Goal: Transaction & Acquisition: Purchase product/service

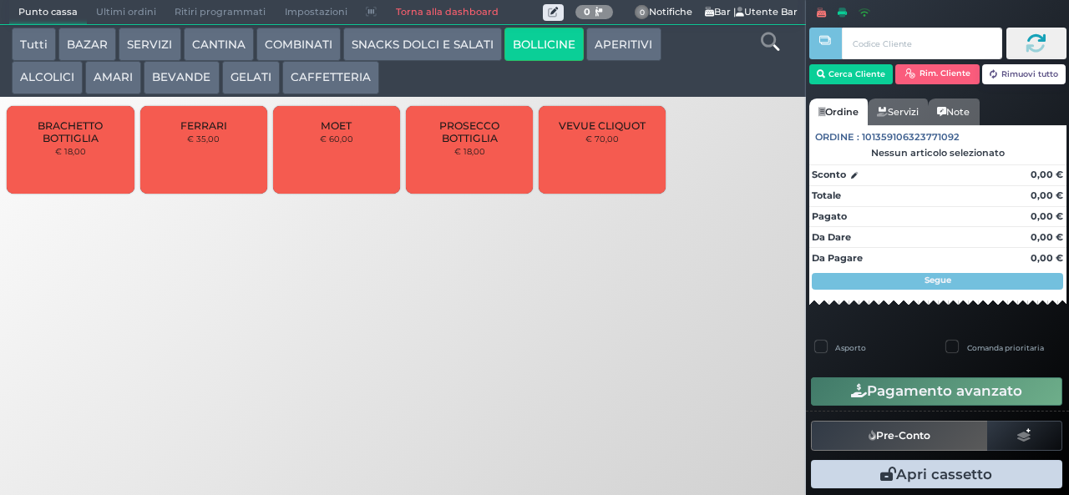
click at [212, 54] on button "CANTINA" at bounding box center [219, 44] width 70 height 33
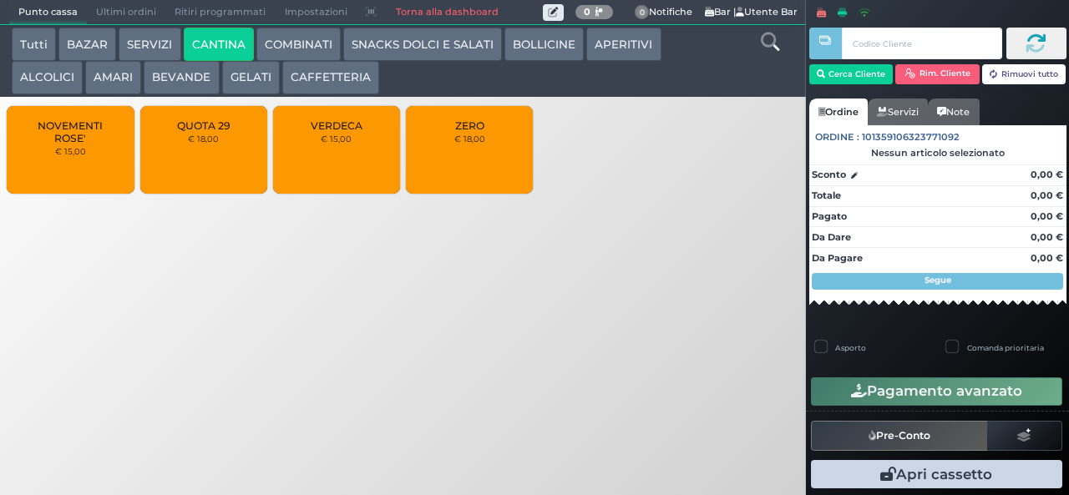
click at [184, 28] on button "CANTINA" at bounding box center [219, 44] width 70 height 33
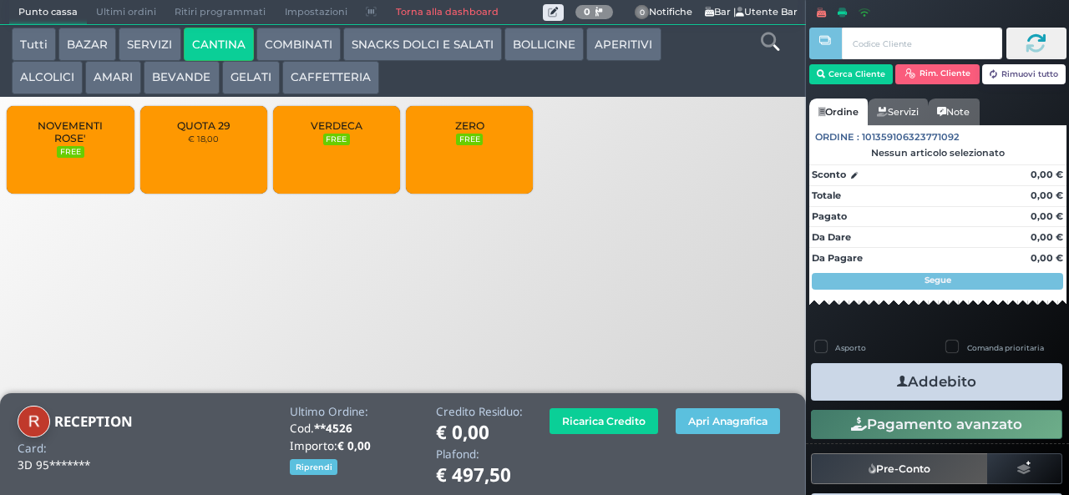
click at [167, 80] on button "BEVANDE" at bounding box center [181, 77] width 75 height 33
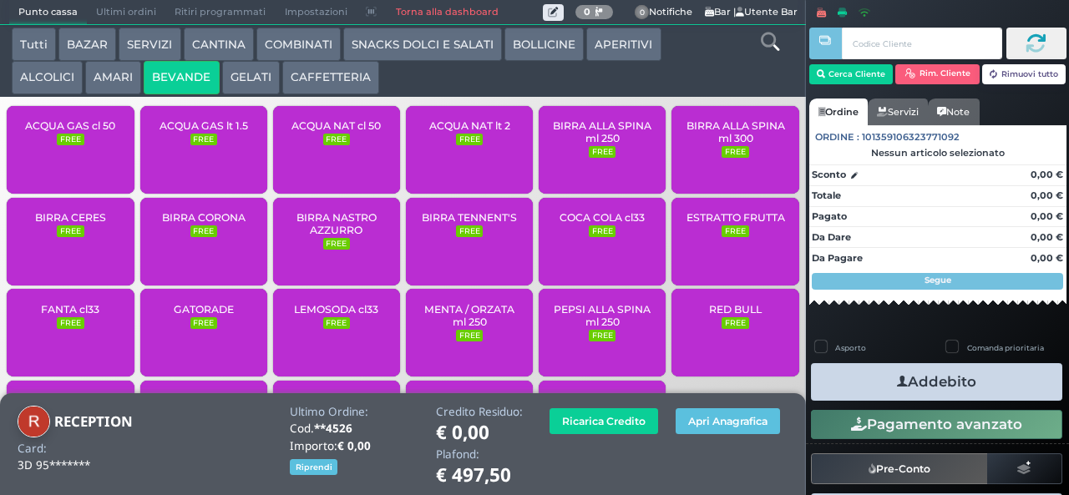
click at [312, 132] on span "ACQUA NAT cl 50" at bounding box center [335, 125] width 89 height 13
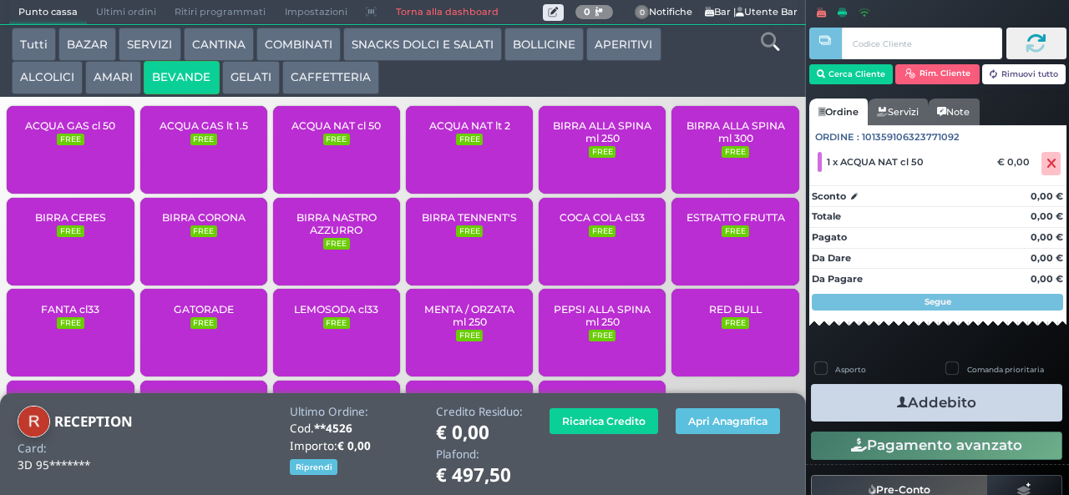
click at [875, 398] on button "Addebito" at bounding box center [936, 403] width 251 height 38
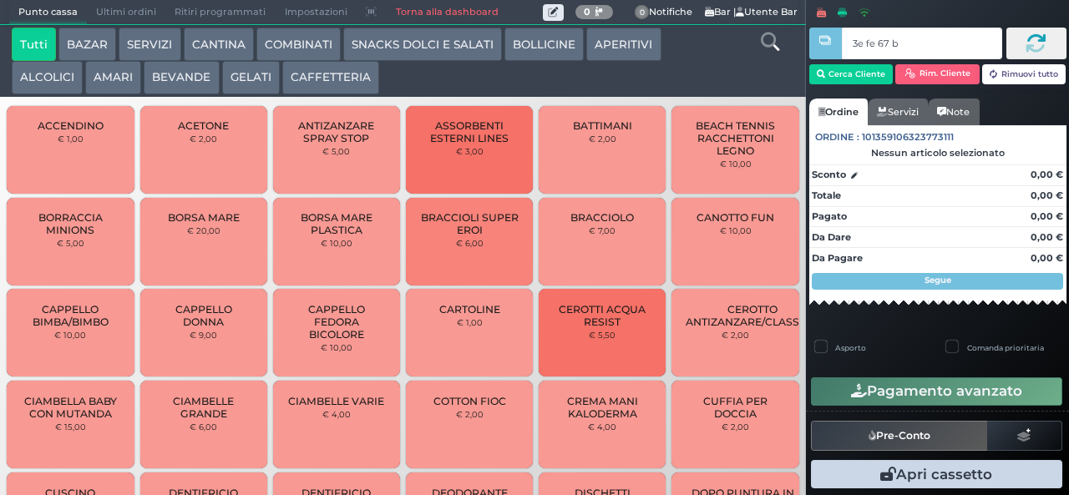
type input "3e fe 67 b9"
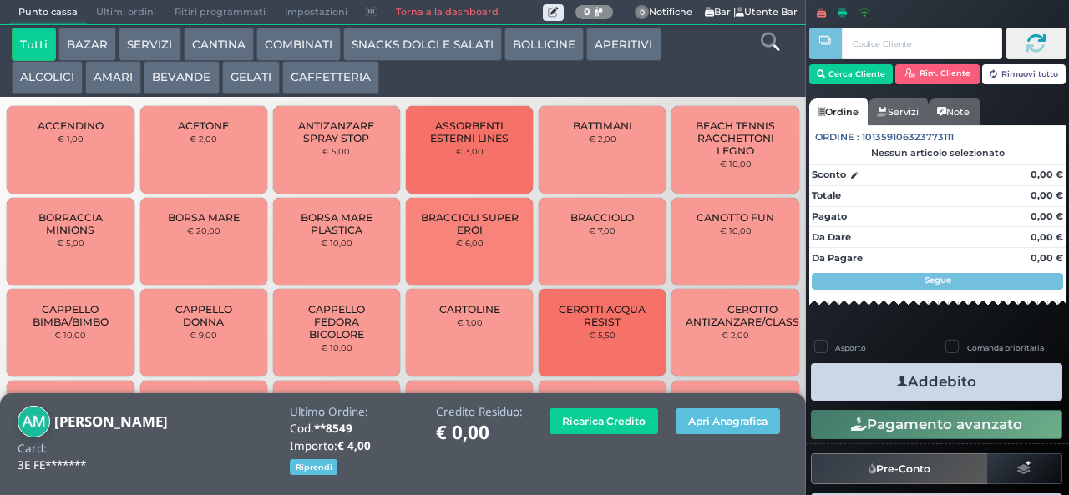
click at [244, 92] on button "GELATI" at bounding box center [251, 77] width 58 height 33
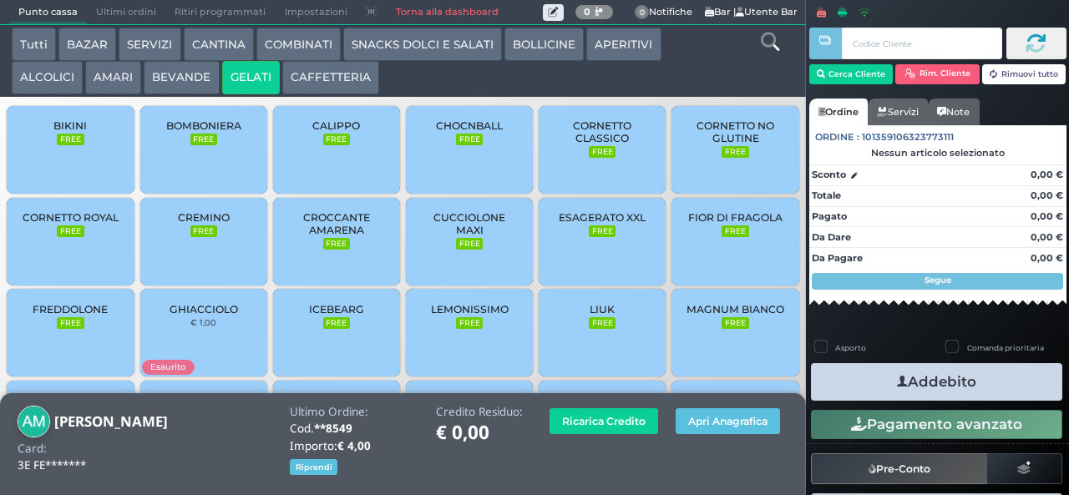
scroll to position [111, 0]
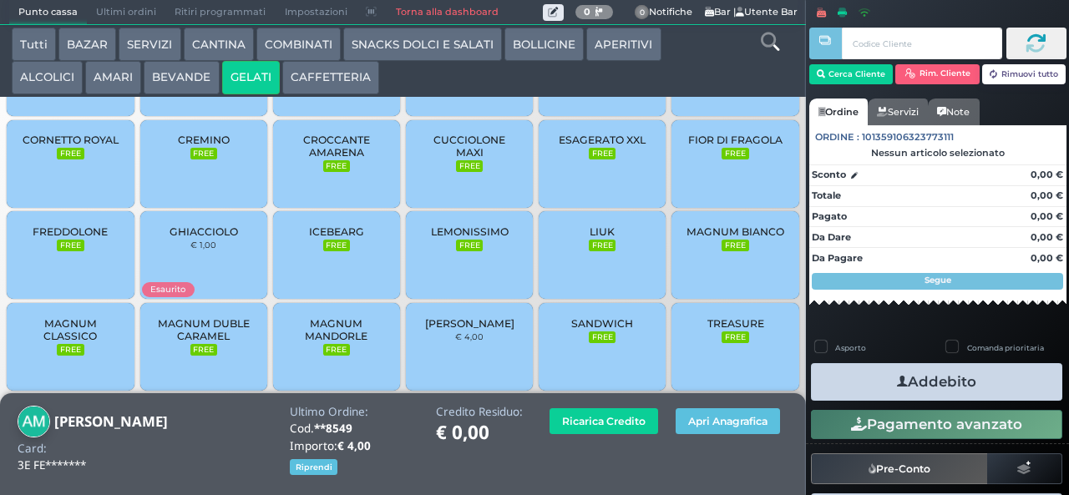
click at [84, 342] on span "MAGNUM CLASSICO" at bounding box center [70, 329] width 99 height 25
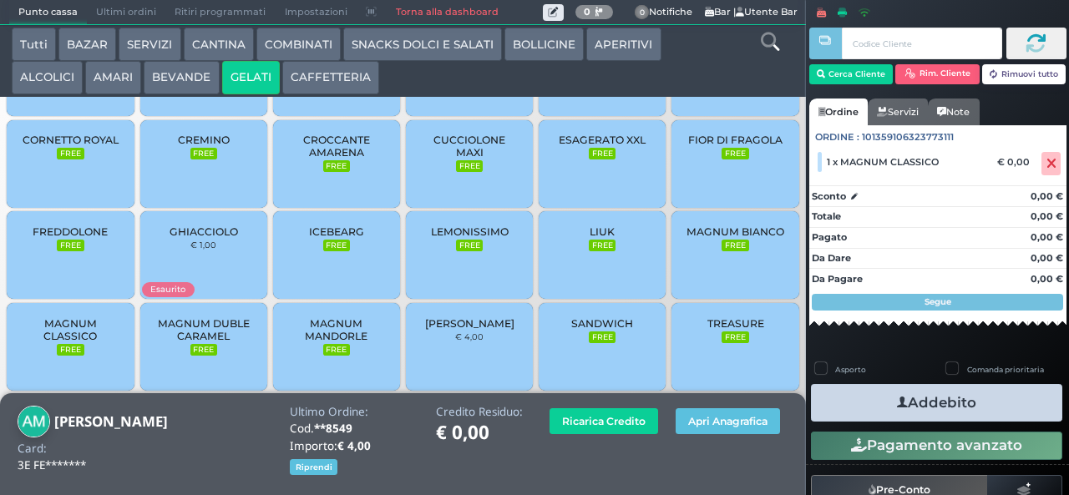
click at [874, 407] on button "Addebito" at bounding box center [936, 403] width 251 height 38
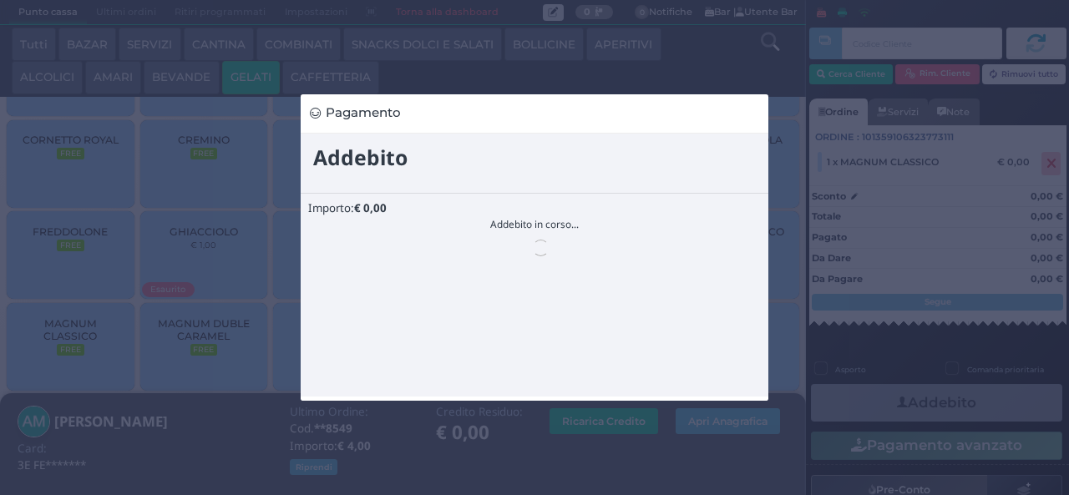
scroll to position [0, 0]
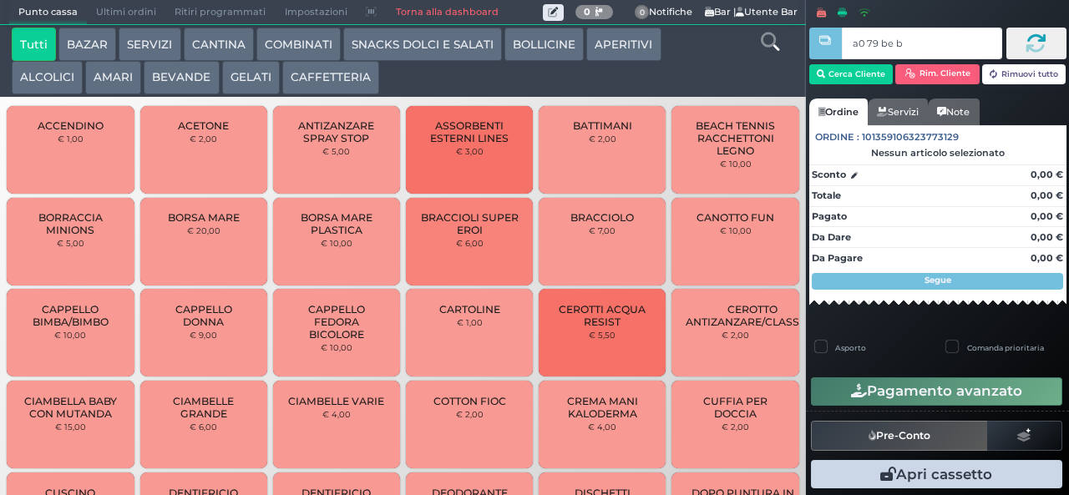
type input "a0 79 be b9"
click at [173, 80] on button "BEVANDE" at bounding box center [181, 77] width 75 height 33
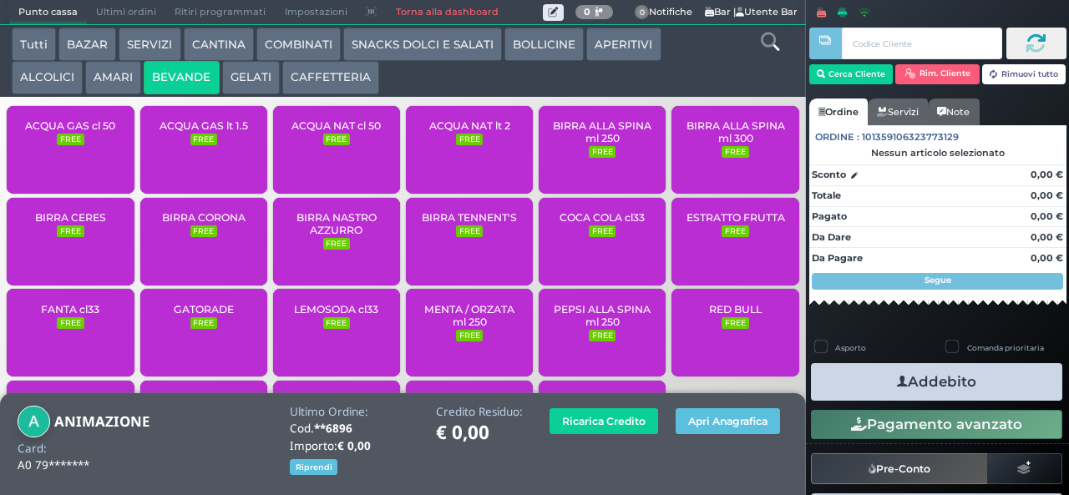
click at [448, 132] on span "ACQUA NAT lt 2" at bounding box center [469, 125] width 81 height 13
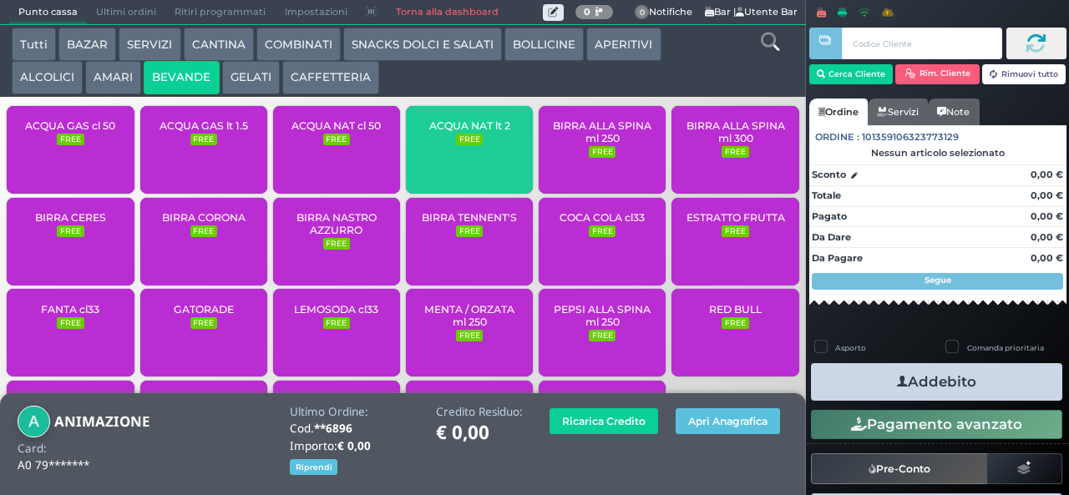
click at [438, 165] on div "ACQUA NAT lt 2 FREE" at bounding box center [469, 150] width 127 height 88
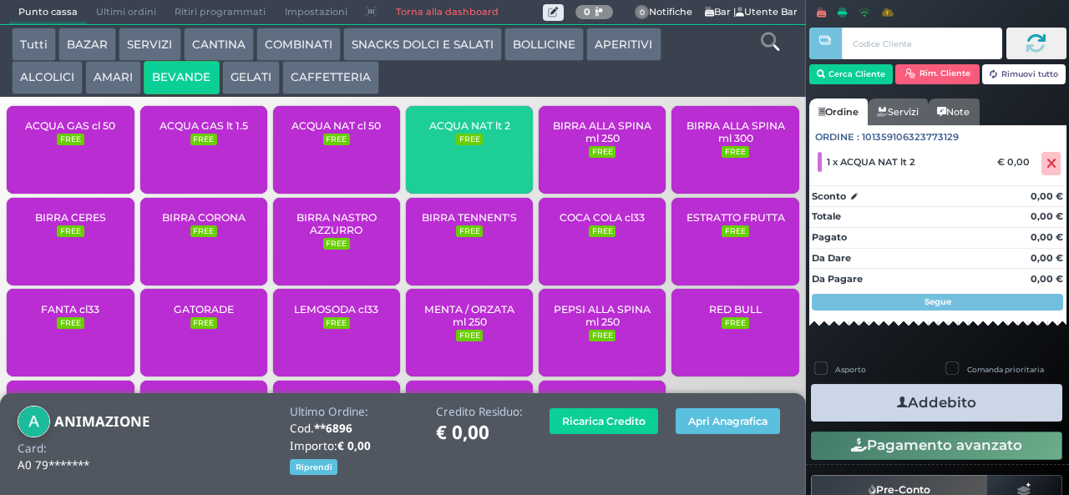
click at [456, 145] on small "FREE" at bounding box center [469, 140] width 27 height 12
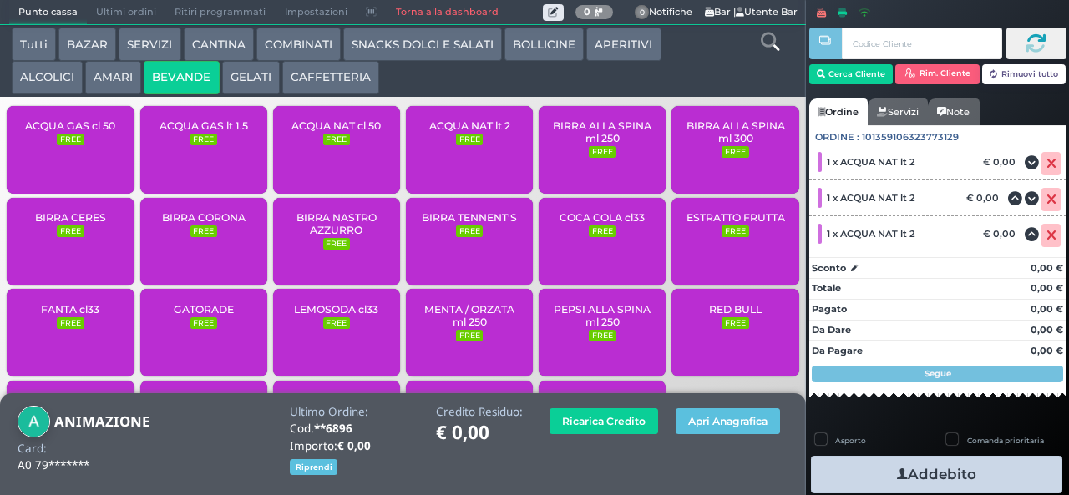
click at [190, 145] on small "FREE" at bounding box center [203, 140] width 27 height 12
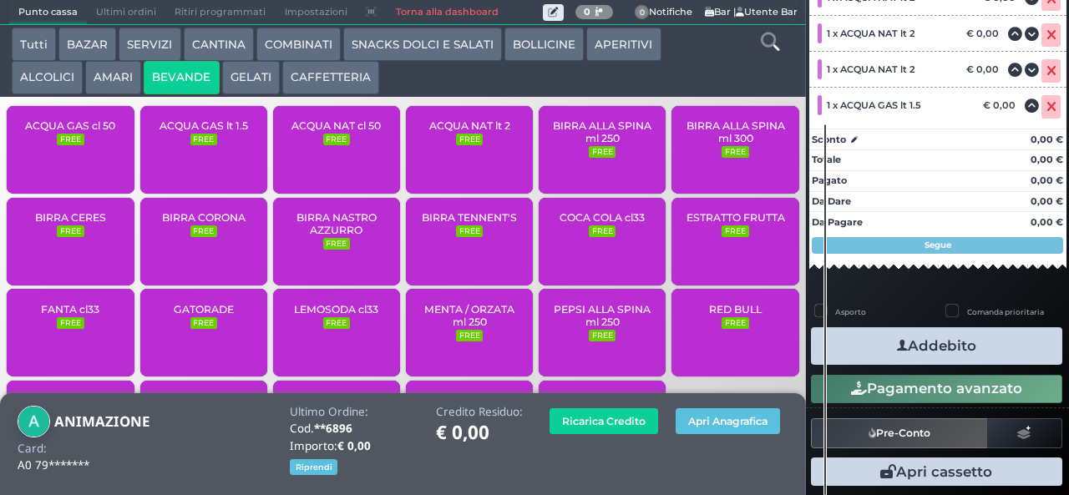
scroll to position [235, 0]
click at [897, 343] on icon "button" at bounding box center [902, 346] width 11 height 18
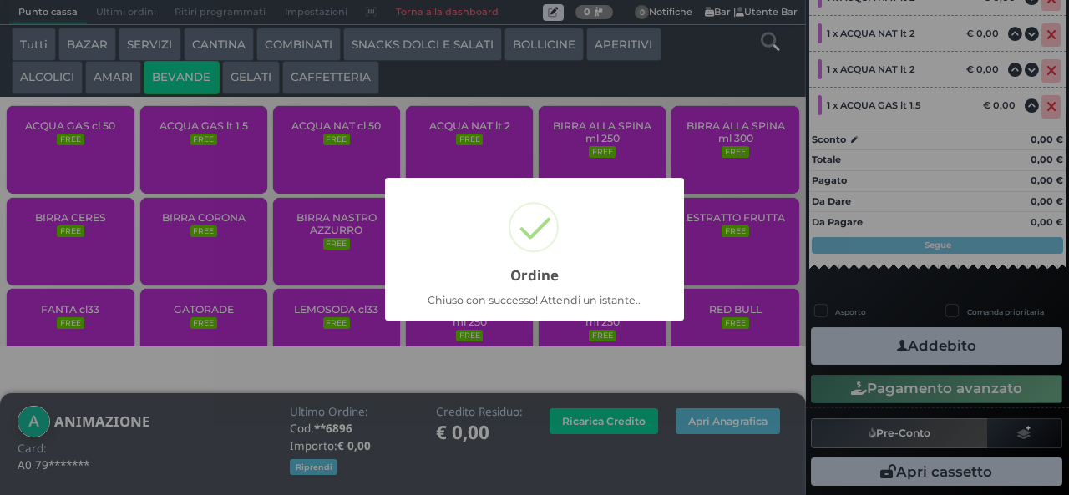
scroll to position [157, 0]
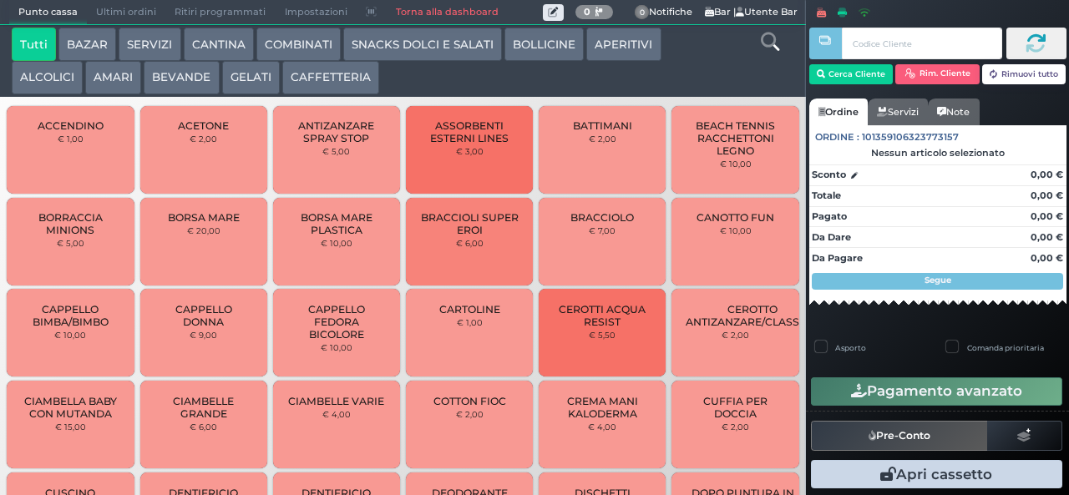
click at [225, 33] on button "CANTINA" at bounding box center [219, 44] width 70 height 33
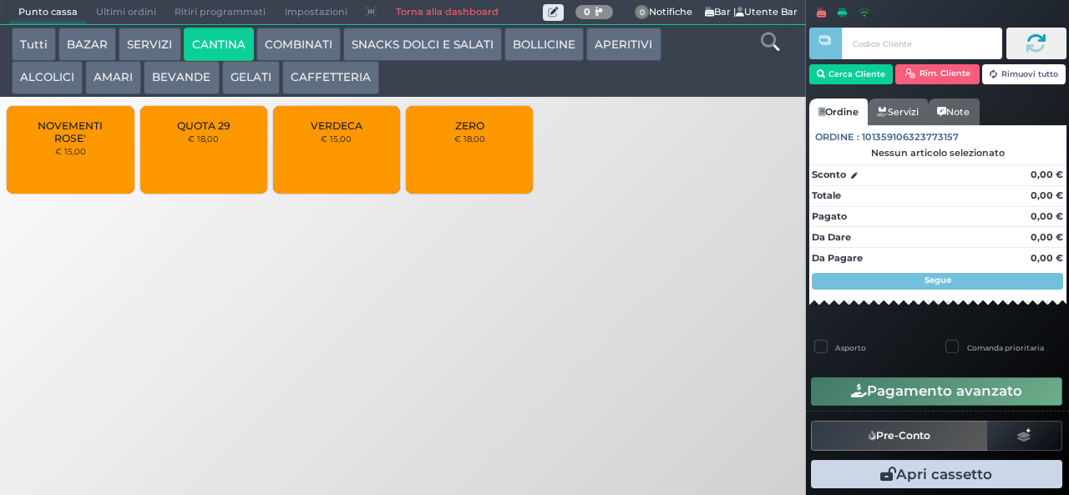
click at [469, 132] on span "ZERO" at bounding box center [469, 125] width 29 height 13
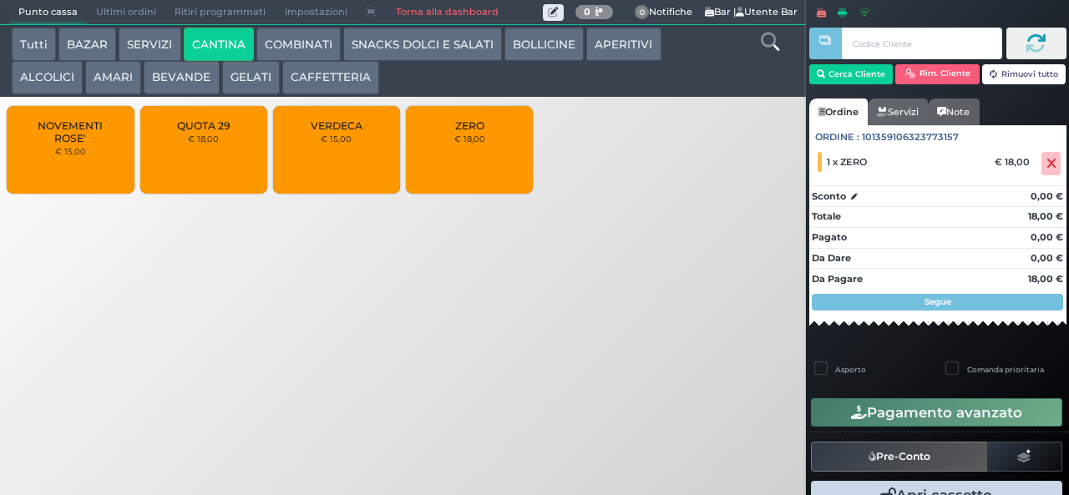
click at [825, 168] on div at bounding box center [824, 235] width 3 height 471
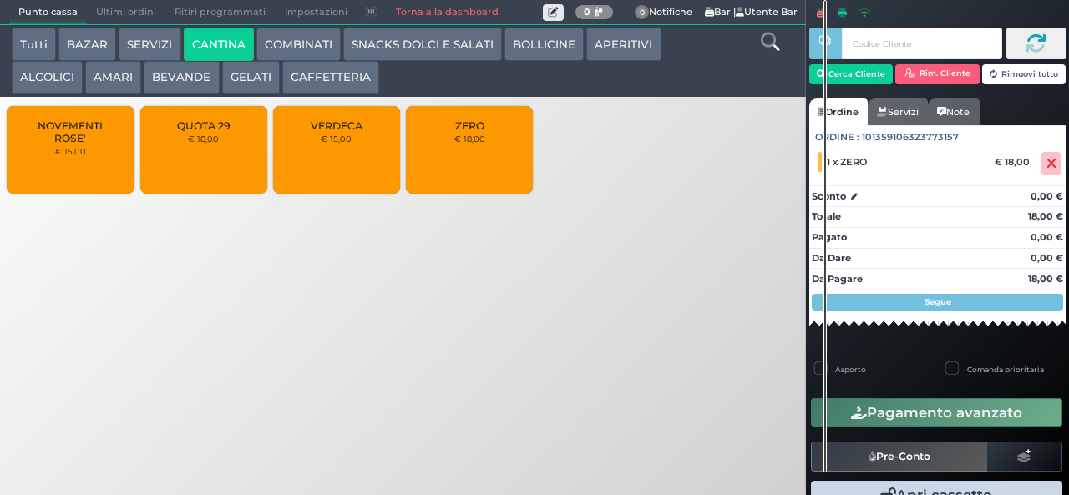
click at [476, 144] on small "€ 18,00" at bounding box center [469, 139] width 31 height 10
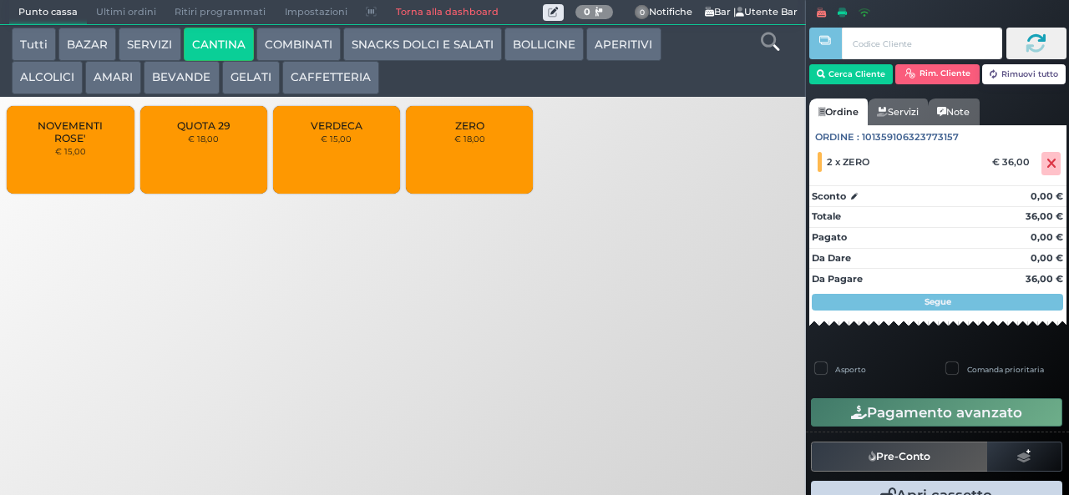
click at [466, 160] on div "ZERO € 18,00" at bounding box center [469, 150] width 127 height 88
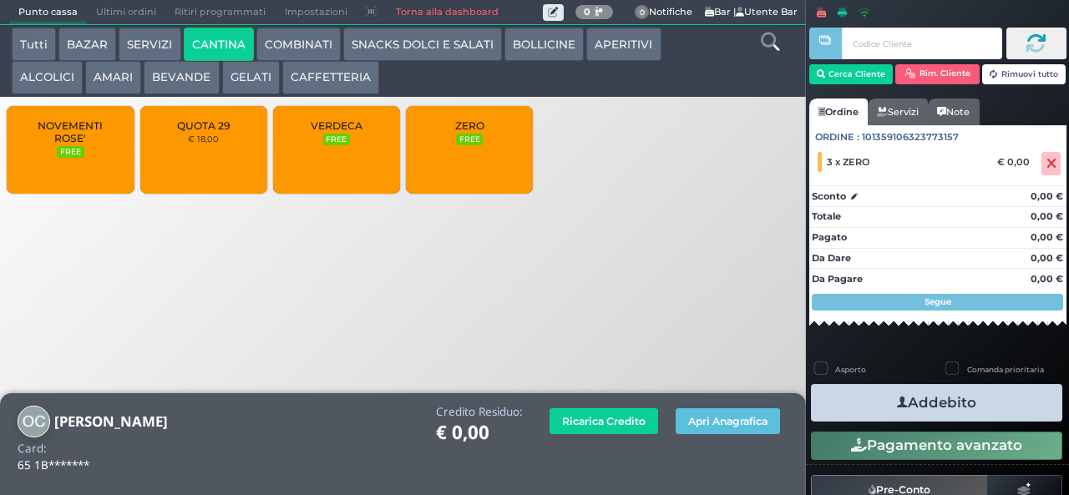
click at [463, 164] on div "ZERO FREE" at bounding box center [469, 150] width 127 height 88
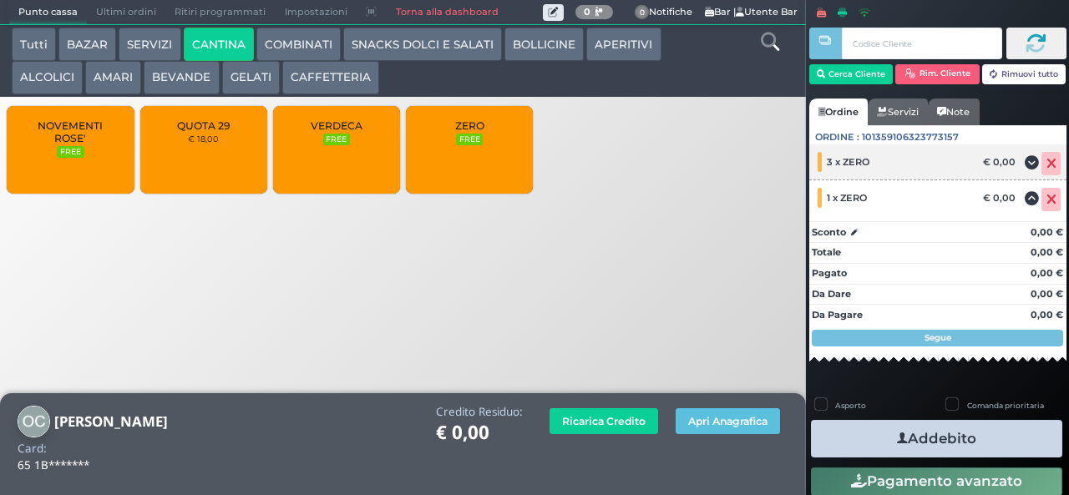
click at [1046, 164] on icon at bounding box center [1051, 164] width 10 height 1
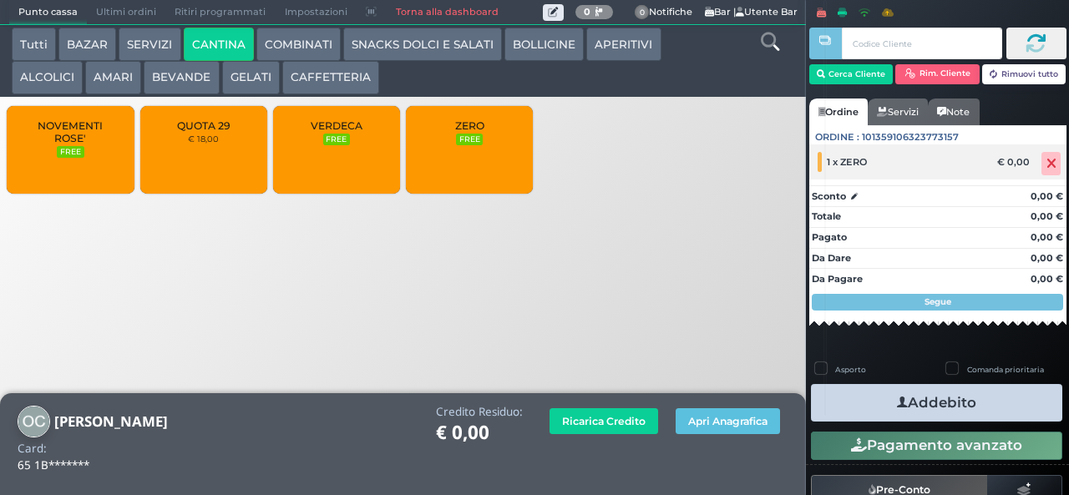
click at [1046, 164] on icon at bounding box center [1051, 164] width 10 height 1
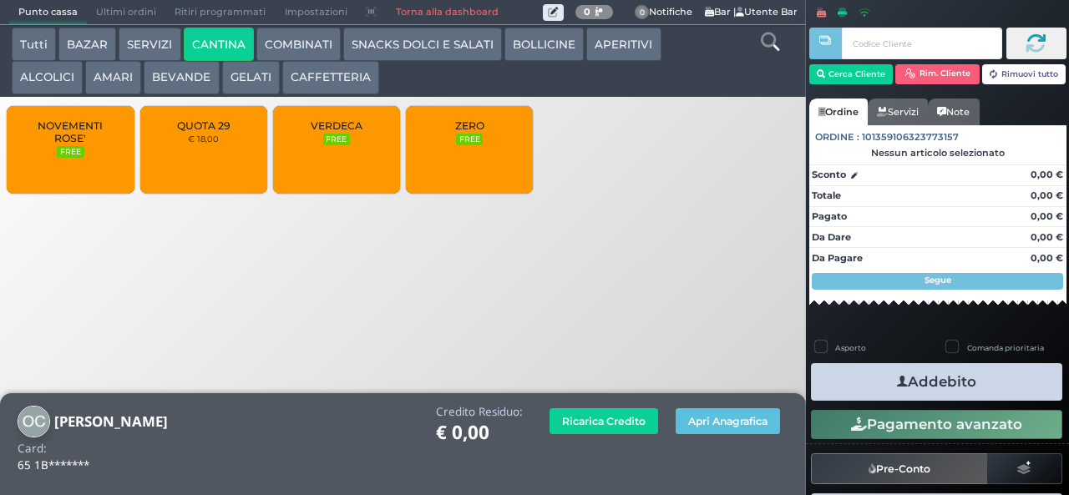
click at [479, 145] on small "FREE" at bounding box center [469, 140] width 27 height 12
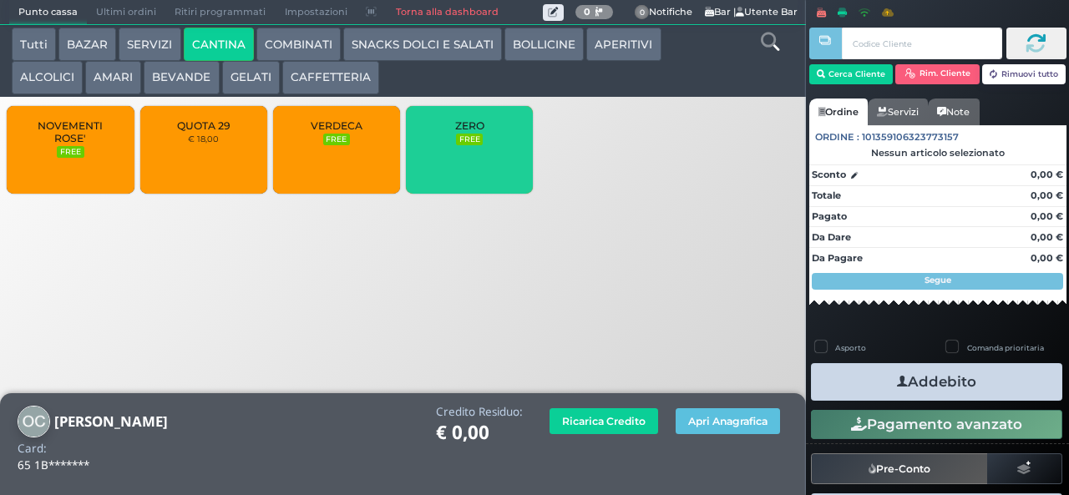
click at [474, 132] on span "ZERO" at bounding box center [469, 125] width 29 height 13
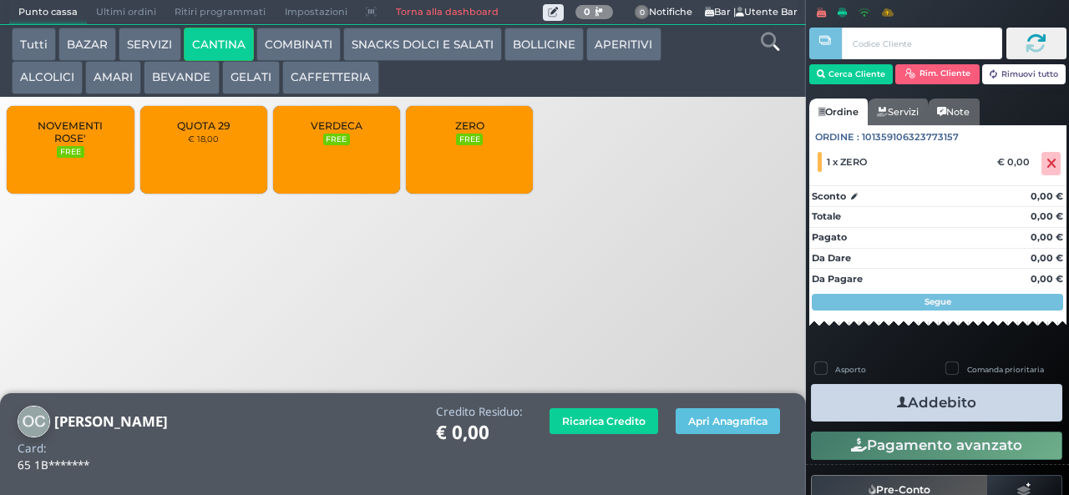
click at [473, 132] on span "ZERO" at bounding box center [469, 125] width 29 height 13
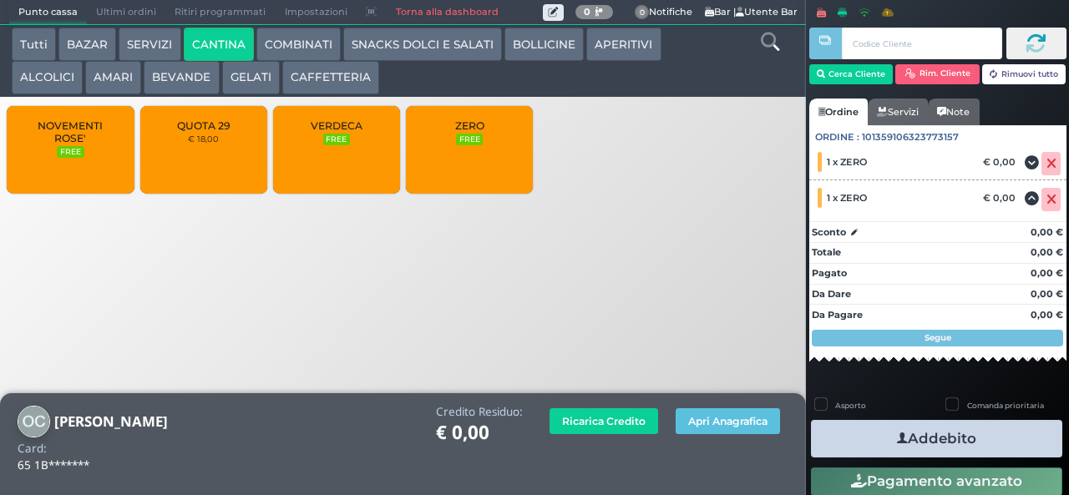
click at [474, 132] on span "ZERO" at bounding box center [469, 125] width 29 height 13
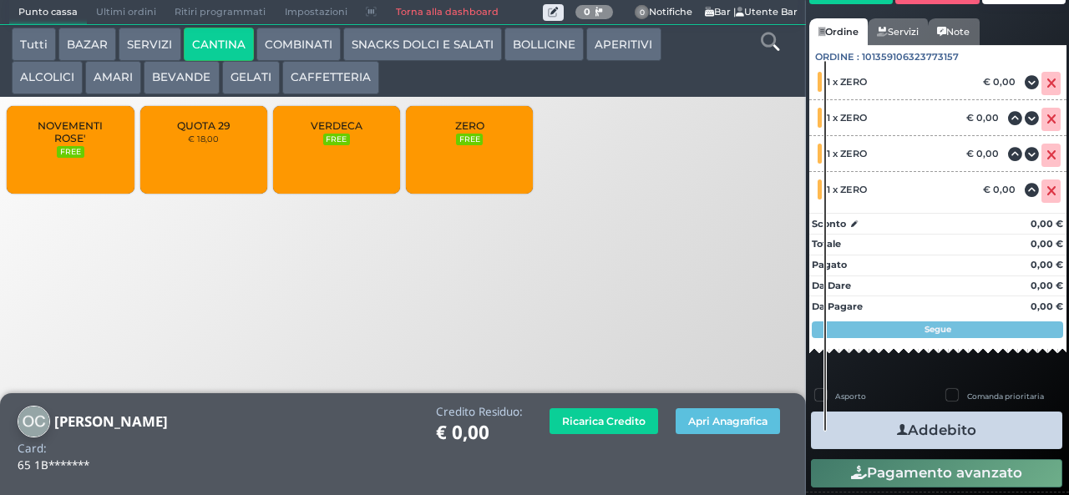
scroll to position [119, 0]
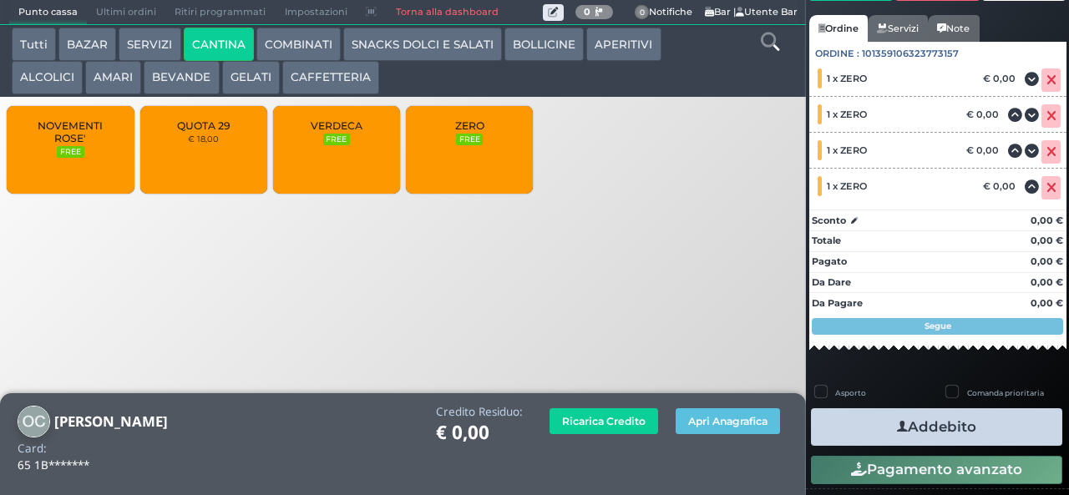
click at [937, 429] on button "Addebito" at bounding box center [936, 427] width 251 height 38
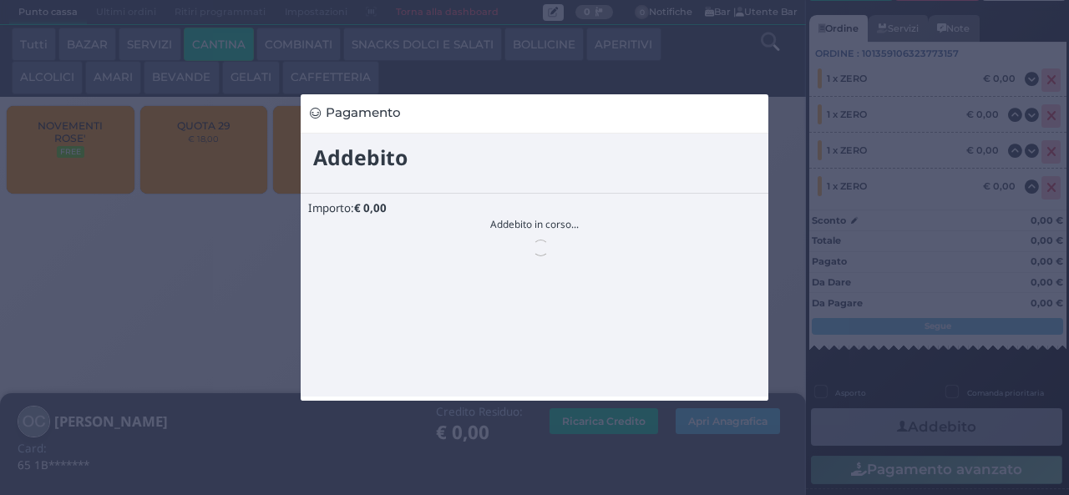
scroll to position [0, 0]
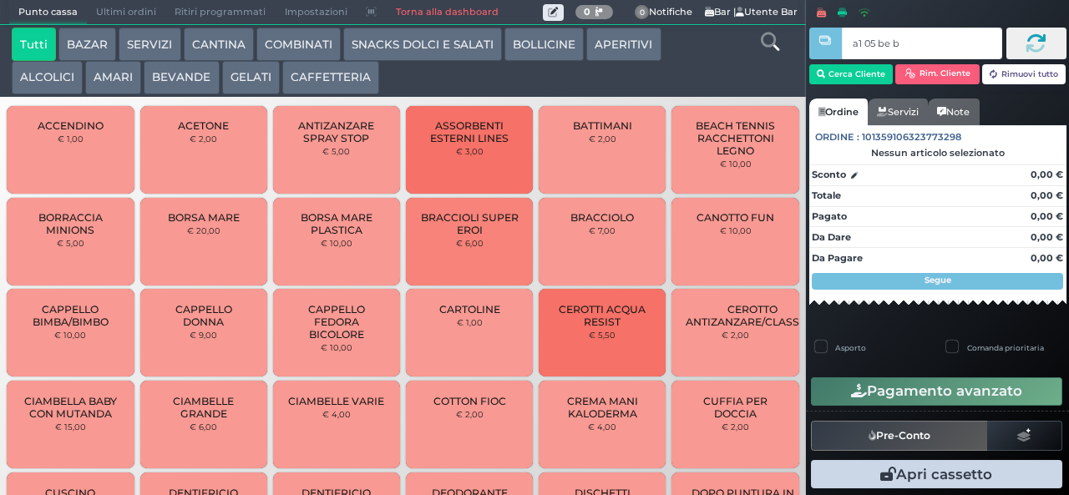
type input "a1 05 be b9"
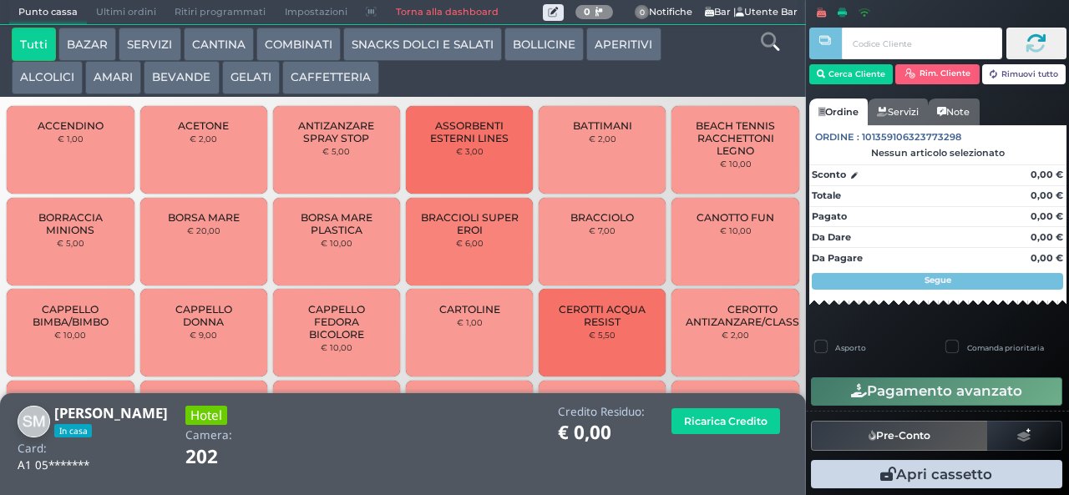
click at [106, 78] on button "AMARI" at bounding box center [113, 77] width 56 height 33
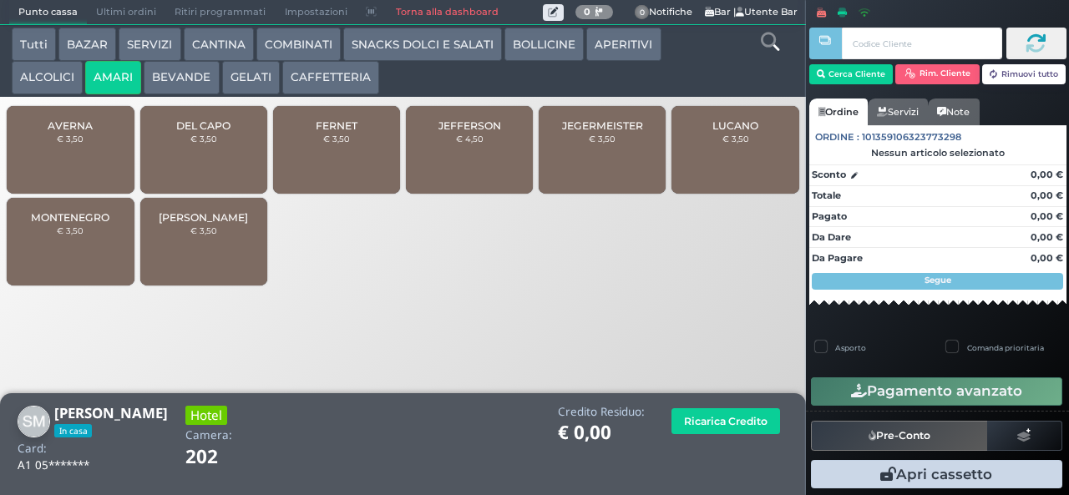
click at [75, 254] on div "MONTENEGRO € 3,50" at bounding box center [70, 242] width 127 height 88
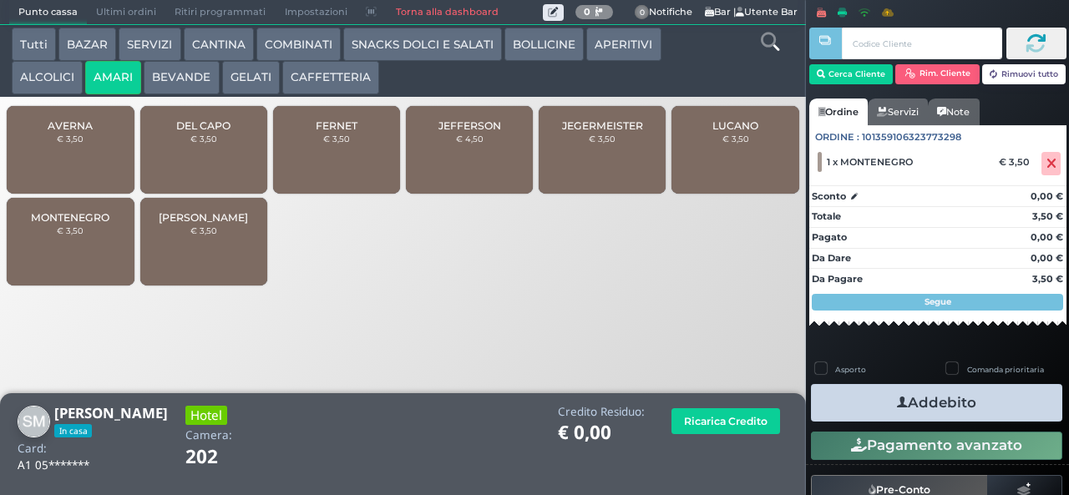
click at [67, 132] on span "AVERNA" at bounding box center [70, 125] width 45 height 13
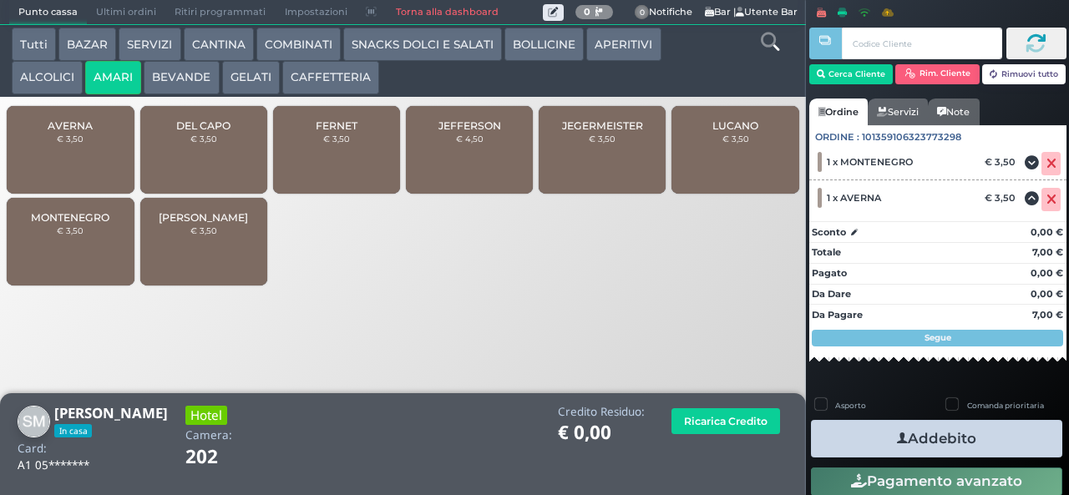
click at [874, 433] on button "Addebito" at bounding box center [936, 439] width 251 height 38
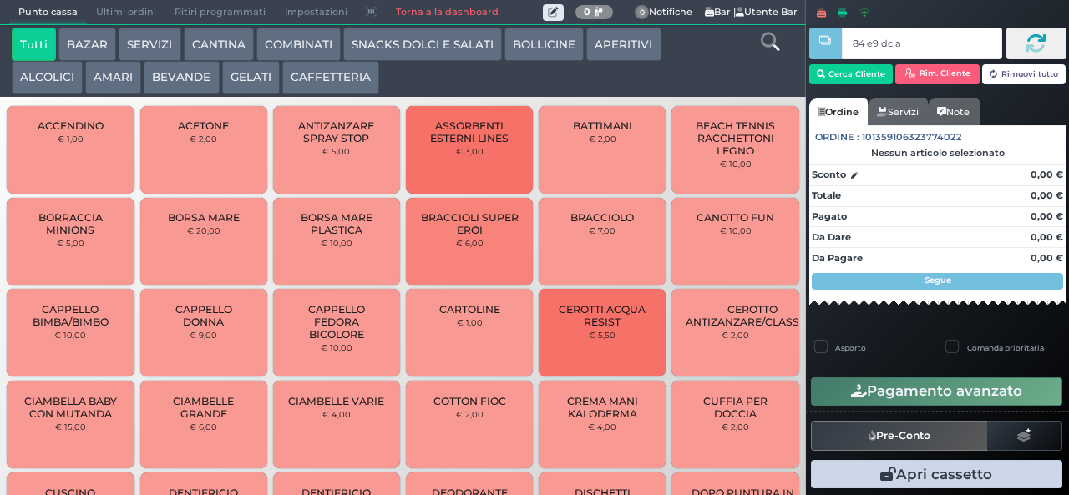
type input "84 e9 dc af"
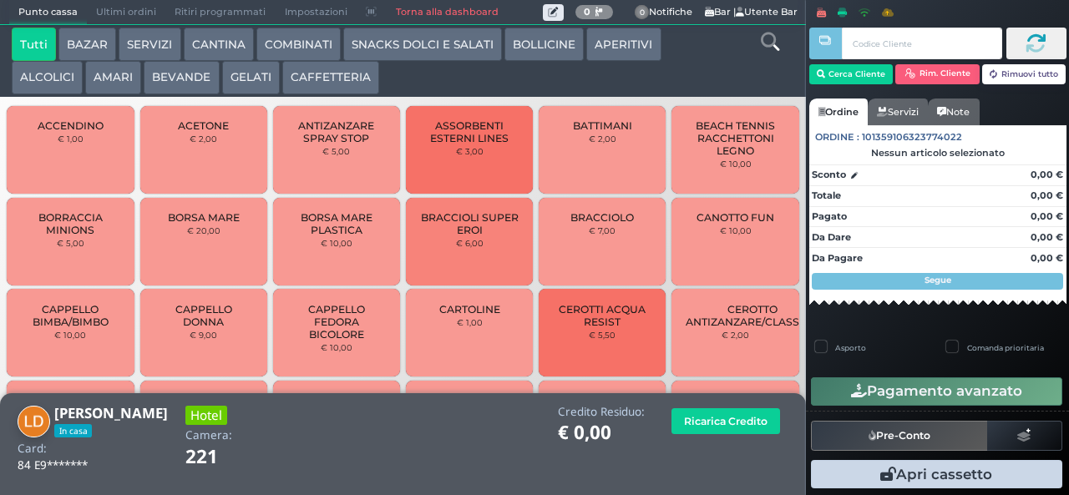
click at [249, 75] on button "GELATI" at bounding box center [251, 77] width 58 height 33
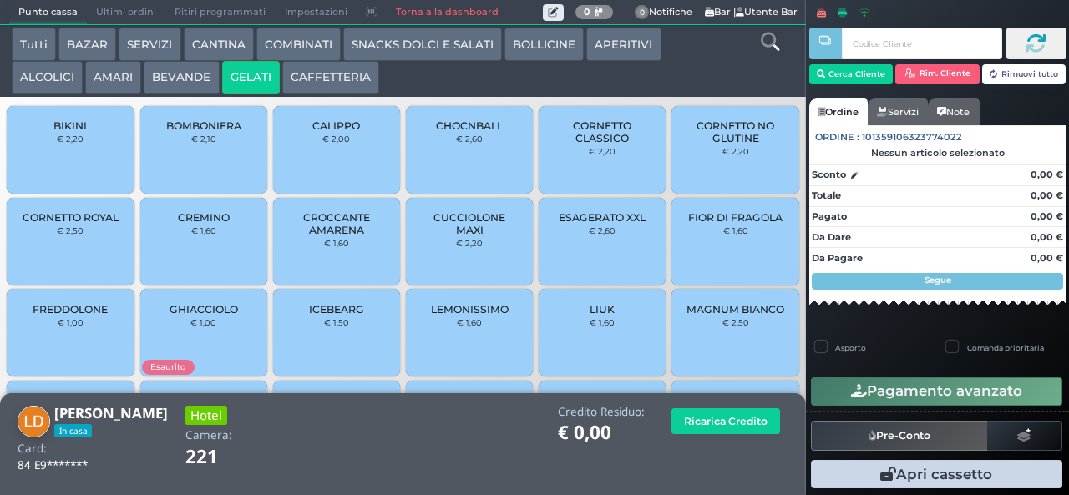
scroll to position [111, 0]
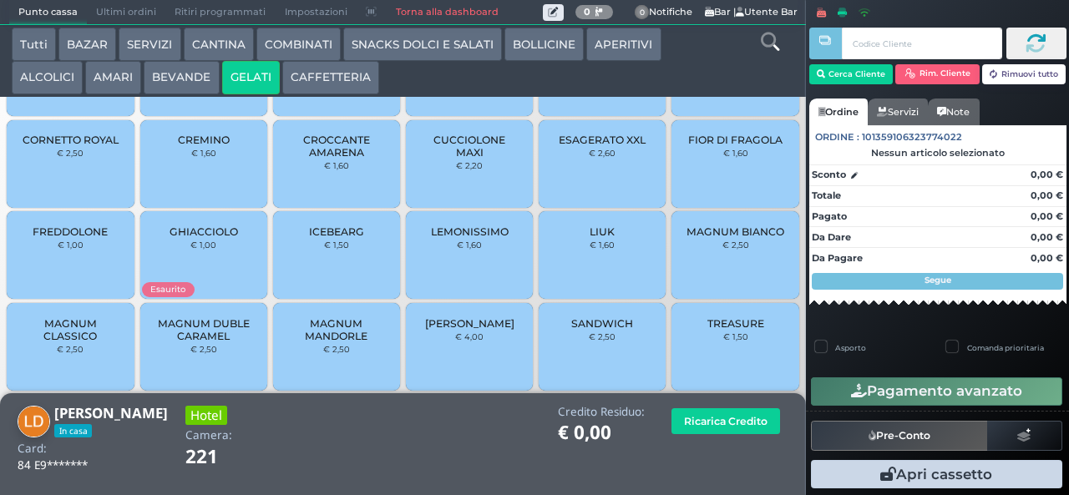
click at [346, 334] on span "MAGNUM MANDORLE" at bounding box center [336, 329] width 99 height 25
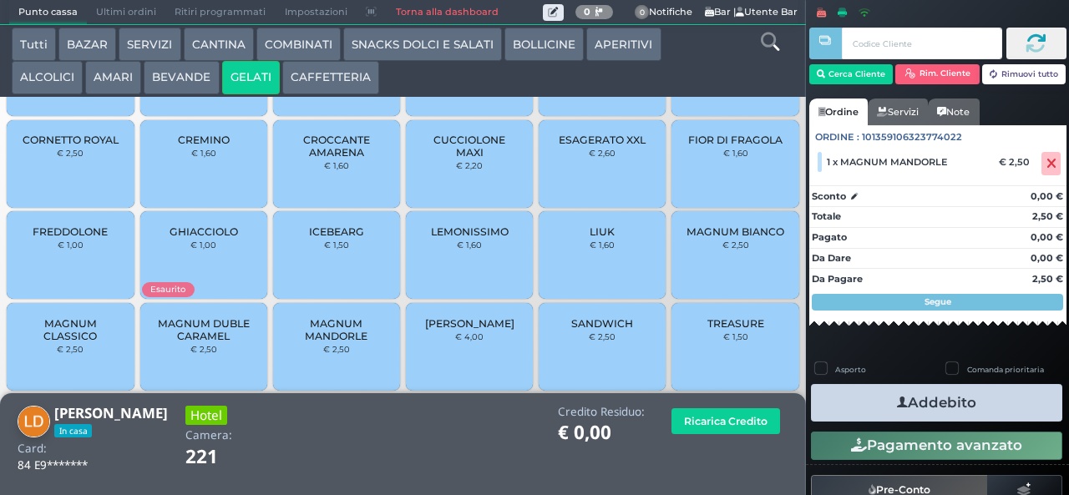
click at [958, 404] on button "Addebito" at bounding box center [936, 403] width 251 height 38
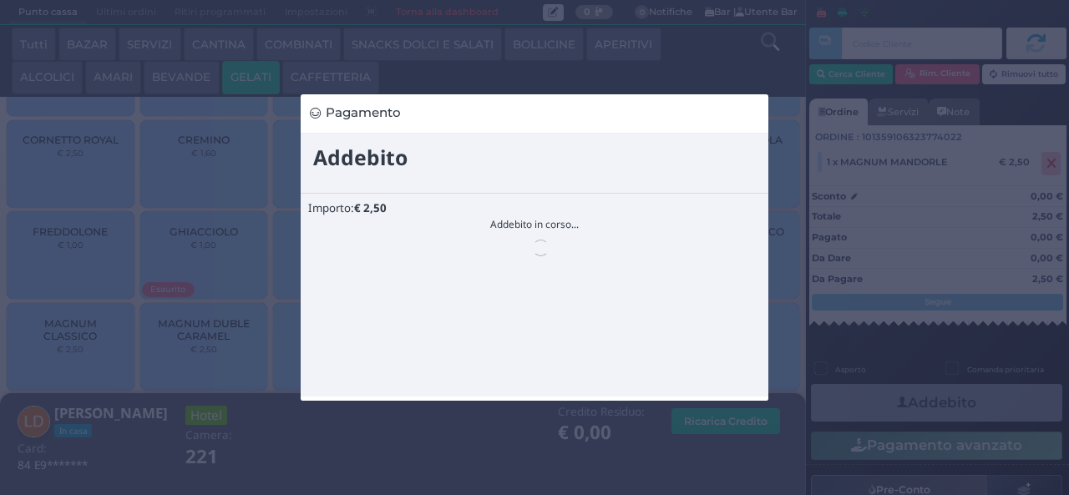
scroll to position [0, 0]
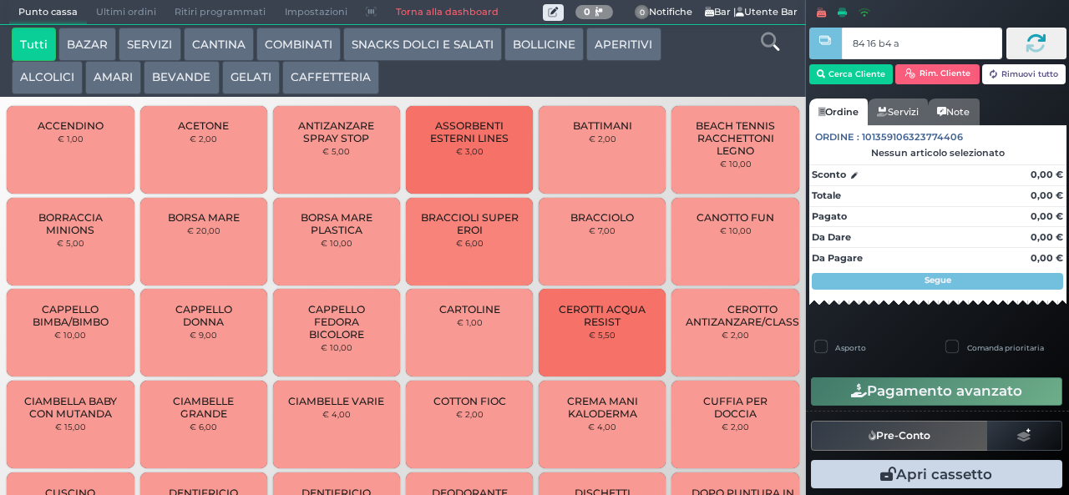
type input "84 16 b4 af"
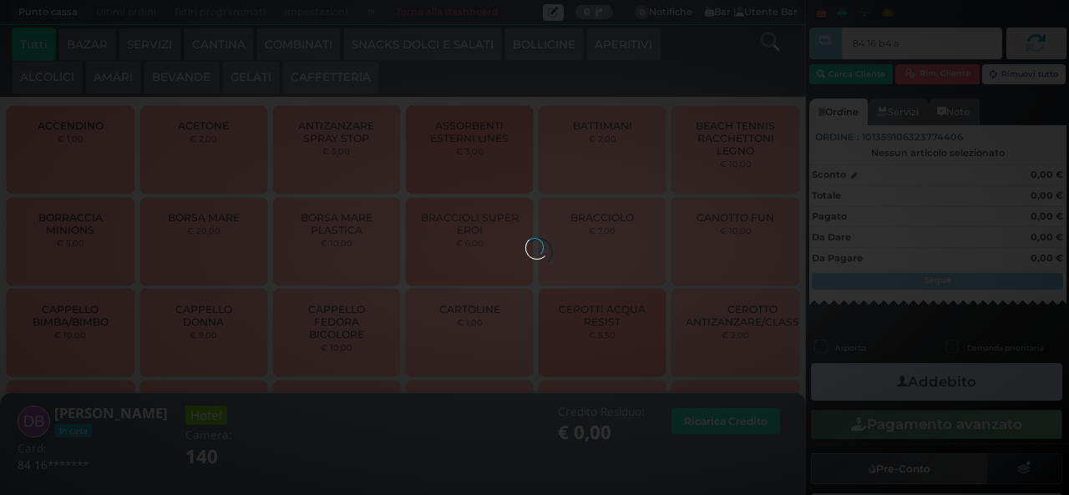
type input "84 16 b4 af"
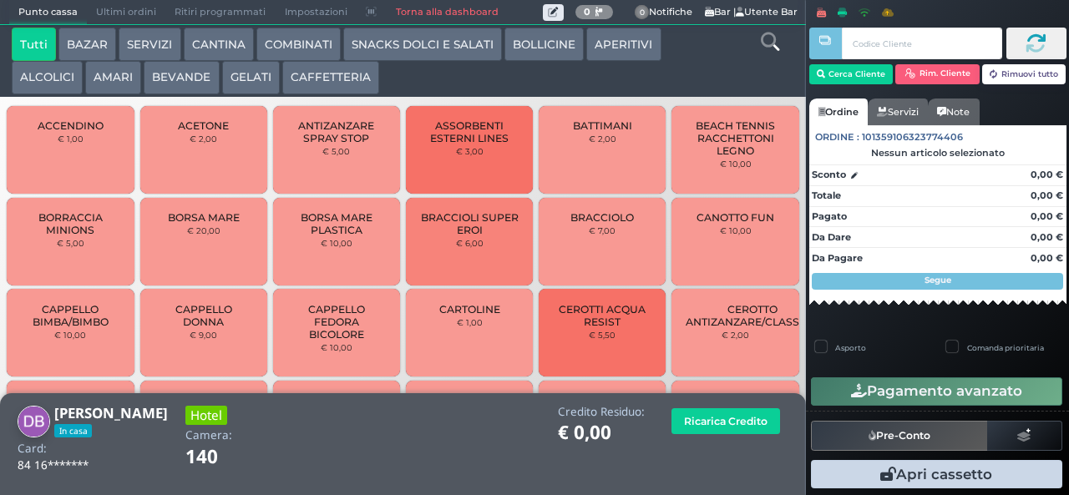
click at [764, 47] on icon at bounding box center [770, 42] width 18 height 18
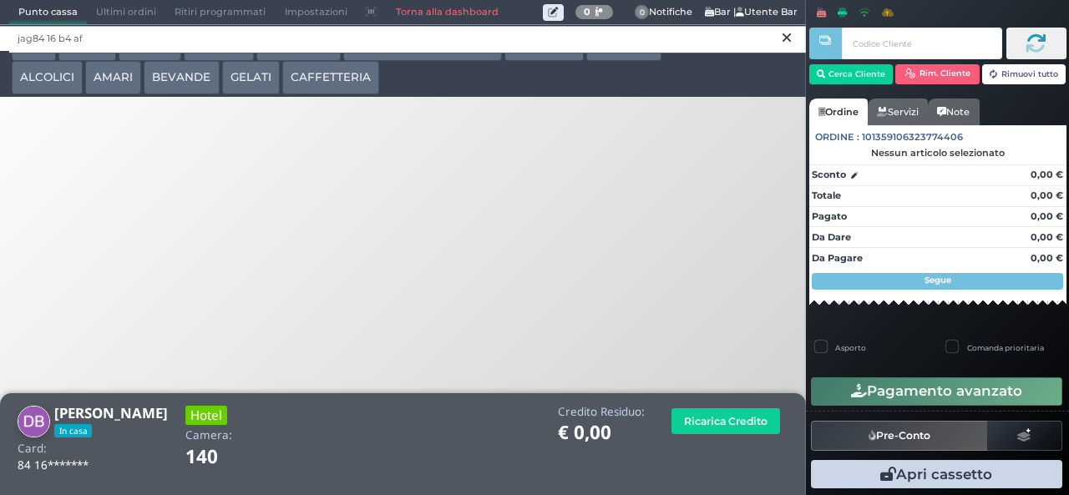
type input "jag84 16 b4 af"
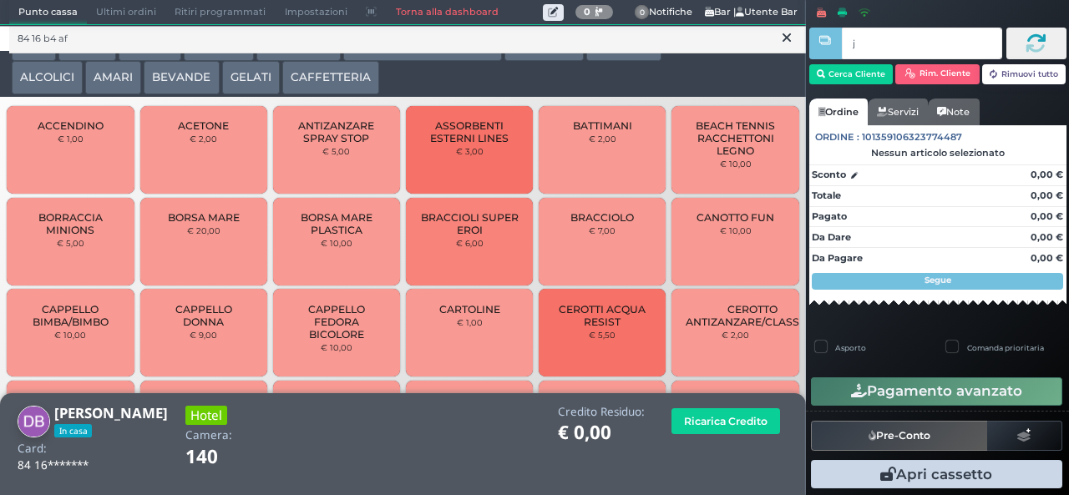
type input "j"
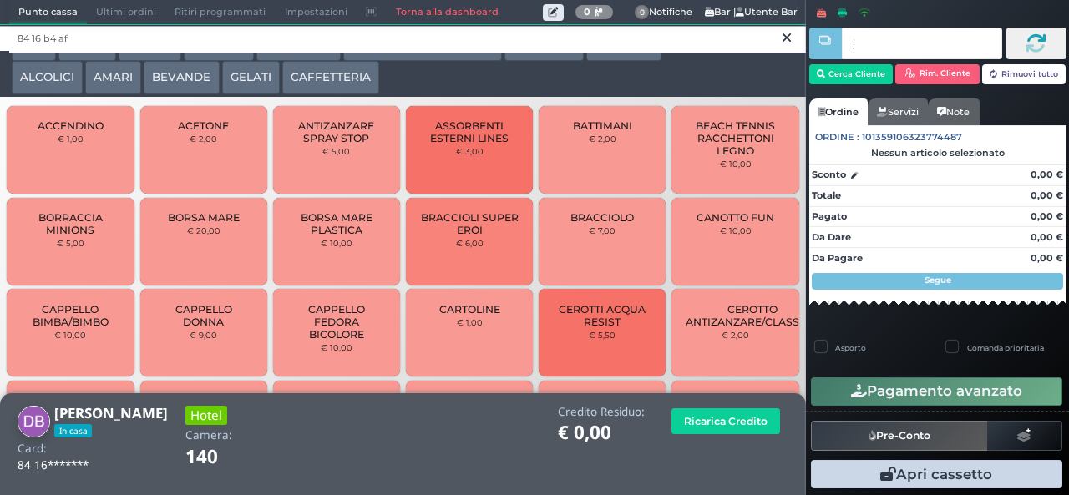
click at [781, 52] on input "84 16 b4 af" at bounding box center [407, 39] width 797 height 29
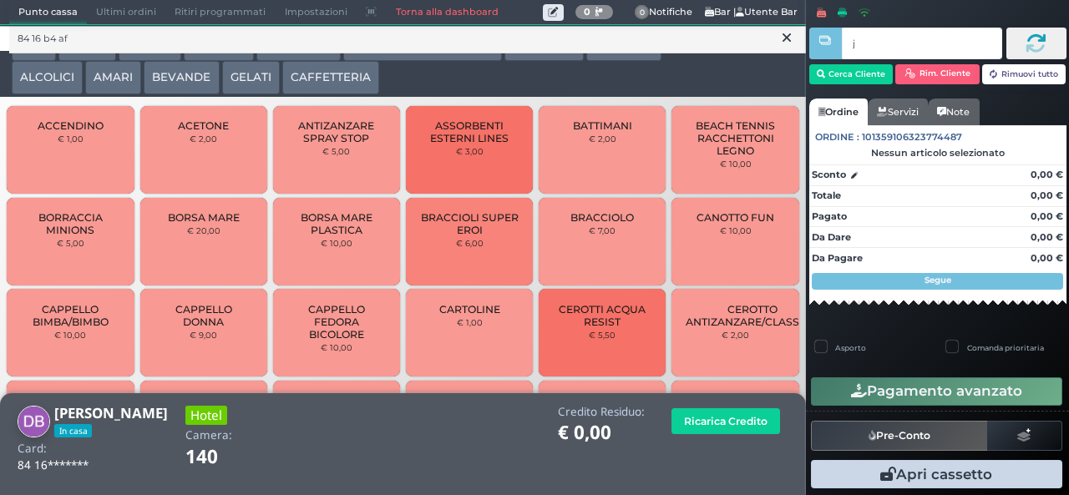
click at [779, 43] on button at bounding box center [786, 38] width 15 height 18
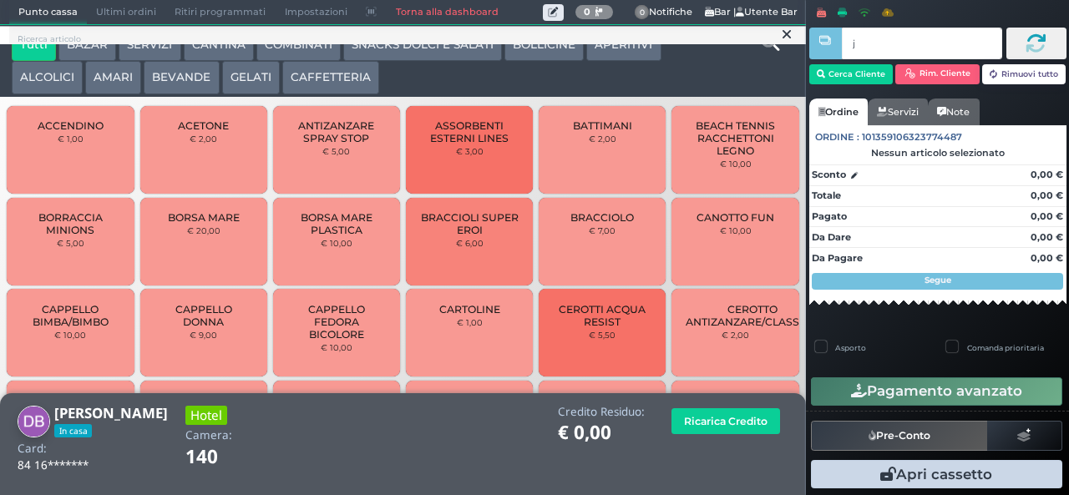
scroll to position [15, 0]
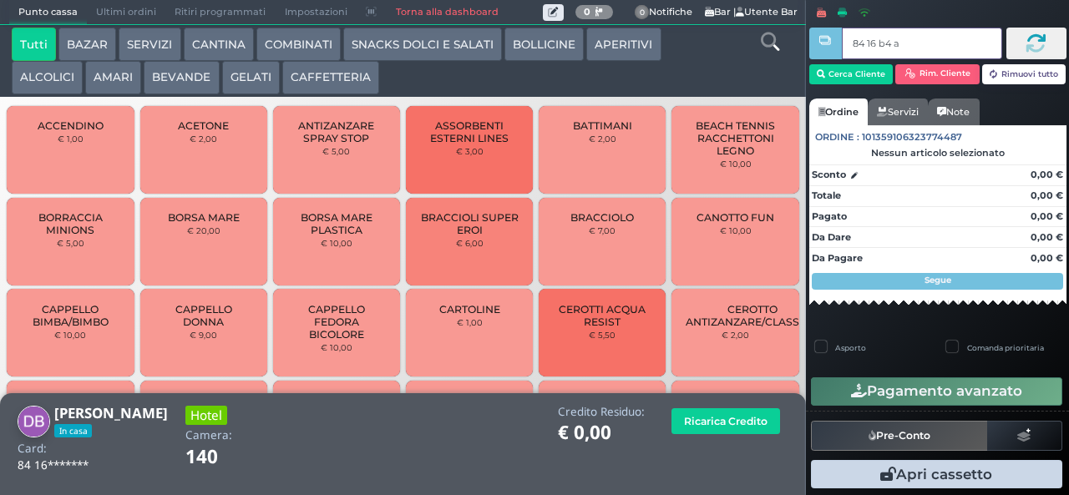
type input "84 16 b4 af"
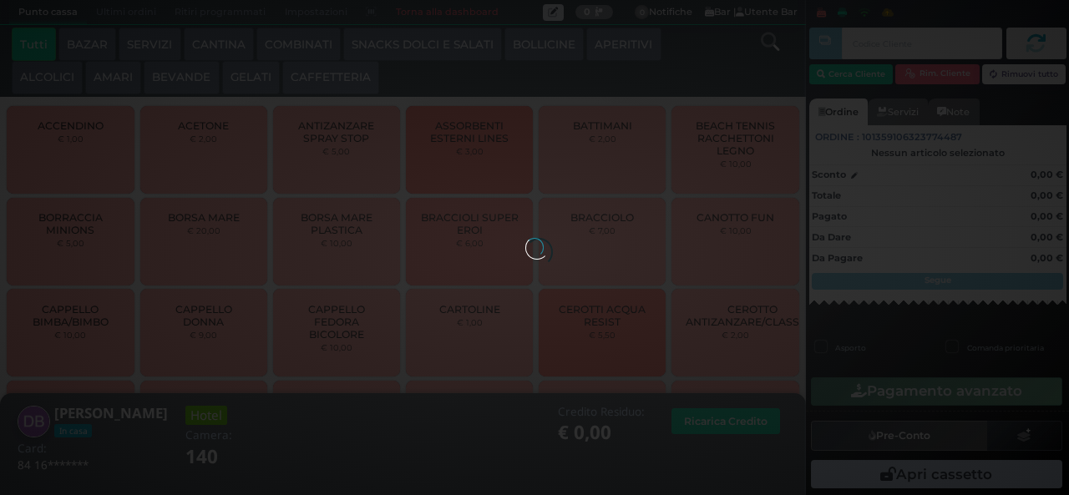
click at [525, 238] on div at bounding box center [534, 247] width 18 height 18
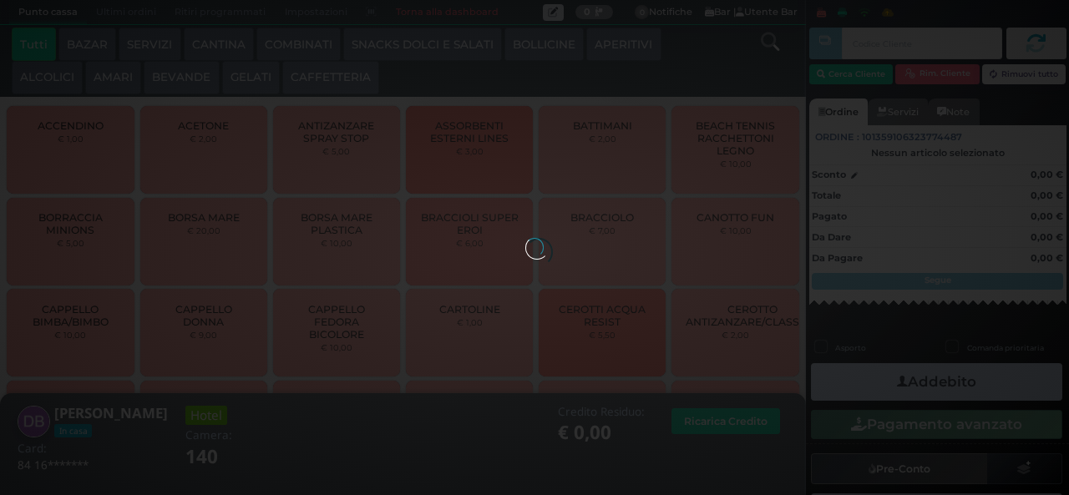
click at [525, 238] on div at bounding box center [534, 247] width 18 height 18
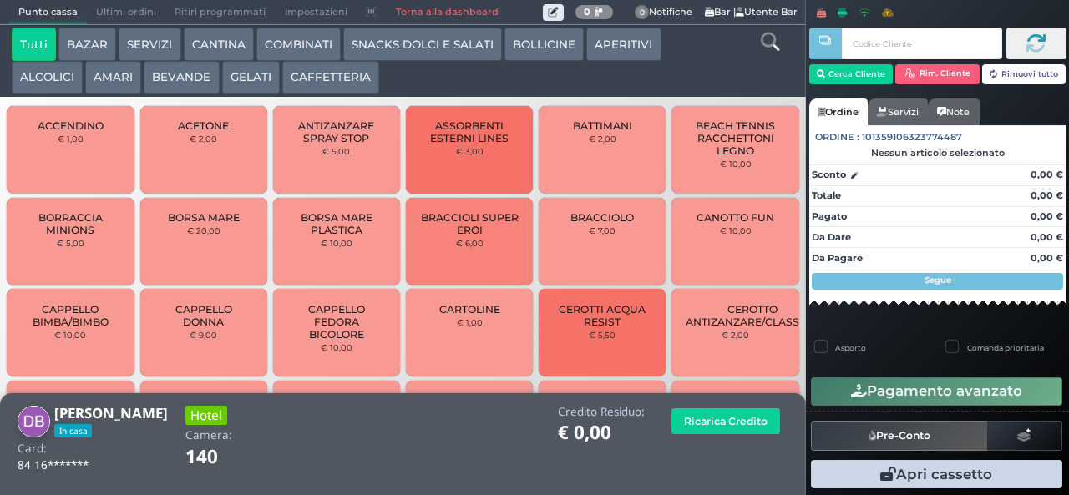
click at [121, 72] on button "AMARI" at bounding box center [113, 77] width 56 height 33
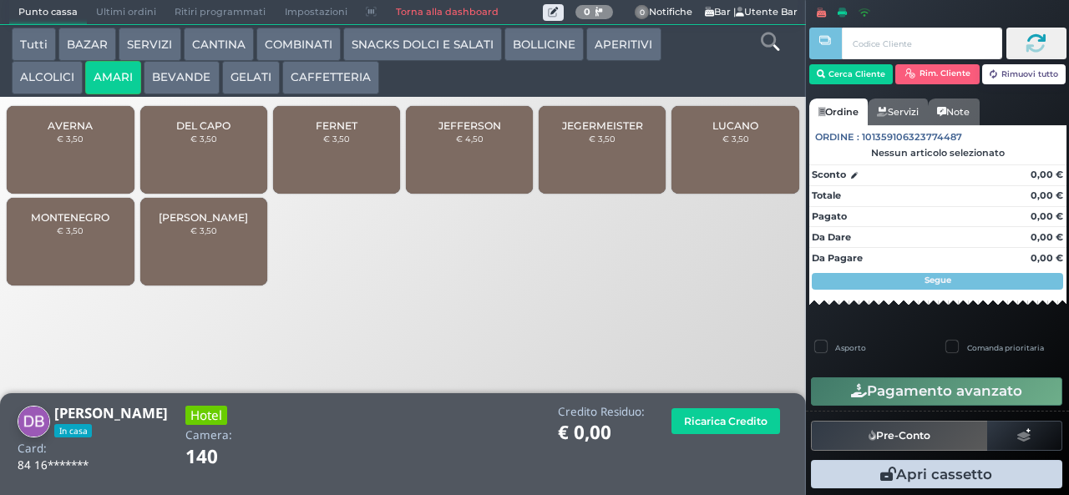
click at [610, 170] on div "JEGERMEISTER € 3,50" at bounding box center [602, 150] width 127 height 88
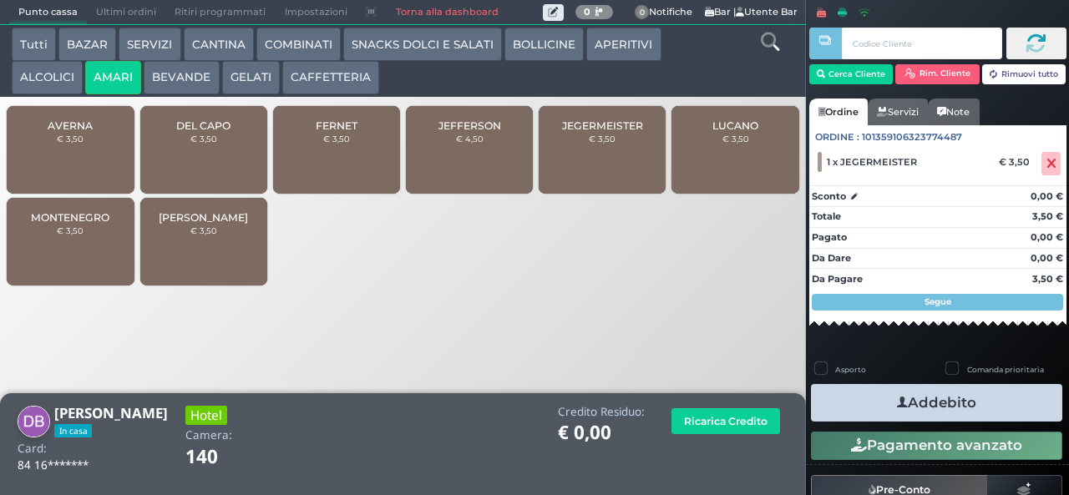
click at [937, 413] on button "Addebito" at bounding box center [936, 403] width 251 height 38
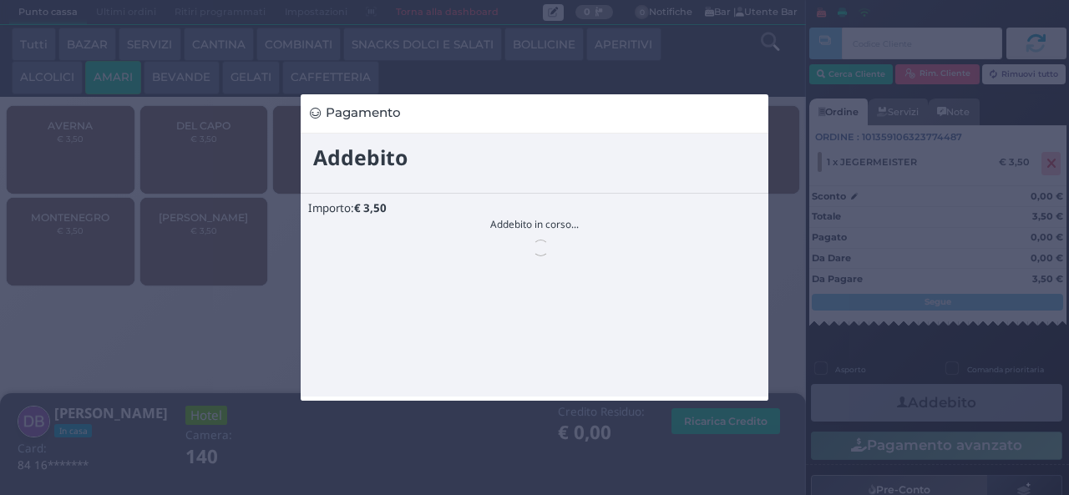
scroll to position [0, 0]
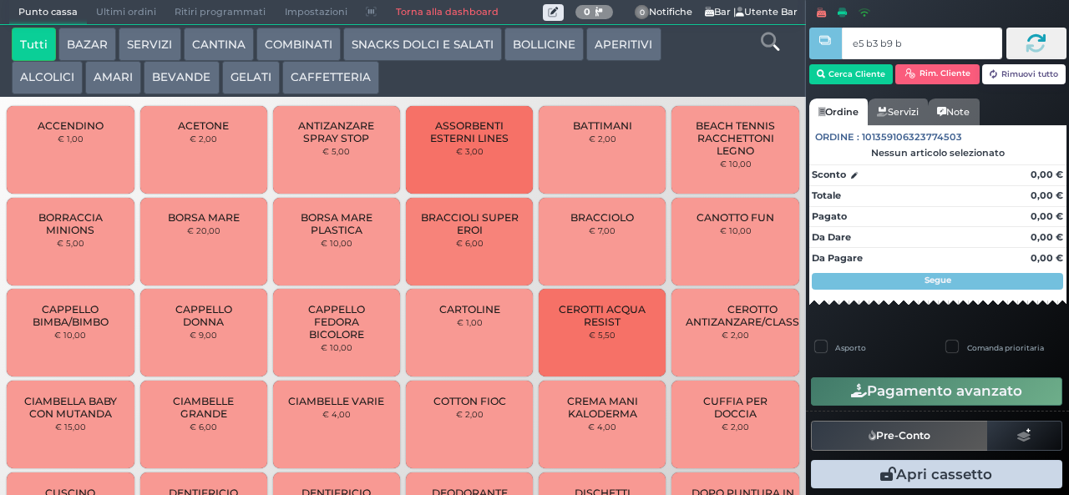
type input "e5 b3 b9 b9"
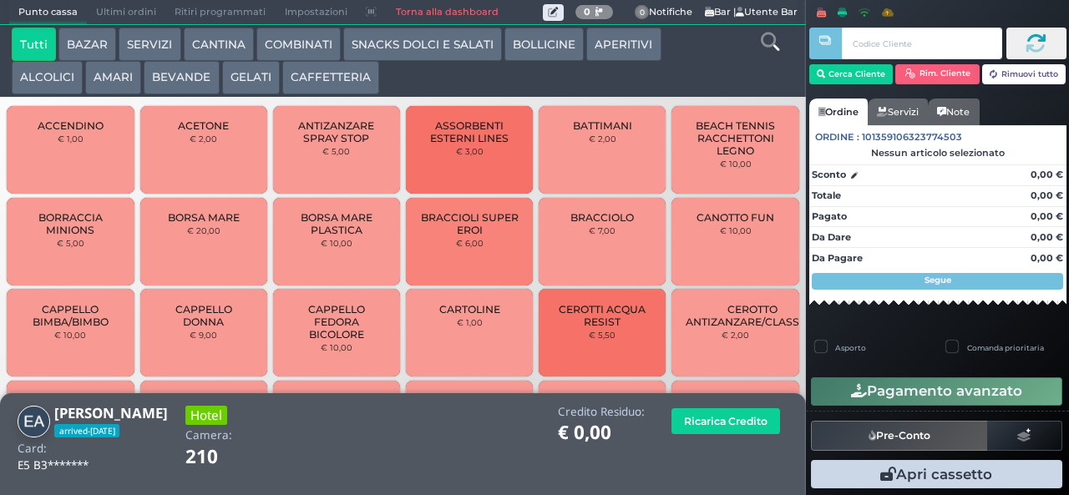
click at [118, 94] on button "AMARI" at bounding box center [113, 77] width 56 height 33
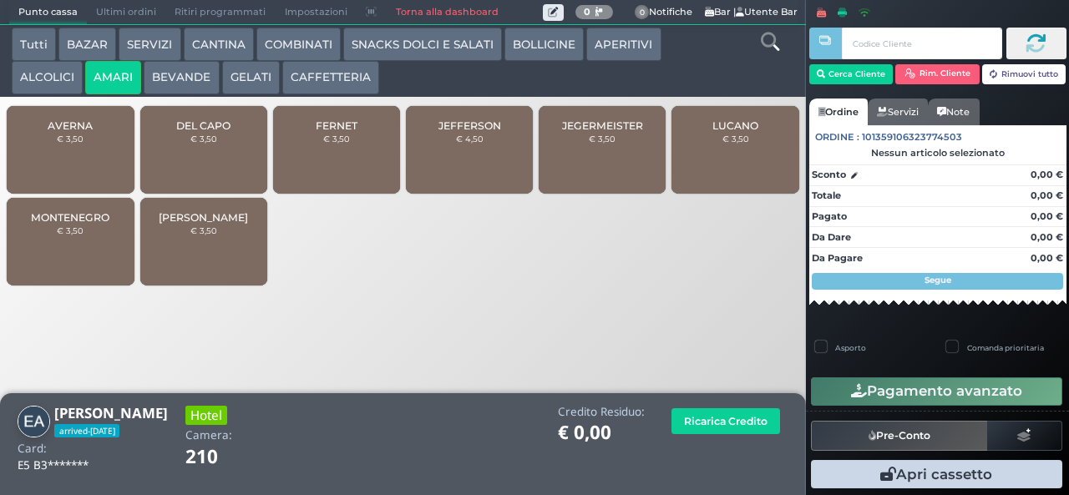
click at [57, 74] on button "ALCOLICI" at bounding box center [47, 77] width 71 height 33
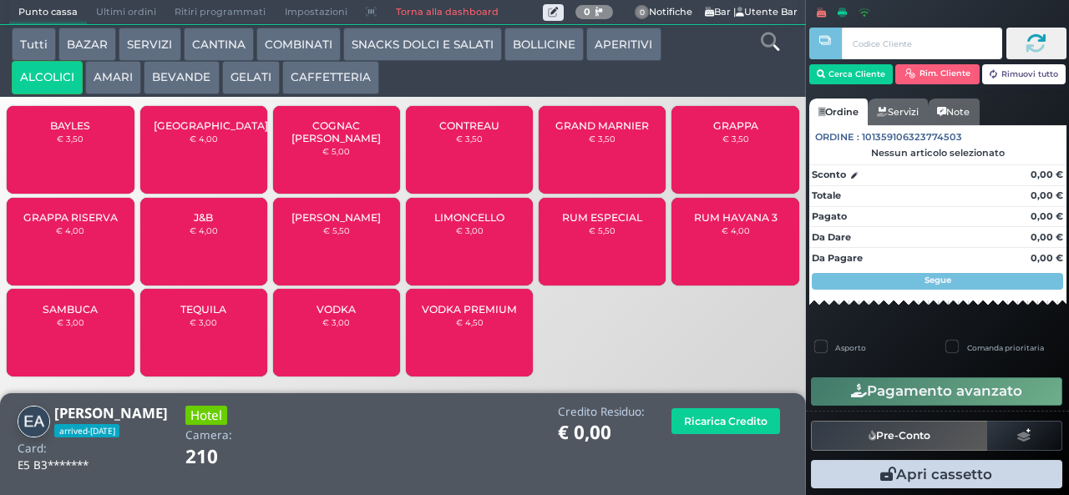
click at [61, 235] on small "€ 4,00" at bounding box center [70, 230] width 28 height 10
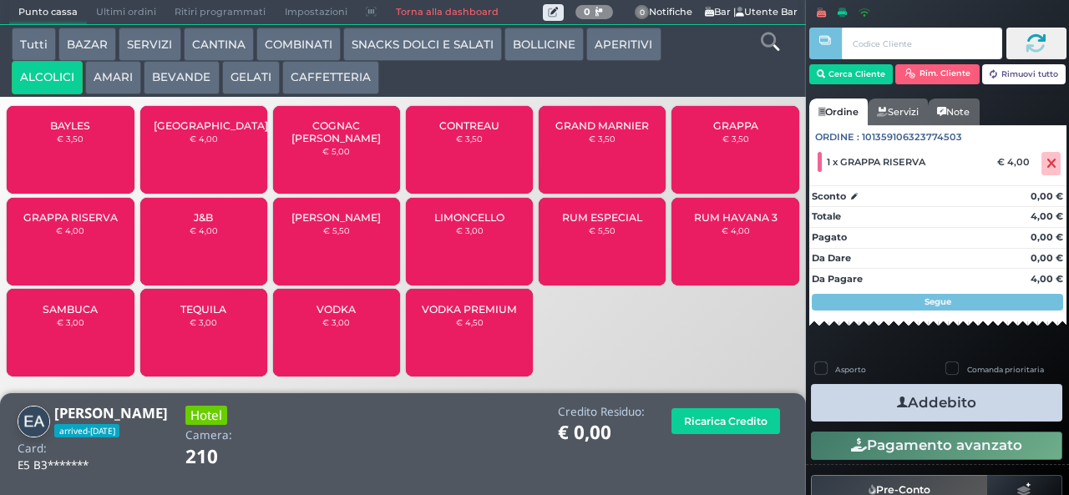
click at [965, 392] on button "Addebito" at bounding box center [936, 403] width 251 height 38
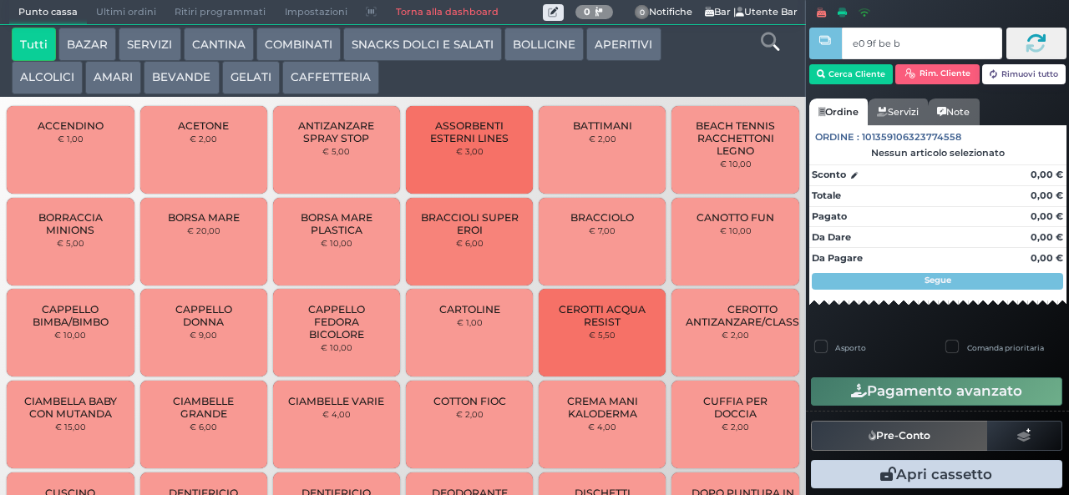
type input "e0 9f be b9"
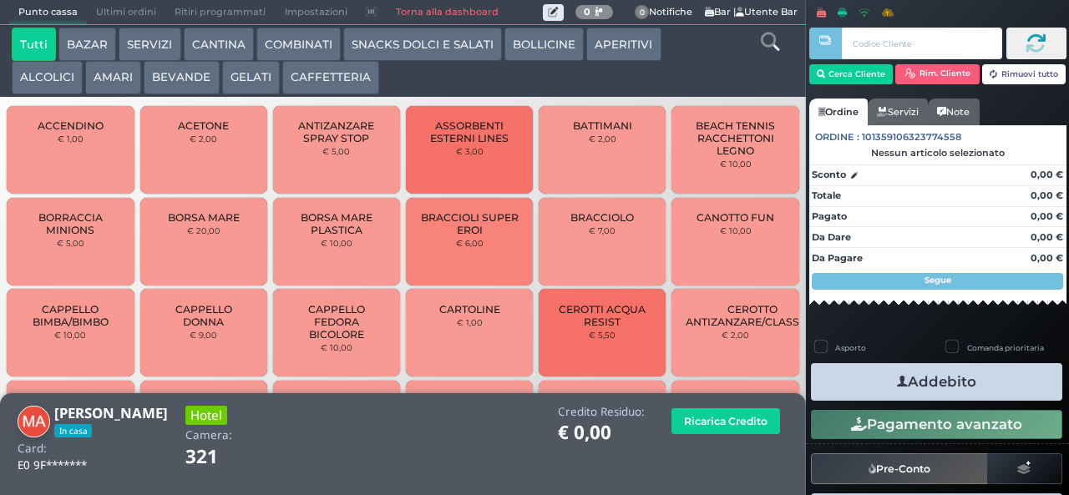
click at [110, 75] on button "AMARI" at bounding box center [113, 77] width 56 height 33
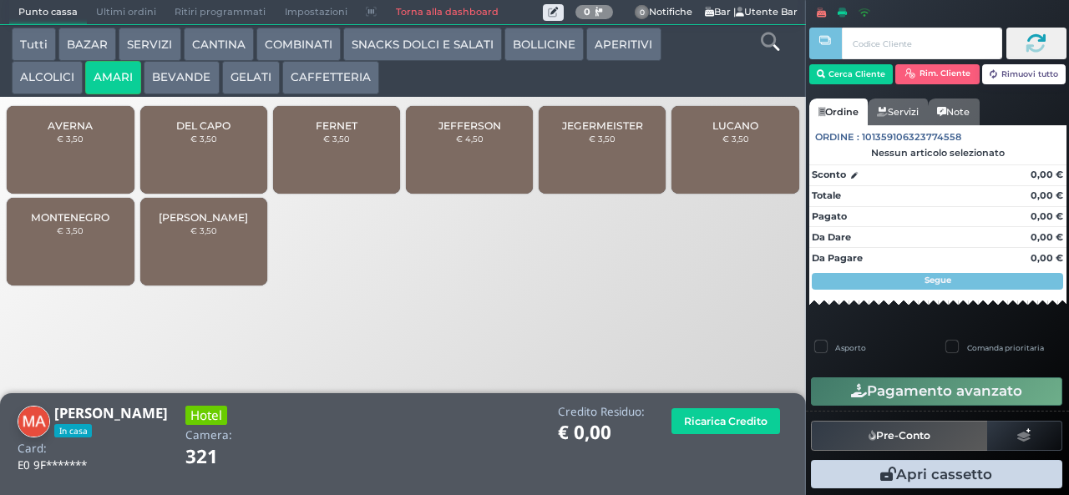
click at [590, 160] on div "JEGERMEISTER € 3,50" at bounding box center [602, 150] width 127 height 88
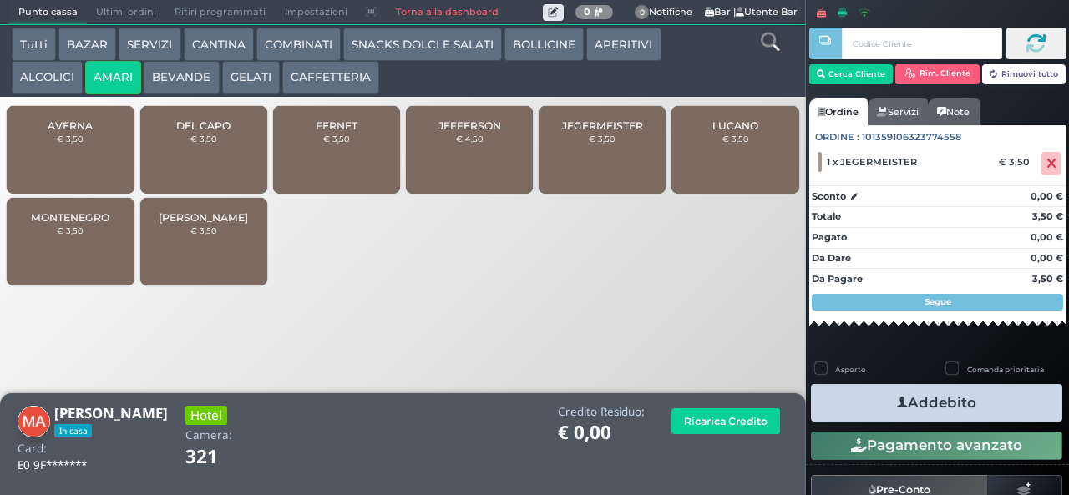
click at [593, 172] on div "JEGERMEISTER € 3,50" at bounding box center [602, 150] width 127 height 88
click at [43, 77] on button "ALCOLICI" at bounding box center [47, 77] width 71 height 33
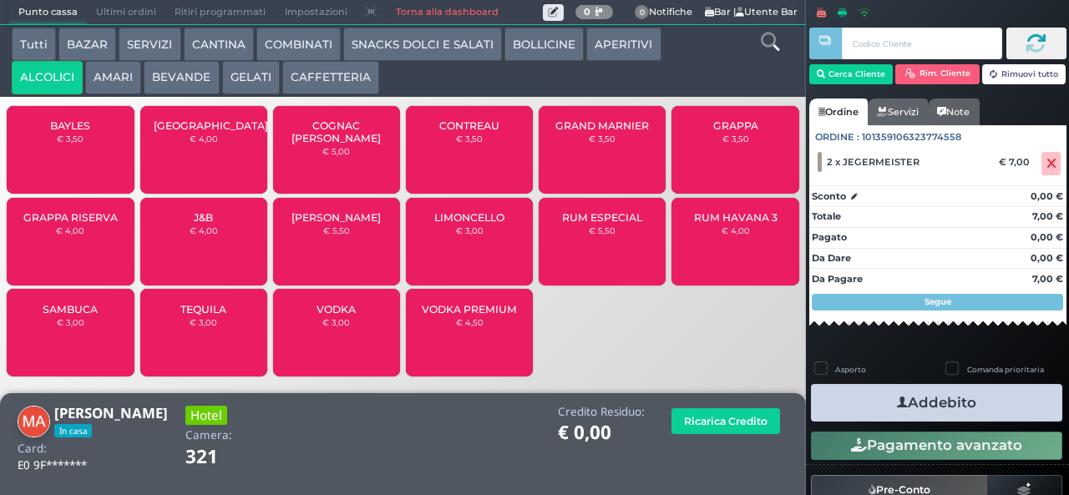
click at [60, 316] on span "SAMBUCA" at bounding box center [70, 309] width 55 height 13
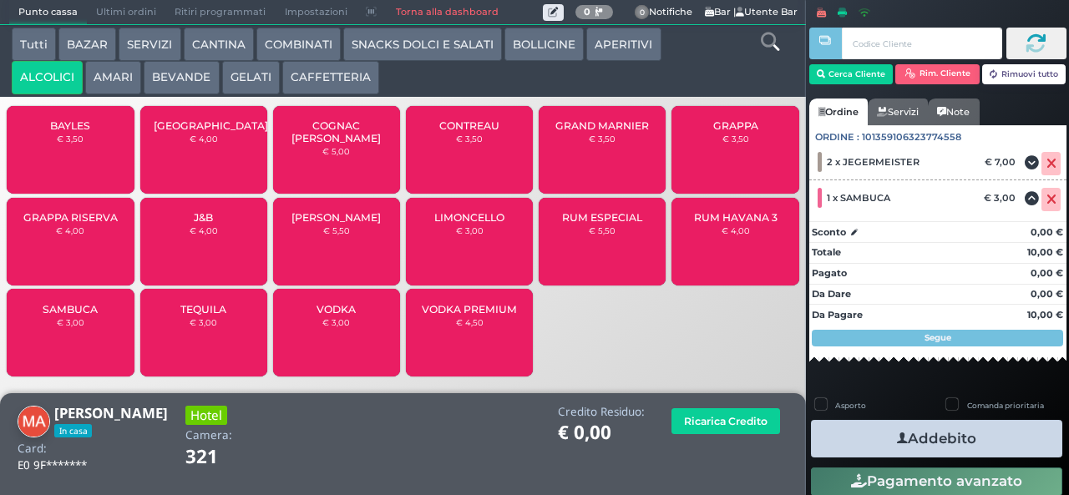
click at [986, 440] on button "Addebito" at bounding box center [936, 439] width 251 height 38
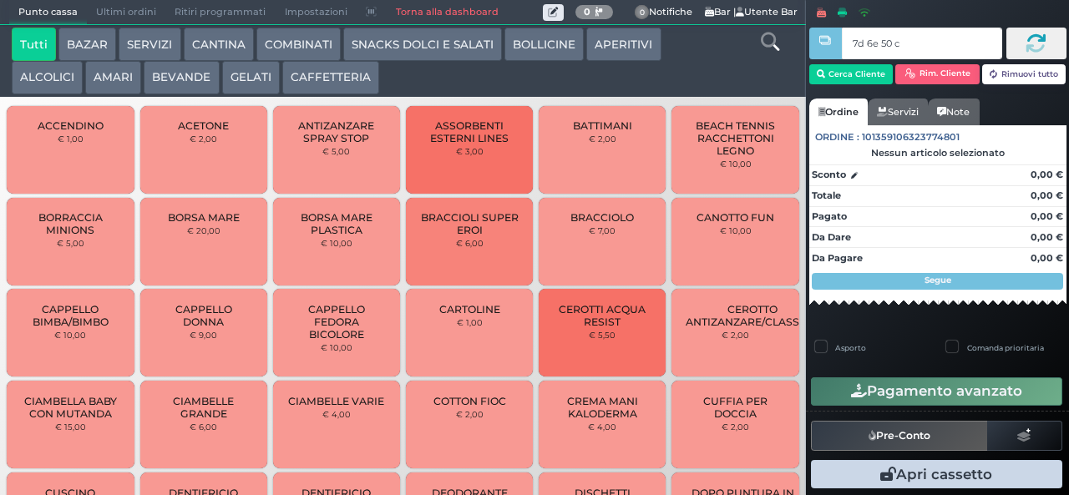
type input "7d 6e 50 c3"
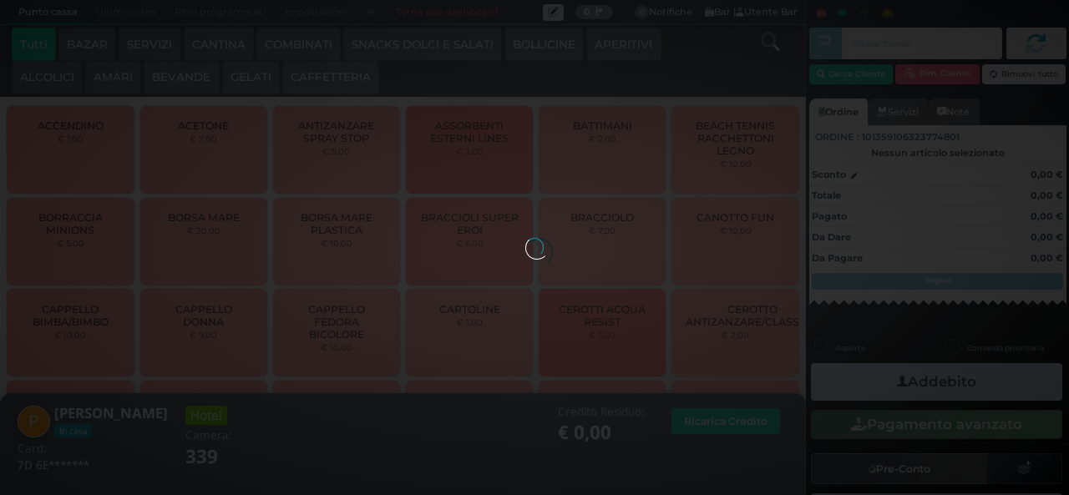
click at [525, 238] on div at bounding box center [534, 247] width 18 height 18
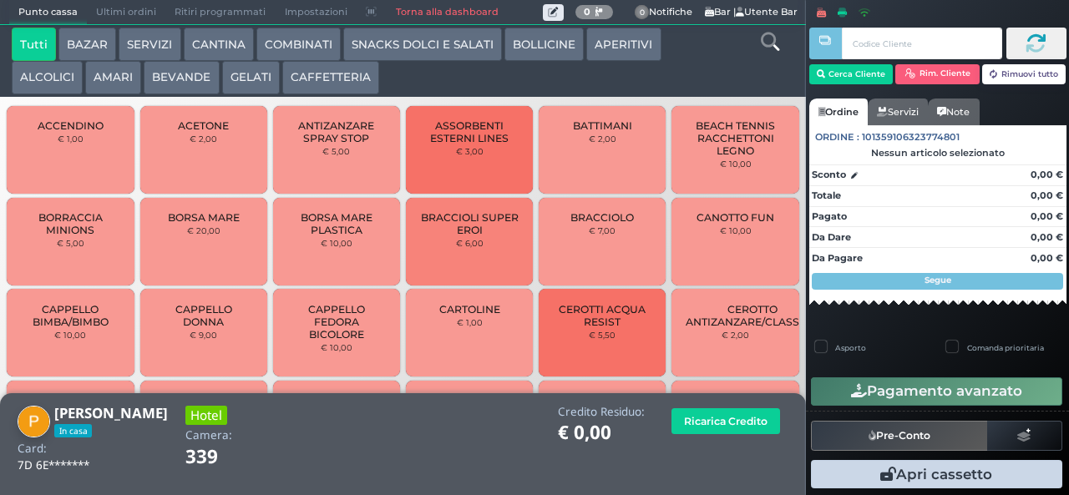
click at [120, 78] on button "AMARI" at bounding box center [113, 77] width 56 height 33
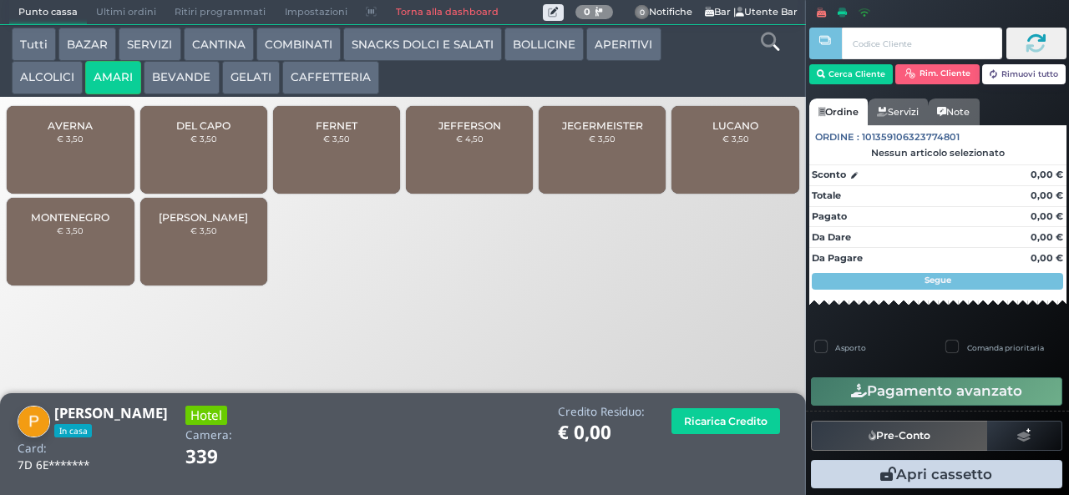
click at [467, 165] on div "JEFFERSON € 4,50" at bounding box center [469, 150] width 127 height 88
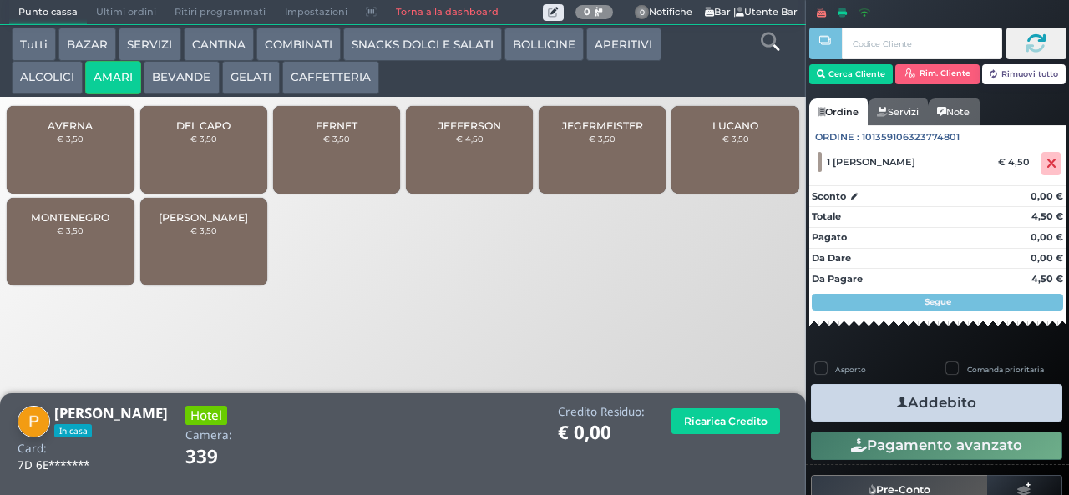
click at [929, 403] on button "Addebito" at bounding box center [936, 403] width 251 height 38
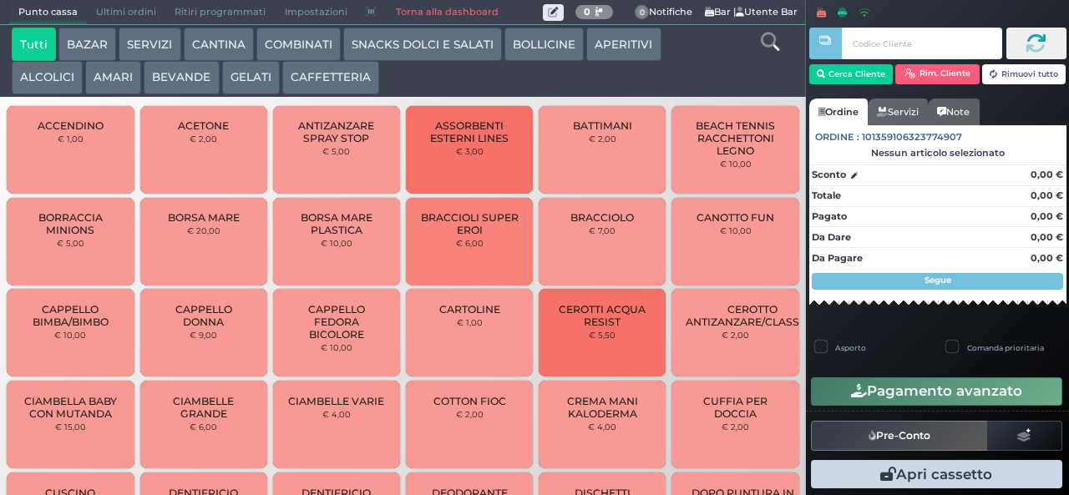
click at [117, 80] on button "AMARI" at bounding box center [113, 77] width 56 height 33
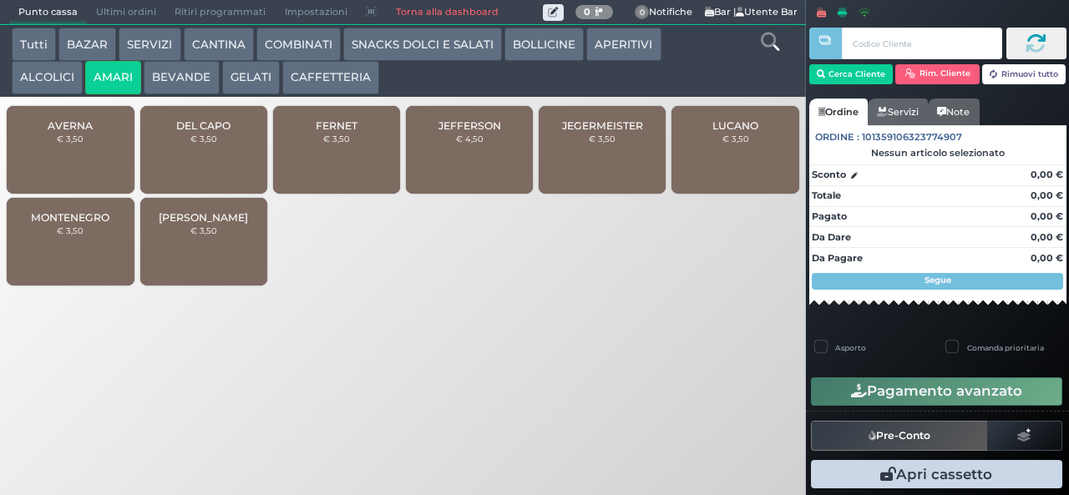
click at [46, 78] on button "ALCOLICI" at bounding box center [47, 77] width 71 height 33
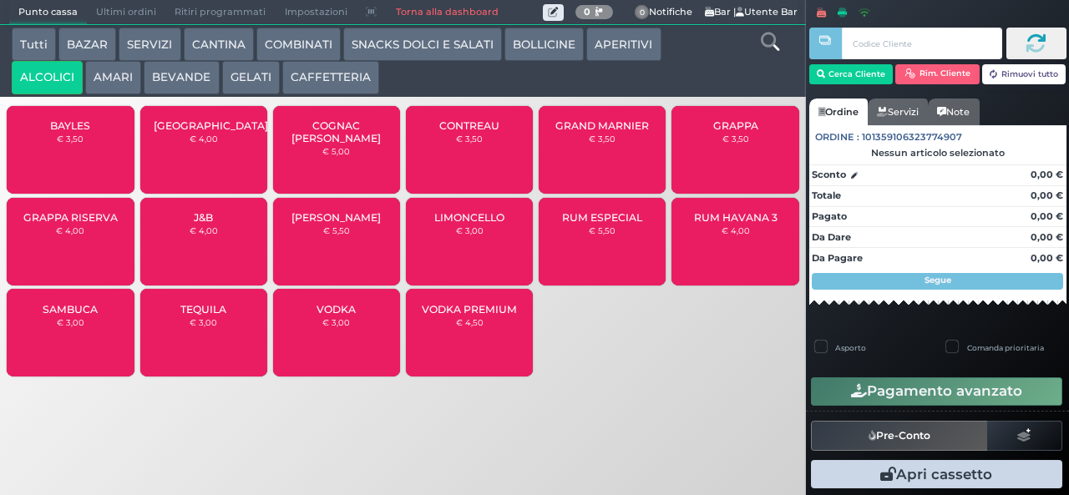
click at [62, 327] on small "€ 3,00" at bounding box center [71, 322] width 28 height 10
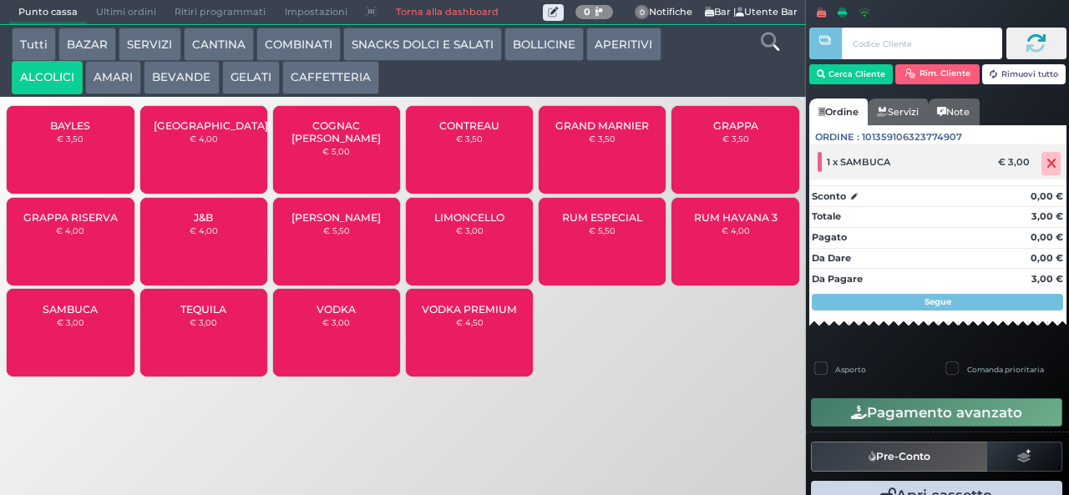
click at [1046, 164] on icon at bounding box center [1051, 164] width 10 height 1
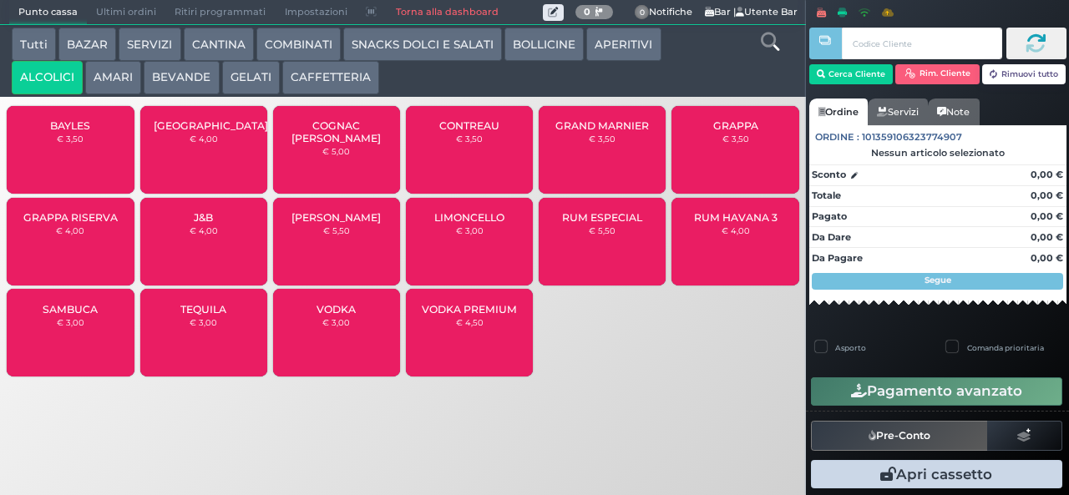
click at [86, 342] on div "SAMBUCA € 3,00" at bounding box center [70, 333] width 127 height 88
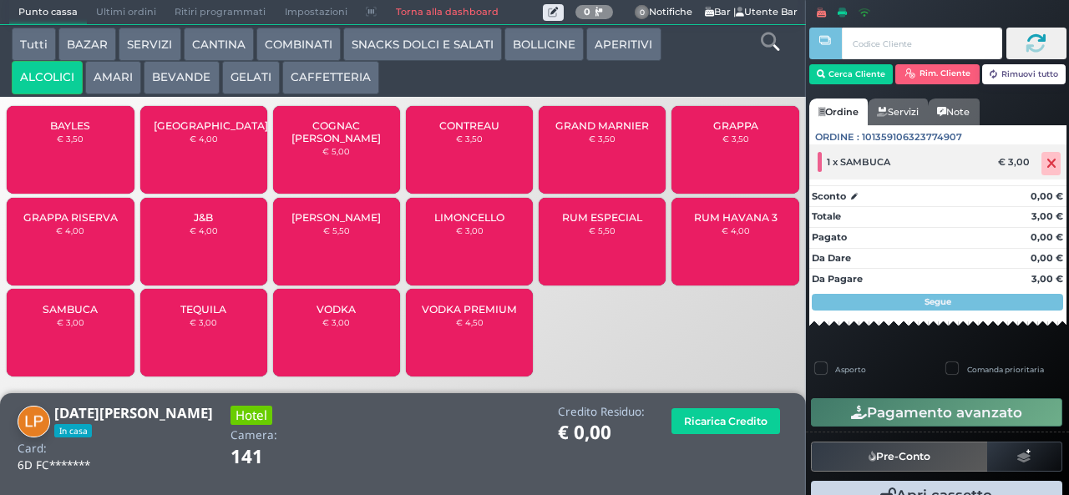
click at [1046, 164] on icon at bounding box center [1051, 164] width 10 height 1
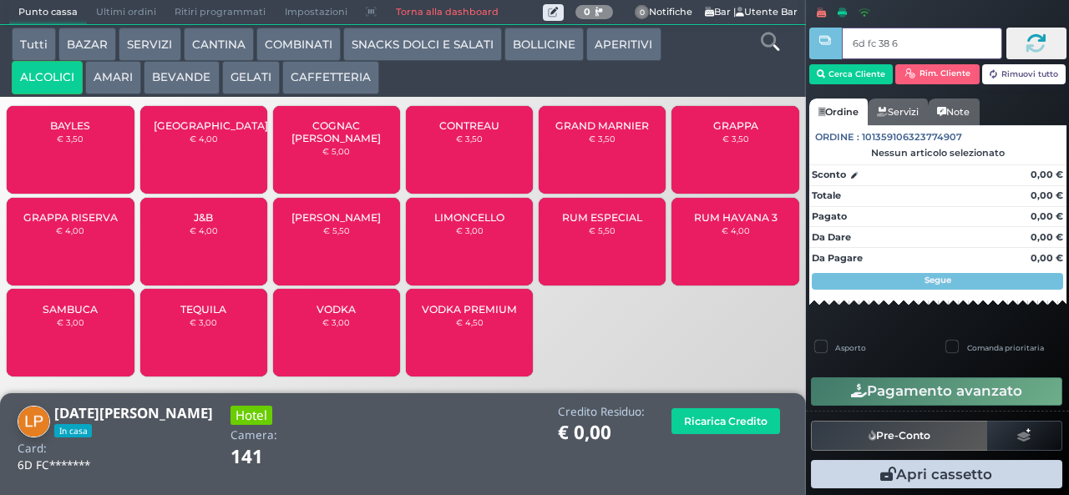
type input "6d fc 38 67"
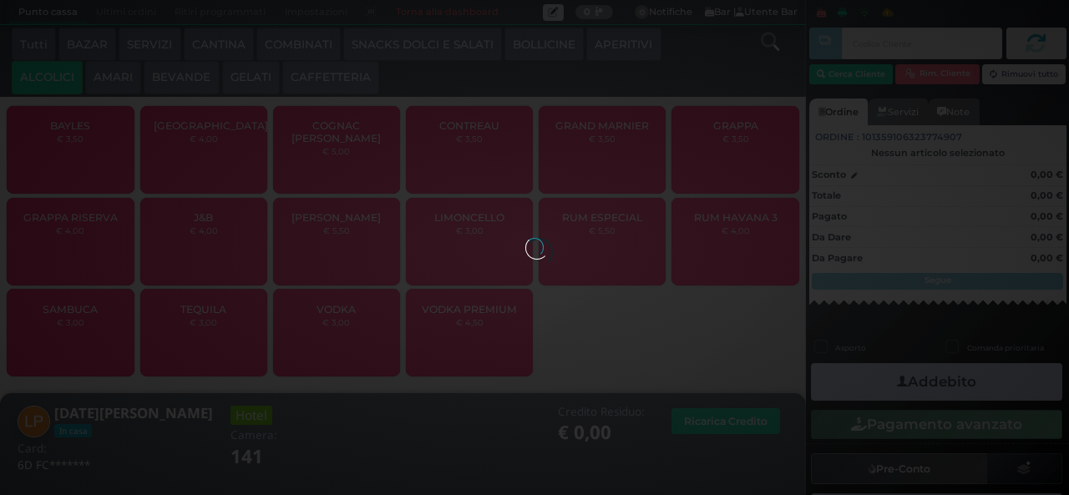
click at [525, 256] on div at bounding box center [534, 247] width 18 height 18
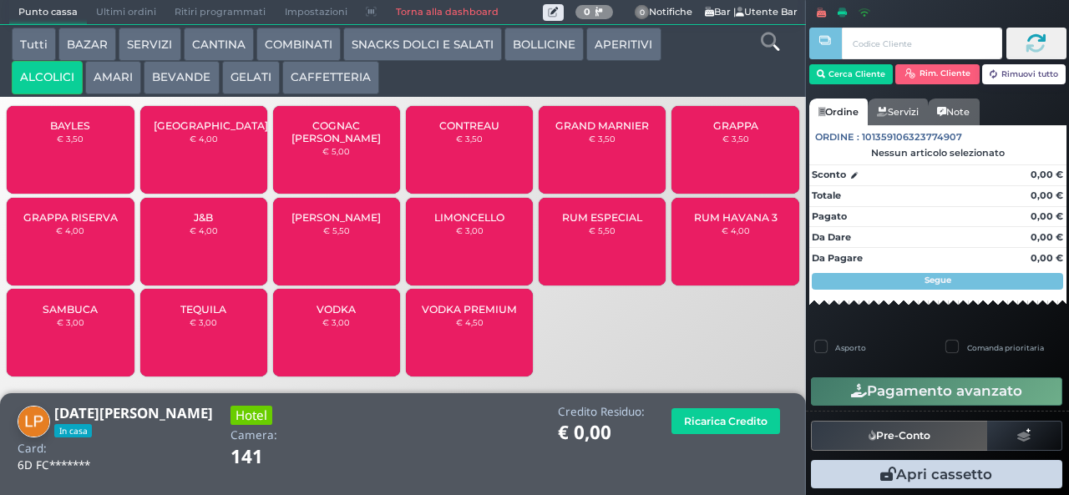
click at [72, 316] on span "SAMBUCA" at bounding box center [70, 309] width 55 height 13
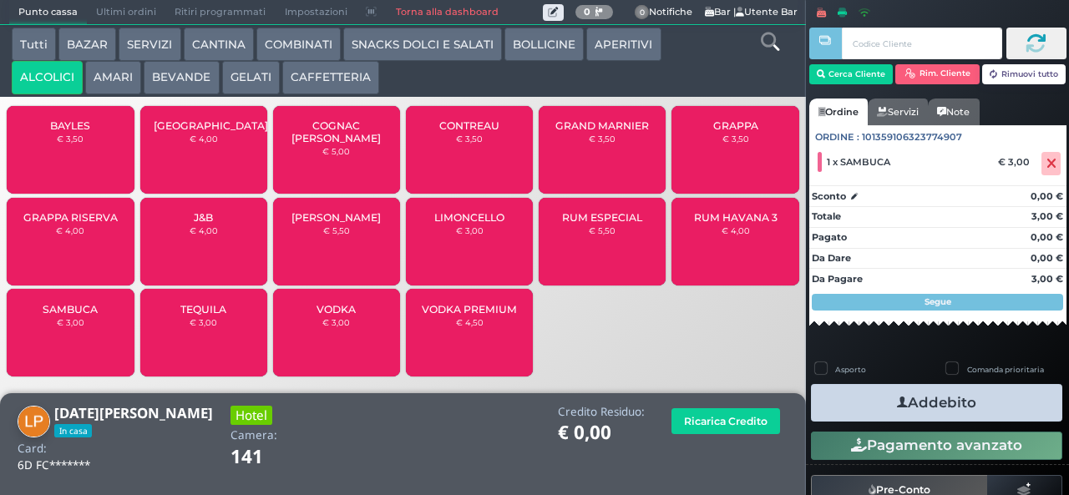
click at [897, 403] on icon "button" at bounding box center [902, 403] width 11 height 18
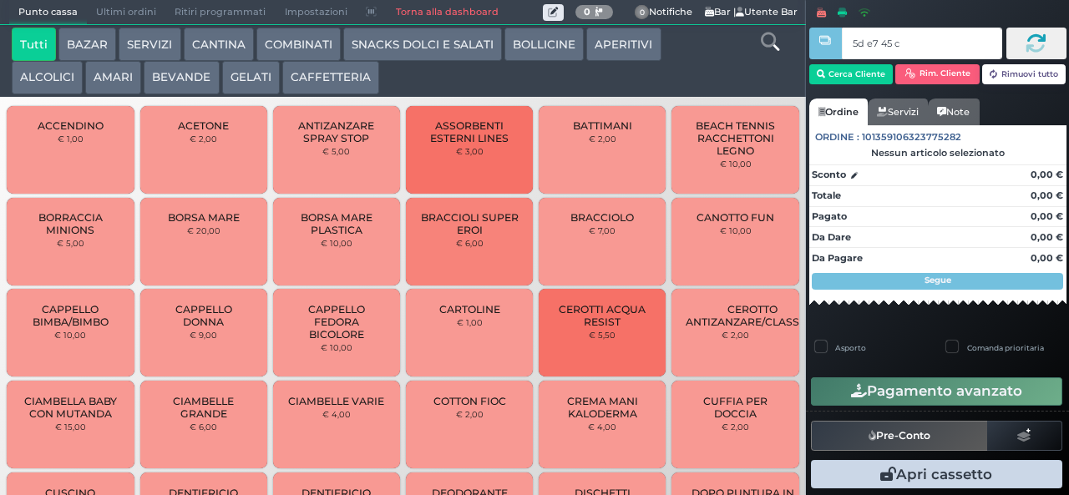
type input "5d e7 45 c3"
click at [114, 73] on button "AMARI" at bounding box center [113, 77] width 56 height 33
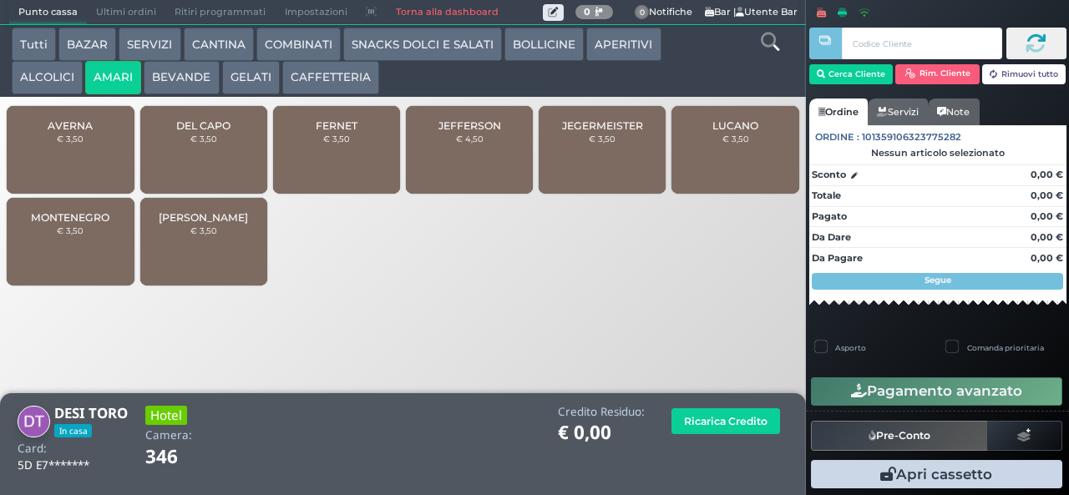
click at [191, 132] on span "DEL CAPO" at bounding box center [203, 125] width 54 height 13
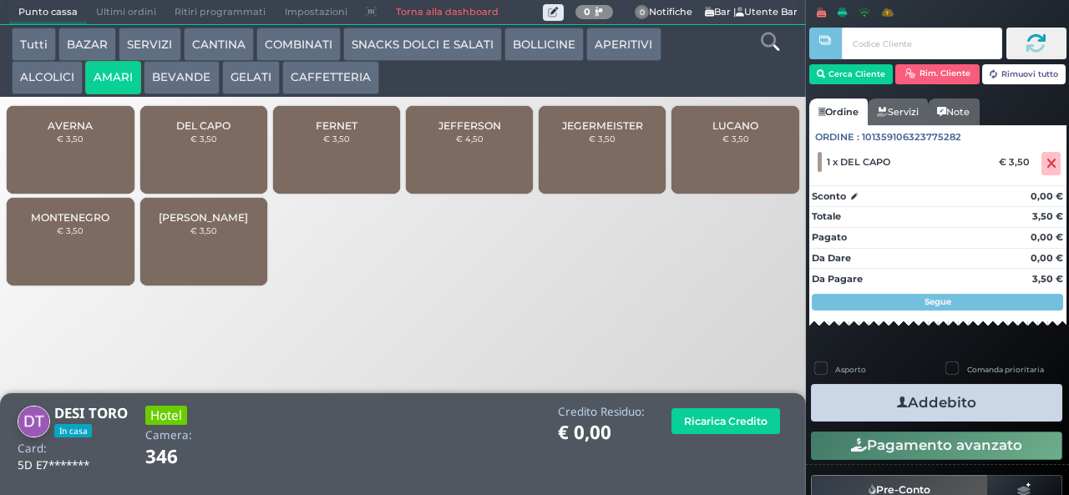
click at [210, 142] on div "DEL CAPO € 3,50" at bounding box center [203, 150] width 127 height 88
click at [210, 132] on span "DEL CAPO" at bounding box center [203, 125] width 54 height 13
click at [345, 78] on button "CAFFETTERIA" at bounding box center [330, 77] width 97 height 33
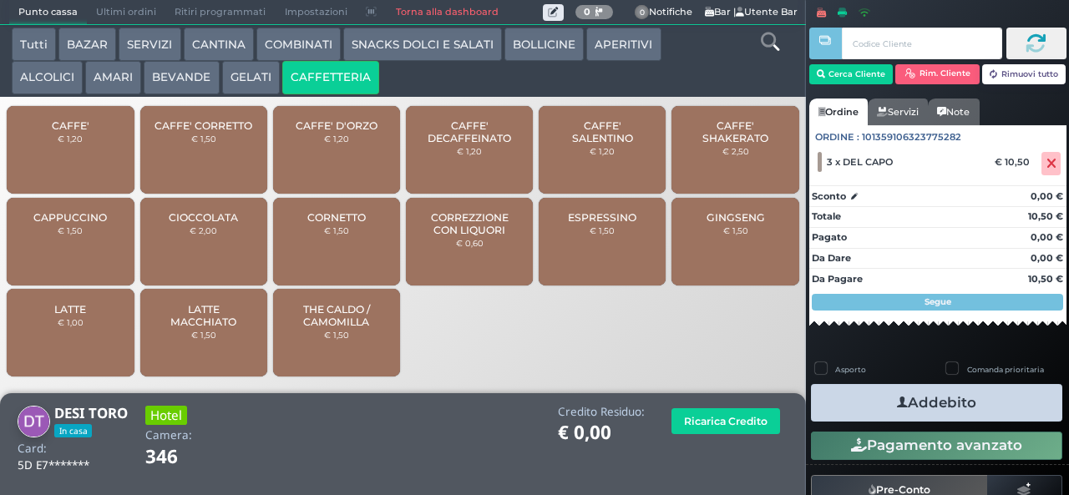
click at [730, 144] on span "CAFFE' SHAKERATO" at bounding box center [735, 131] width 99 height 25
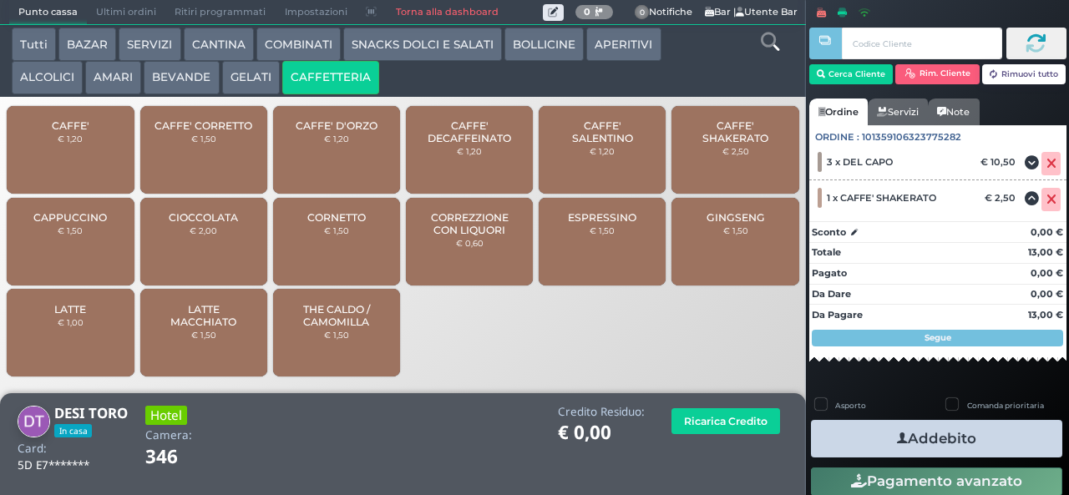
click at [988, 441] on button "Addebito" at bounding box center [936, 439] width 251 height 38
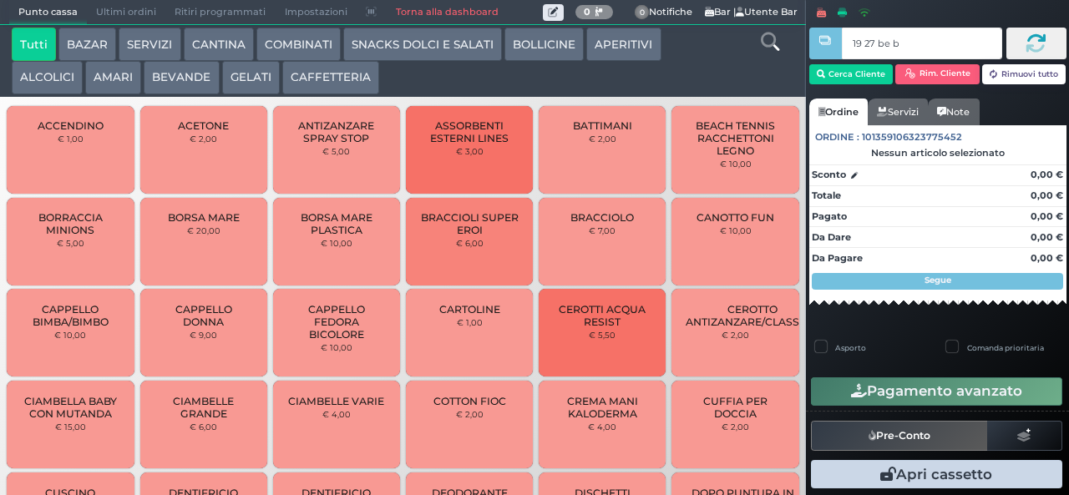
type input "19 27 be b9"
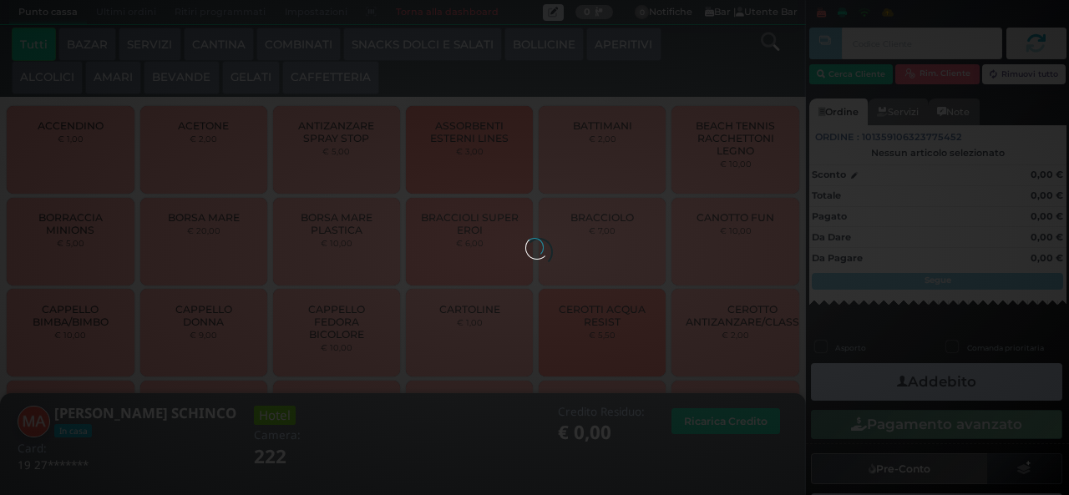
click at [525, 238] on div at bounding box center [534, 247] width 18 height 18
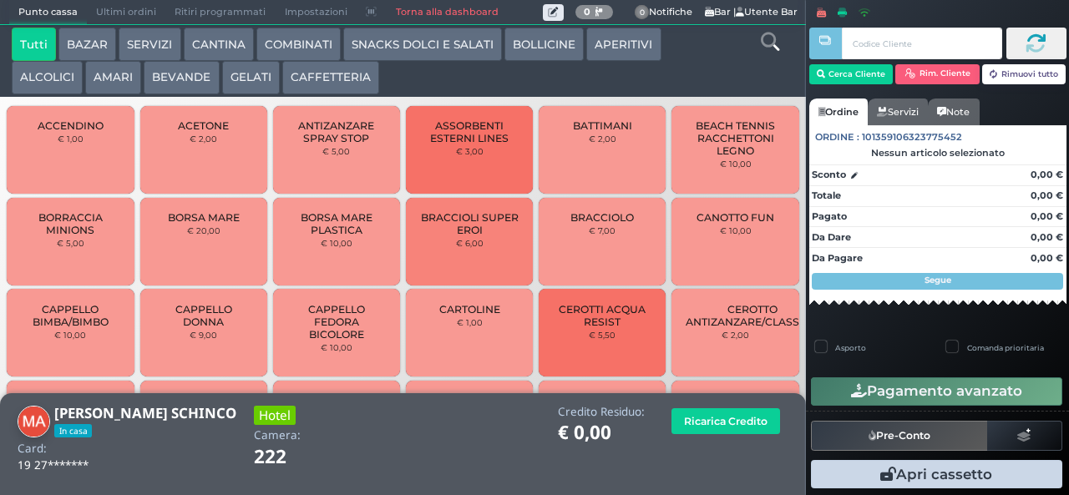
click at [108, 80] on button "AMARI" at bounding box center [113, 77] width 56 height 33
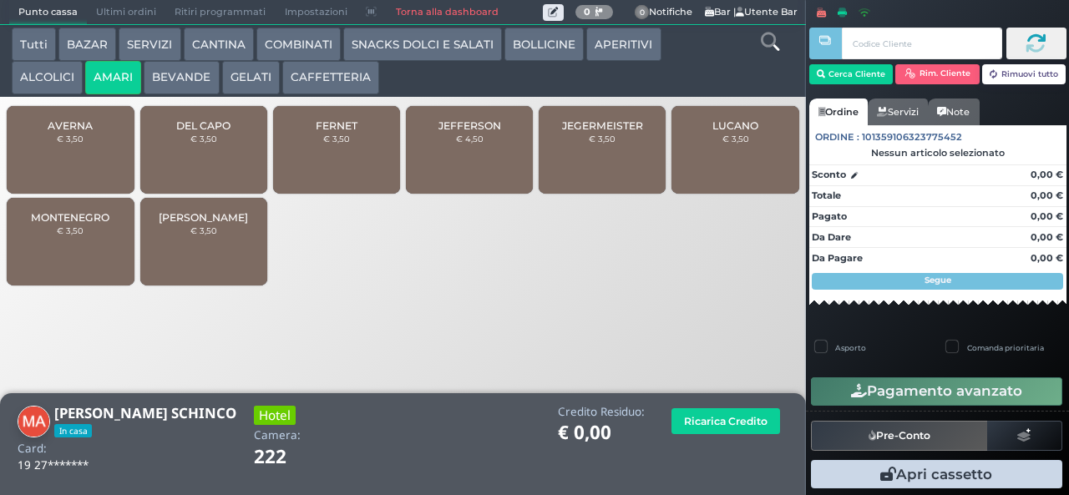
click at [348, 162] on div "FERNET € 3,50" at bounding box center [336, 150] width 127 height 88
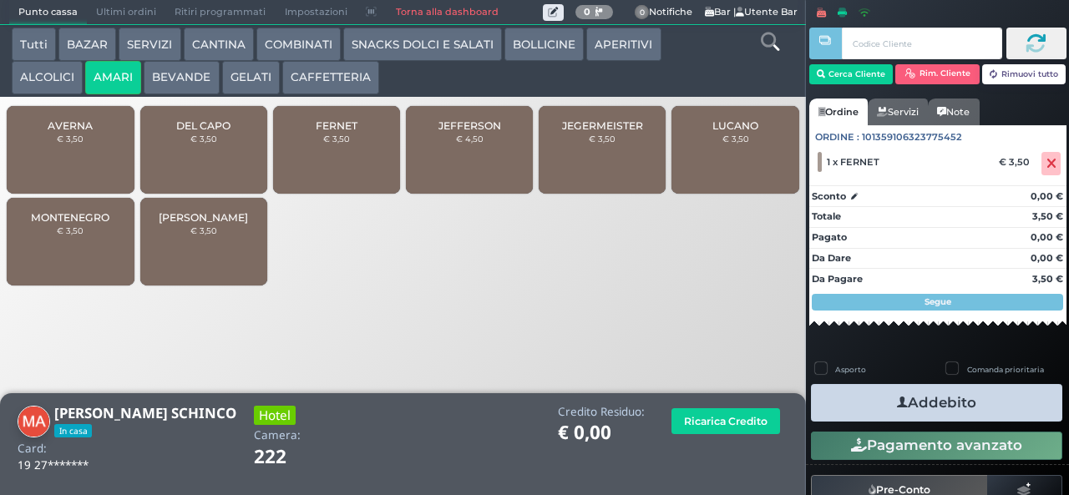
click at [979, 403] on button "Addebito" at bounding box center [936, 403] width 251 height 38
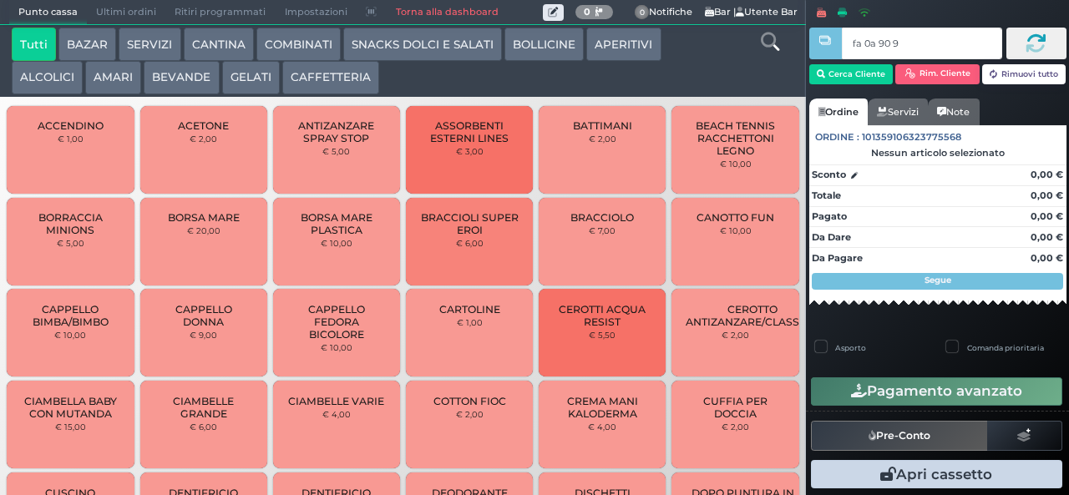
type input "fa 0a 90 9a"
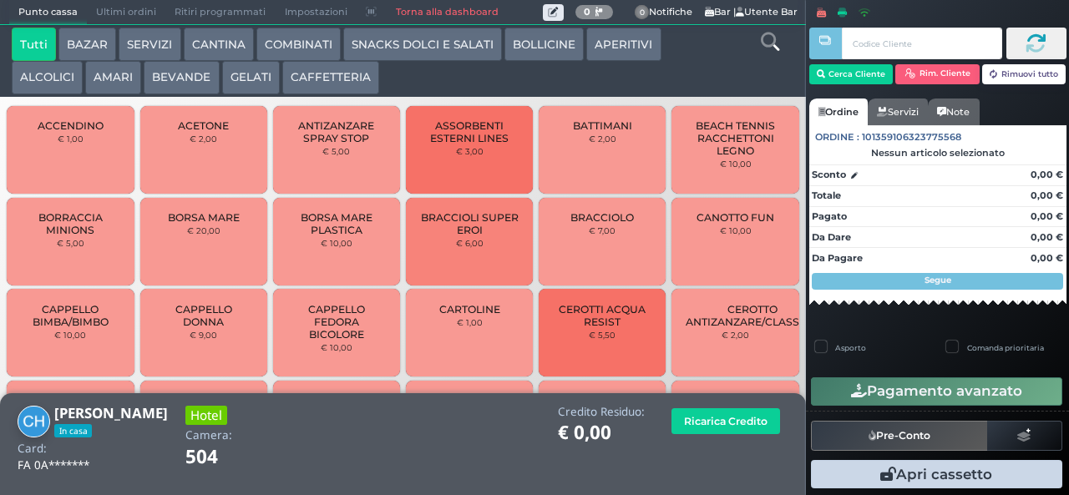
click at [286, 38] on button "COMBINATI" at bounding box center [298, 44] width 84 height 33
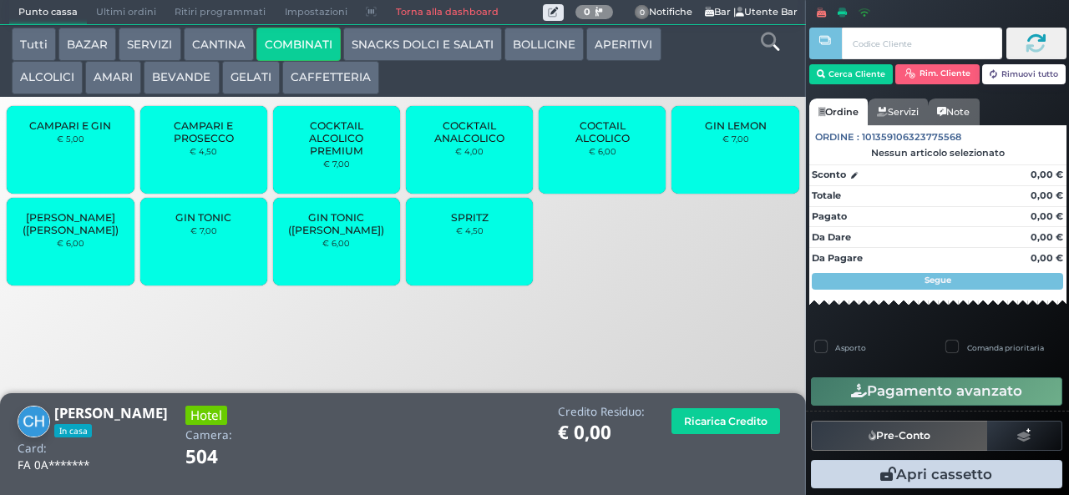
click at [469, 234] on div "SPRITZ € 4,50" at bounding box center [469, 242] width 127 height 88
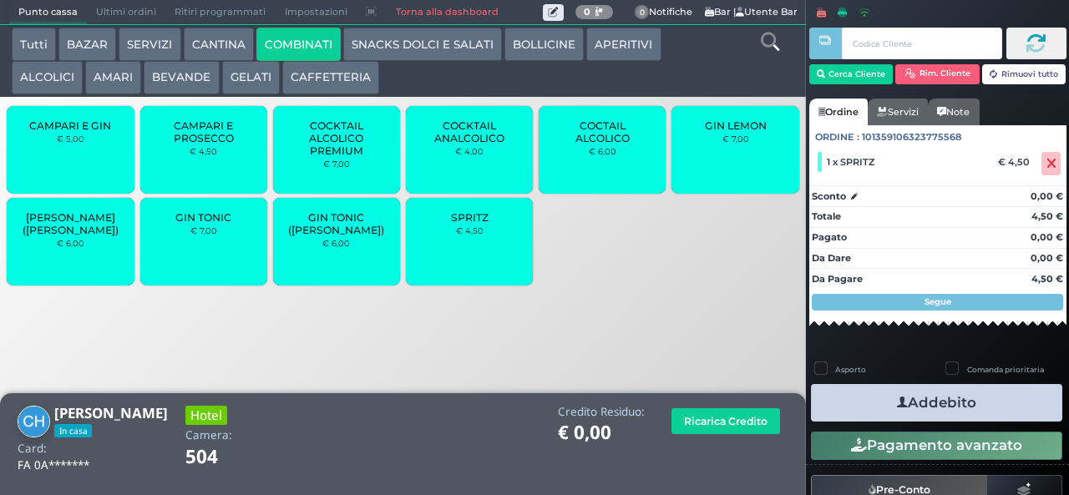
click at [34, 73] on button "ALCOLICI" at bounding box center [47, 77] width 71 height 33
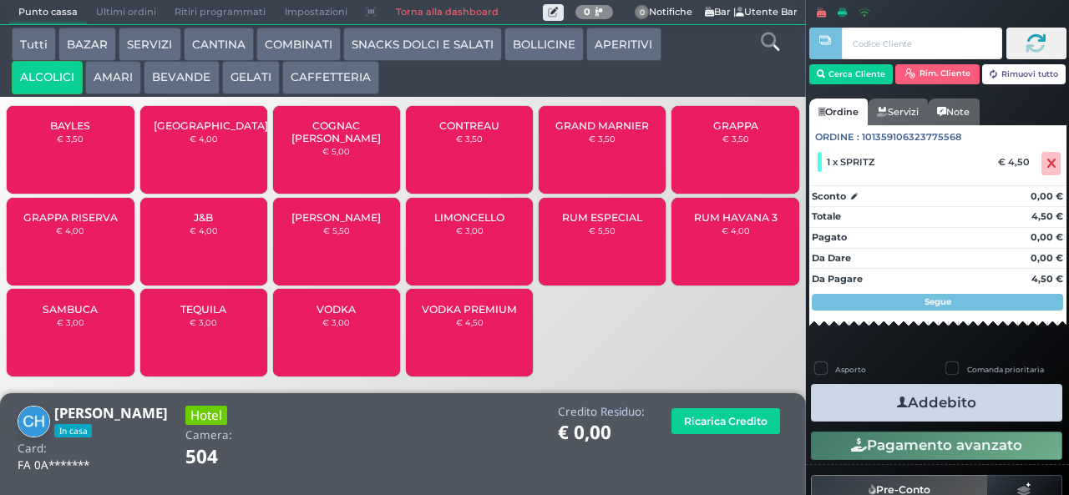
click at [53, 132] on span "BAYLES" at bounding box center [70, 125] width 40 height 13
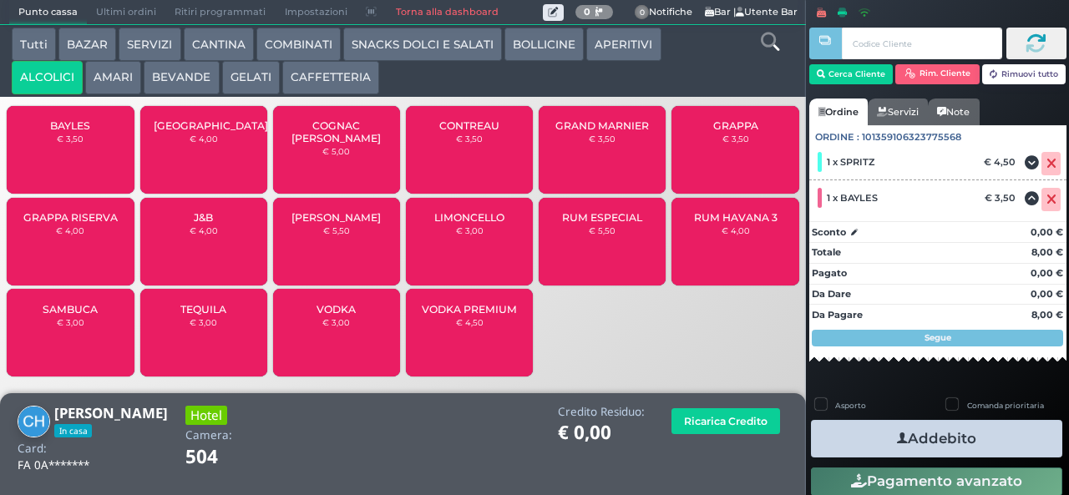
click at [868, 423] on button "Addebito" at bounding box center [936, 439] width 251 height 38
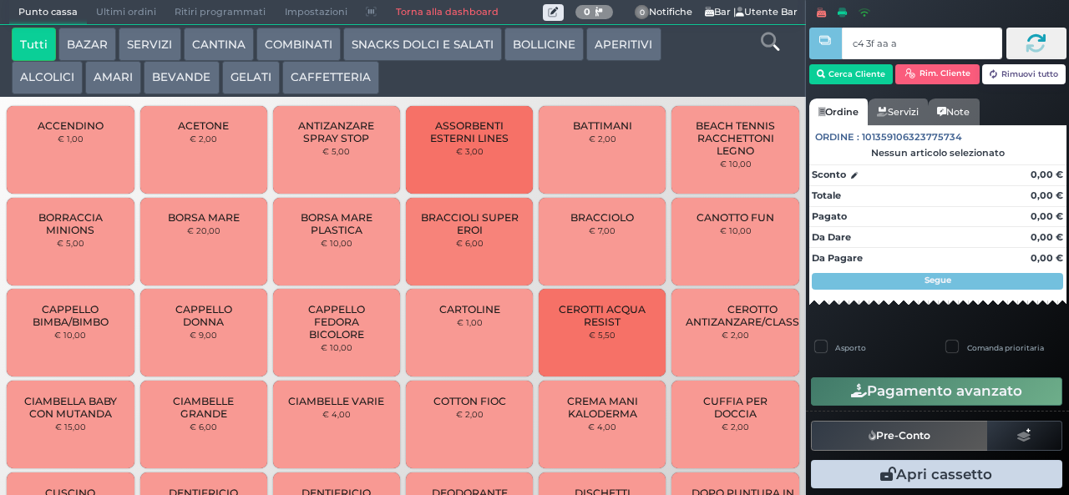
type input "c4 3f aa af"
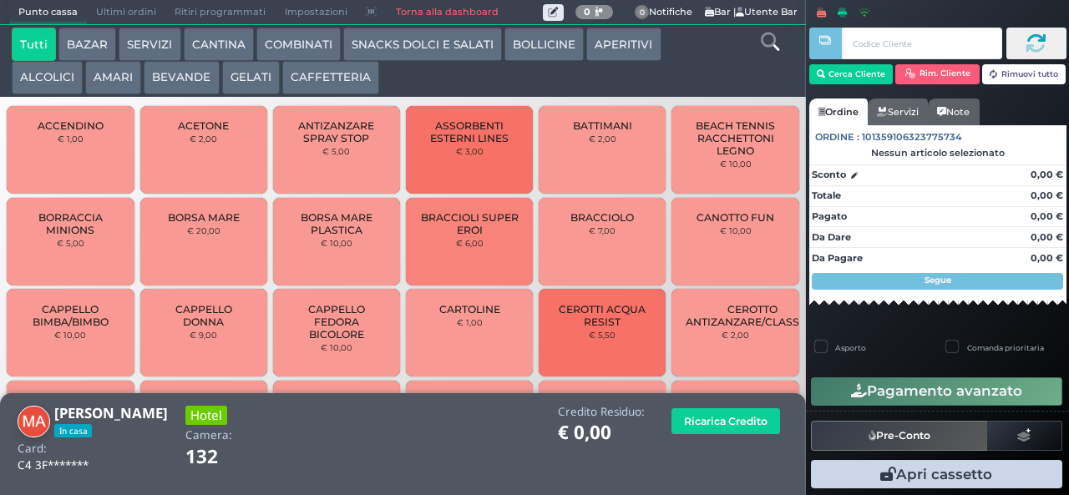
click at [294, 41] on button "COMBINATI" at bounding box center [298, 44] width 84 height 33
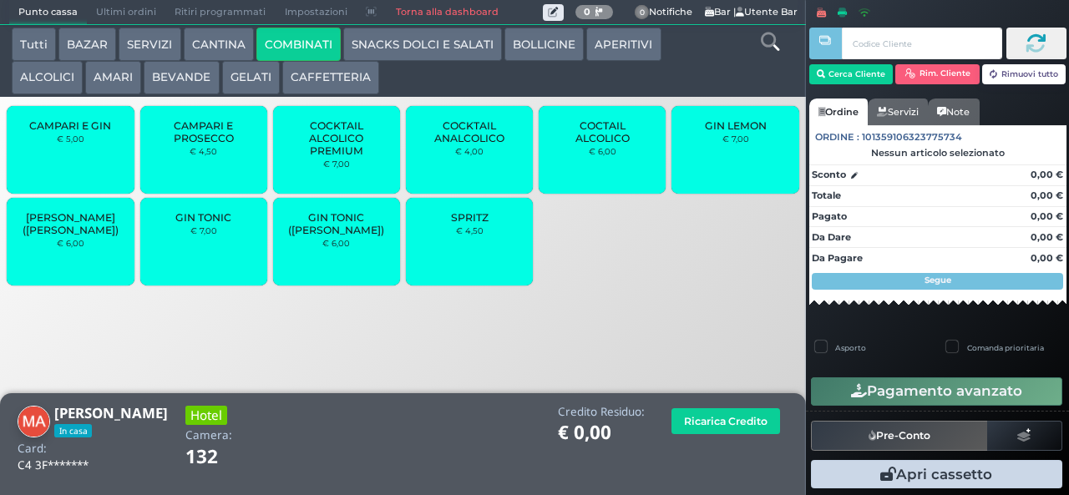
click at [203, 260] on div "GIN TONIC € 7,00" at bounding box center [203, 242] width 127 height 88
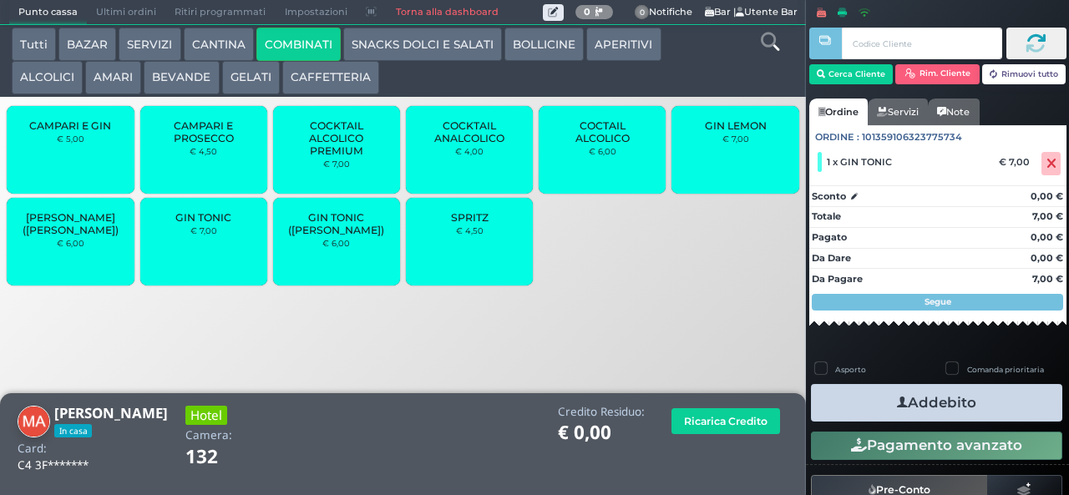
click at [925, 406] on button "Addebito" at bounding box center [936, 403] width 251 height 38
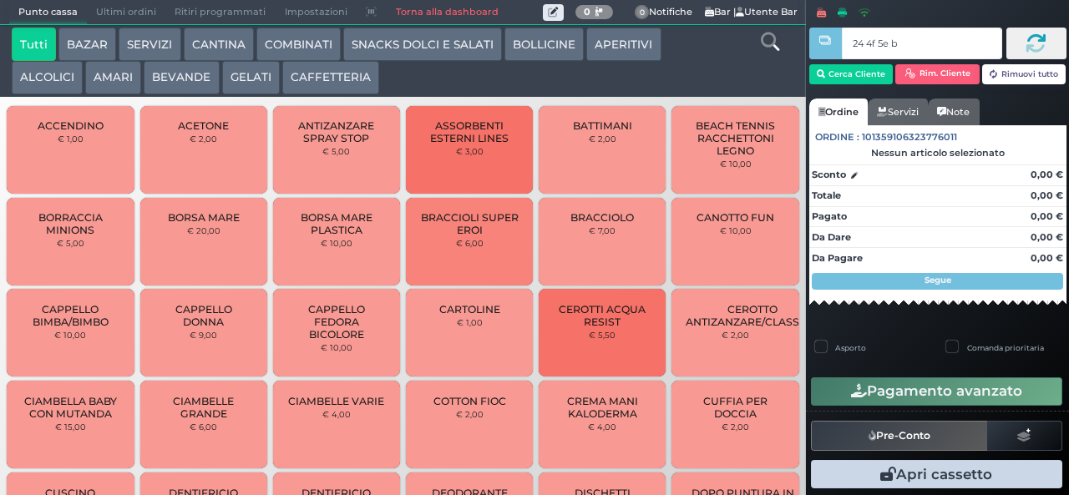
type input "24 4f 5e b0"
click at [110, 72] on button "AMARI" at bounding box center [113, 77] width 56 height 33
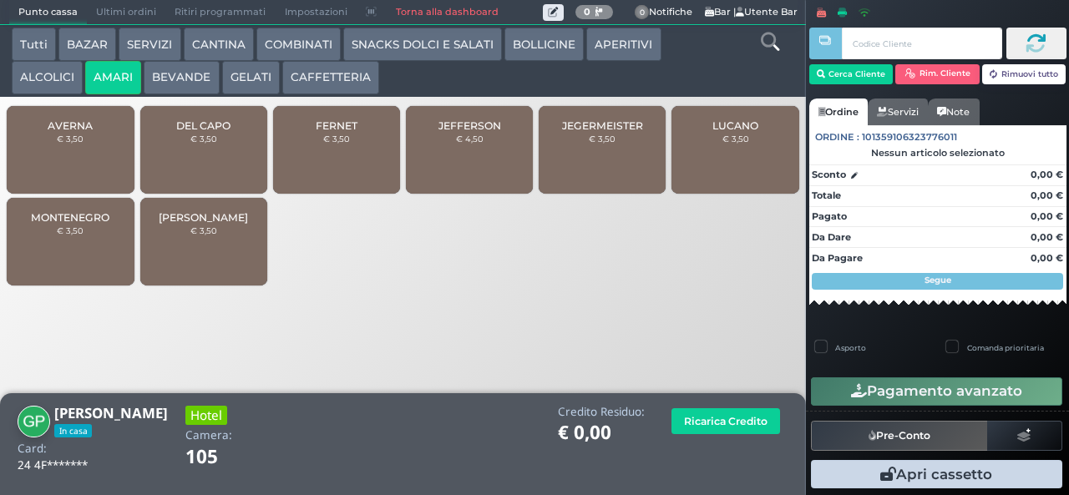
click at [202, 160] on div "DEL CAPO € 3,50" at bounding box center [203, 150] width 127 height 88
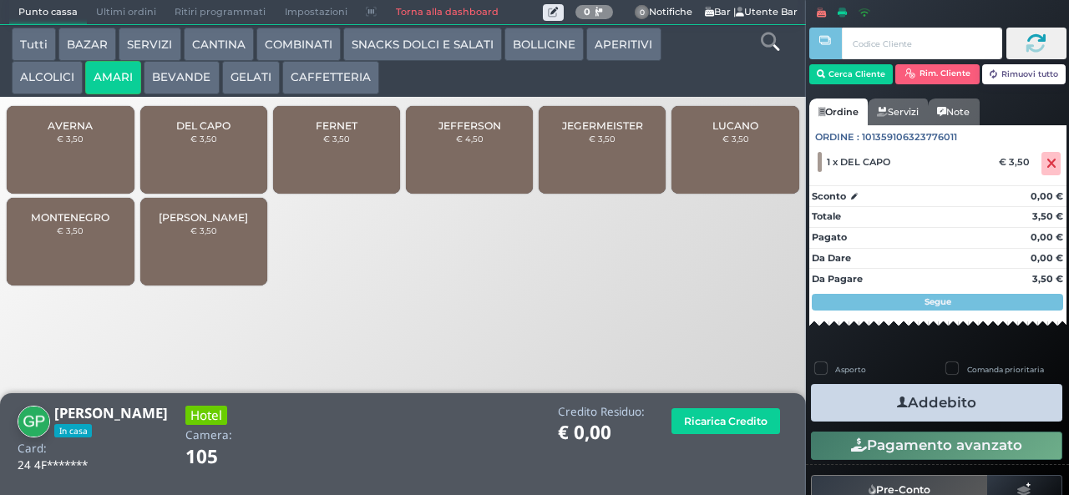
click at [982, 411] on button "Addebito" at bounding box center [936, 403] width 251 height 38
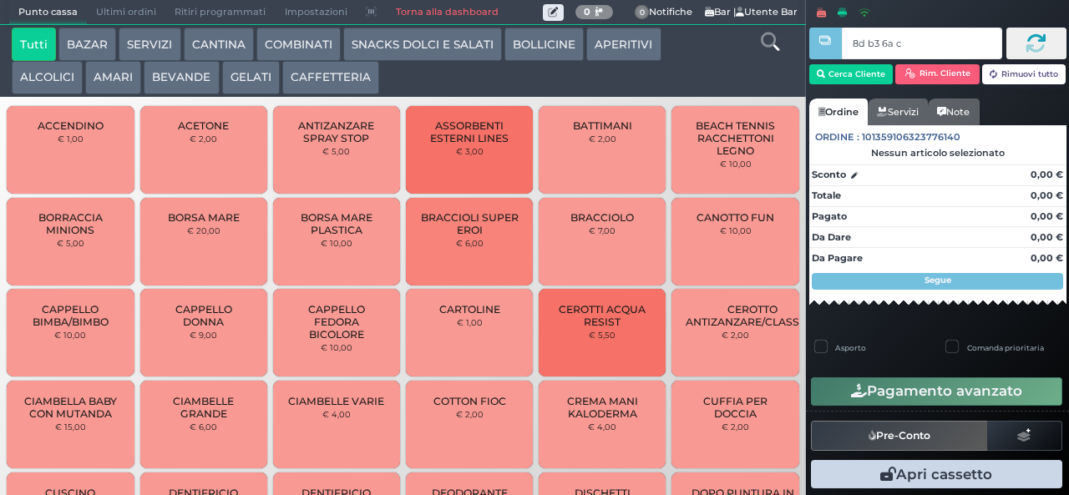
type input "8d b3 6a c3"
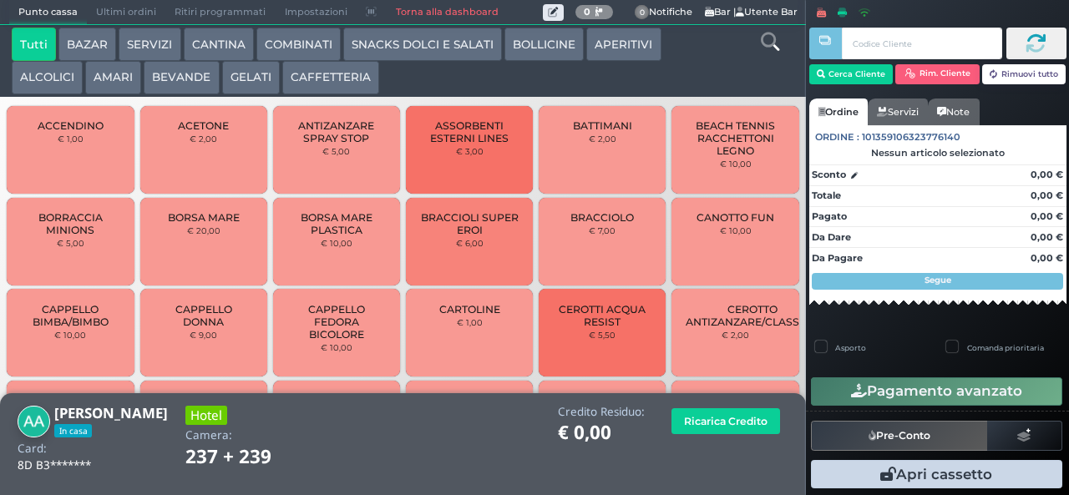
click at [296, 47] on button "COMBINATI" at bounding box center [298, 44] width 84 height 33
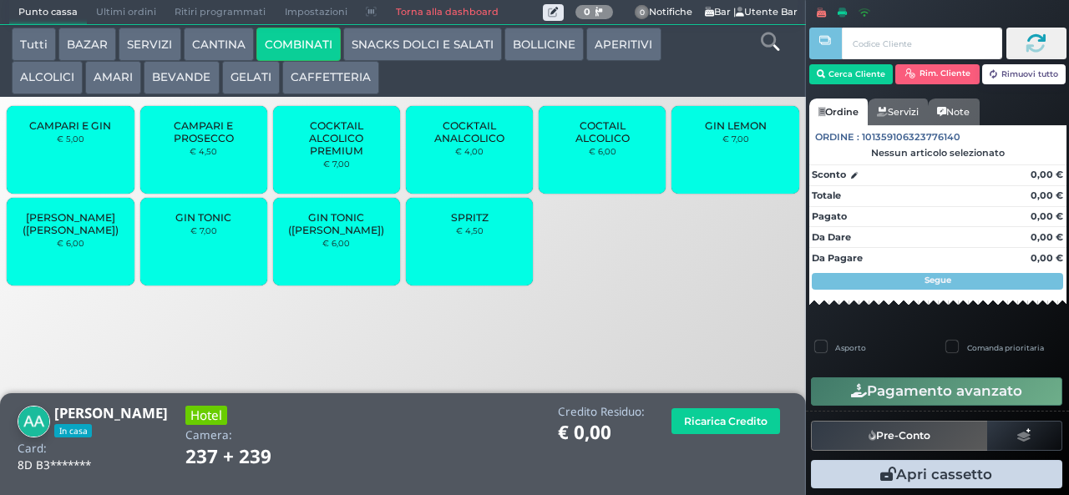
click at [218, 224] on span "GIN TONIC" at bounding box center [203, 217] width 56 height 13
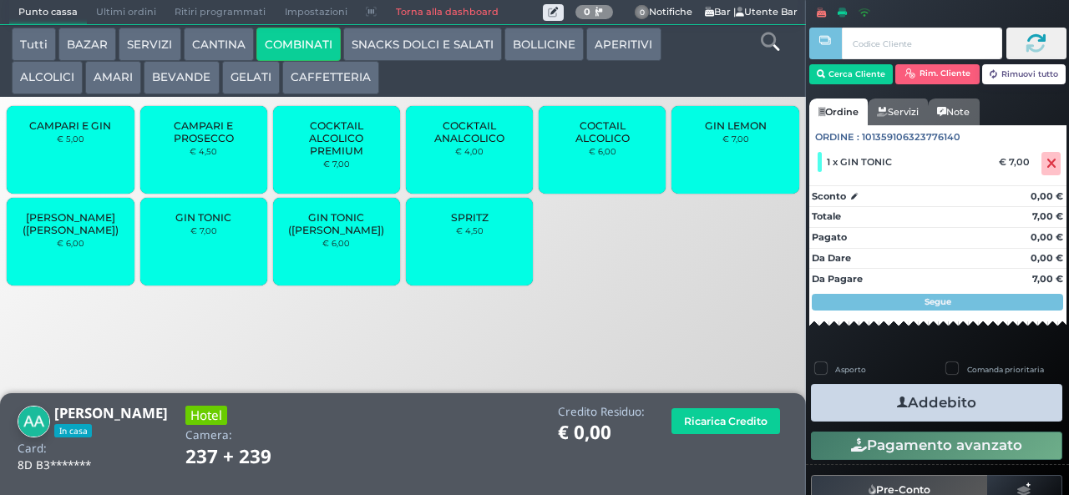
click at [987, 401] on button "Addebito" at bounding box center [936, 403] width 251 height 38
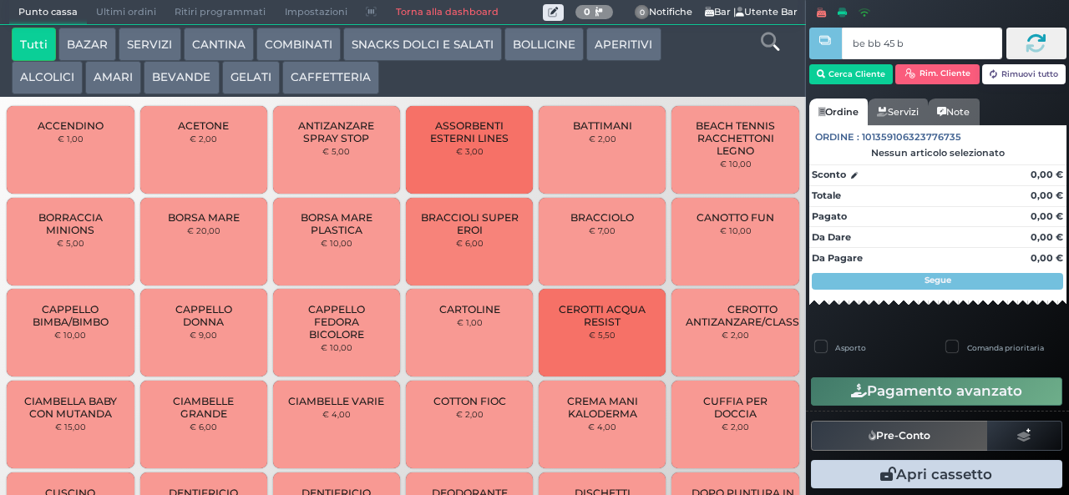
type input "be bb 45 b9"
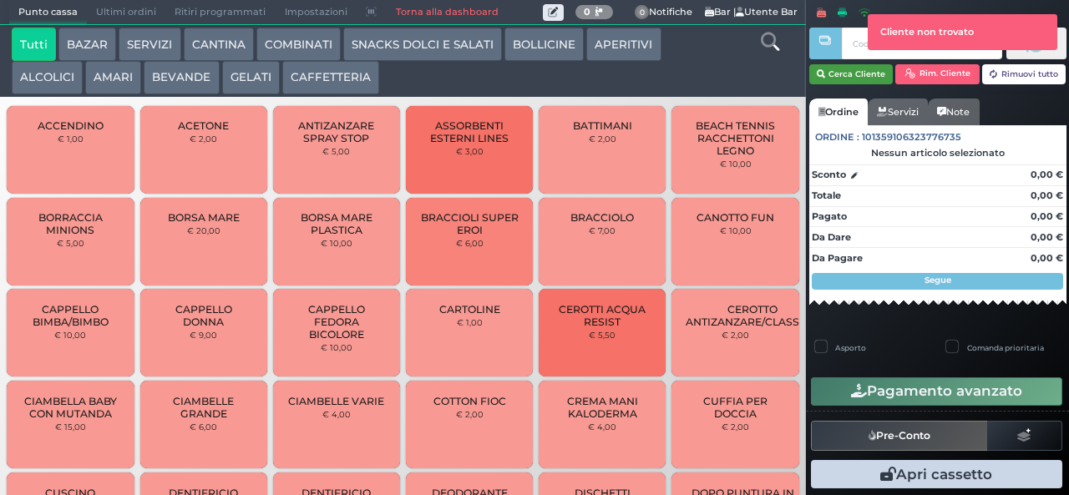
click at [838, 73] on button "Cerca Cliente" at bounding box center [851, 74] width 84 height 20
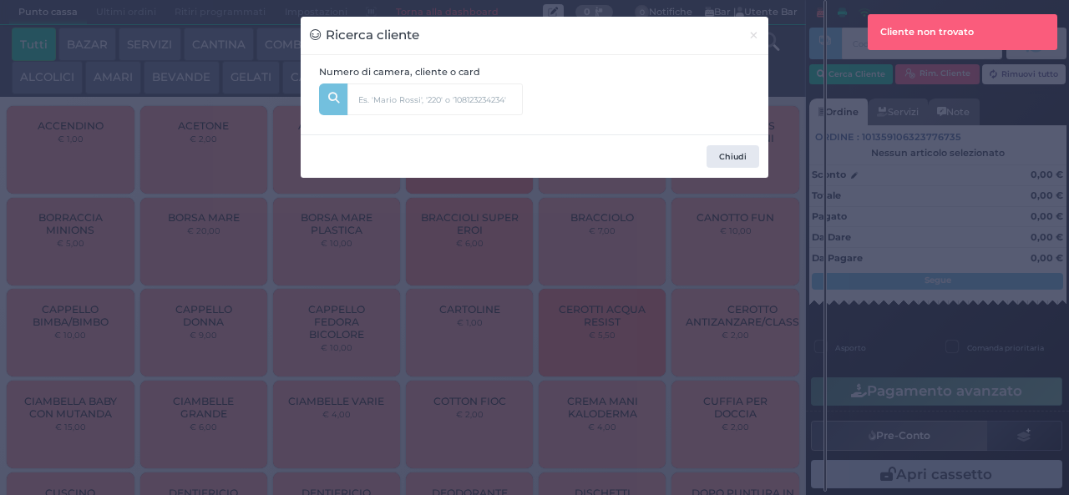
click at [840, 68] on div "Ricerca cliente × Numero di camera, cliente o card Chiudi" at bounding box center [534, 247] width 1069 height 495
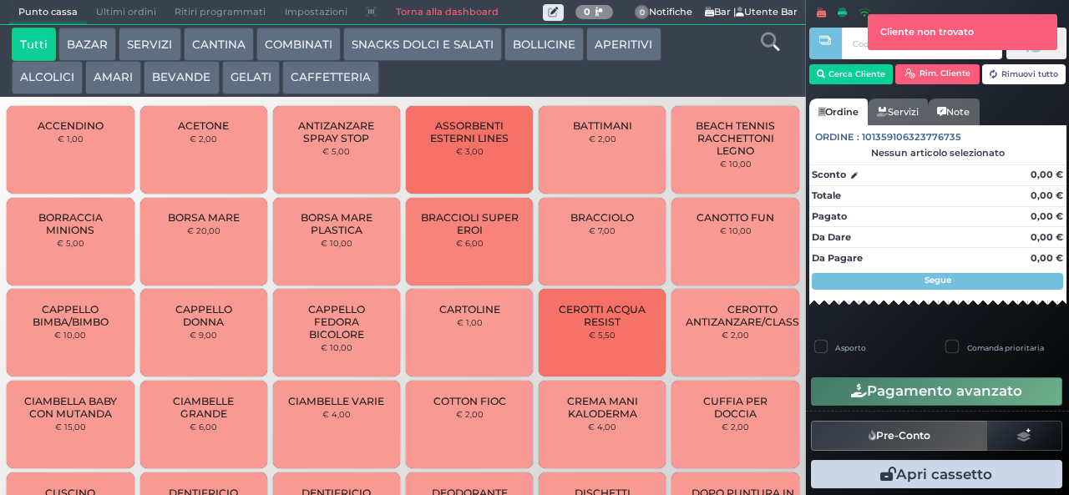
click at [825, 73] on div at bounding box center [824, 246] width 3 height 492
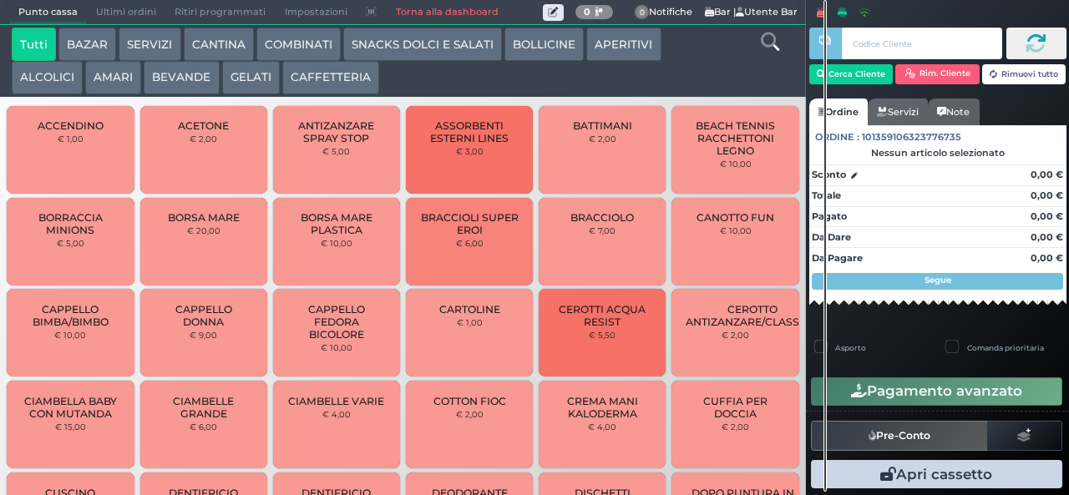
click at [825, 81] on div at bounding box center [824, 246] width 3 height 492
click at [840, 73] on button "Cerca Cliente" at bounding box center [851, 74] width 84 height 20
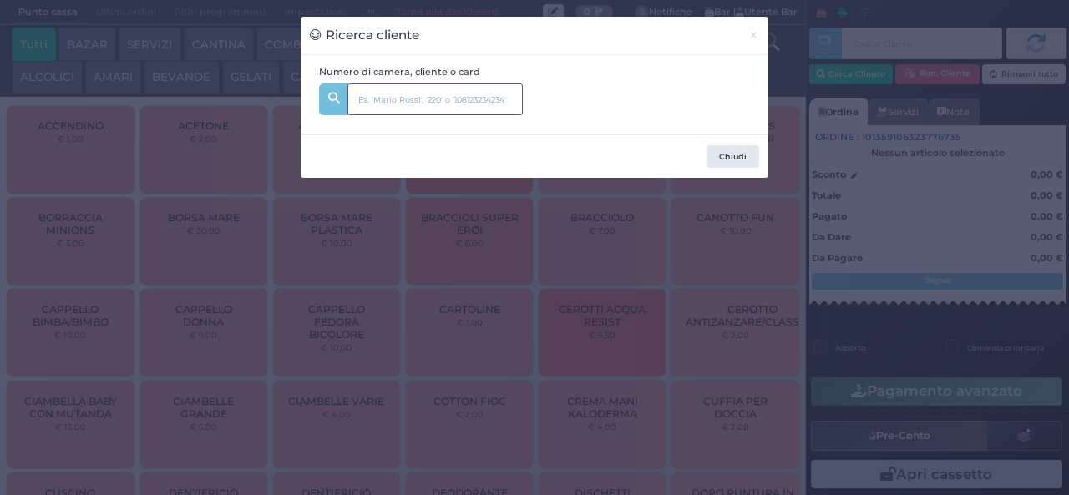
click at [371, 101] on input "text" at bounding box center [434, 100] width 175 height 32
type input "121"
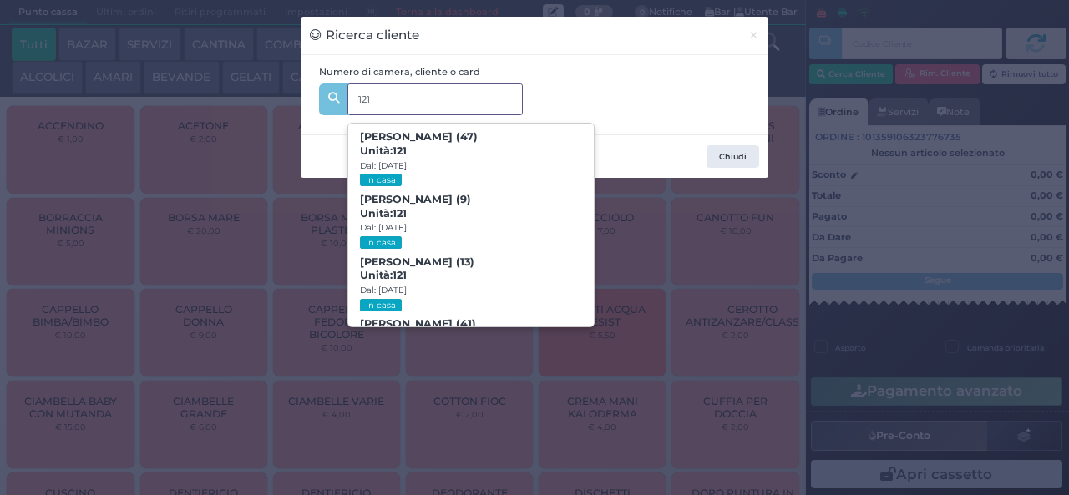
scroll to position [76, 0]
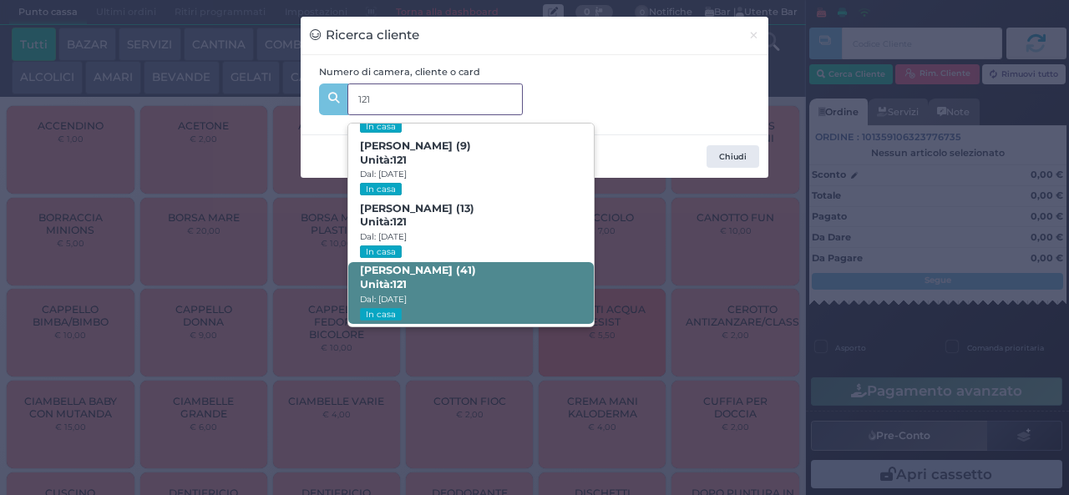
click at [384, 282] on span "Unità: 121" at bounding box center [383, 285] width 47 height 14
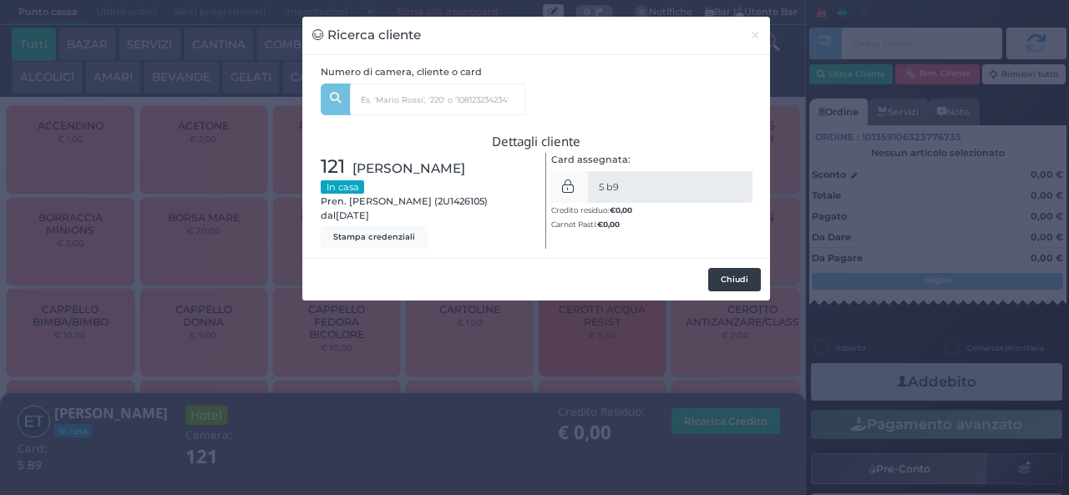
click at [722, 285] on button "Chiudi" at bounding box center [734, 279] width 53 height 23
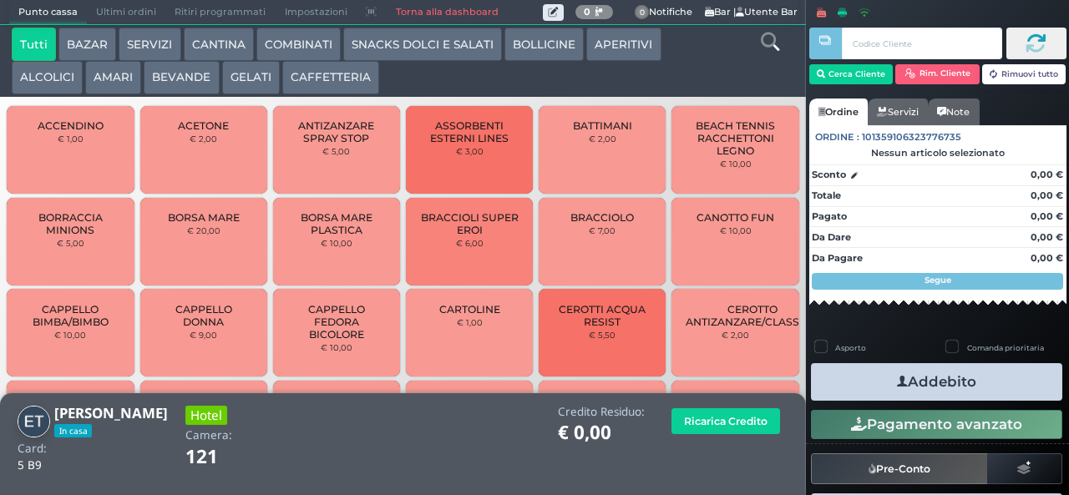
click at [241, 90] on button "GELATI" at bounding box center [251, 77] width 58 height 33
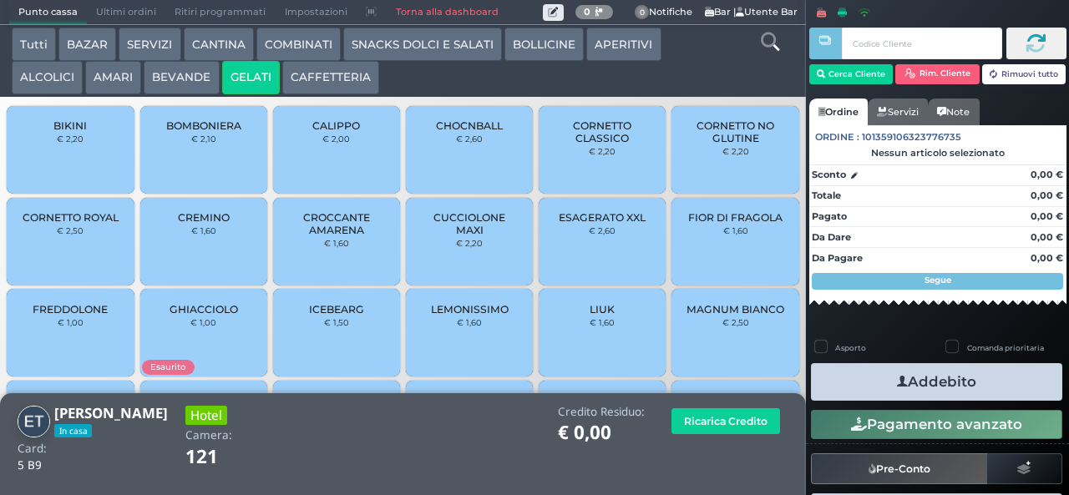
click at [580, 224] on span "ESAGERATO XXL" at bounding box center [602, 217] width 87 height 13
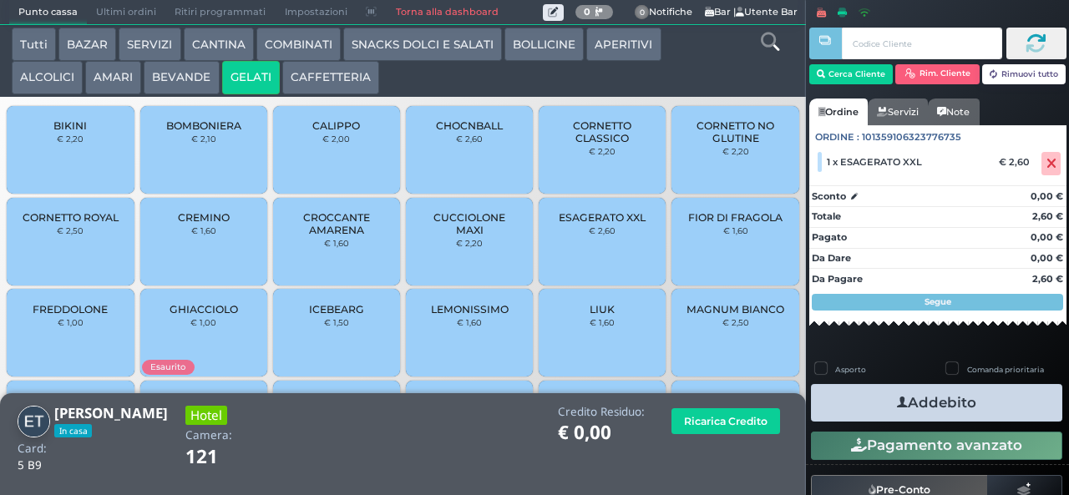
click at [861, 404] on button "Addebito" at bounding box center [936, 403] width 251 height 38
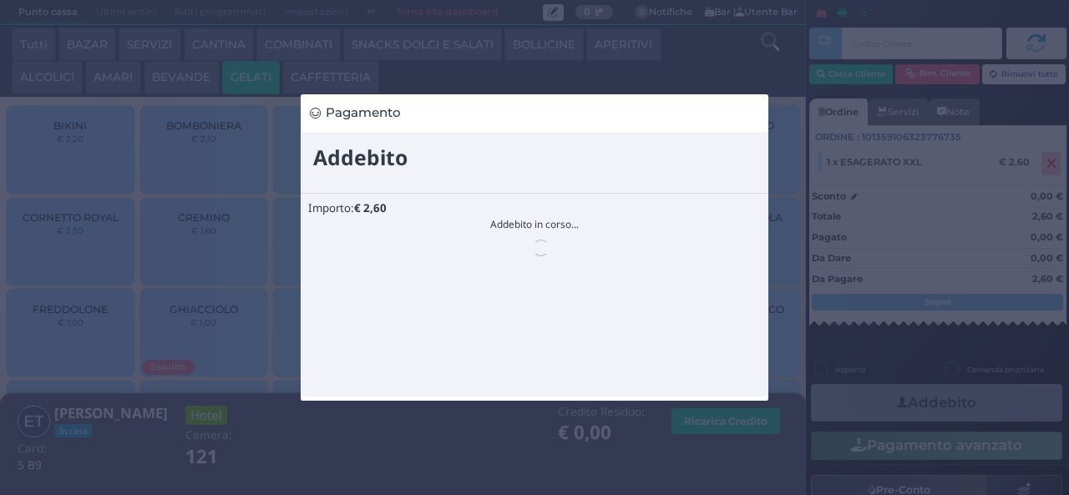
scroll to position [0, 0]
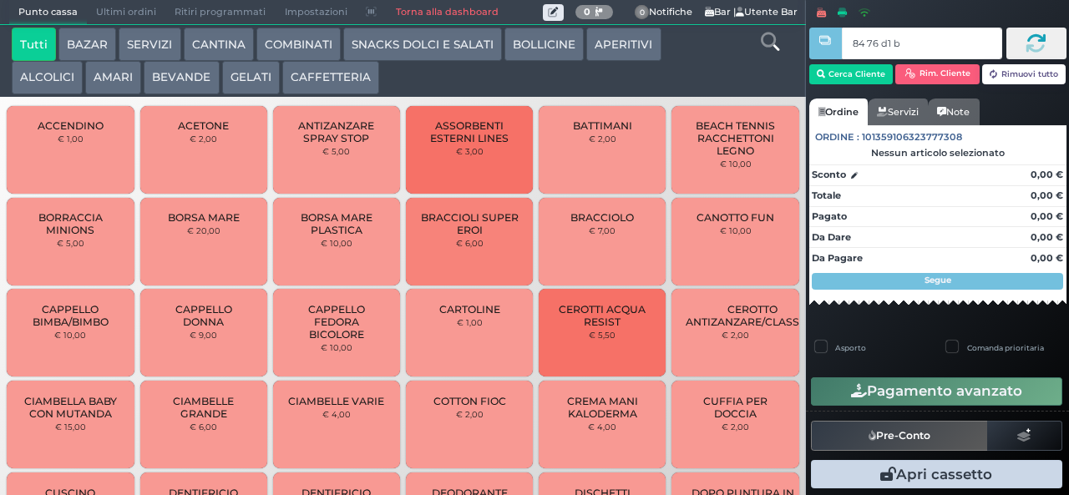
type input "84 76 d1 b2"
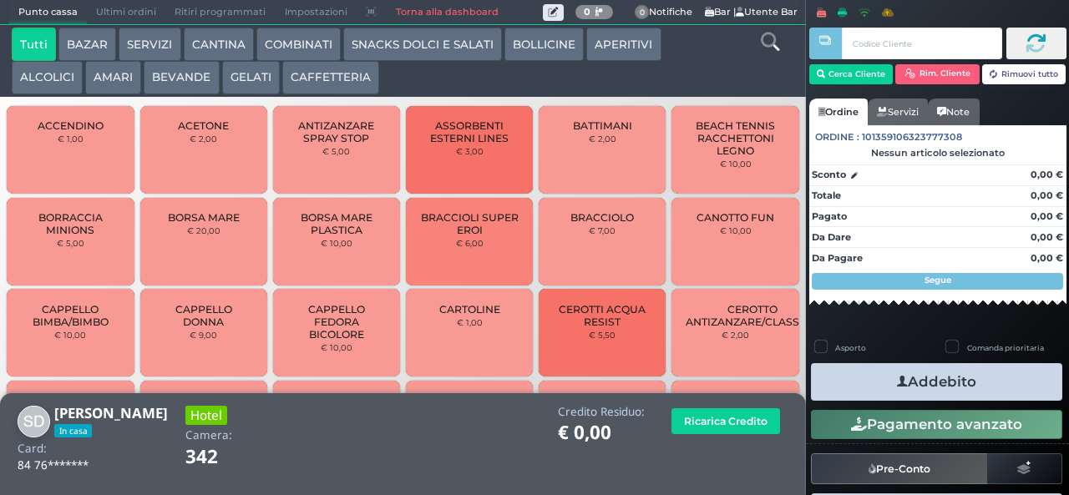
click at [395, 47] on button "SNACKS DOLCI E SALATI" at bounding box center [422, 44] width 159 height 33
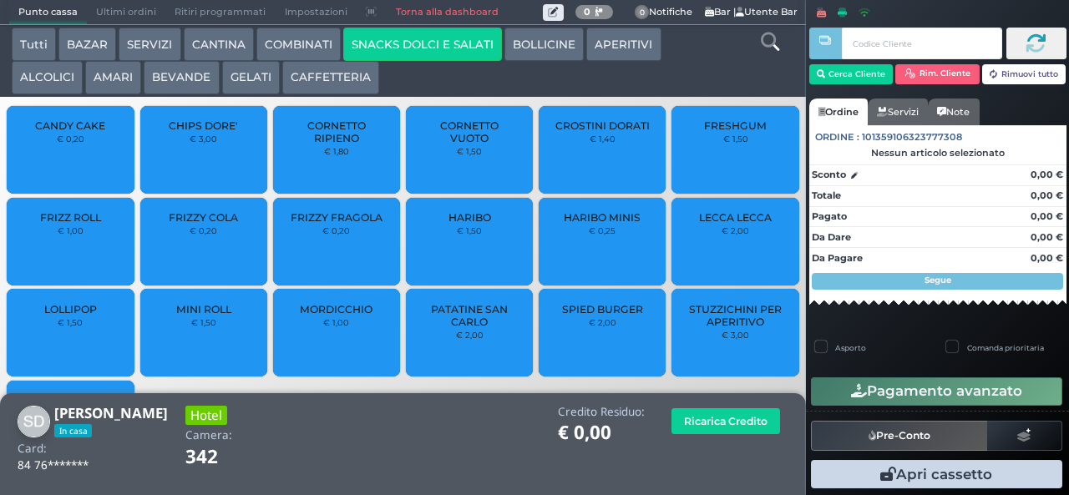
click at [192, 235] on small "€ 0,20" at bounding box center [204, 230] width 28 height 10
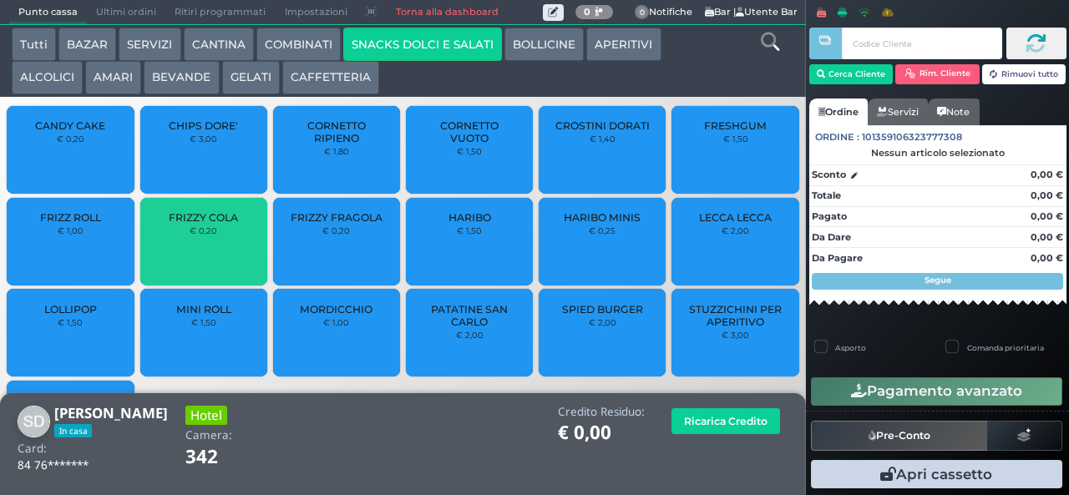
click at [192, 254] on div "FRIZZY COLA € 0,20" at bounding box center [203, 242] width 127 height 88
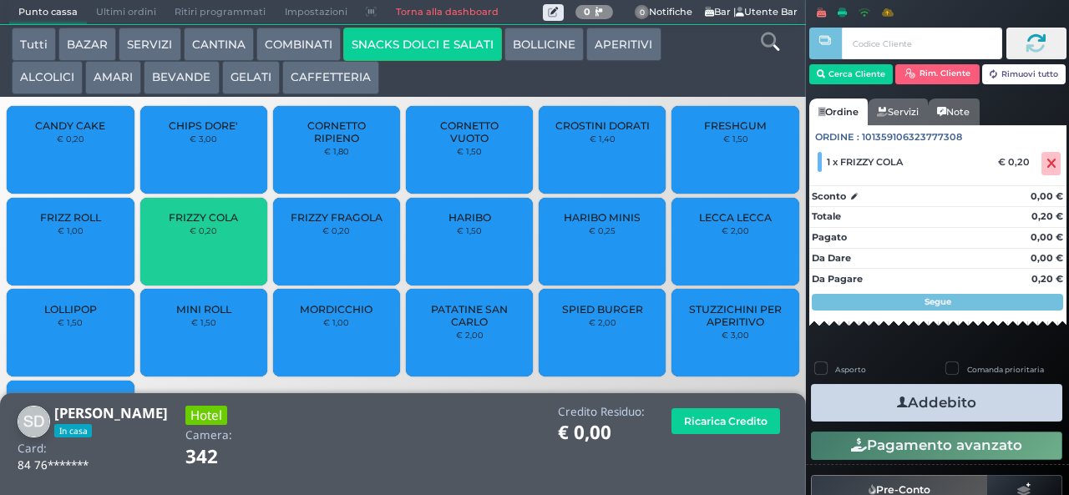
click at [194, 235] on small "€ 0,20" at bounding box center [204, 230] width 28 height 10
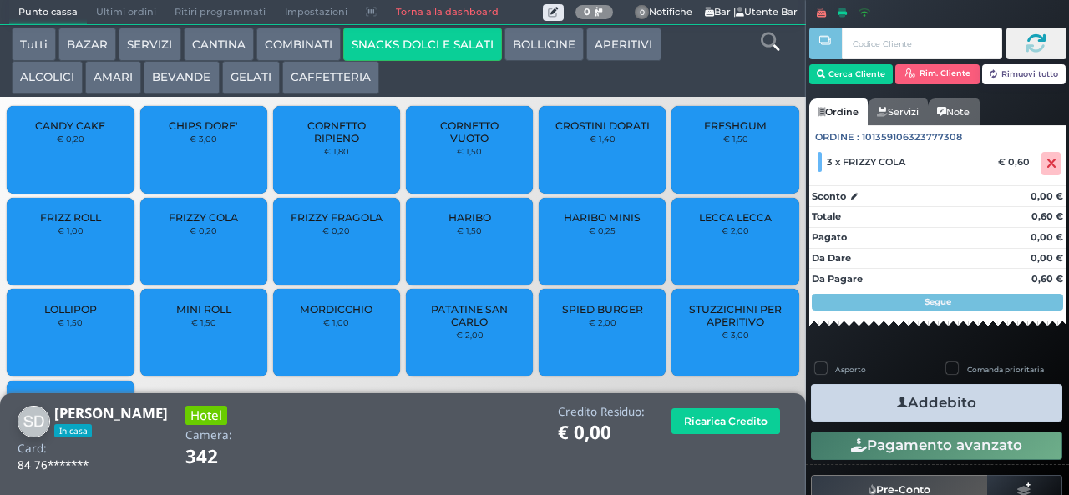
click at [851, 411] on button "Addebito" at bounding box center [936, 403] width 251 height 38
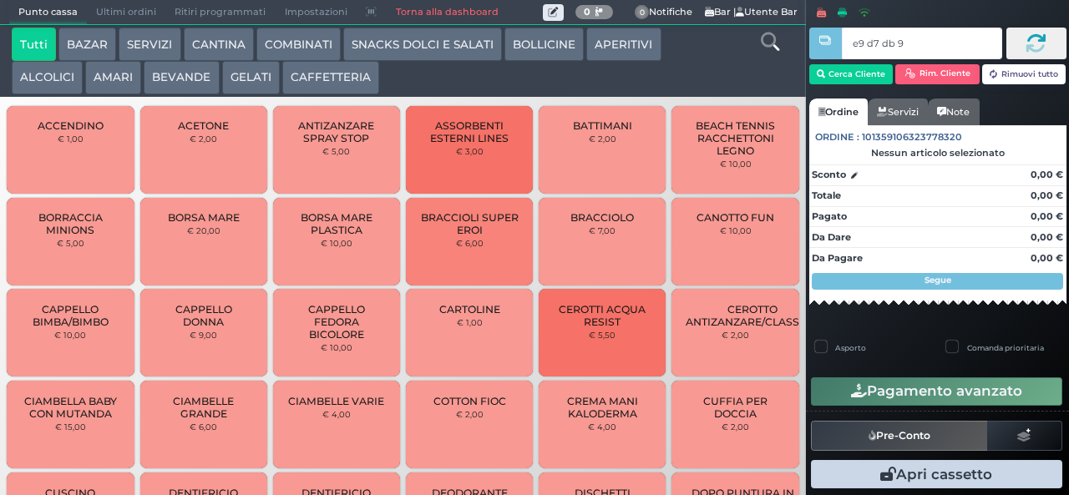
type input "e9 d7 db 94"
click at [179, 79] on button "BEVANDE" at bounding box center [181, 77] width 75 height 33
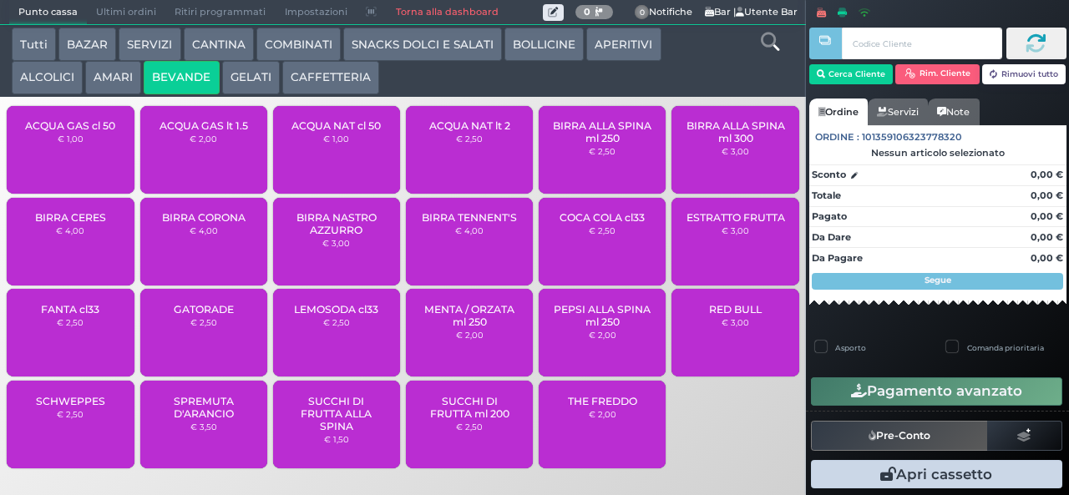
click at [457, 144] on small "€ 2,50" at bounding box center [469, 139] width 27 height 10
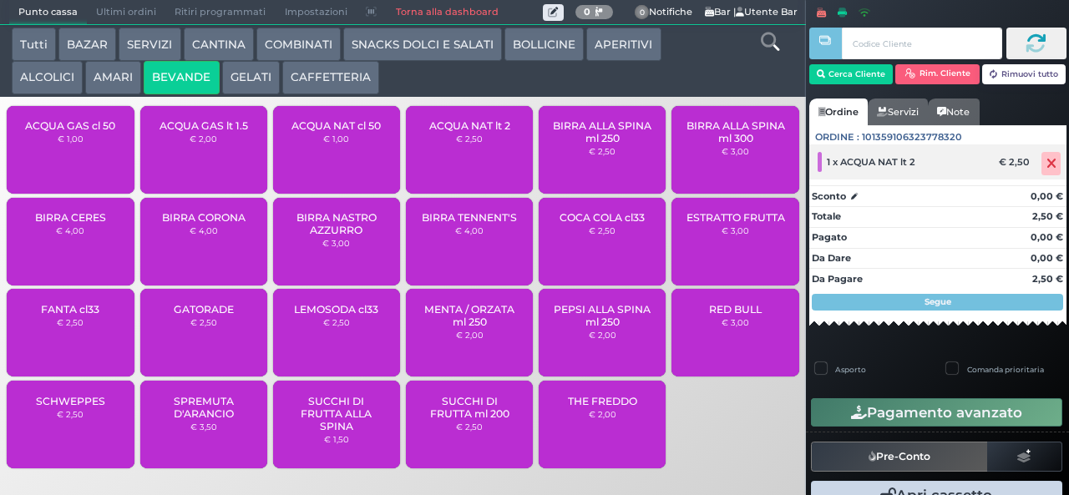
click at [1046, 164] on icon at bounding box center [1051, 164] width 10 height 1
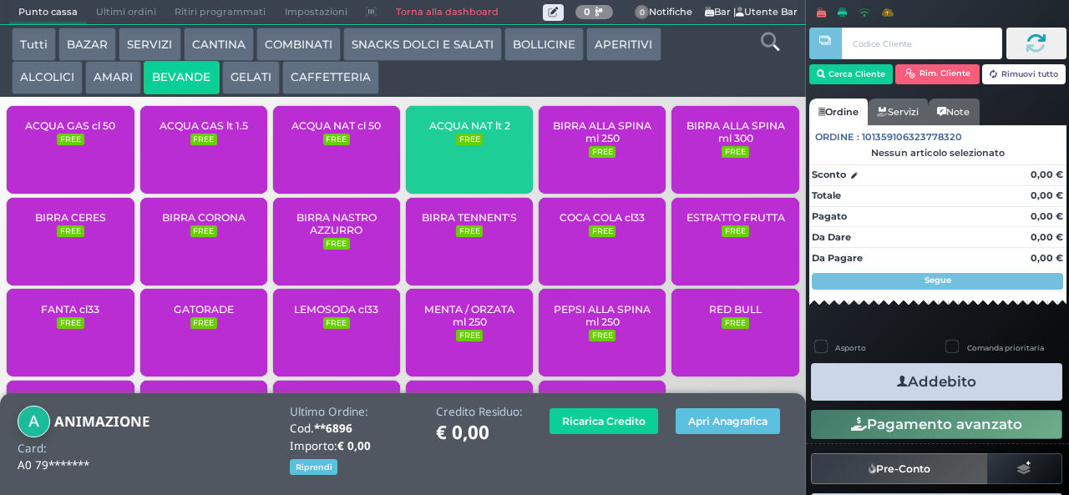
click at [445, 132] on span "ACQUA NAT lt 2" at bounding box center [469, 125] width 81 height 13
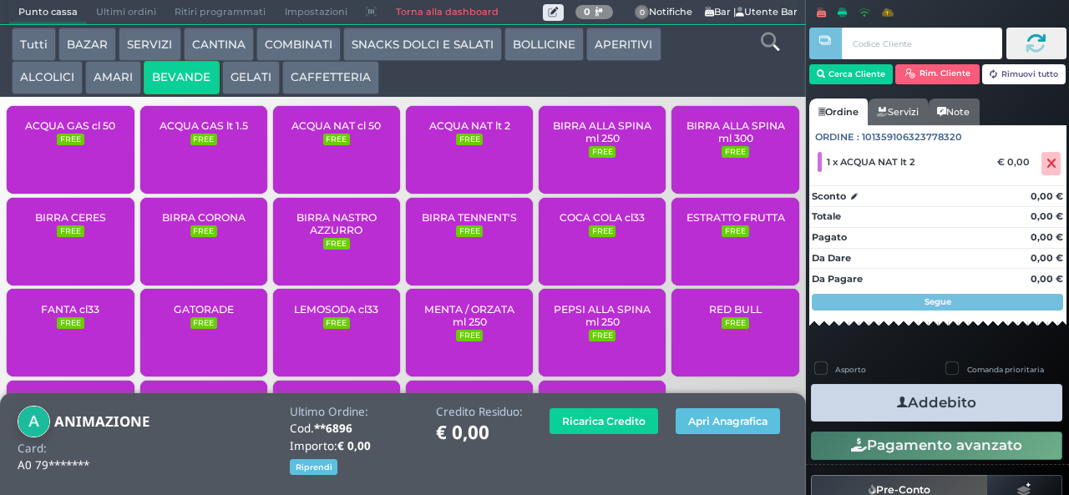
click at [454, 132] on span "ACQUA NAT lt 2" at bounding box center [469, 125] width 81 height 13
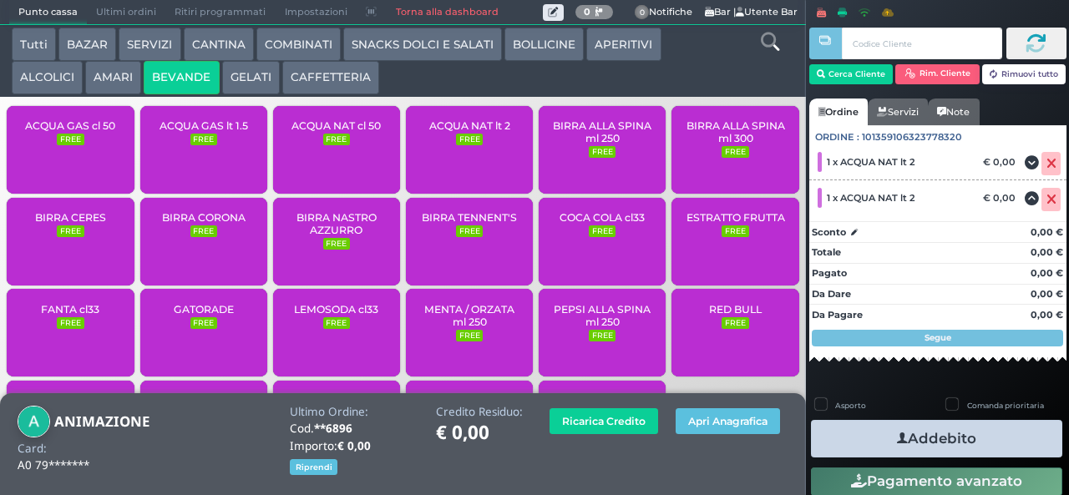
click at [454, 131] on span "ACQUA NAT lt 2" at bounding box center [469, 125] width 81 height 13
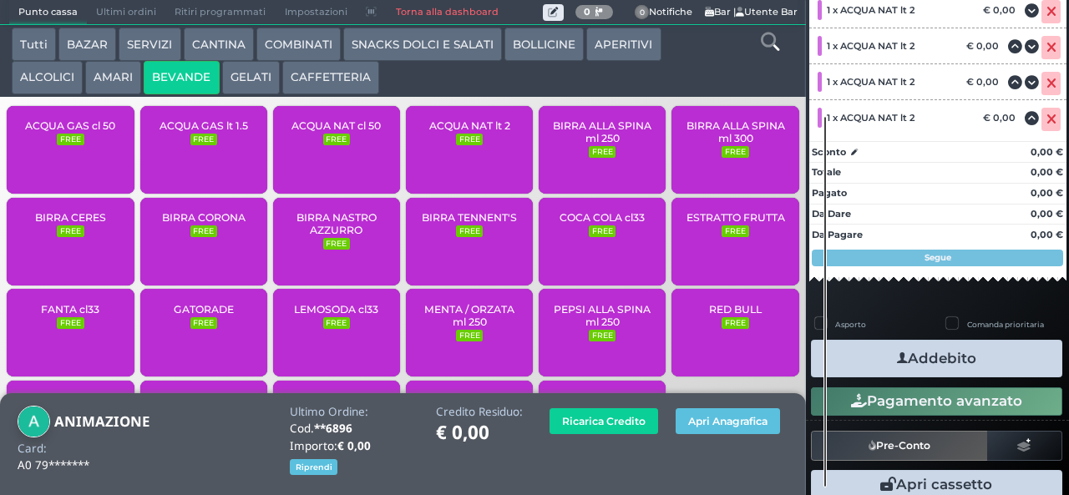
scroll to position [228, 0]
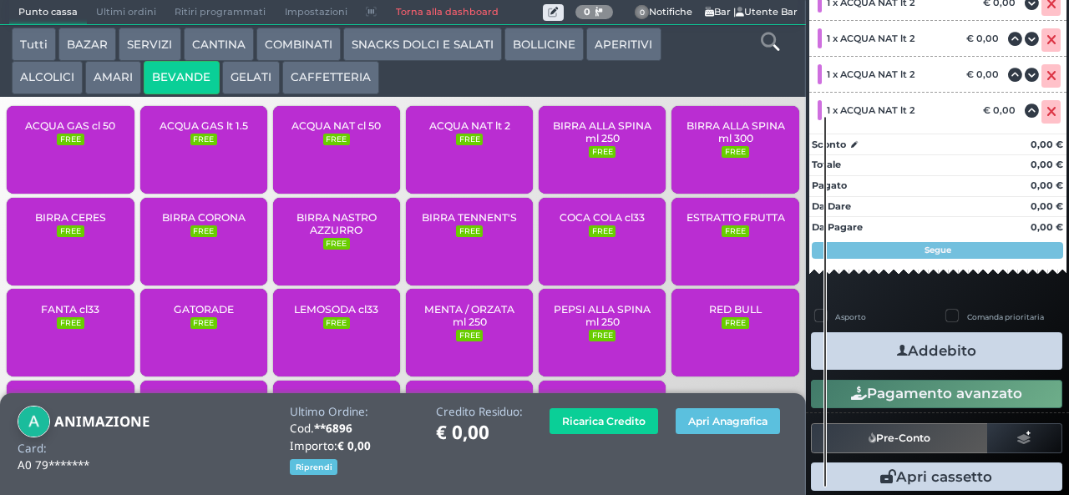
click at [897, 349] on icon "button" at bounding box center [902, 351] width 11 height 18
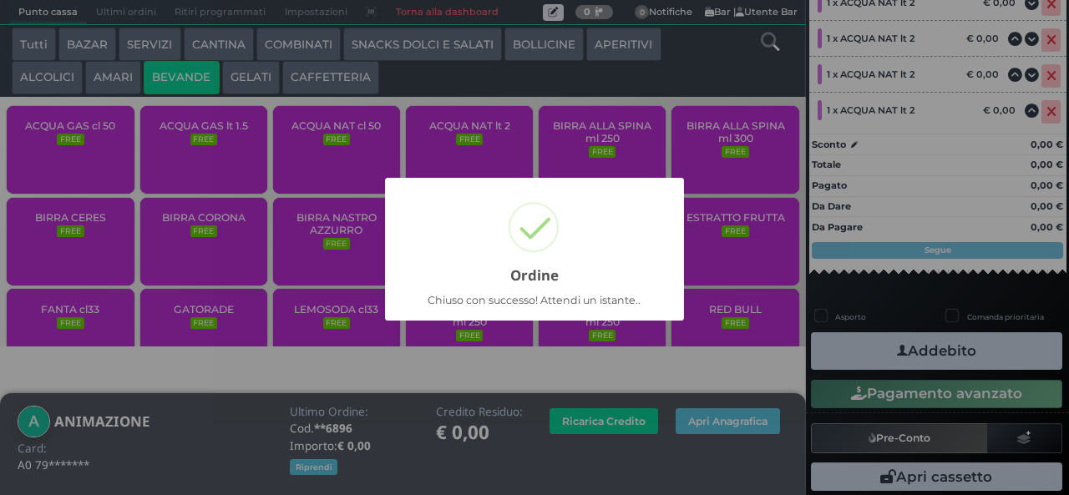
scroll to position [157, 0]
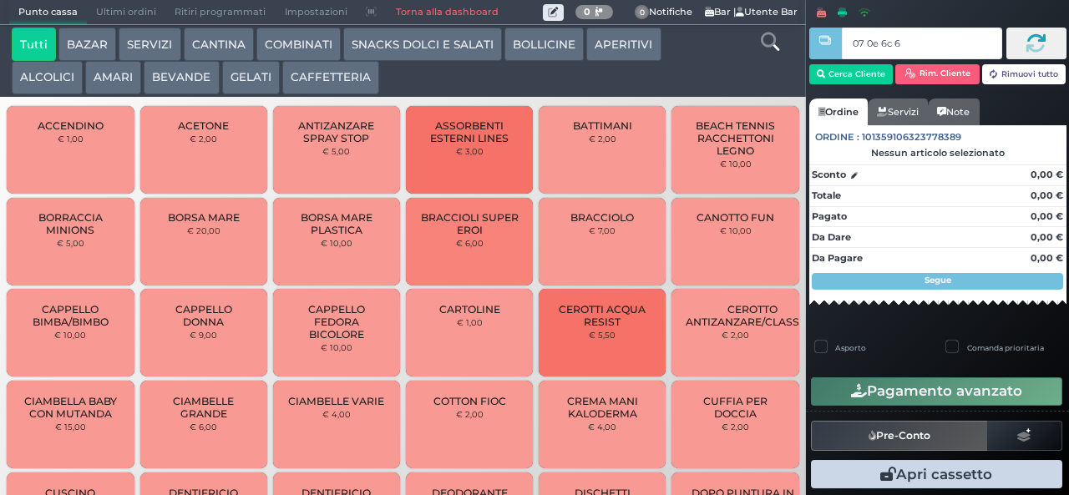
type input "07 0e 6c 67"
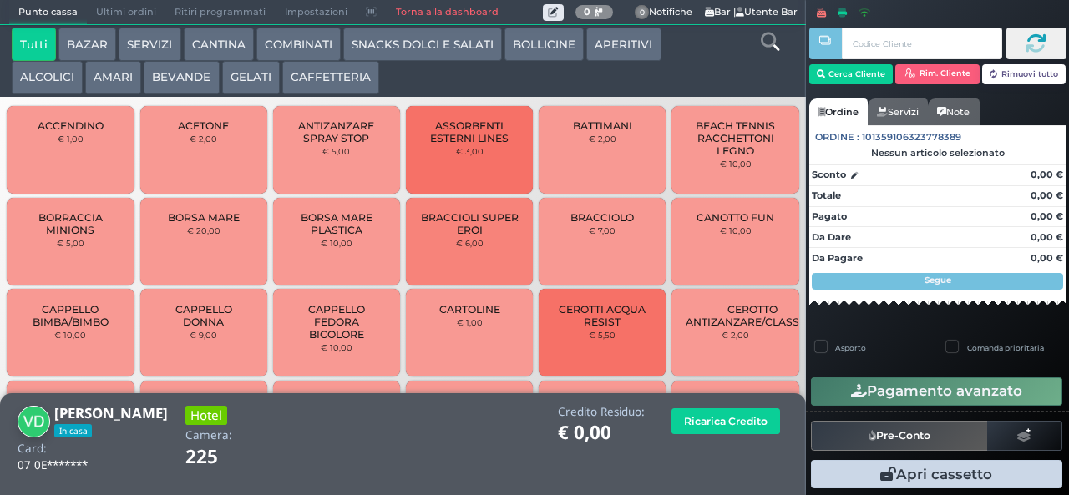
click at [39, 73] on button "ALCOLICI" at bounding box center [47, 77] width 71 height 33
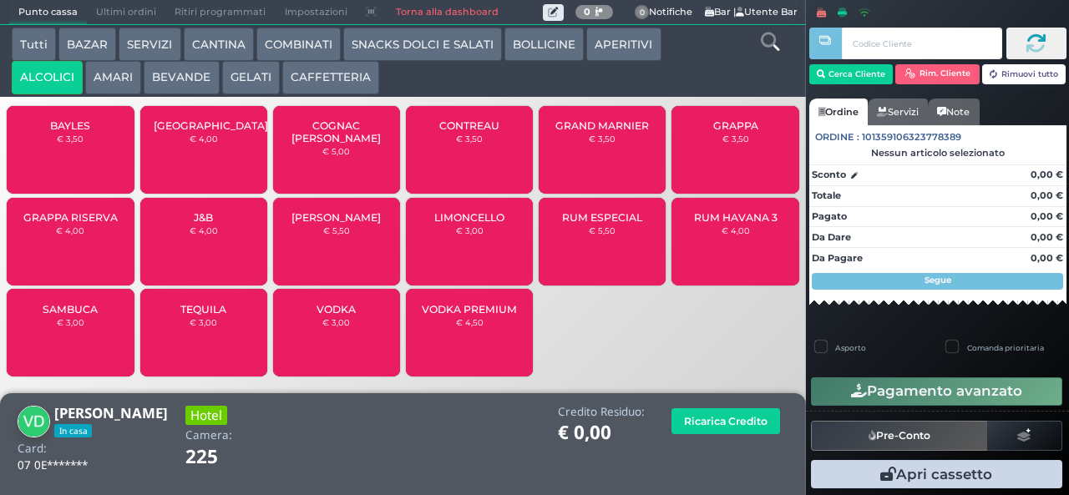
click at [83, 316] on span "SAMBUCA" at bounding box center [70, 309] width 55 height 13
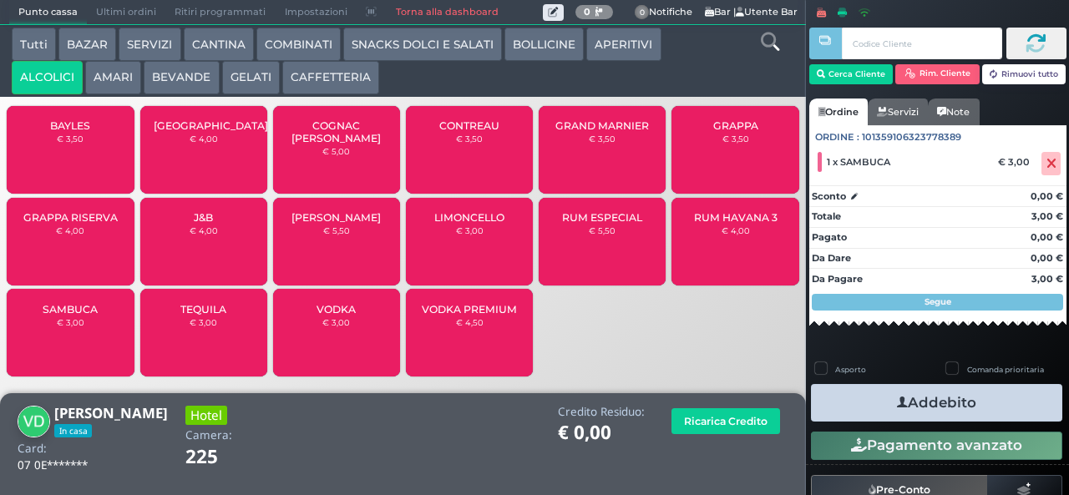
click at [955, 409] on button "Addebito" at bounding box center [936, 403] width 251 height 38
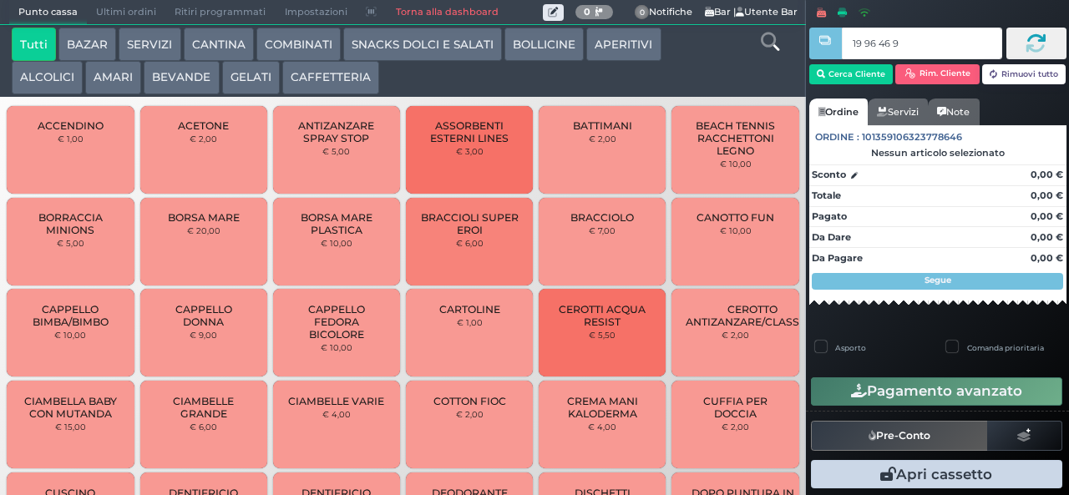
type input "19 96 46 95"
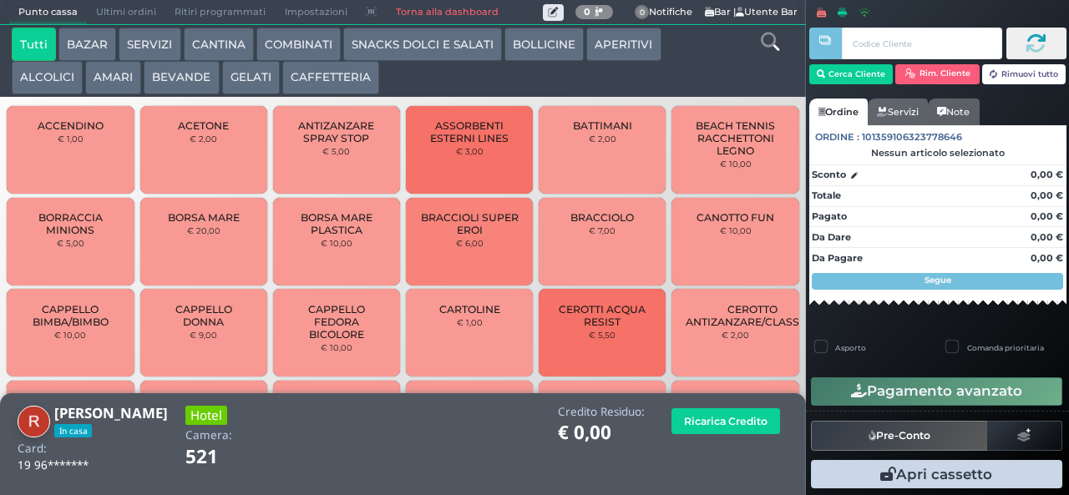
click at [370, 38] on button "SNACKS DOLCI E SALATI" at bounding box center [422, 44] width 159 height 33
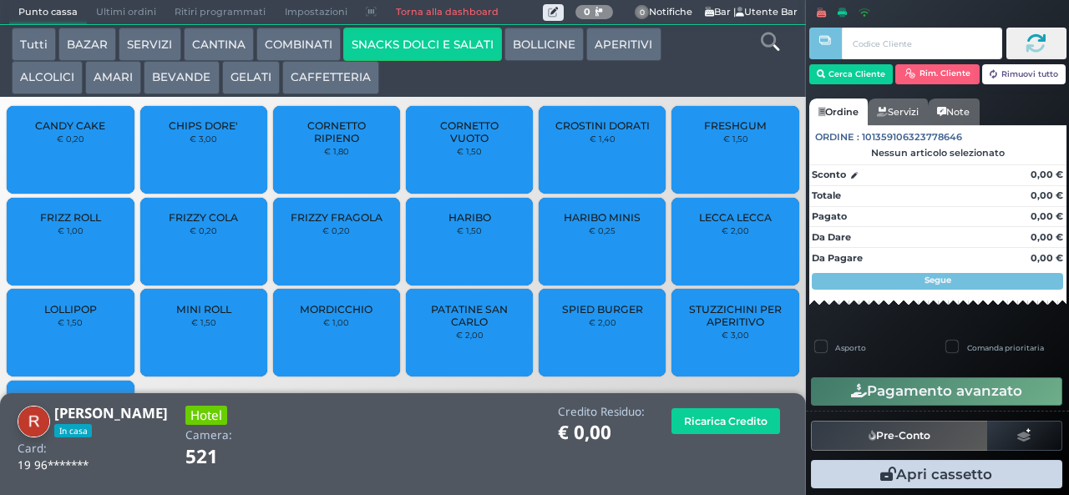
click at [299, 224] on span "FRIZZY FRAGOLA" at bounding box center [337, 217] width 92 height 13
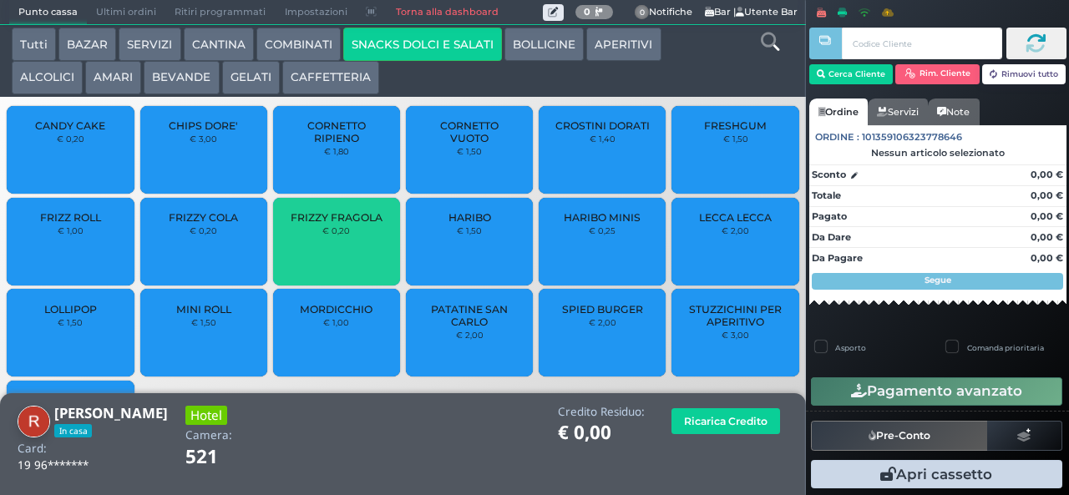
click at [302, 224] on span "FRIZZY FRAGOLA" at bounding box center [337, 217] width 92 height 13
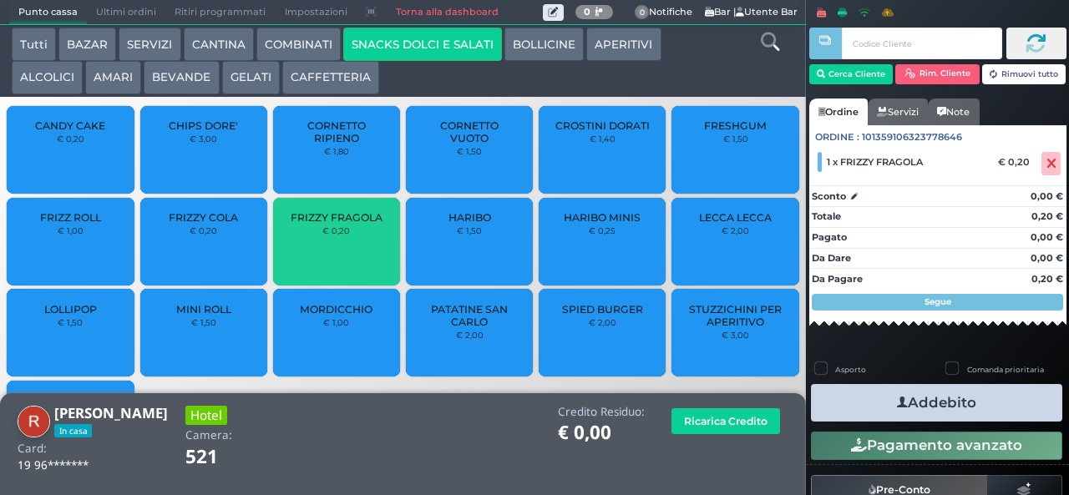
click at [307, 251] on div "FRIZZY FRAGOLA € 0,20" at bounding box center [336, 242] width 127 height 88
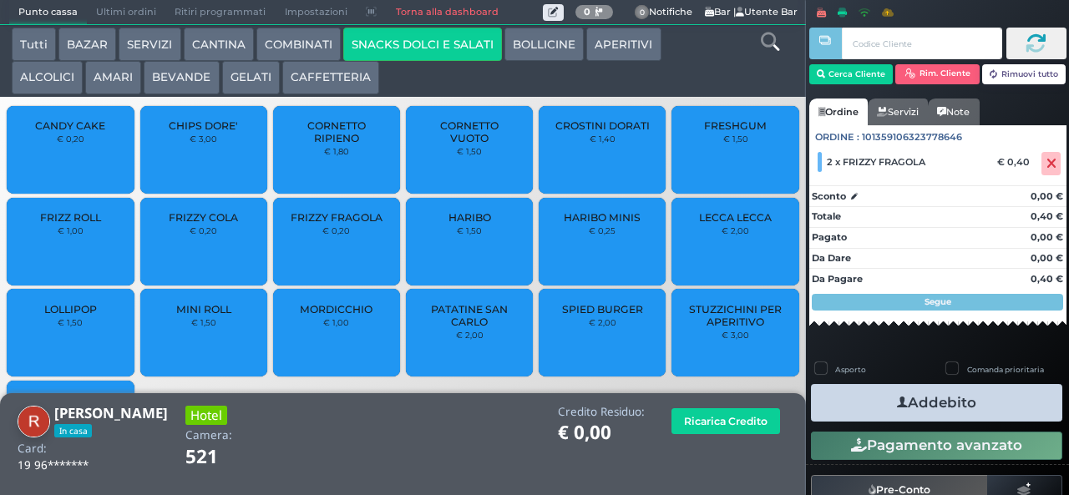
click at [322, 235] on small "€ 0,20" at bounding box center [336, 230] width 28 height 10
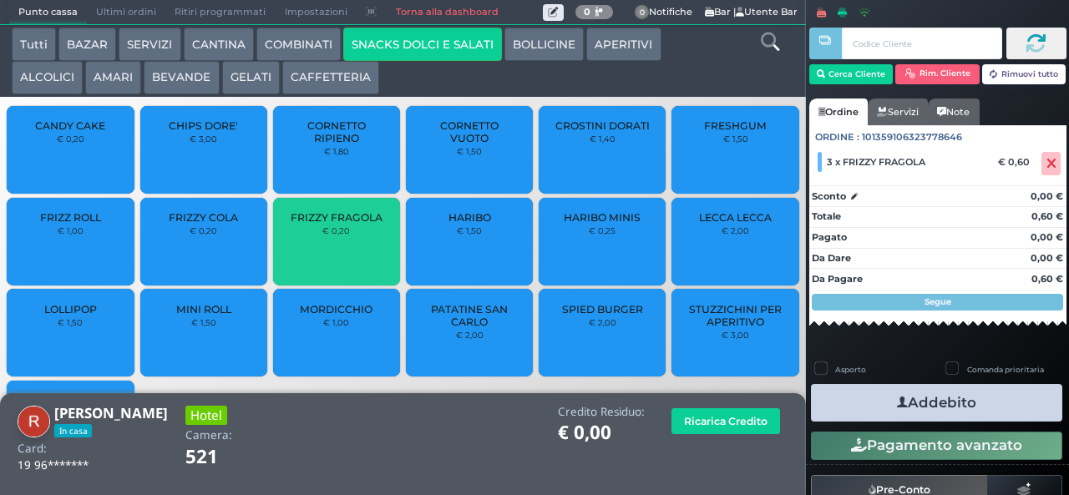
click at [309, 224] on span "FRIZZY FRAGOLA" at bounding box center [337, 217] width 92 height 13
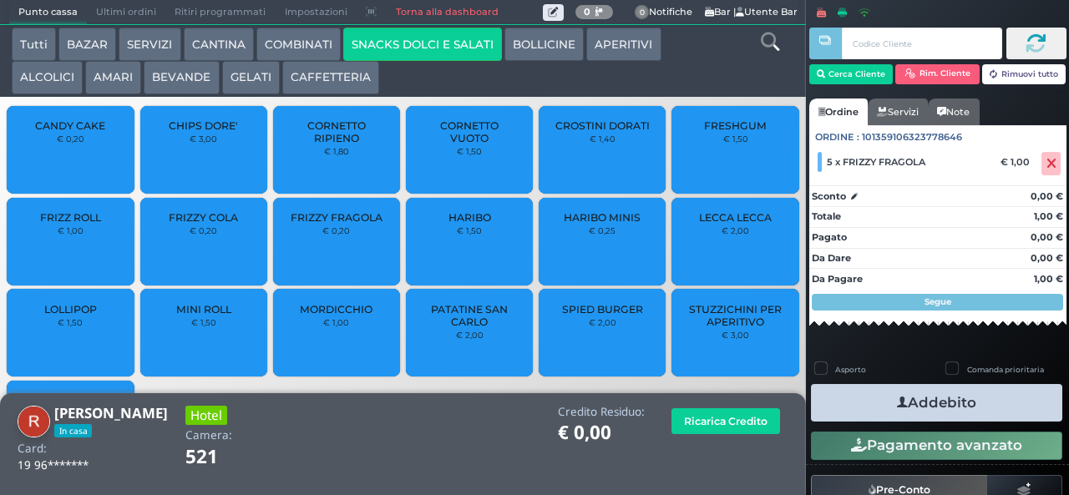
click at [855, 398] on button "Addebito" at bounding box center [936, 403] width 251 height 38
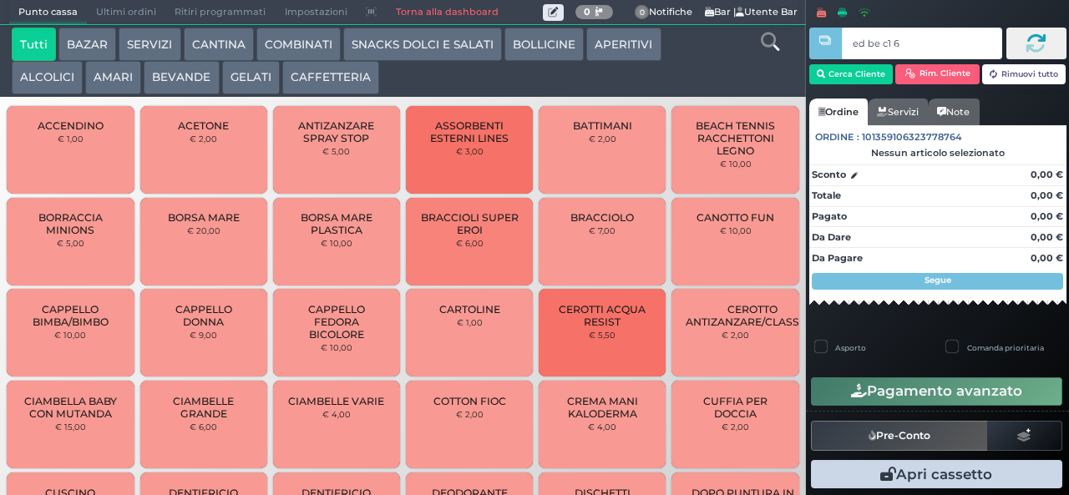
type input "ed be c1 65"
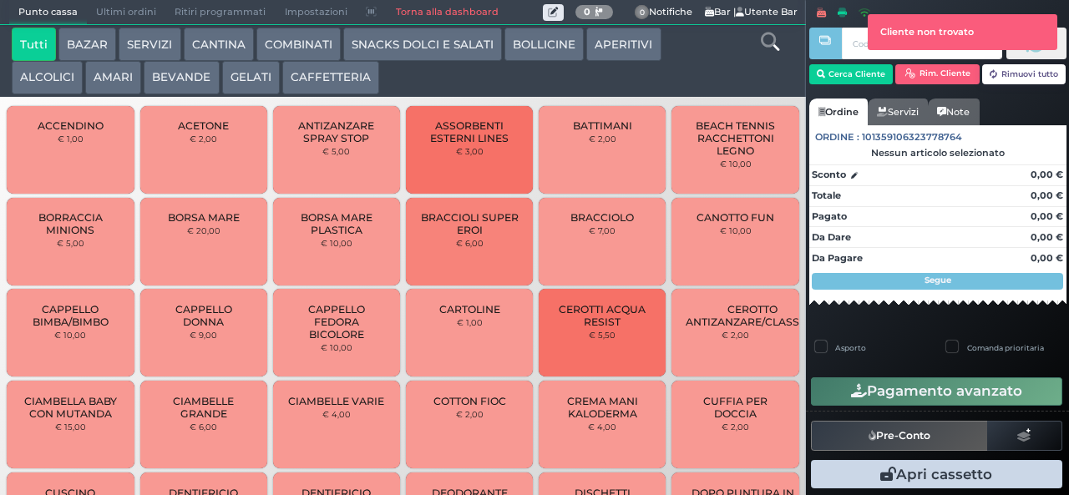
click at [191, 82] on button "BEVANDE" at bounding box center [181, 77] width 75 height 33
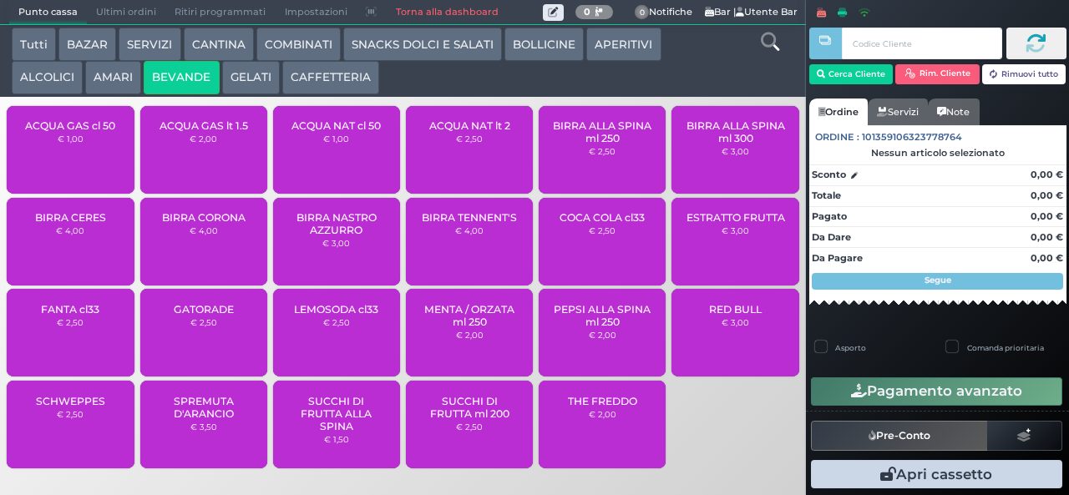
click at [352, 131] on span "ACQUA NAT cl 50" at bounding box center [335, 125] width 89 height 13
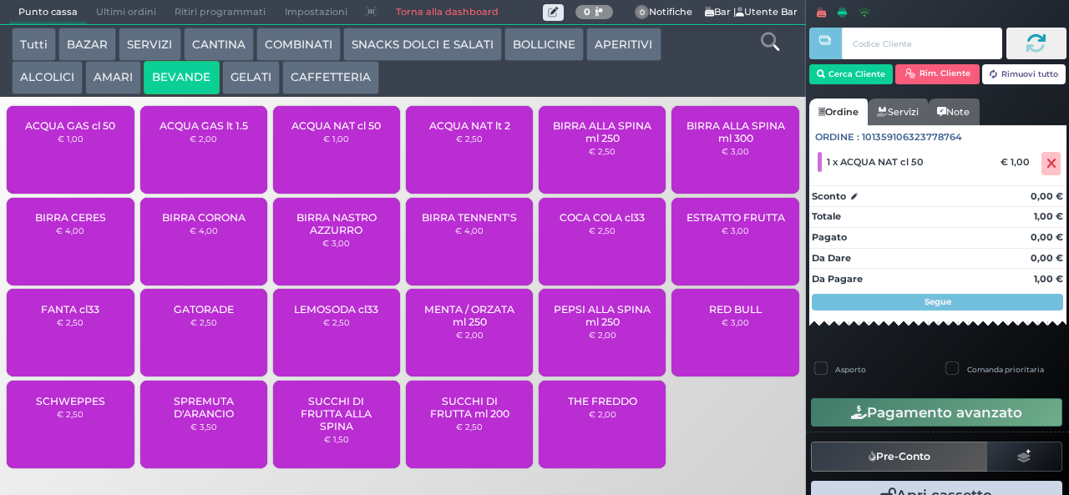
click at [355, 132] on span "ACQUA NAT cl 50" at bounding box center [335, 125] width 89 height 13
click at [1046, 164] on icon at bounding box center [1051, 164] width 10 height 1
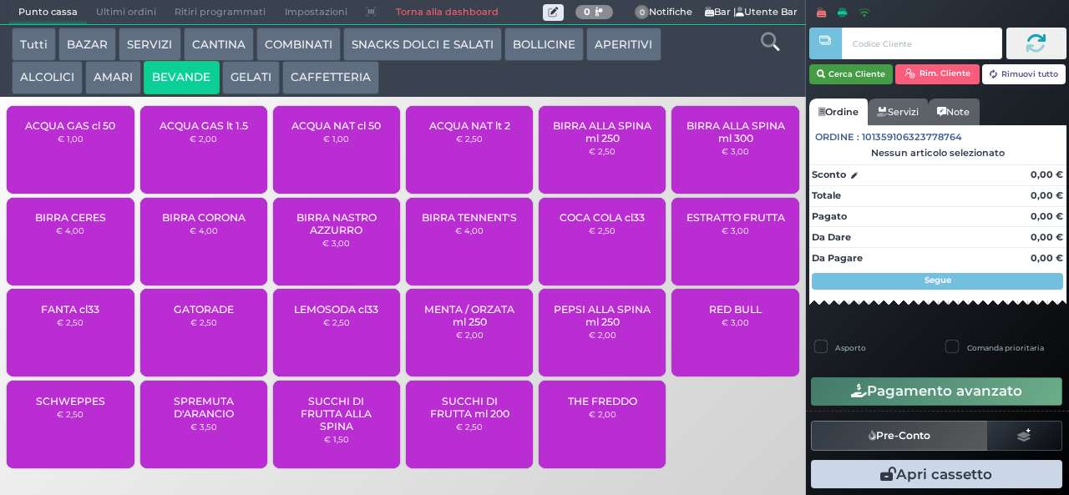
click at [843, 74] on button "Cerca Cliente" at bounding box center [851, 74] width 84 height 20
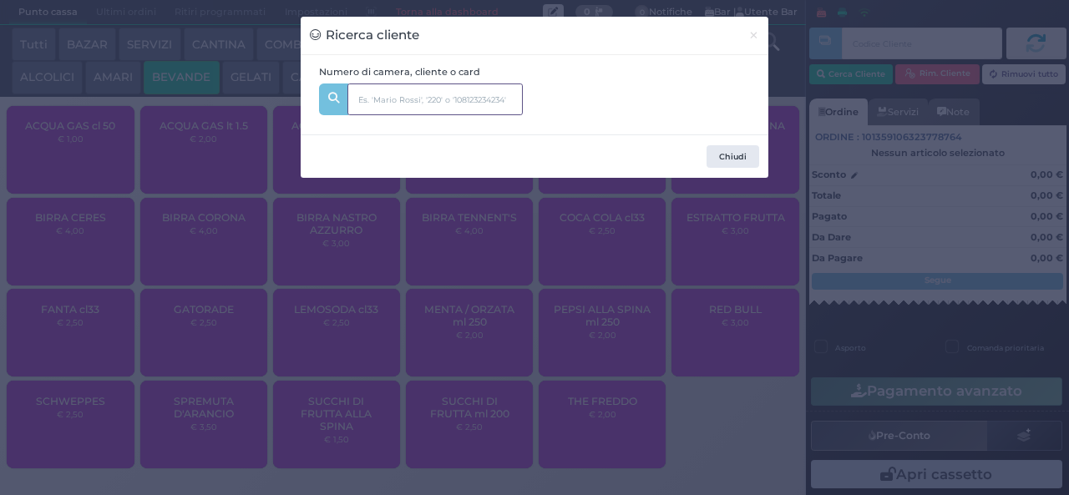
click at [473, 100] on input "text" at bounding box center [434, 100] width 175 height 32
click at [375, 111] on input "text" at bounding box center [434, 100] width 175 height 32
click at [376, 104] on input "text" at bounding box center [434, 100] width 175 height 32
type input "134"
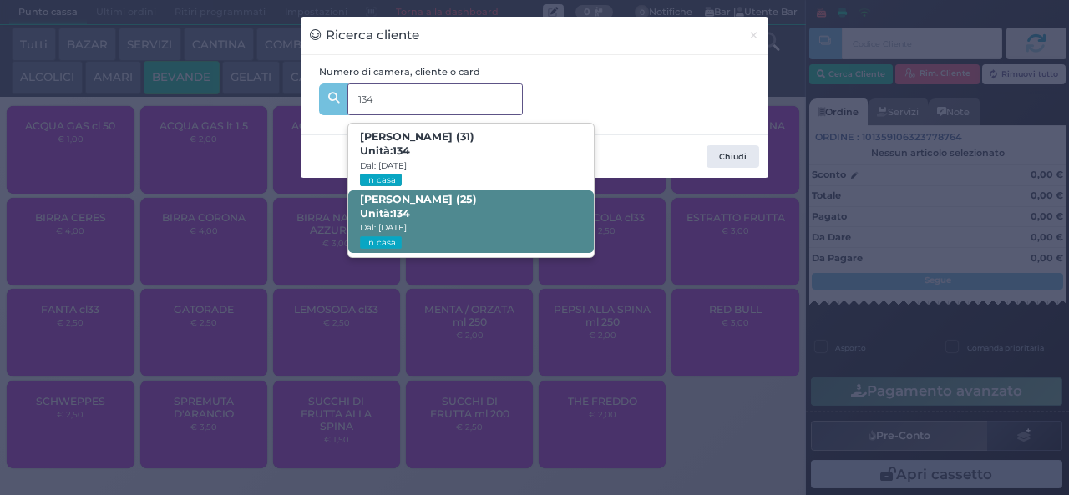
click at [409, 212] on strong "134" at bounding box center [401, 213] width 18 height 13
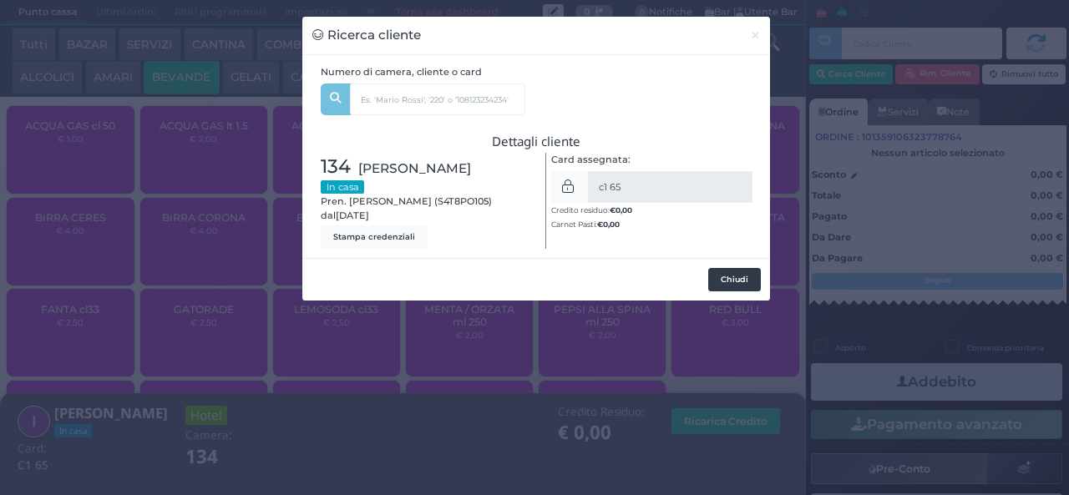
click at [734, 282] on button "Chiudi" at bounding box center [734, 279] width 53 height 23
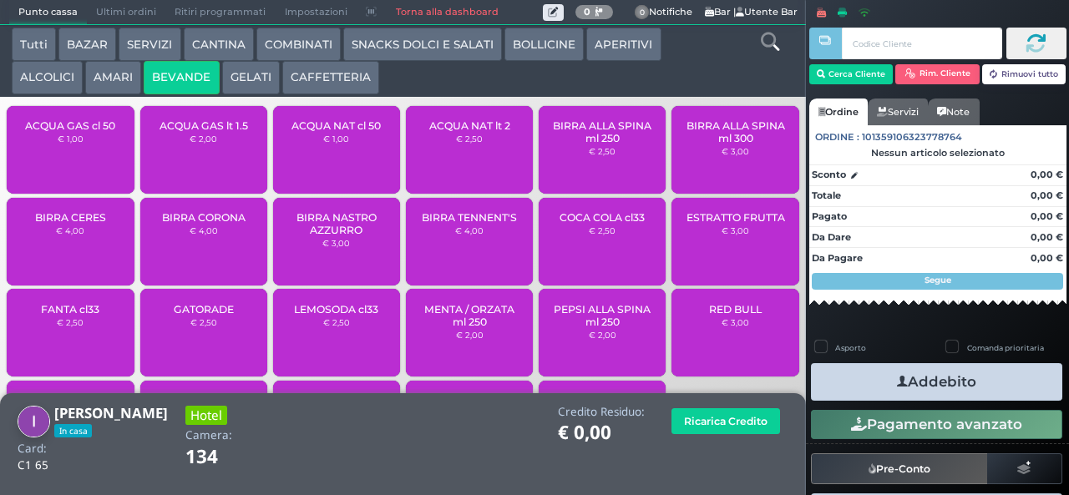
click at [327, 132] on span "ACQUA NAT cl 50" at bounding box center [335, 125] width 89 height 13
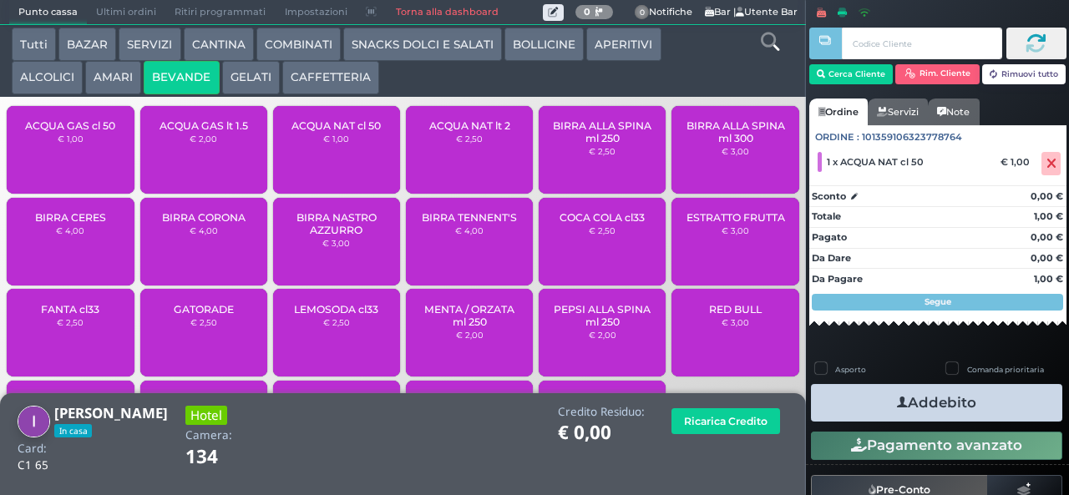
click at [332, 132] on span "ACQUA NAT cl 50" at bounding box center [335, 125] width 89 height 13
click at [914, 402] on button "Addebito" at bounding box center [936, 403] width 251 height 38
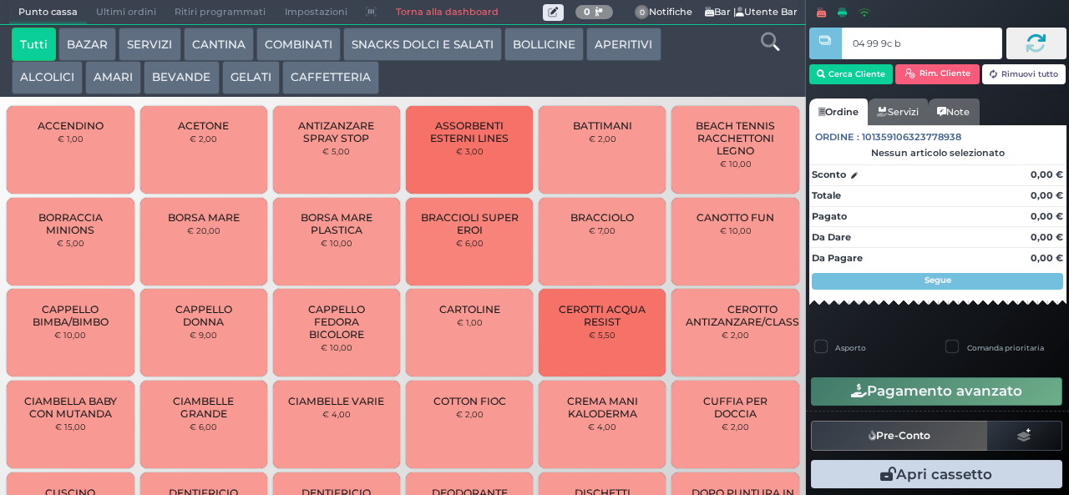
type input "04 99 9c b0"
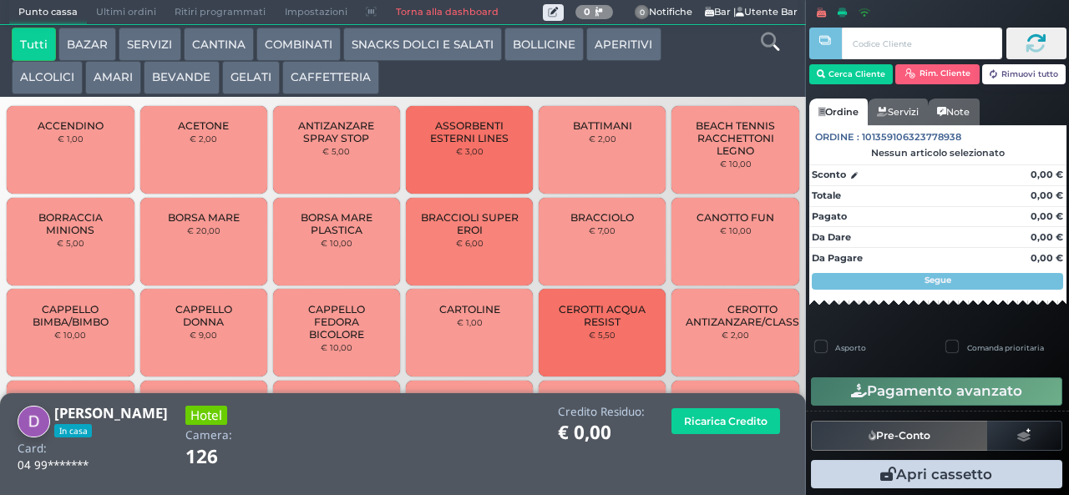
click at [244, 78] on button "GELATI" at bounding box center [251, 77] width 58 height 33
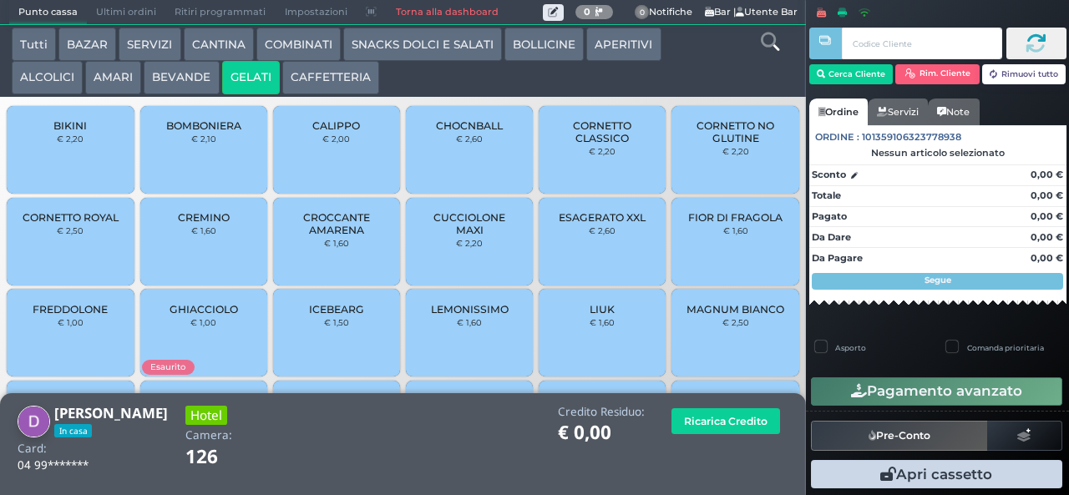
click at [84, 162] on div "BIKINI € 2,20" at bounding box center [70, 150] width 127 height 88
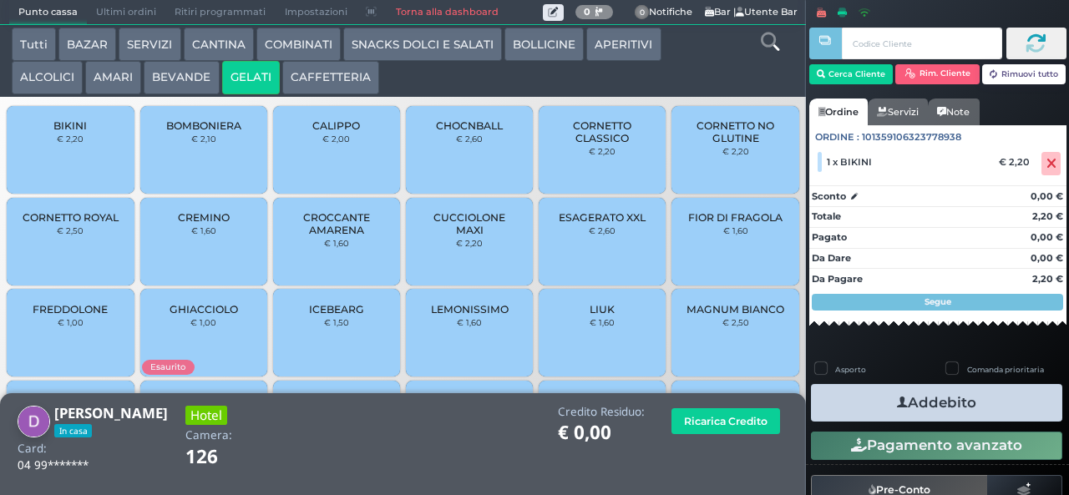
click at [860, 394] on button "Addebito" at bounding box center [936, 403] width 251 height 38
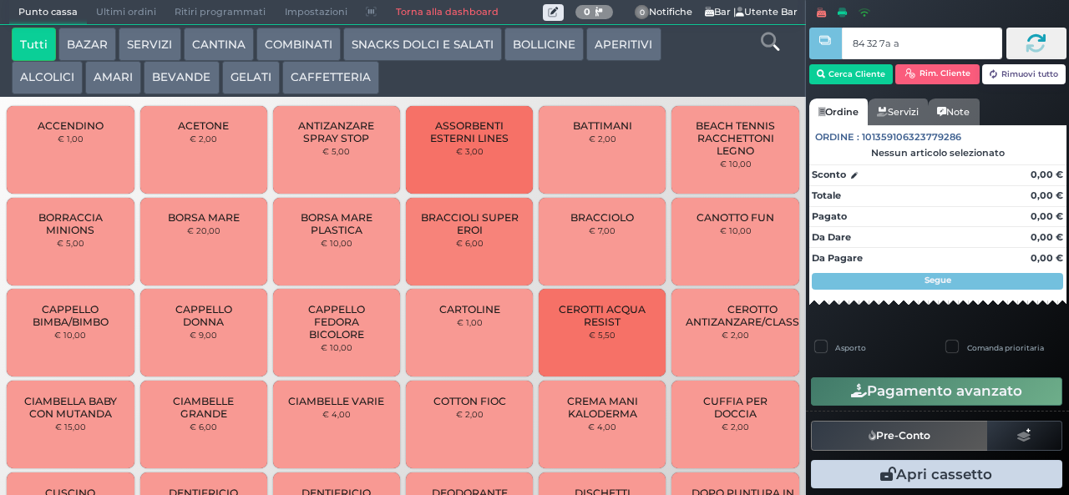
type input "84 32 7a af"
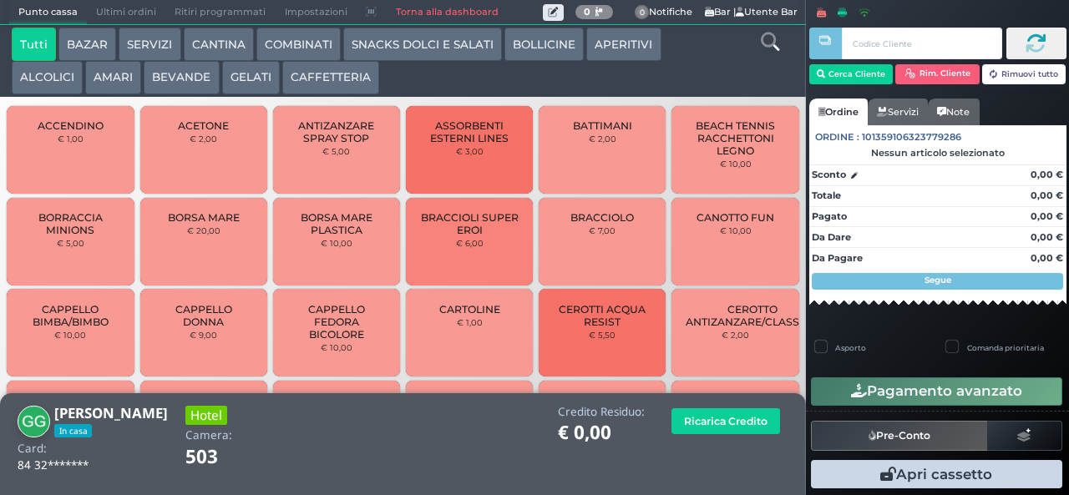
click at [373, 41] on button "SNACKS DOLCI E SALATI" at bounding box center [422, 44] width 159 height 33
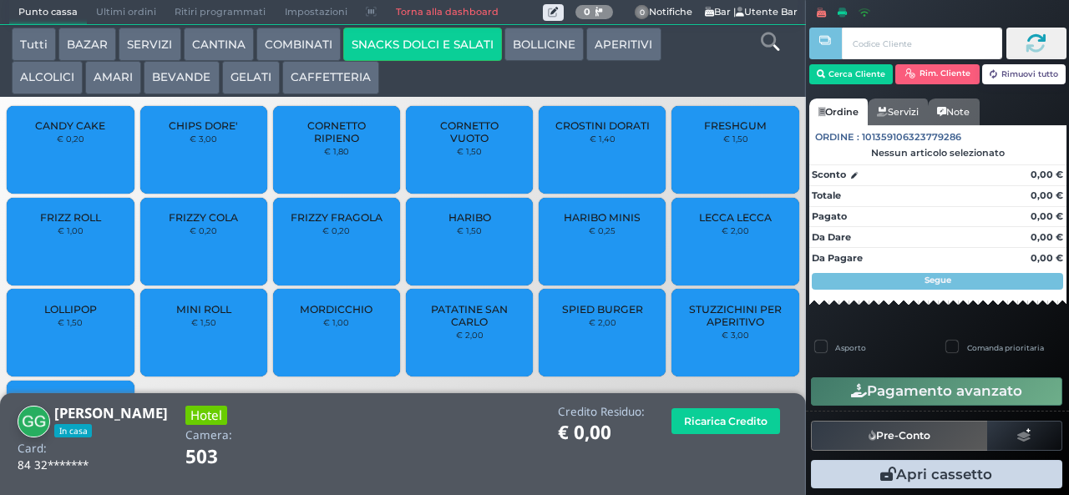
click at [446, 328] on span "PATATINE SAN CARLO" at bounding box center [469, 315] width 99 height 25
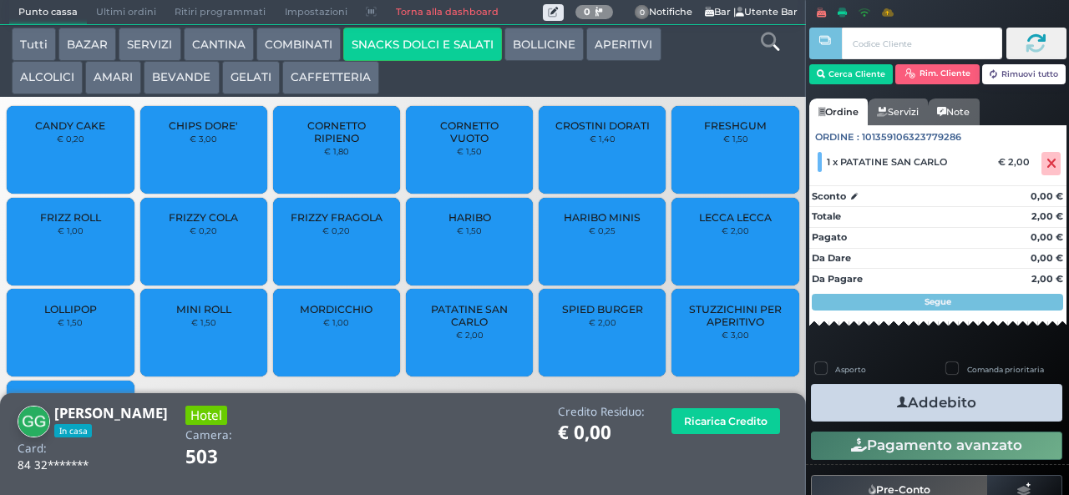
click at [853, 406] on button "Addebito" at bounding box center [936, 403] width 251 height 38
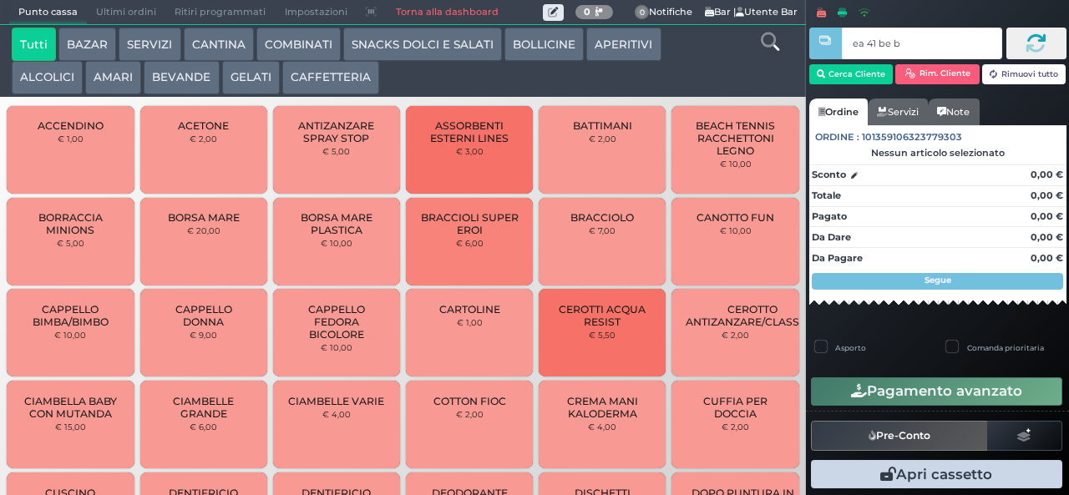
type input "ea 41 be b9"
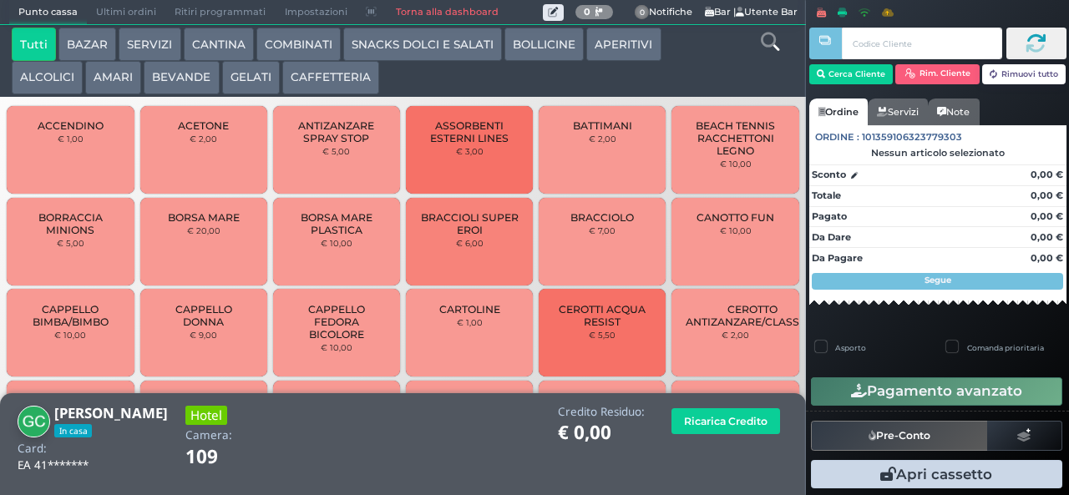
click at [47, 89] on button "ALCOLICI" at bounding box center [47, 77] width 71 height 33
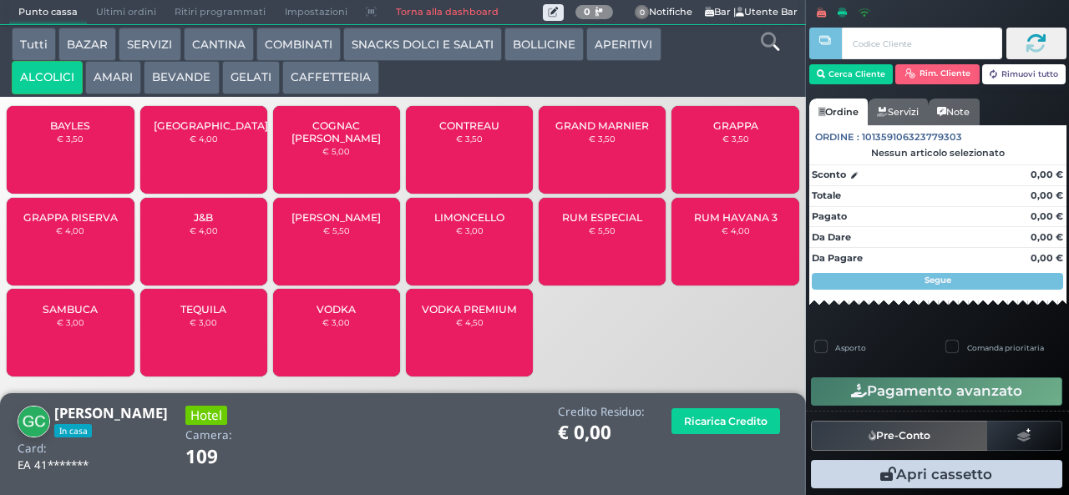
click at [62, 235] on small "€ 4,00" at bounding box center [70, 230] width 28 height 10
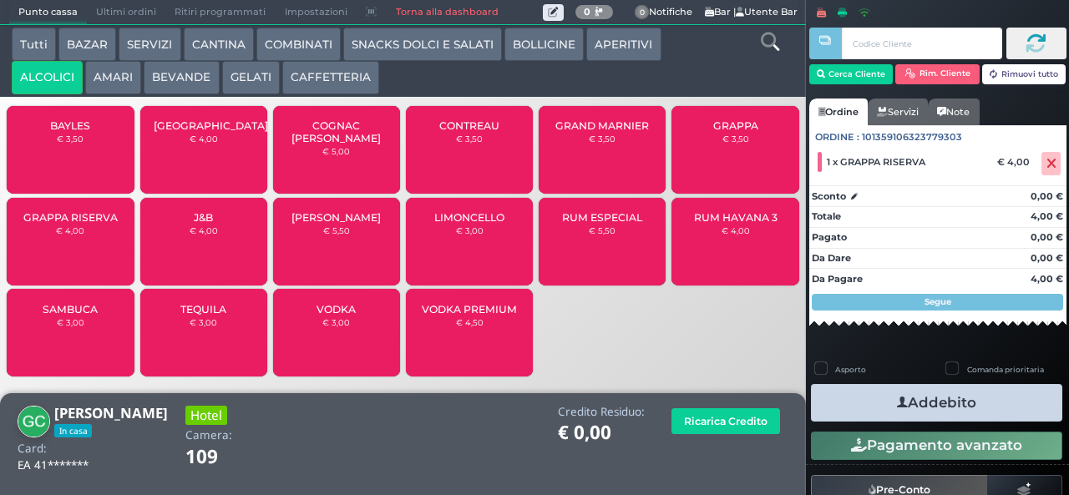
click at [927, 400] on button "Addebito" at bounding box center [936, 403] width 251 height 38
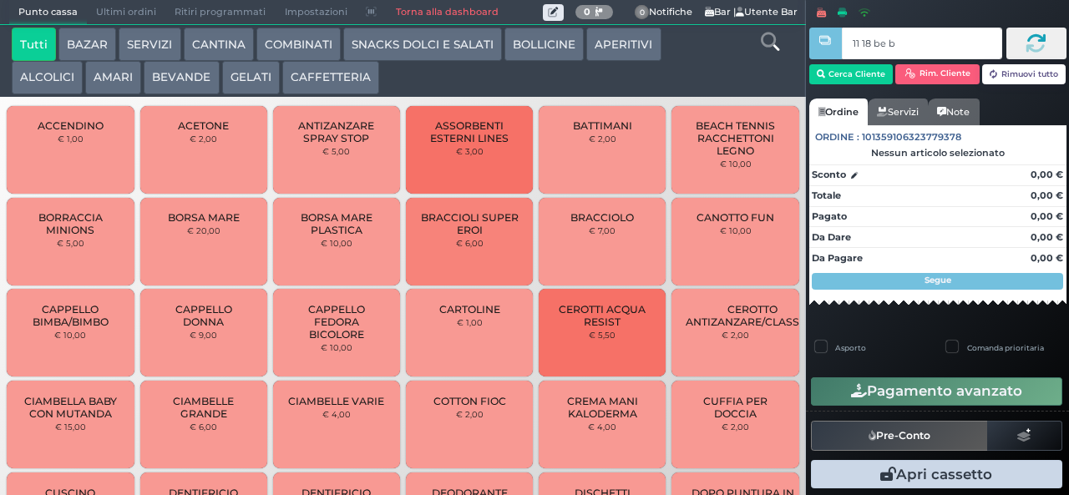
type input "11 18 be b9"
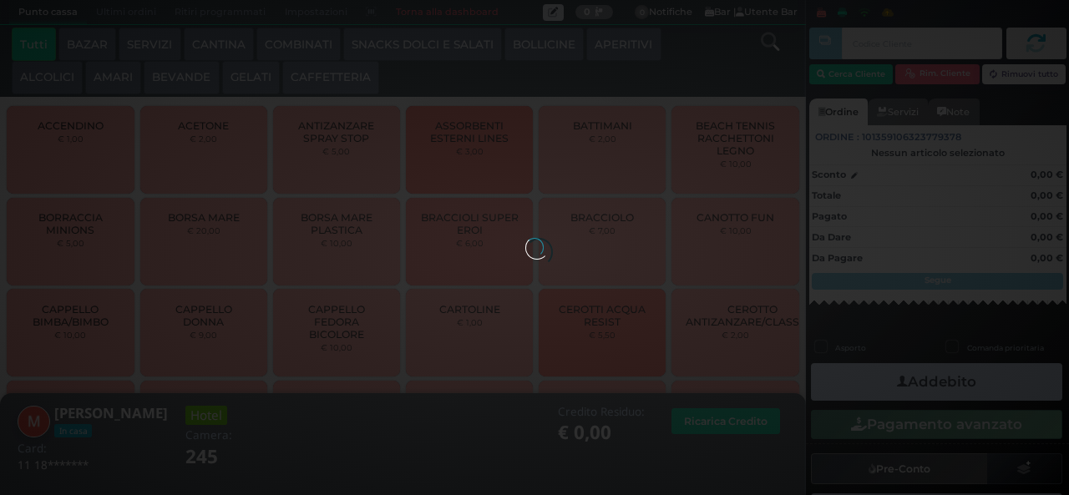
click at [525, 238] on div at bounding box center [534, 247] width 18 height 18
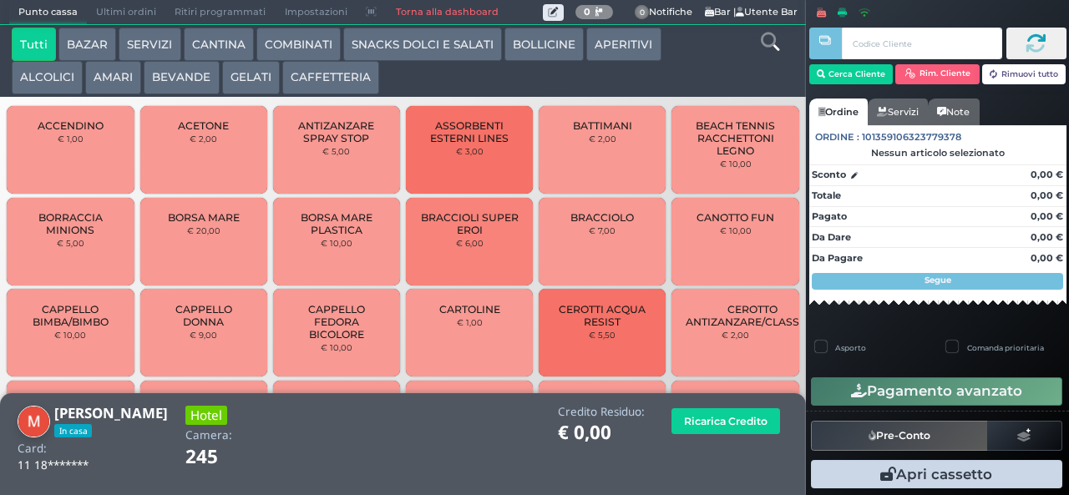
click at [312, 38] on button "COMBINATI" at bounding box center [298, 44] width 84 height 33
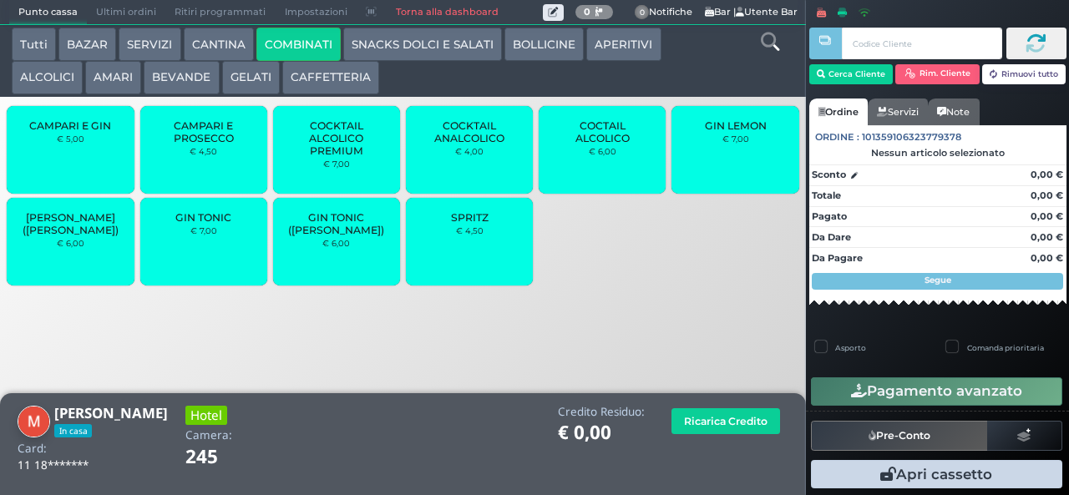
click at [474, 254] on div "SPRITZ € 4,50" at bounding box center [469, 242] width 127 height 88
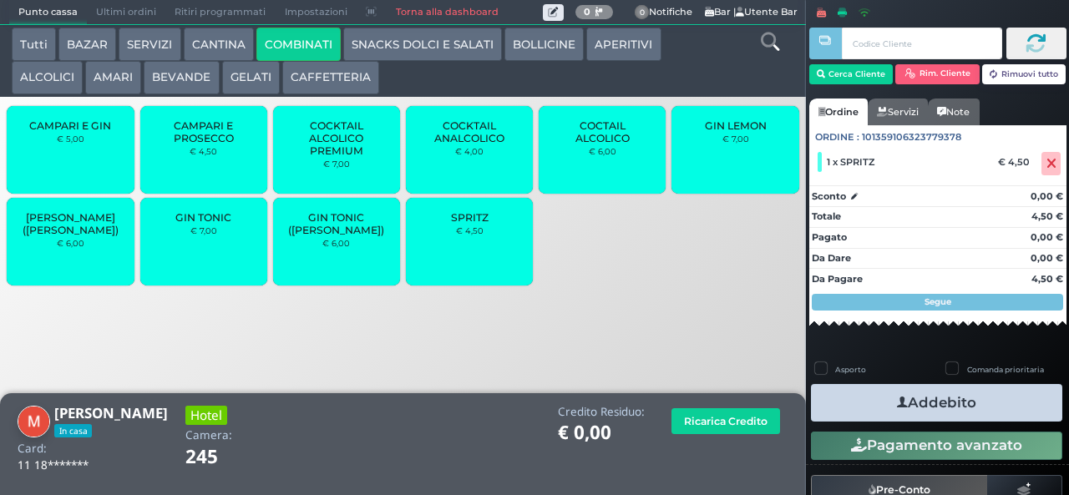
click at [949, 413] on button "Addebito" at bounding box center [936, 403] width 251 height 38
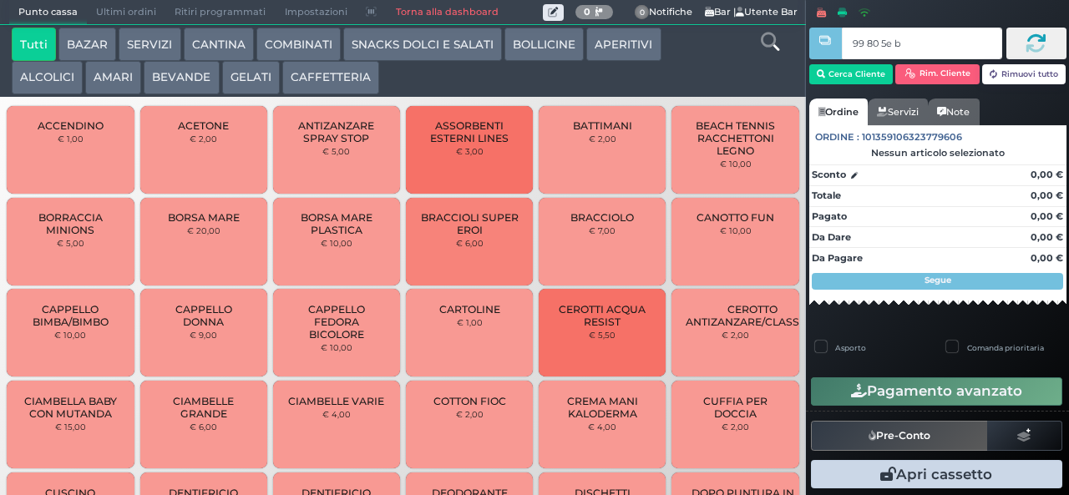
type input "99 80 5e bb"
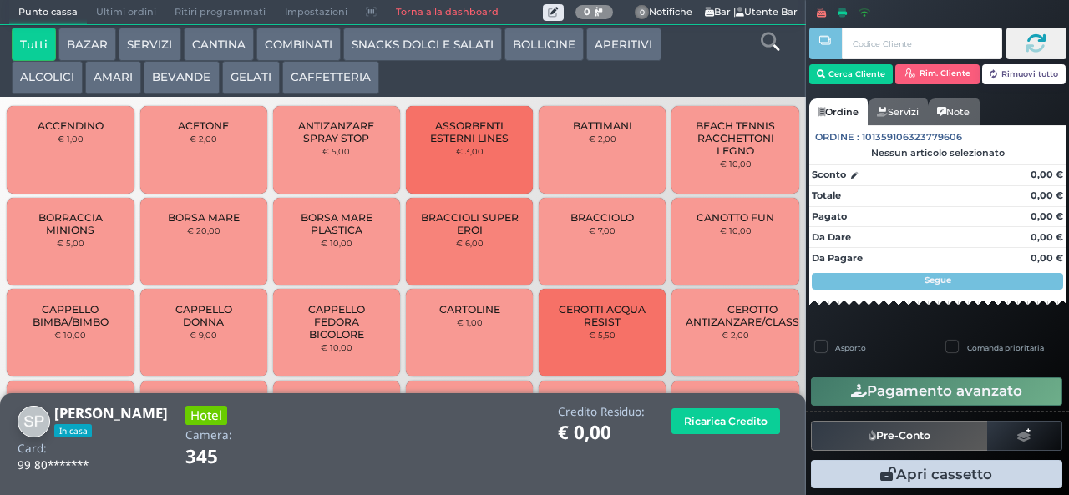
click at [40, 83] on button "ALCOLICI" at bounding box center [47, 77] width 71 height 33
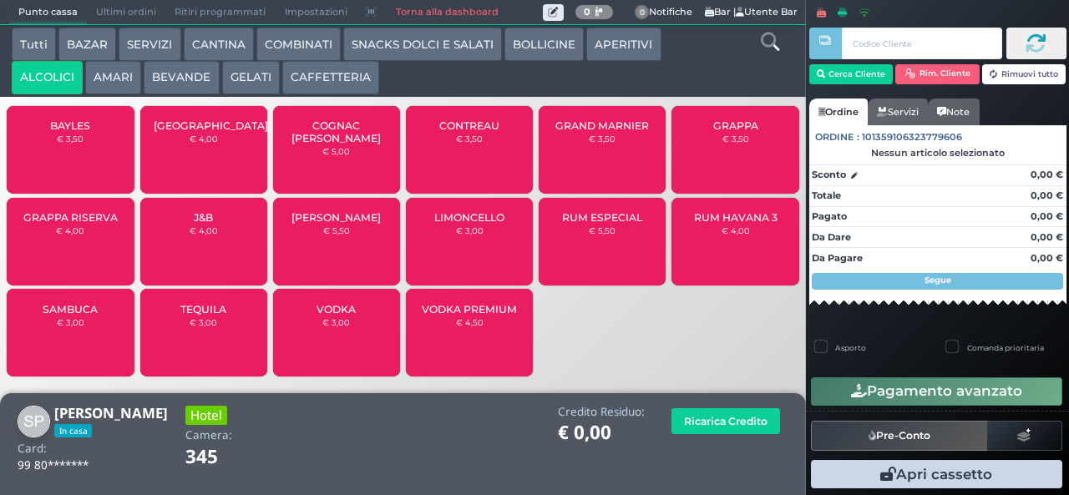
click at [155, 42] on button "SERVIZI" at bounding box center [150, 44] width 62 height 33
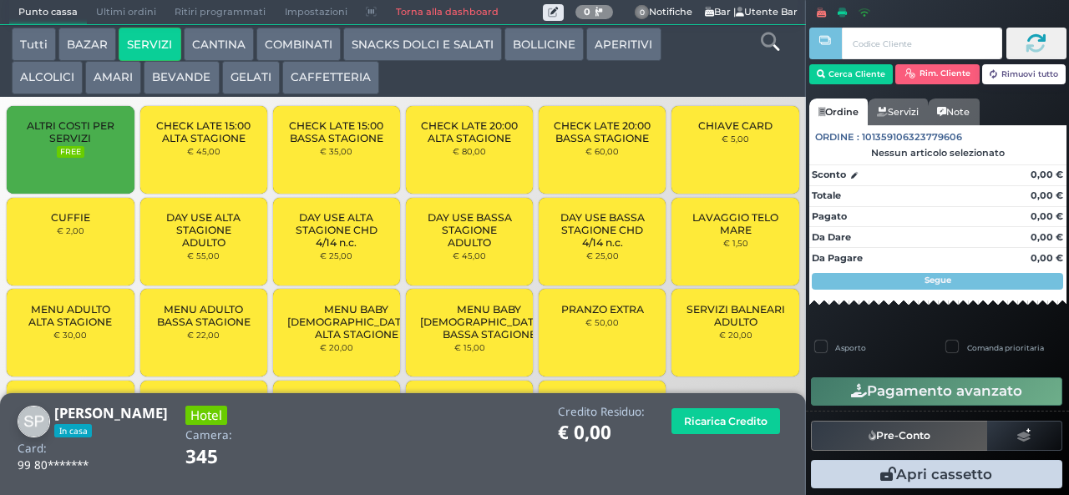
click at [186, 79] on button "BEVANDE" at bounding box center [181, 77] width 75 height 33
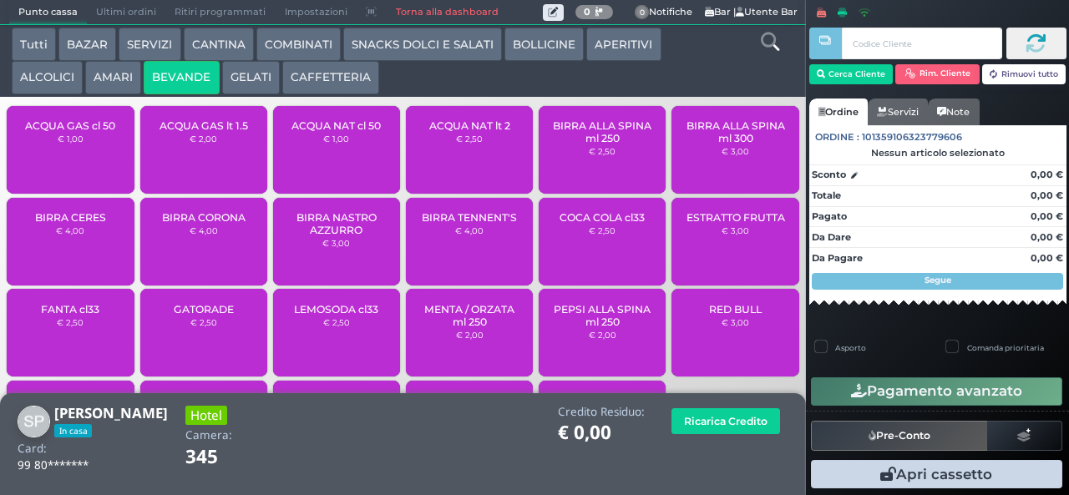
click at [325, 132] on span "ACQUA NAT cl 50" at bounding box center [335, 125] width 89 height 13
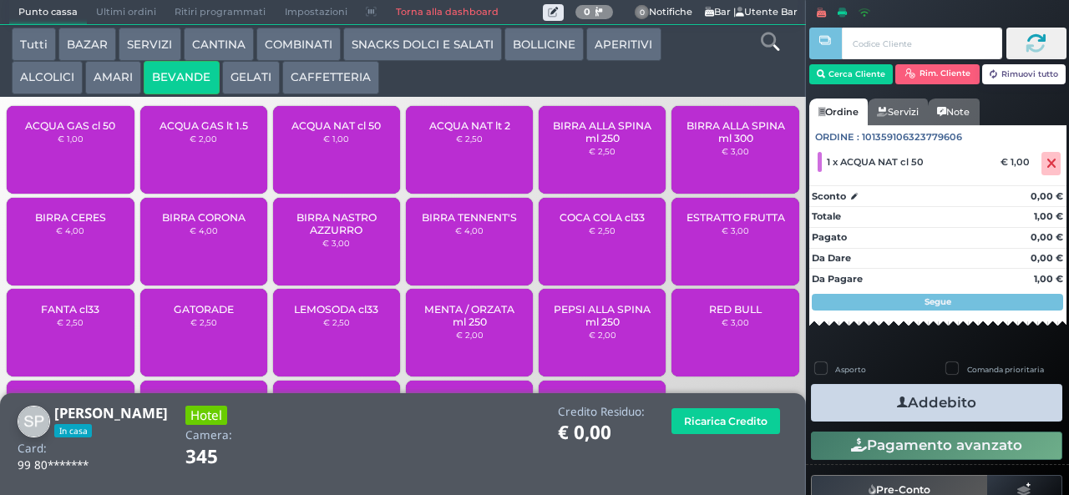
click at [447, 43] on button "SNACKS DOLCI E SALATI" at bounding box center [422, 44] width 159 height 33
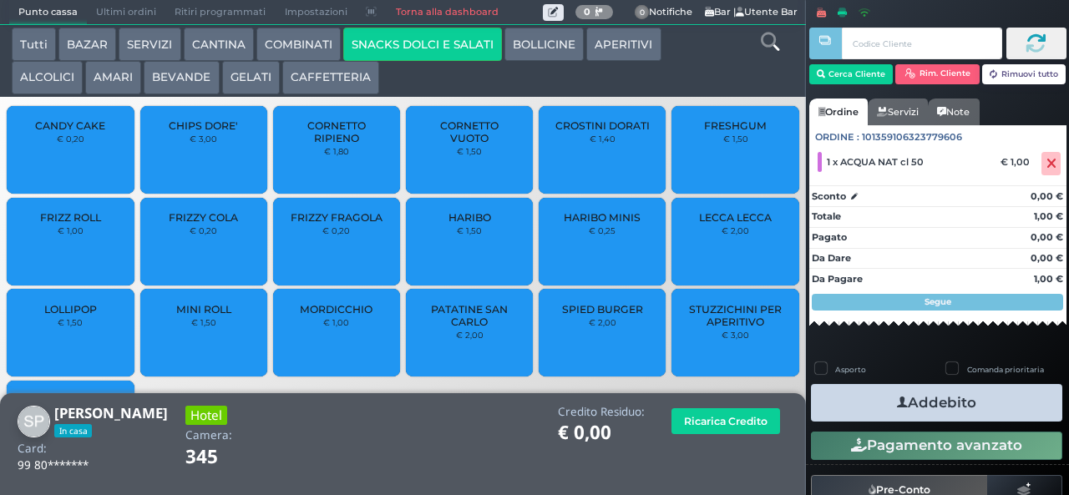
click at [326, 224] on span "FRIZZY FRAGOLA" at bounding box center [337, 217] width 92 height 13
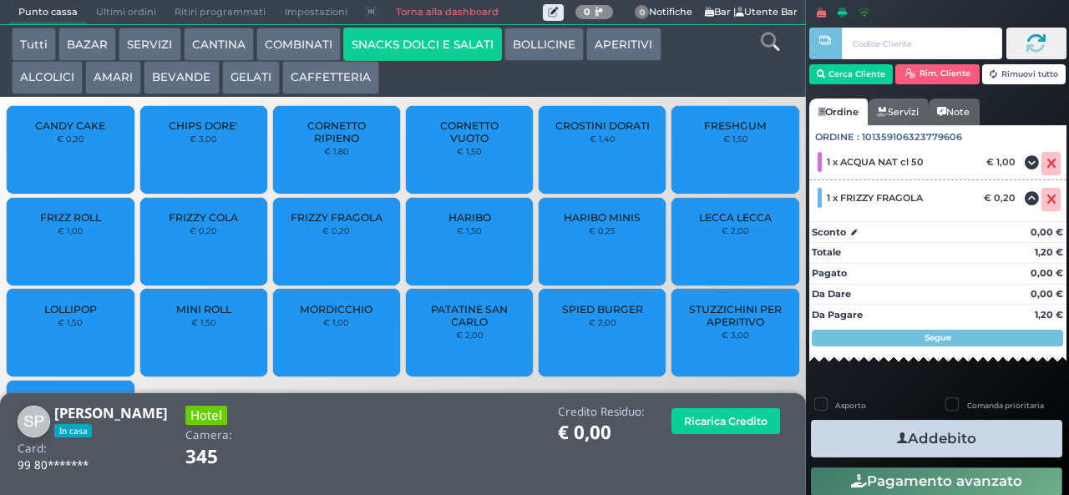
click at [850, 441] on button "Addebito" at bounding box center [936, 439] width 251 height 38
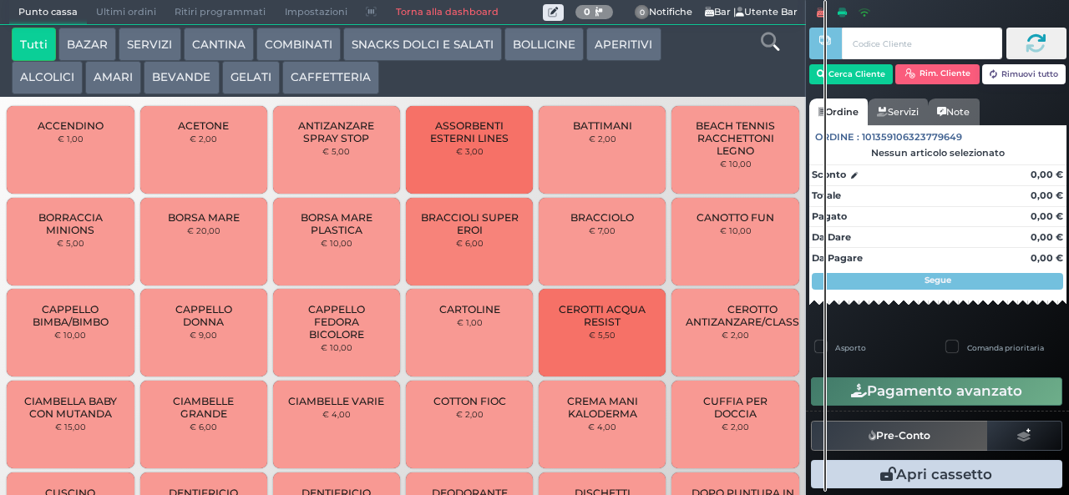
click at [404, 57] on button "SNACKS DOLCI E SALATI" at bounding box center [422, 44] width 159 height 33
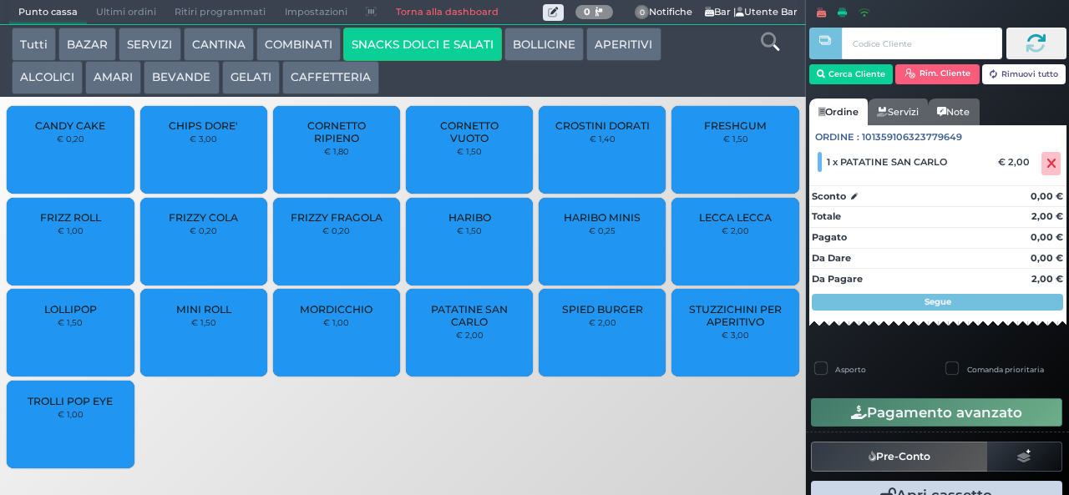
scroll to position [34, 0]
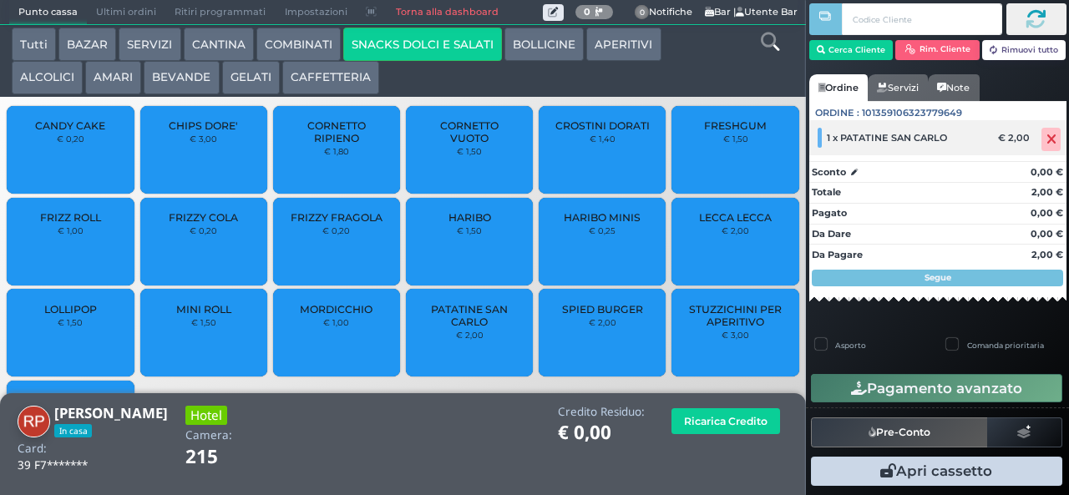
click at [1046, 139] on icon at bounding box center [1051, 139] width 10 height 1
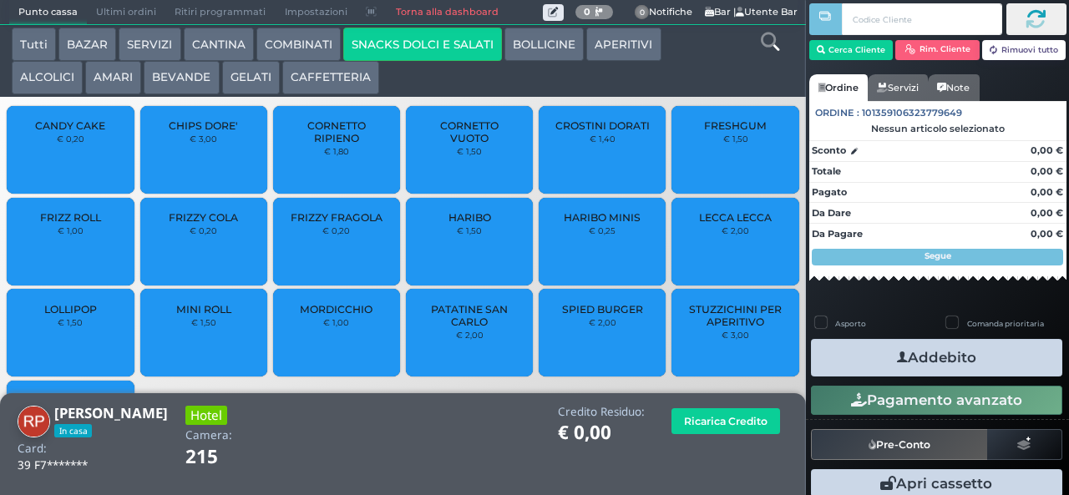
click at [451, 328] on span "PATATINE SAN CARLO" at bounding box center [469, 315] width 99 height 25
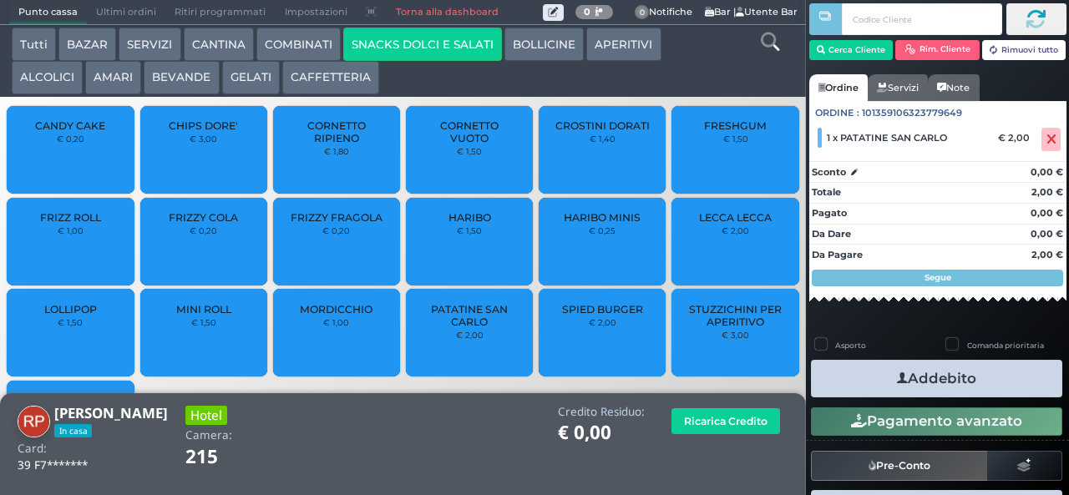
click at [873, 366] on button "Addebito" at bounding box center [936, 379] width 251 height 38
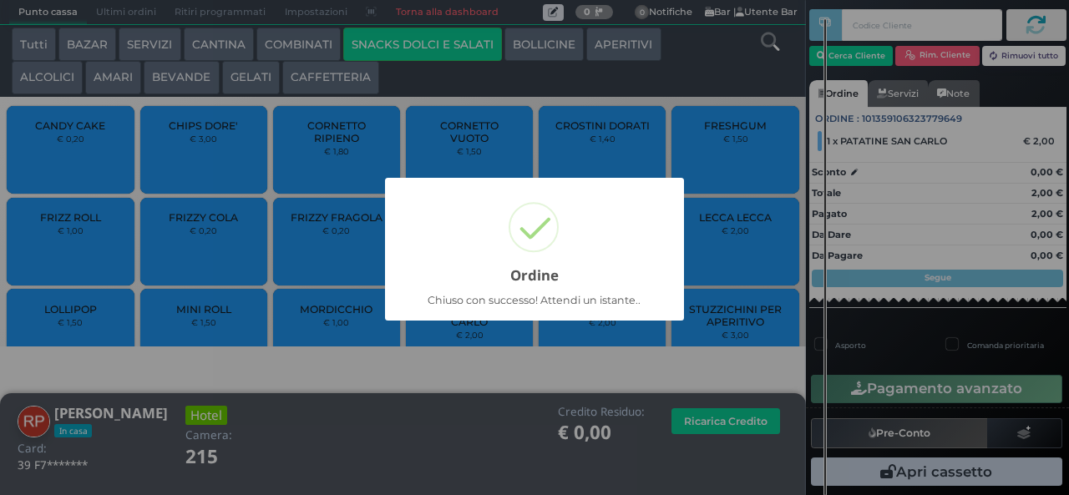
scroll to position [28, 0]
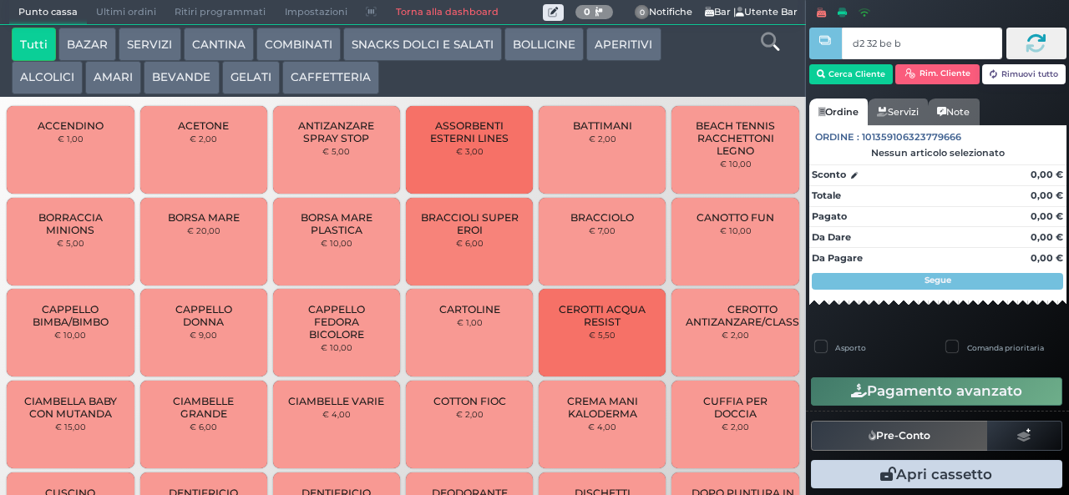
type input "d2 32 be b9"
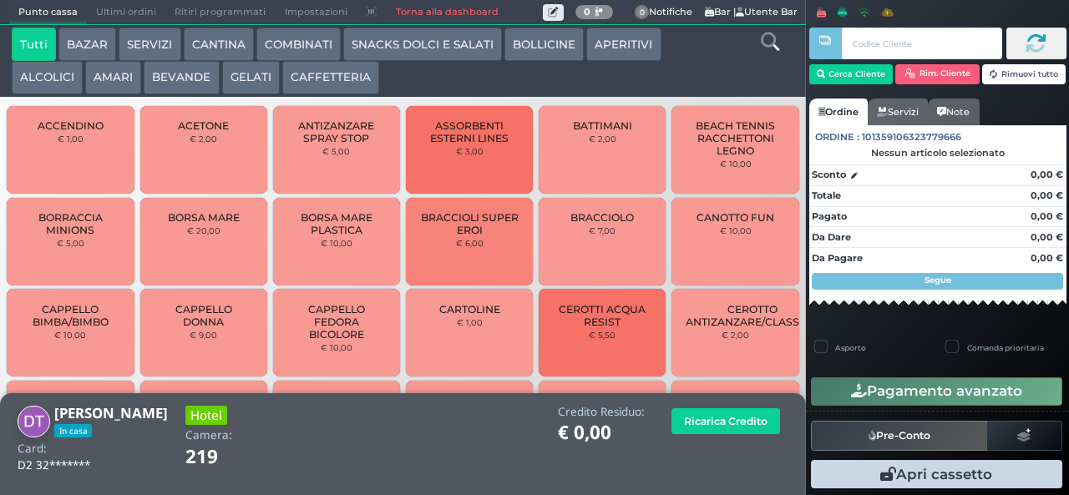
click at [115, 90] on button "AMARI" at bounding box center [113, 77] width 56 height 33
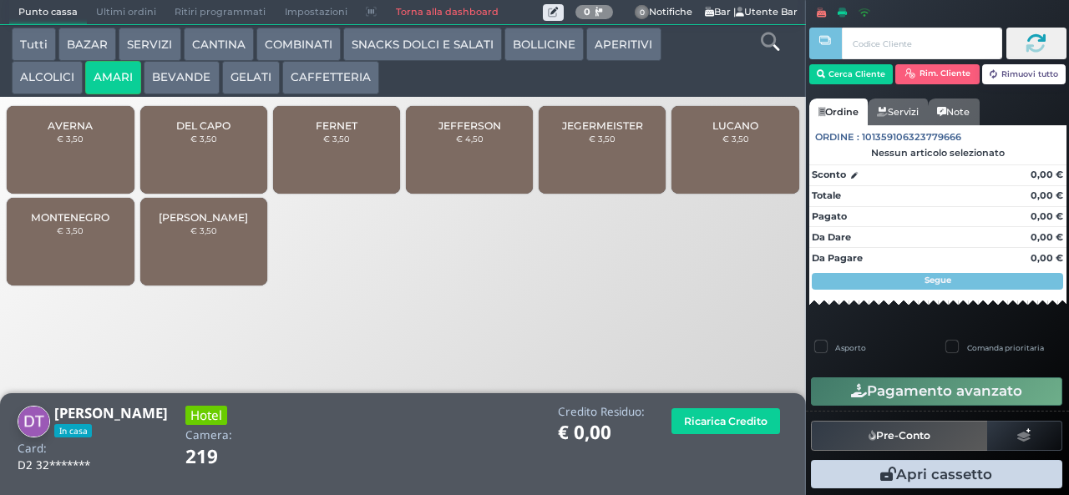
click at [470, 163] on div "JEFFERSON € 4,50" at bounding box center [469, 150] width 127 height 88
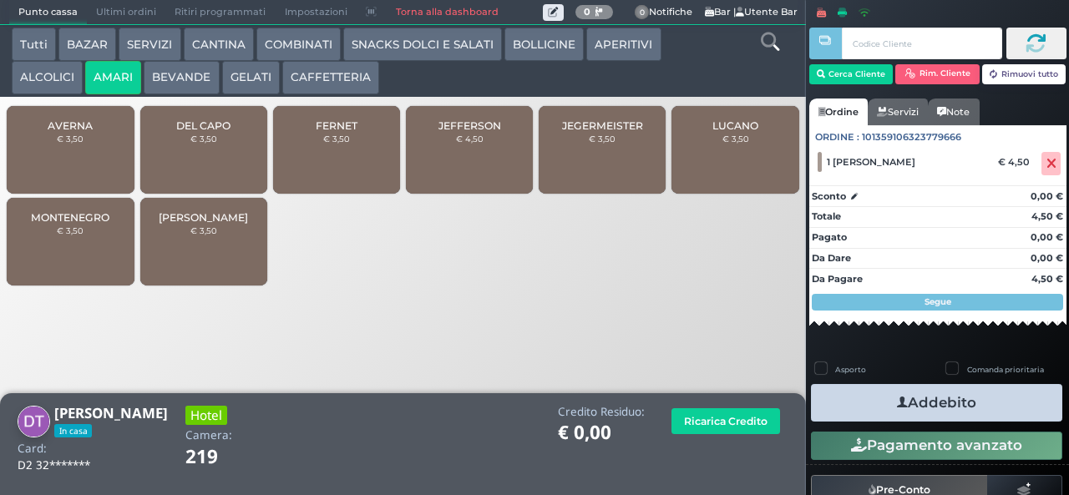
click at [40, 77] on button "ALCOLICI" at bounding box center [47, 77] width 71 height 33
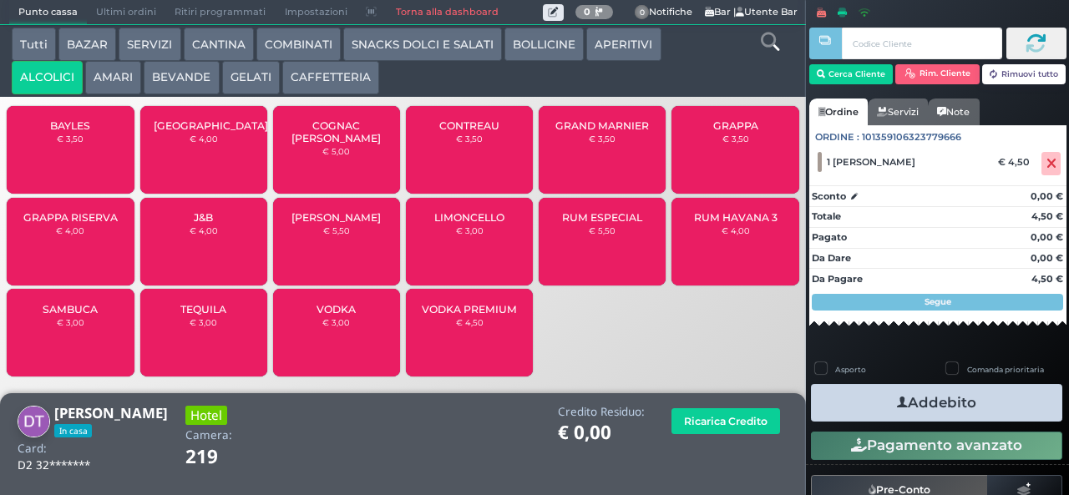
click at [111, 77] on button "AMARI" at bounding box center [113, 77] width 56 height 33
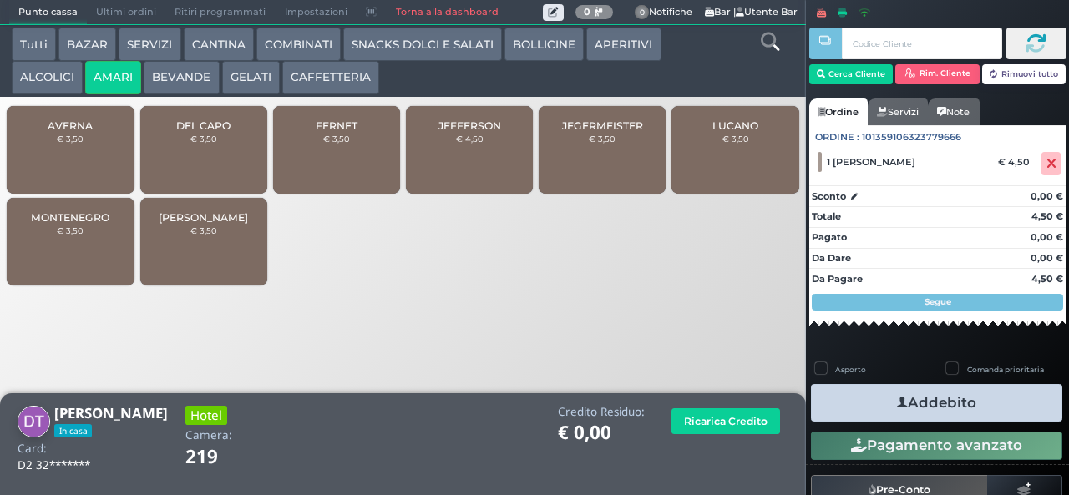
click at [42, 92] on button "ALCOLICI" at bounding box center [47, 77] width 71 height 33
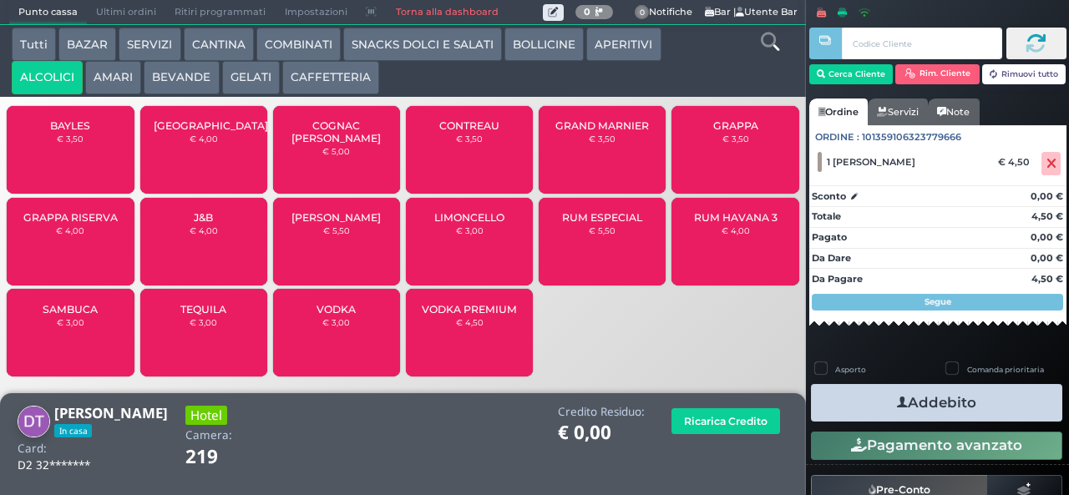
click at [53, 158] on div "BAYLES € 3,50" at bounding box center [70, 150] width 127 height 88
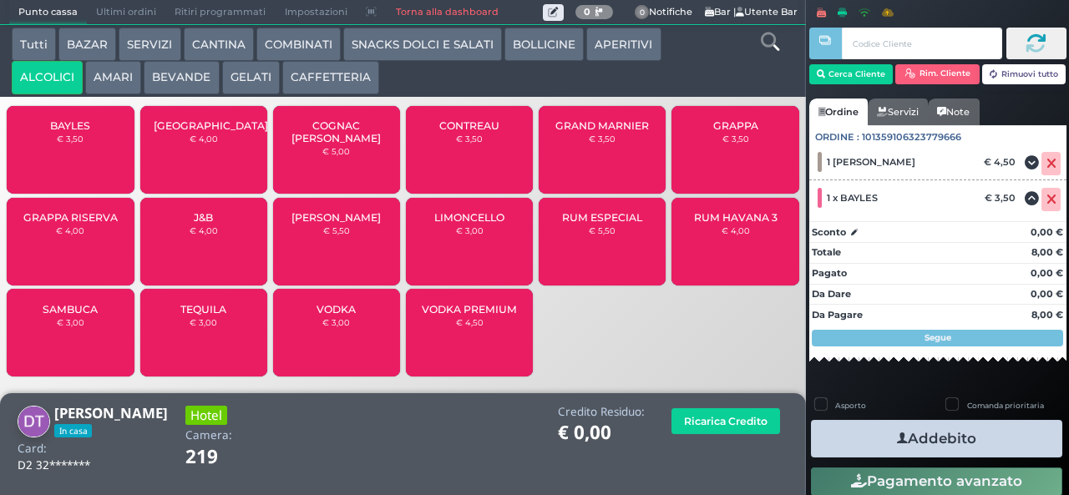
click at [60, 142] on div "BAYLES € 3,50" at bounding box center [70, 150] width 127 height 88
click at [116, 77] on button "AMARI" at bounding box center [113, 77] width 56 height 33
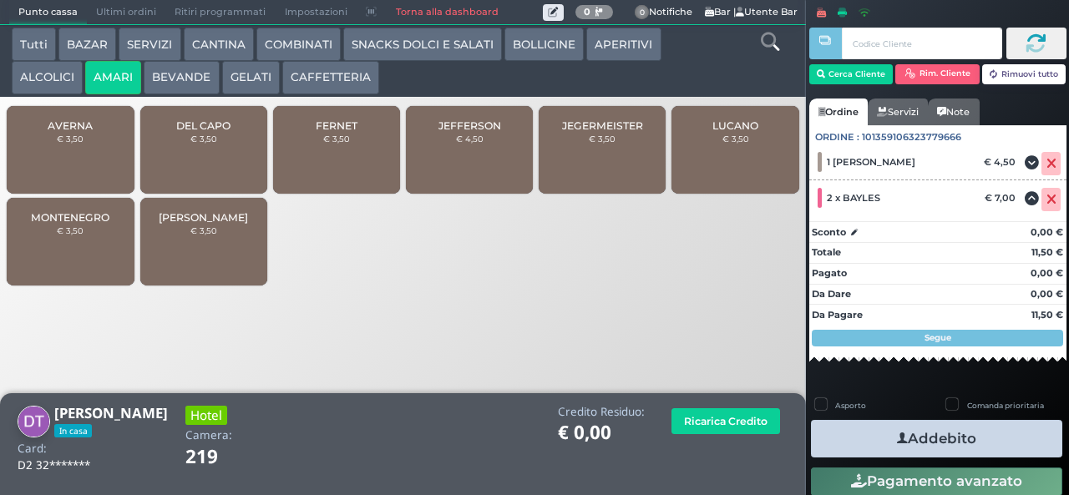
click at [338, 142] on div "FERNET € 3,50" at bounding box center [336, 150] width 127 height 88
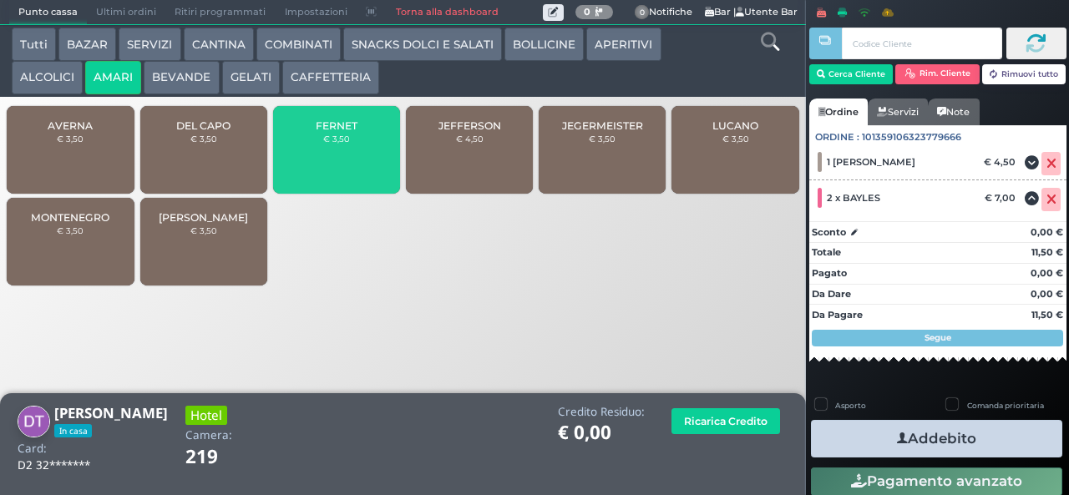
click at [330, 132] on span "FERNET" at bounding box center [337, 125] width 42 height 13
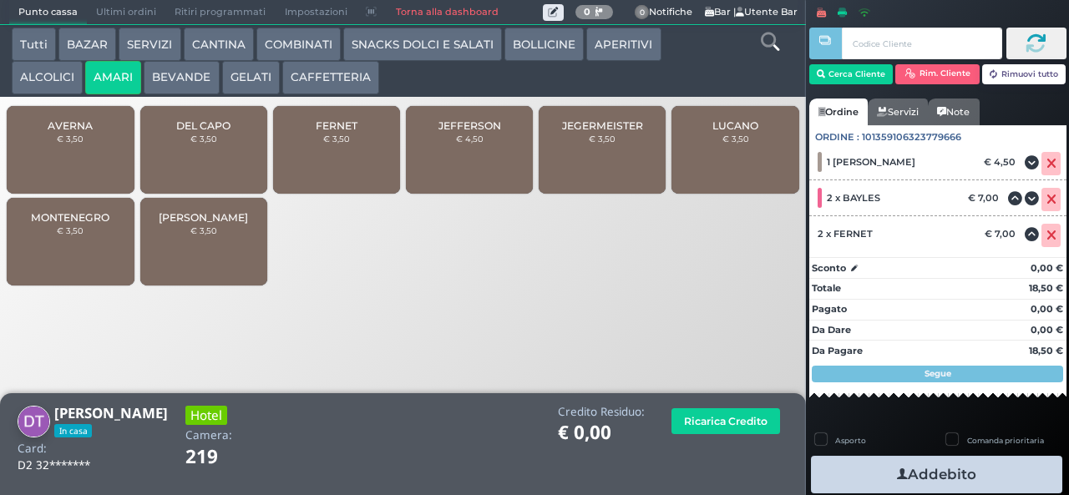
click at [323, 144] on small "€ 3,50" at bounding box center [336, 139] width 27 height 10
click at [920, 477] on button "Addebito" at bounding box center [936, 475] width 251 height 38
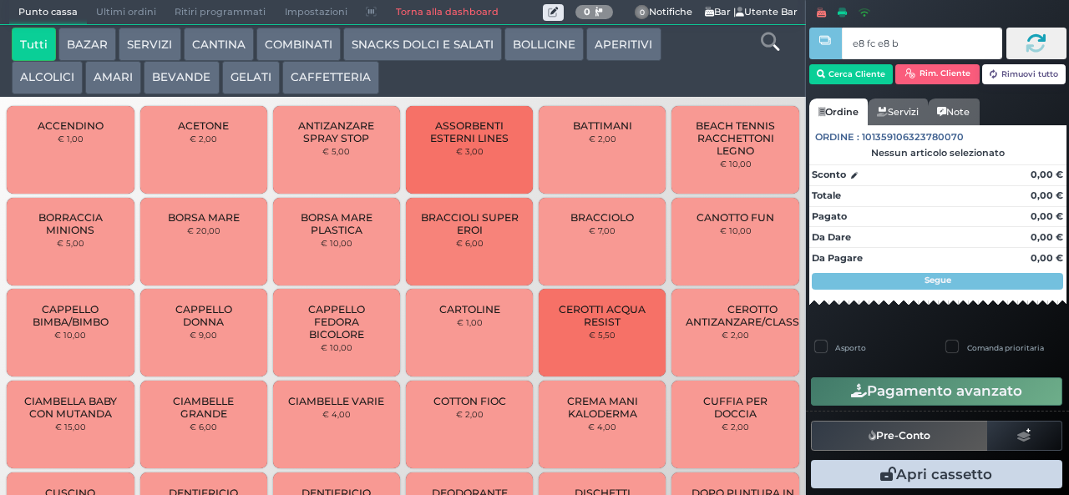
type input "e8 fc e8 b9"
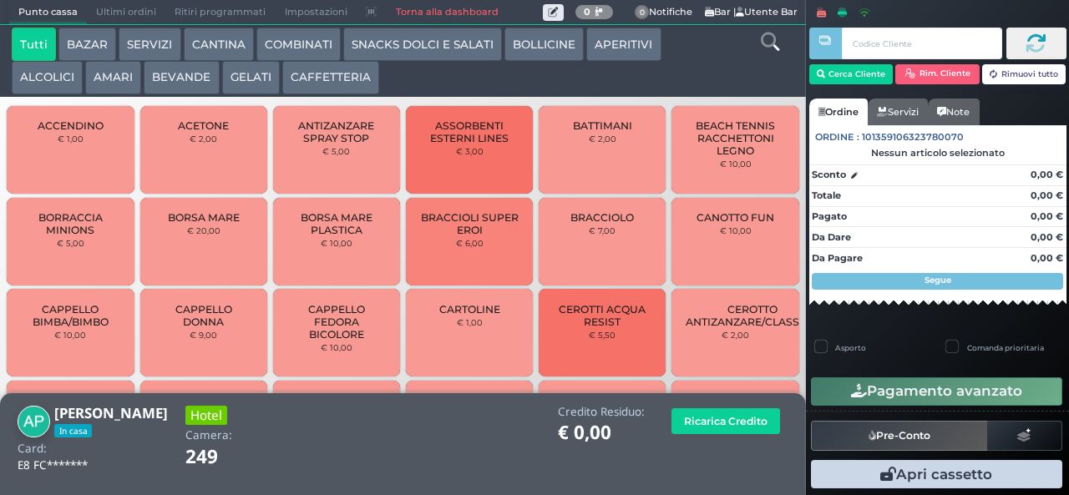
click at [41, 90] on button "ALCOLICI" at bounding box center [47, 77] width 71 height 33
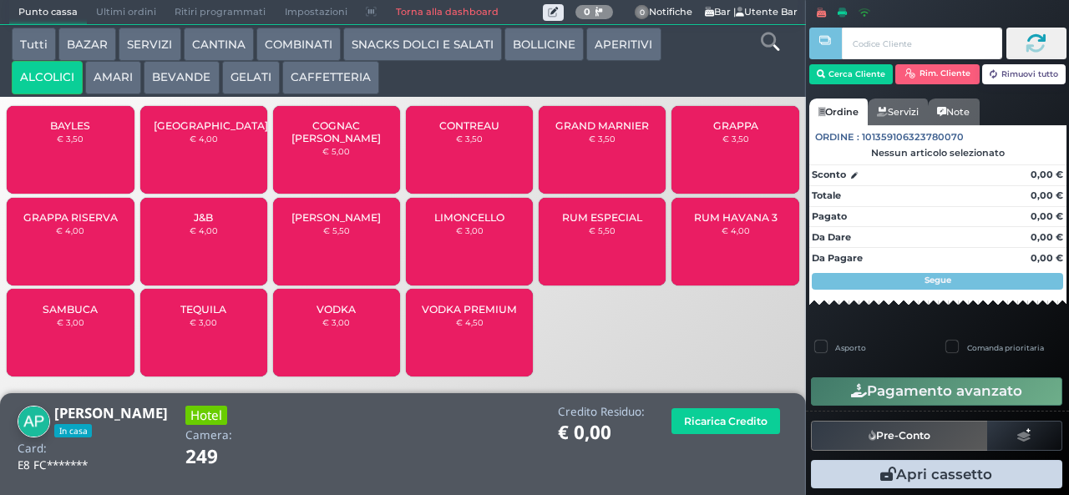
click at [60, 132] on span "BAYLES" at bounding box center [70, 125] width 40 height 13
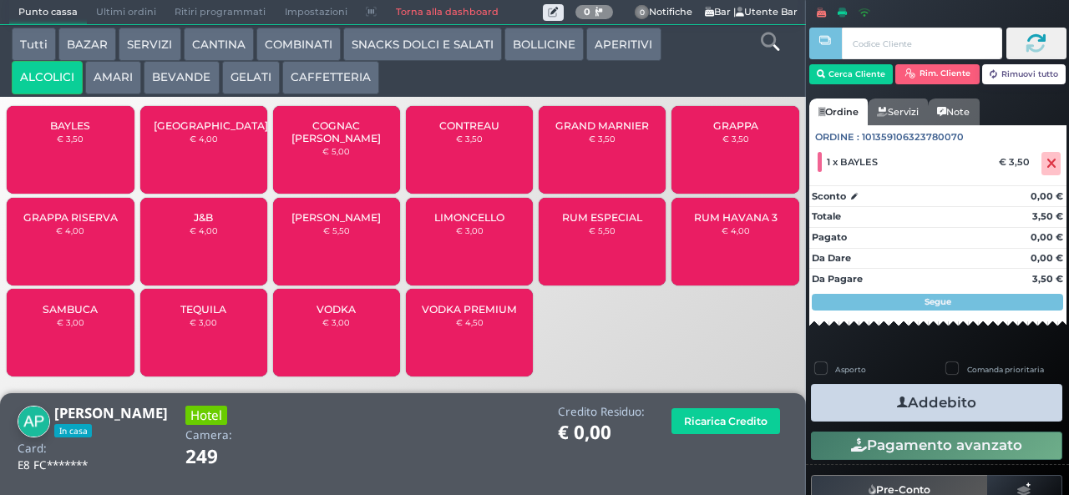
click at [112, 94] on button "AMARI" at bounding box center [113, 77] width 56 height 33
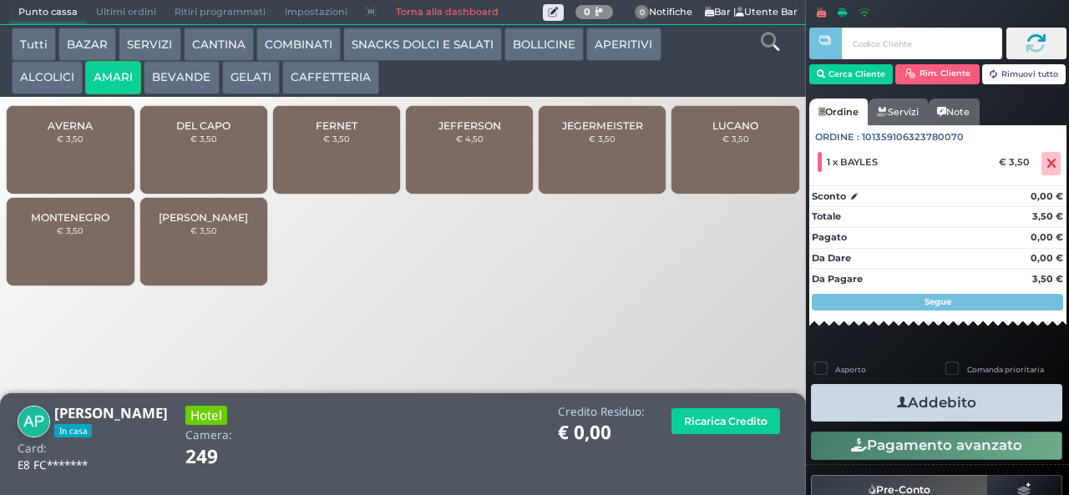
click at [329, 174] on div "FERNET € 3,50" at bounding box center [336, 150] width 127 height 88
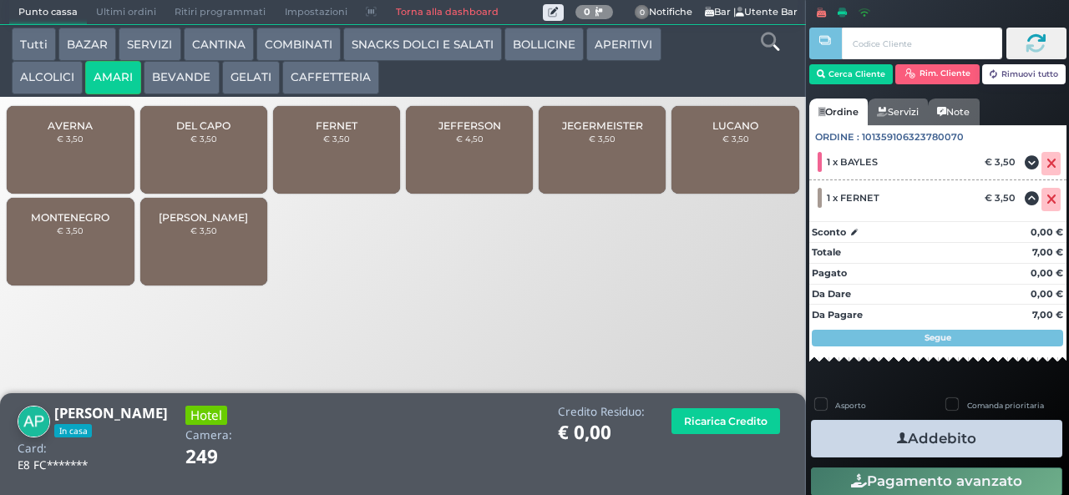
click at [850, 436] on button "Addebito" at bounding box center [936, 439] width 251 height 38
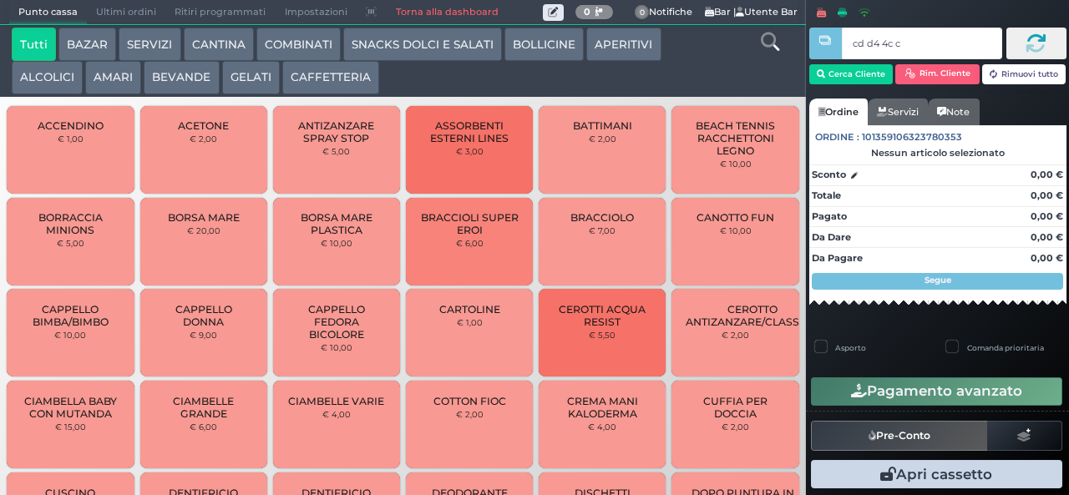
type input "cd d4 4c c3"
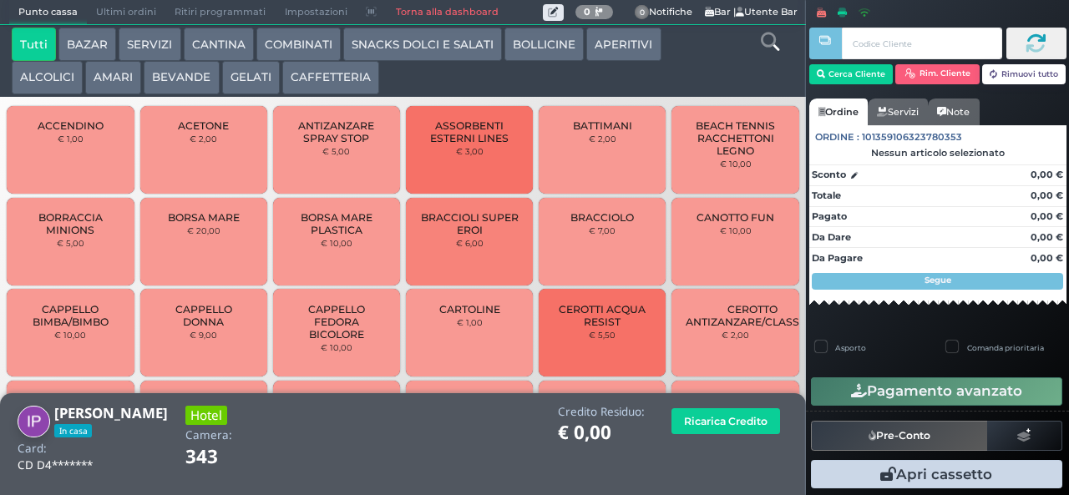
click at [181, 78] on button "BEVANDE" at bounding box center [181, 77] width 75 height 33
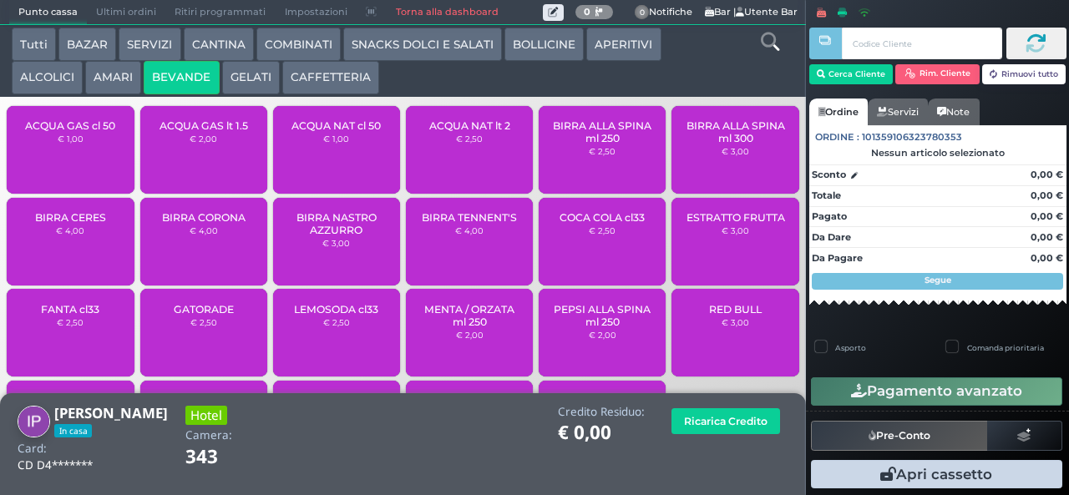
click at [330, 132] on span "ACQUA NAT cl 50" at bounding box center [335, 125] width 89 height 13
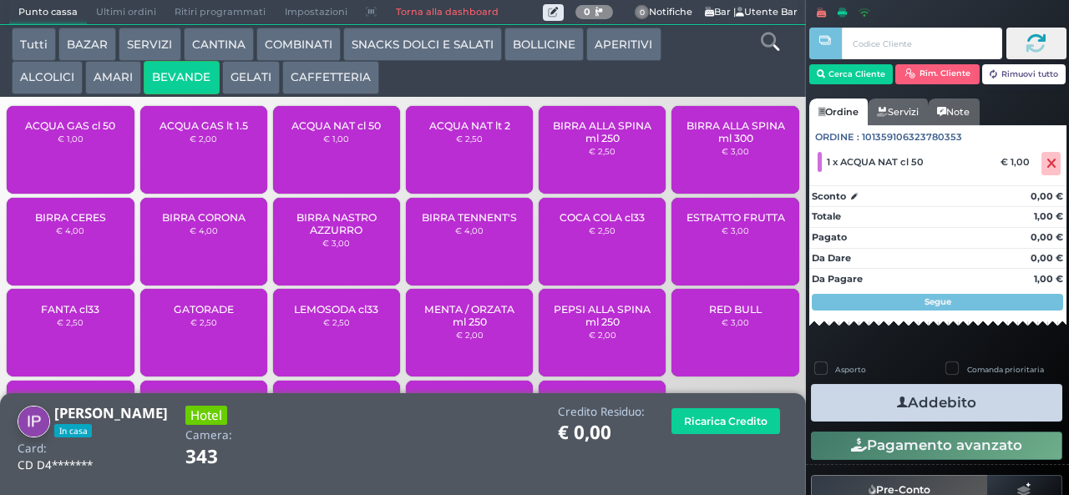
click at [972, 408] on button "Addebito" at bounding box center [936, 403] width 251 height 38
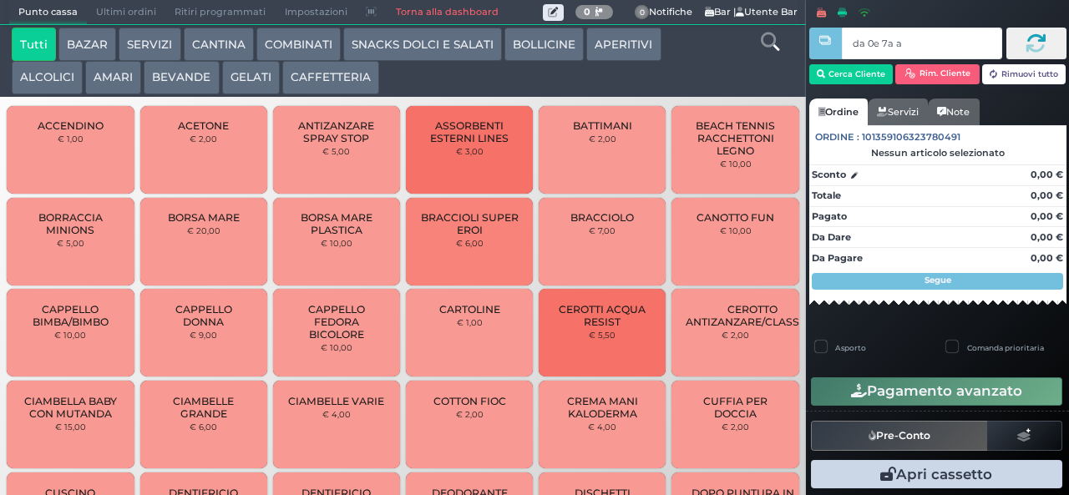
type input "da 0e 7a a4"
click at [182, 77] on button "BEVANDE" at bounding box center [181, 77] width 75 height 33
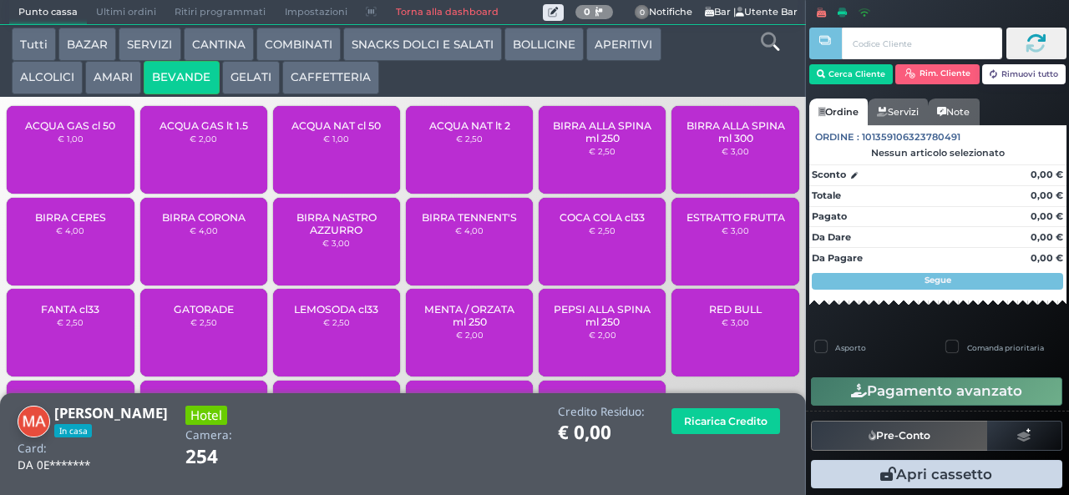
click at [343, 132] on span "ACQUA NAT cl 50" at bounding box center [335, 125] width 89 height 13
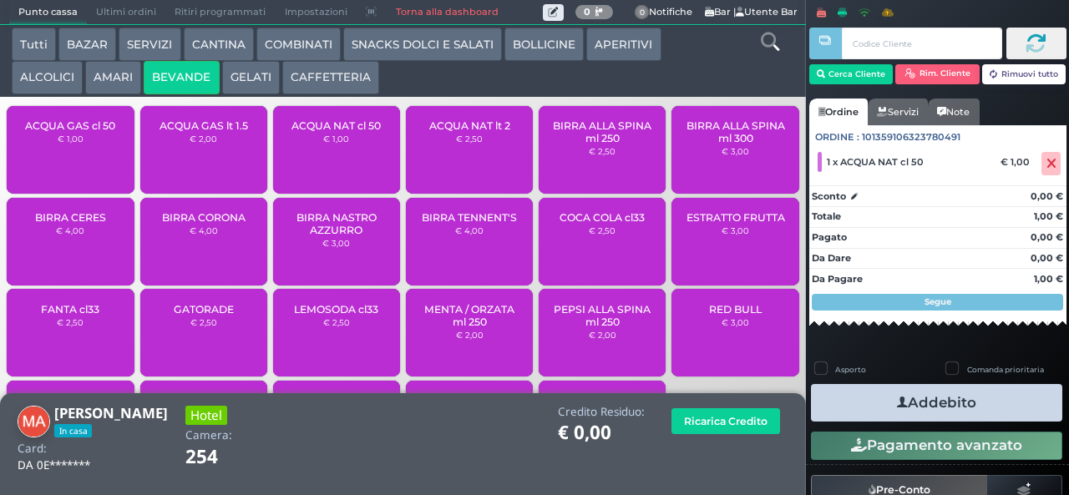
click at [73, 132] on span "ACQUA GAS cl 50" at bounding box center [70, 125] width 90 height 13
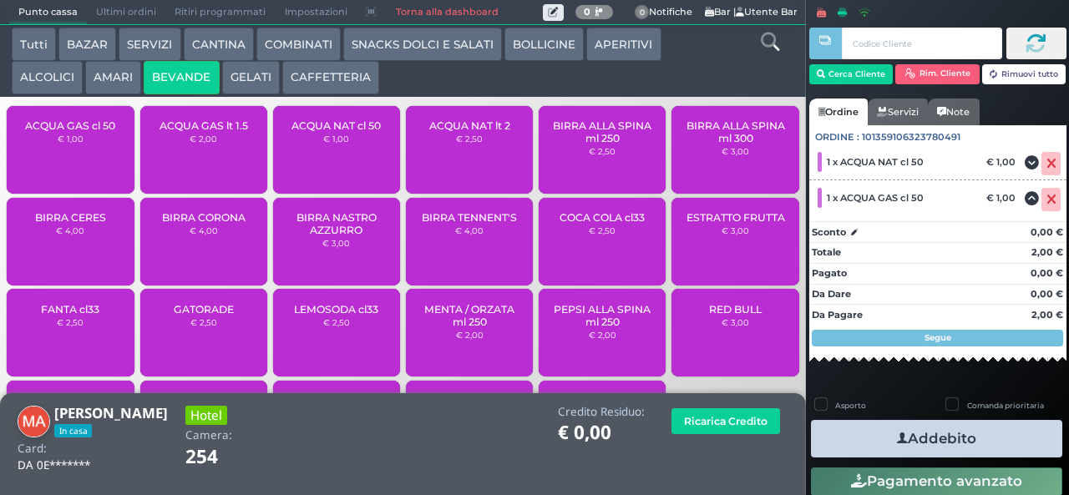
click at [897, 438] on icon "button" at bounding box center [902, 439] width 11 height 18
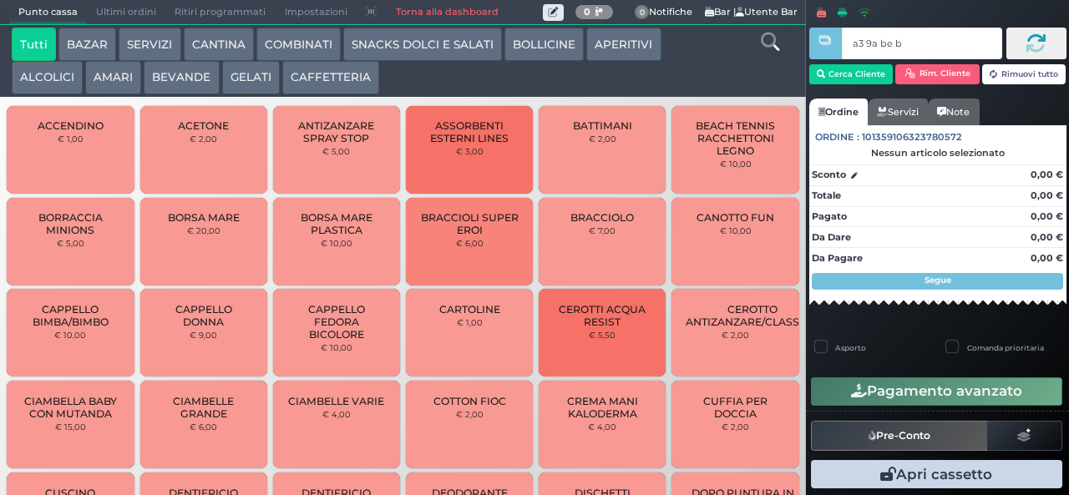
type input "a3 9a be b9"
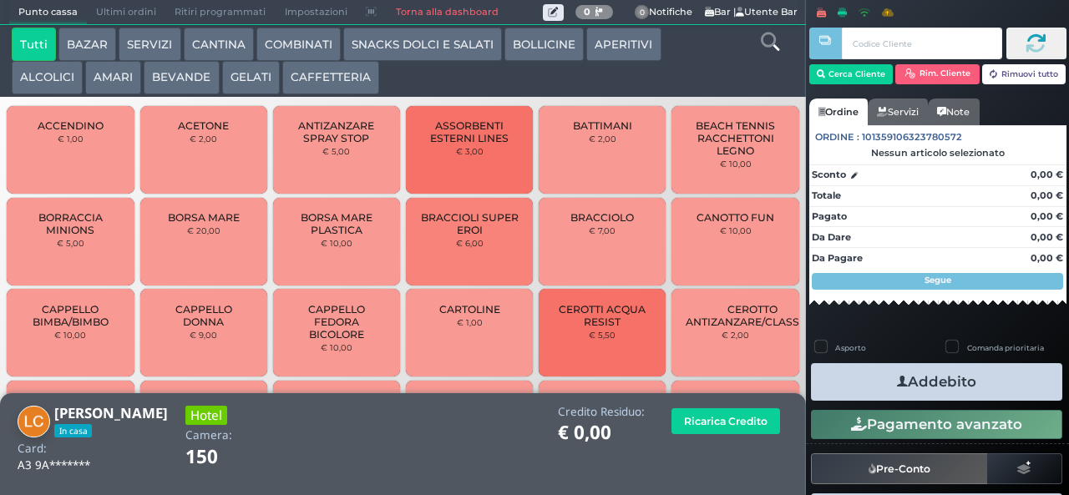
click at [187, 83] on button "BEVANDE" at bounding box center [181, 77] width 75 height 33
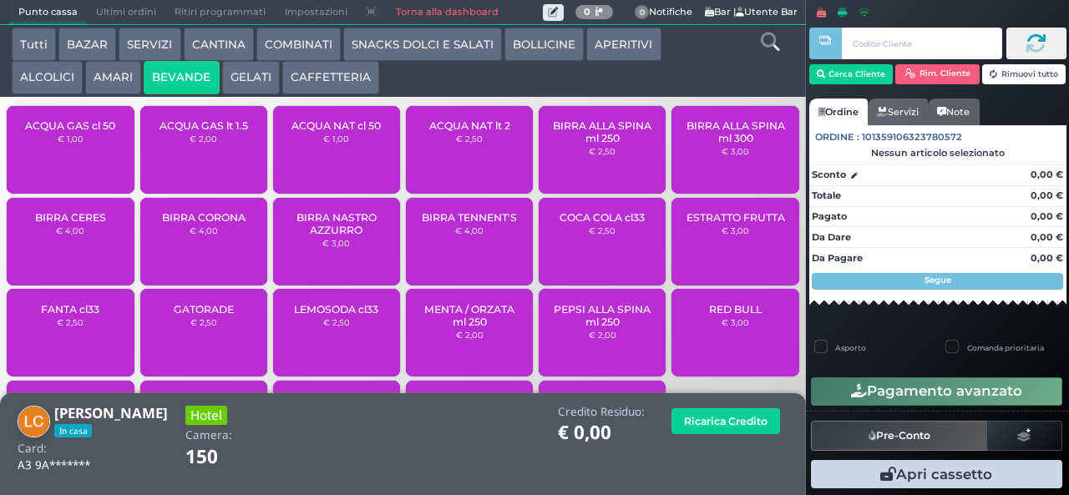
click at [453, 132] on span "ACQUA NAT lt 2" at bounding box center [469, 125] width 81 height 13
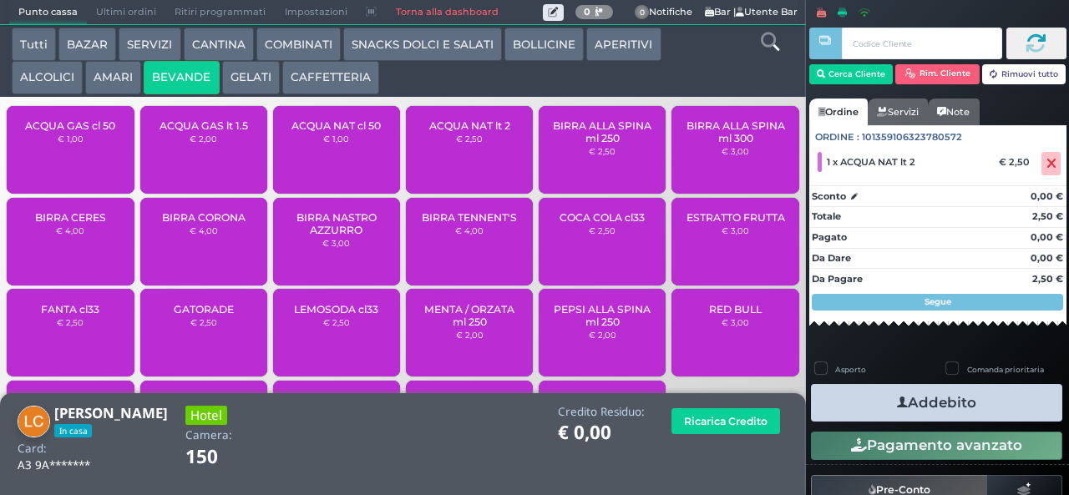
click at [962, 399] on button "Addebito" at bounding box center [936, 403] width 251 height 38
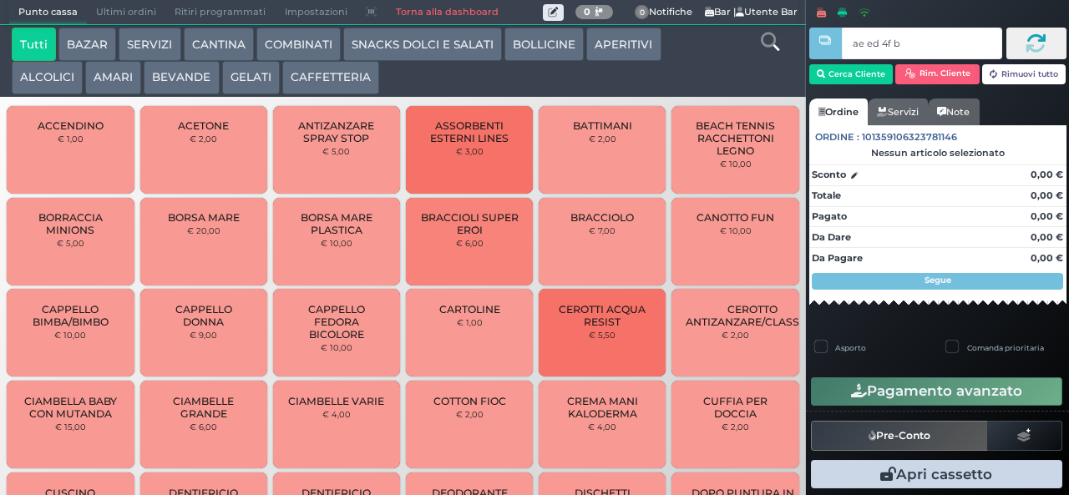
type input "ae ed 4f b9"
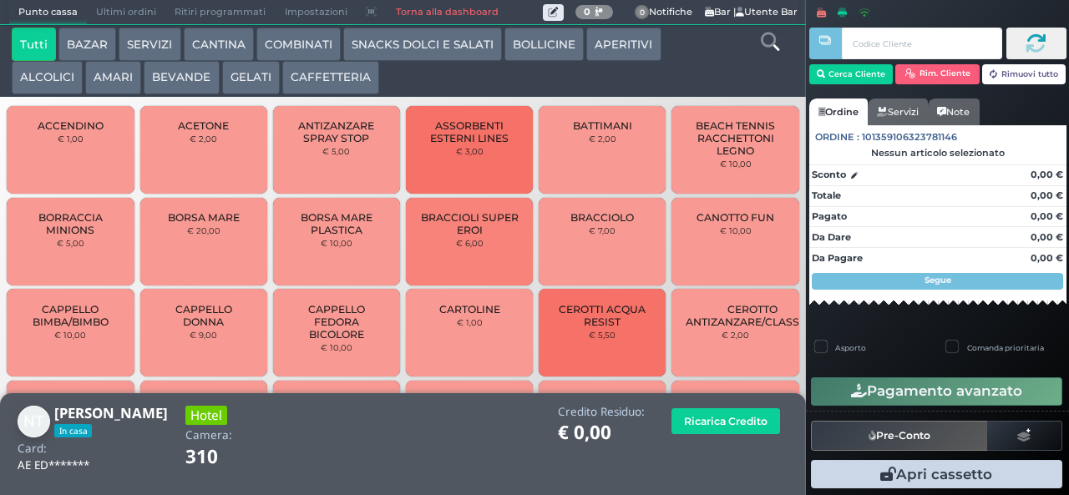
click at [242, 76] on button "GELATI" at bounding box center [251, 77] width 58 height 33
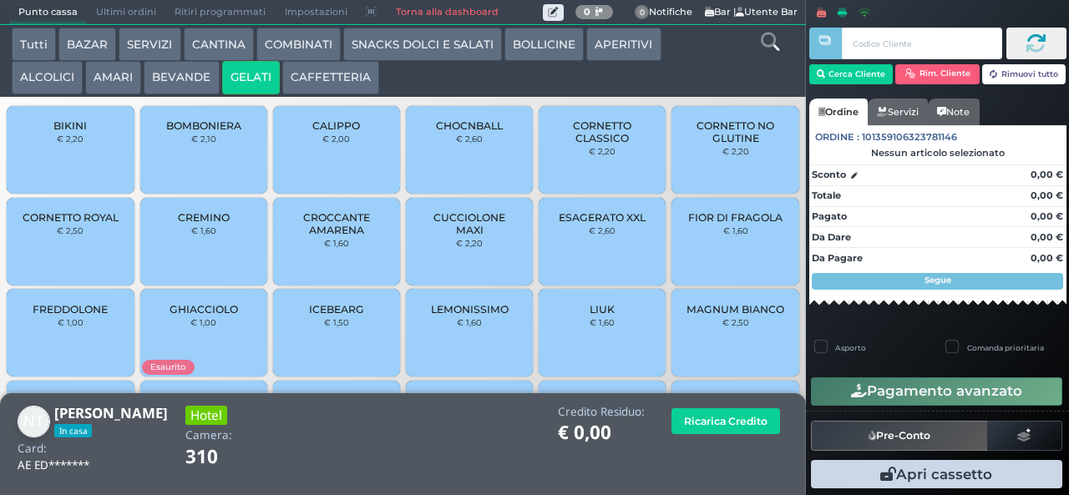
click at [581, 252] on div "ESAGERATO XXL € 2,60" at bounding box center [602, 242] width 127 height 88
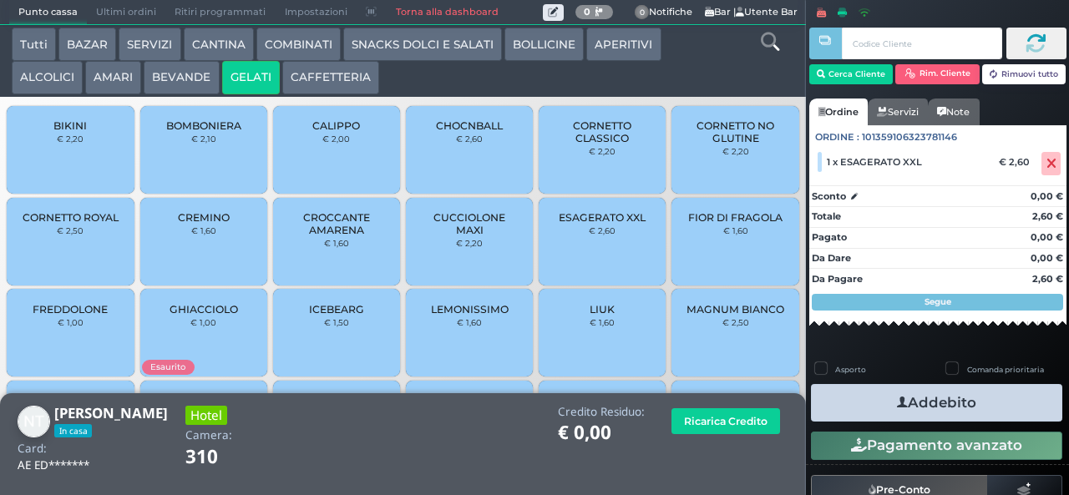
click at [848, 408] on button "Addebito" at bounding box center [936, 403] width 251 height 38
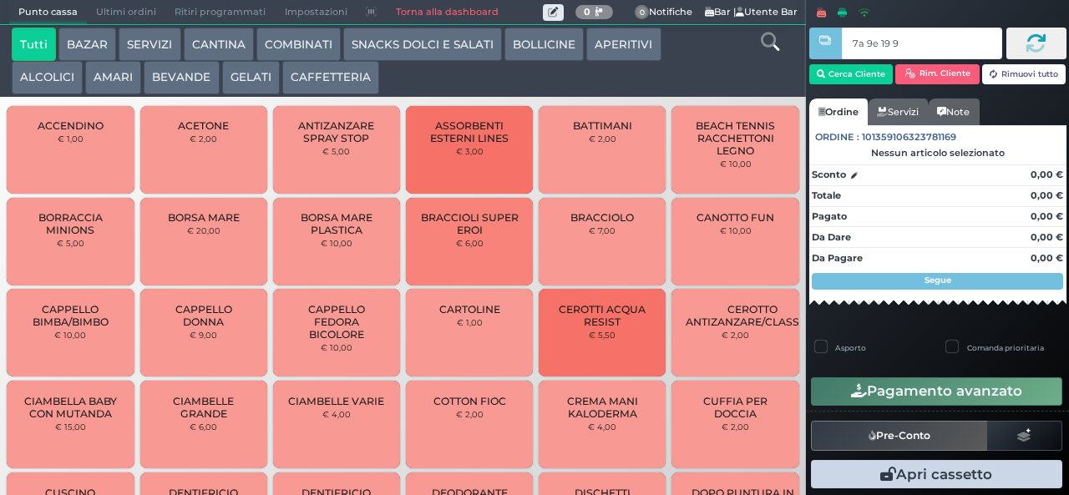
type input "7a 9e 19 9a"
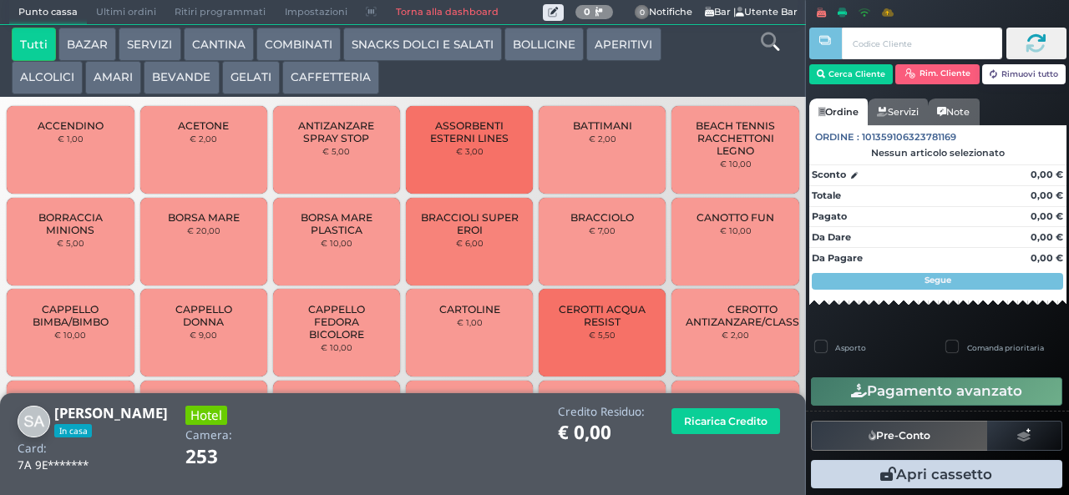
click at [247, 80] on button "GELATI" at bounding box center [251, 77] width 58 height 33
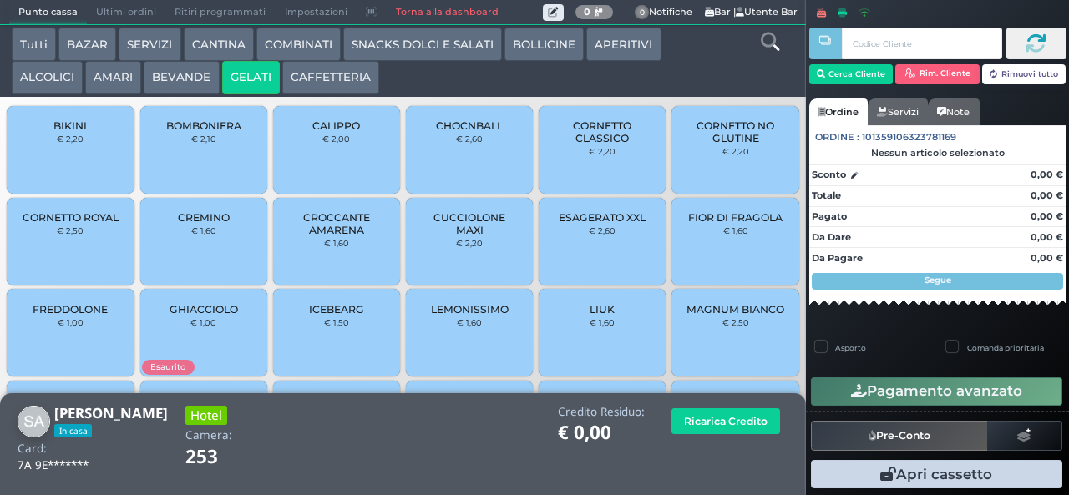
click at [175, 83] on button "BEVANDE" at bounding box center [181, 77] width 75 height 33
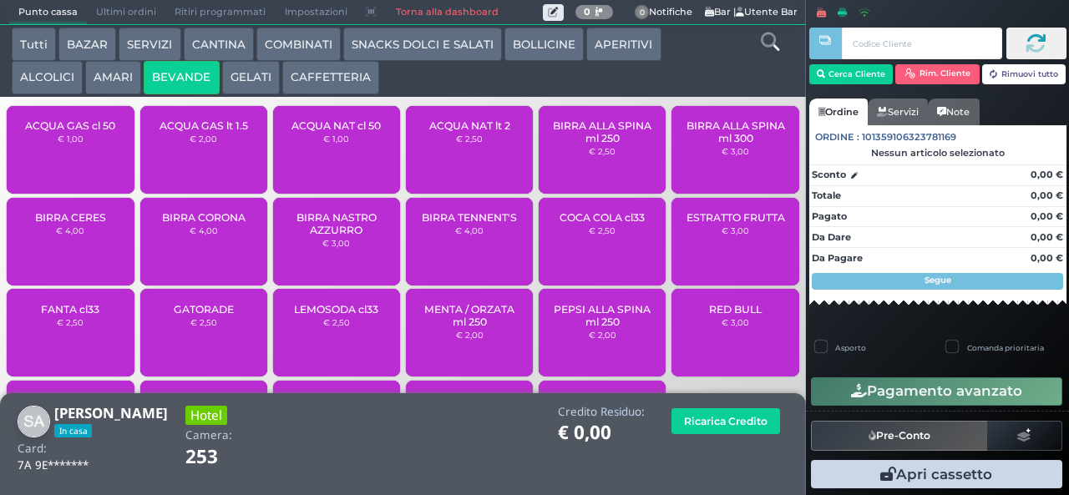
click at [46, 78] on button "ALCOLICI" at bounding box center [47, 77] width 71 height 33
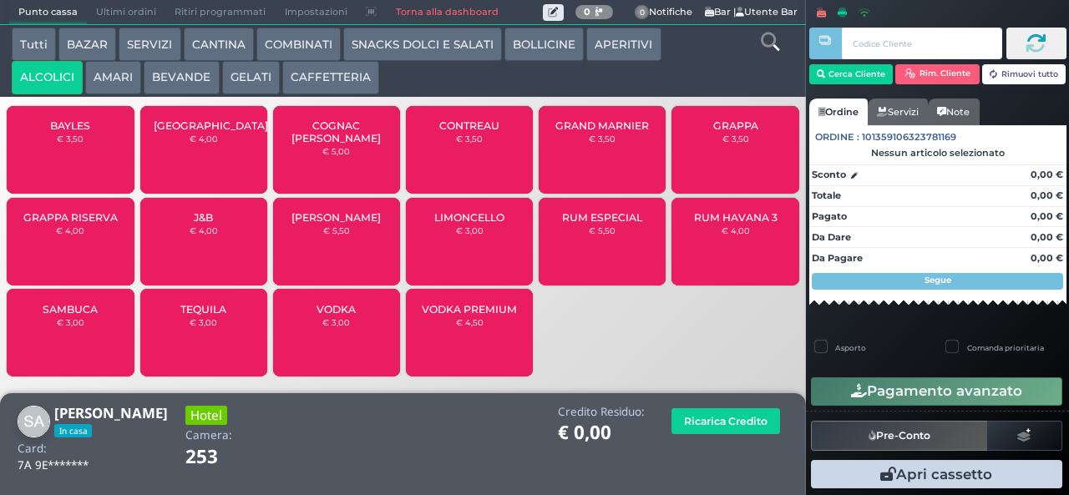
click at [104, 134] on div "BAYLES € 3,50" at bounding box center [70, 150] width 127 height 88
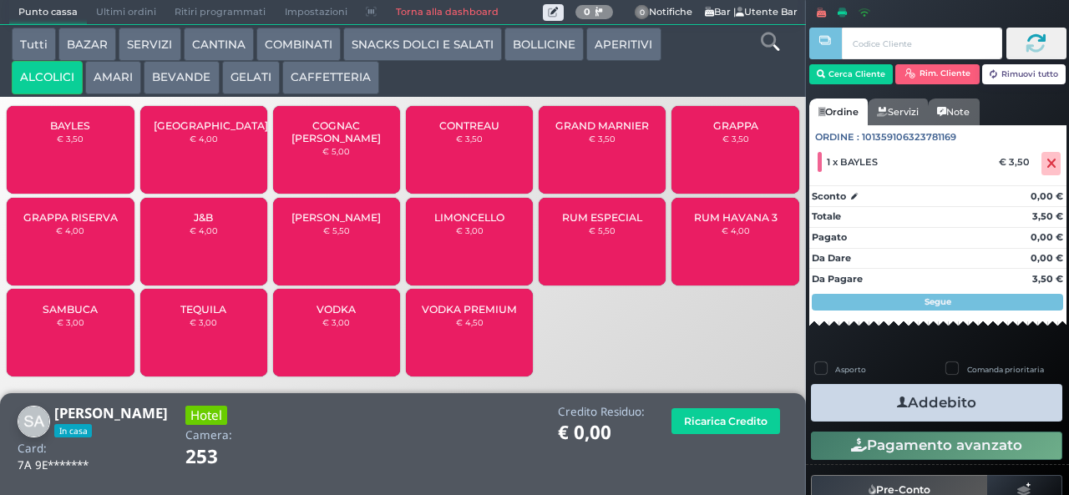
click at [897, 402] on icon "button" at bounding box center [902, 403] width 11 height 18
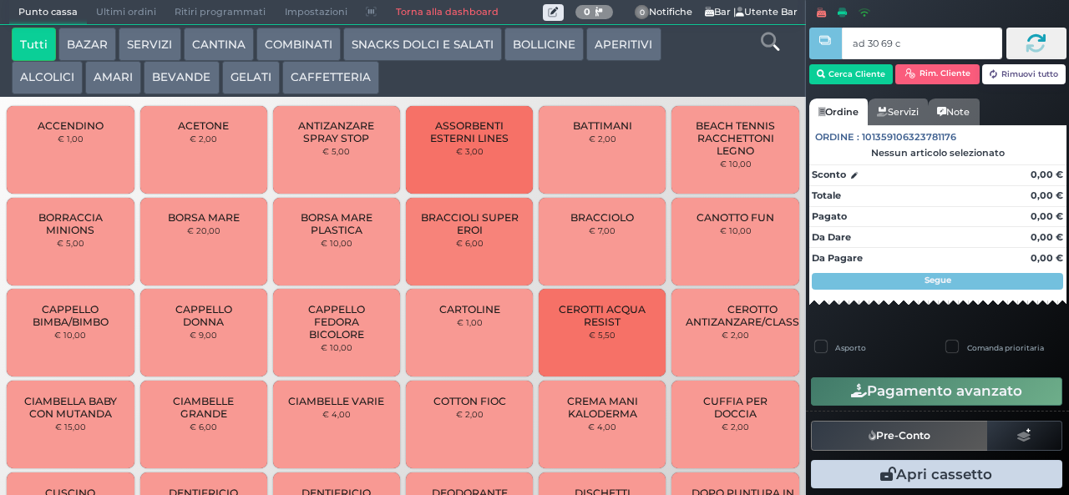
type input "ad 30 69 c3"
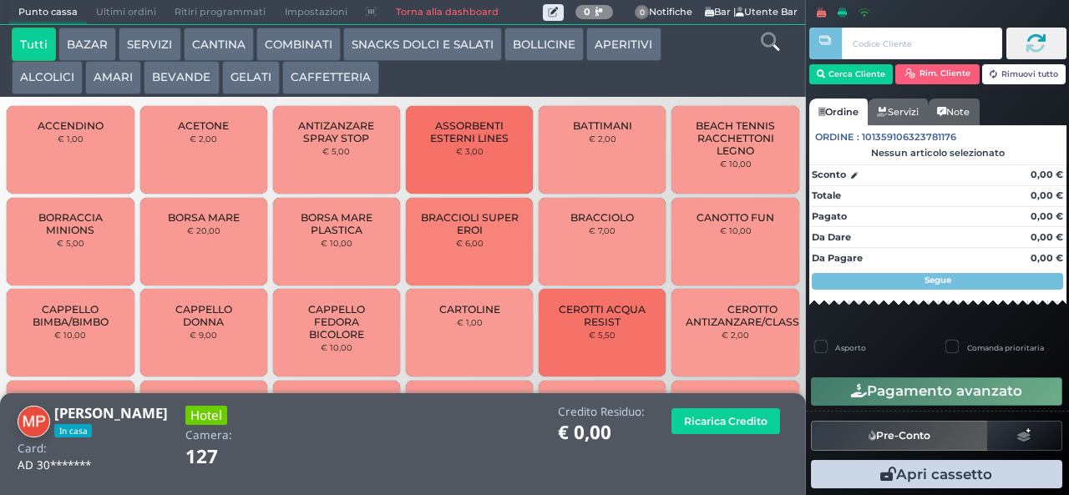
click at [212, 46] on button "CANTINA" at bounding box center [219, 44] width 70 height 33
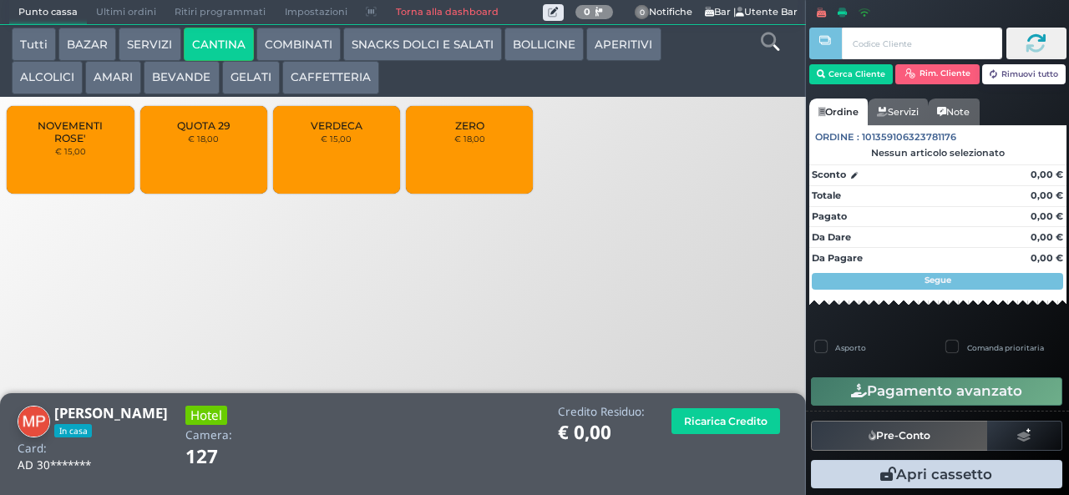
click at [38, 89] on button "ALCOLICI" at bounding box center [47, 77] width 71 height 33
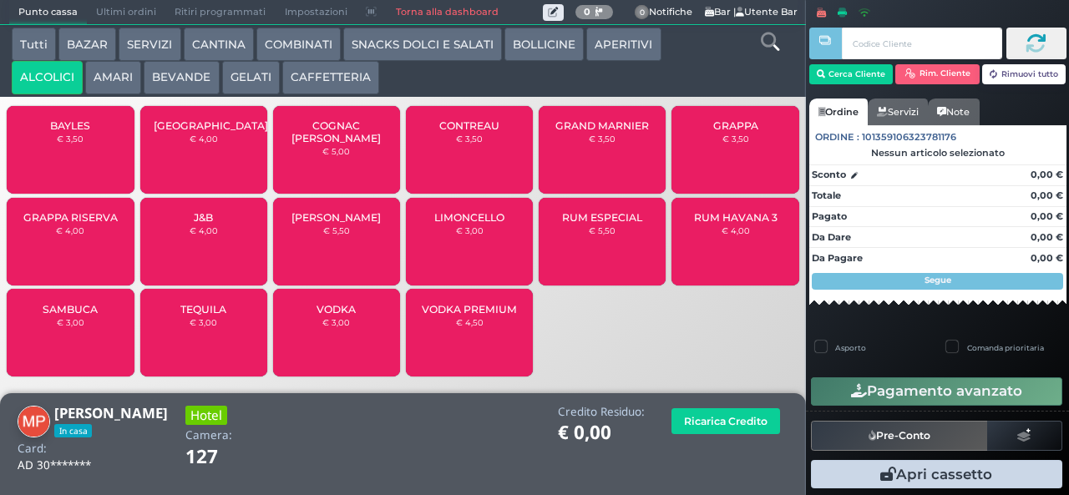
click at [524, 47] on button "BOLLICINE" at bounding box center [543, 44] width 79 height 33
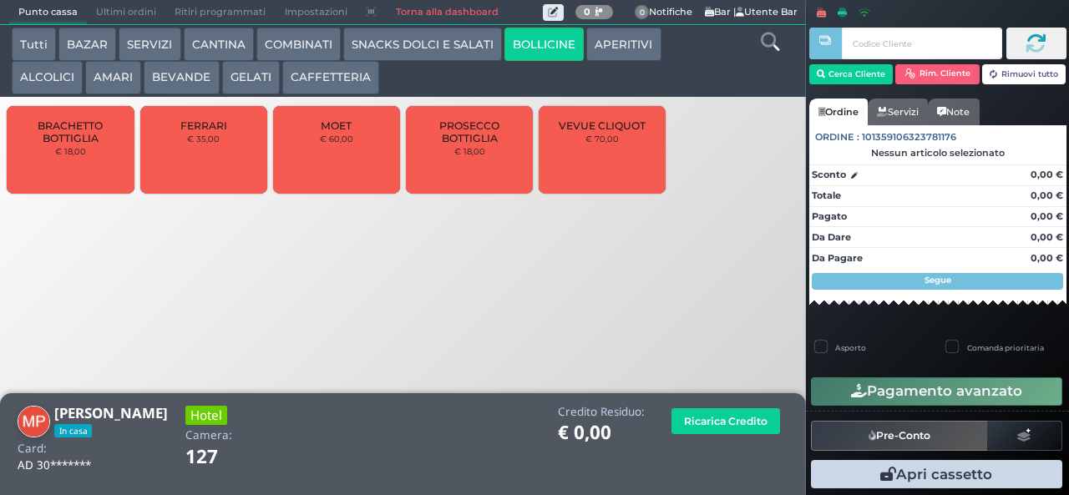
click at [453, 144] on span "PROSECCO BOTTIGLIA" at bounding box center [469, 131] width 99 height 25
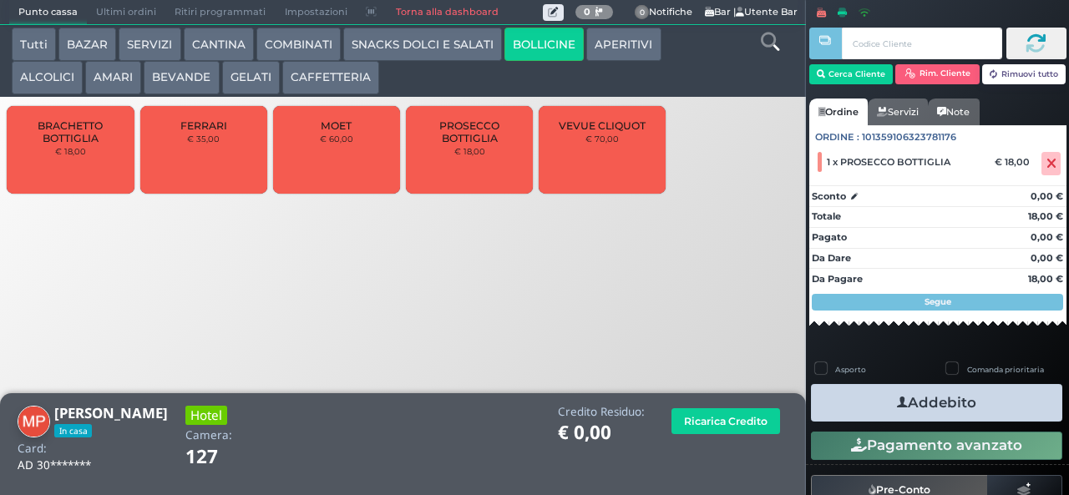
click at [840, 392] on button "Addebito" at bounding box center [936, 403] width 251 height 38
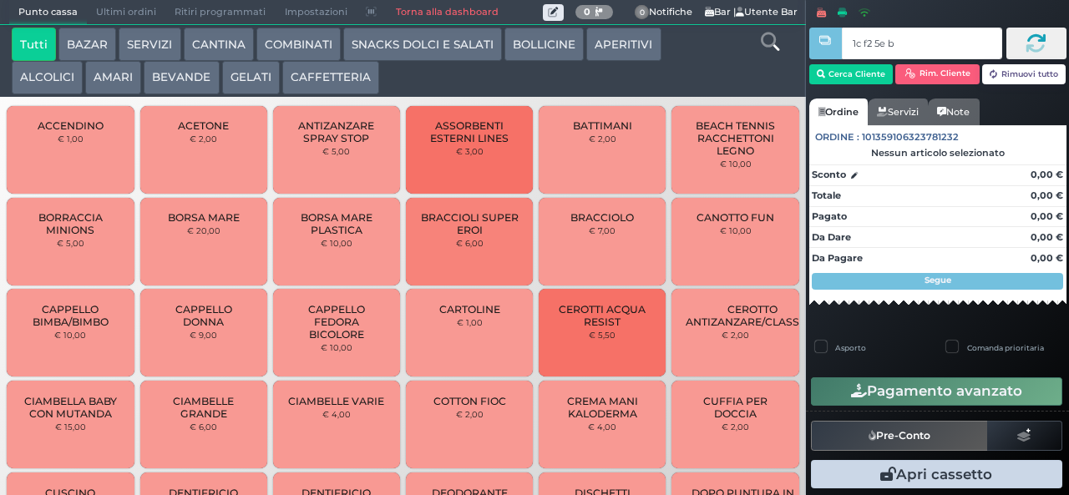
type input "1c f2 5e bb"
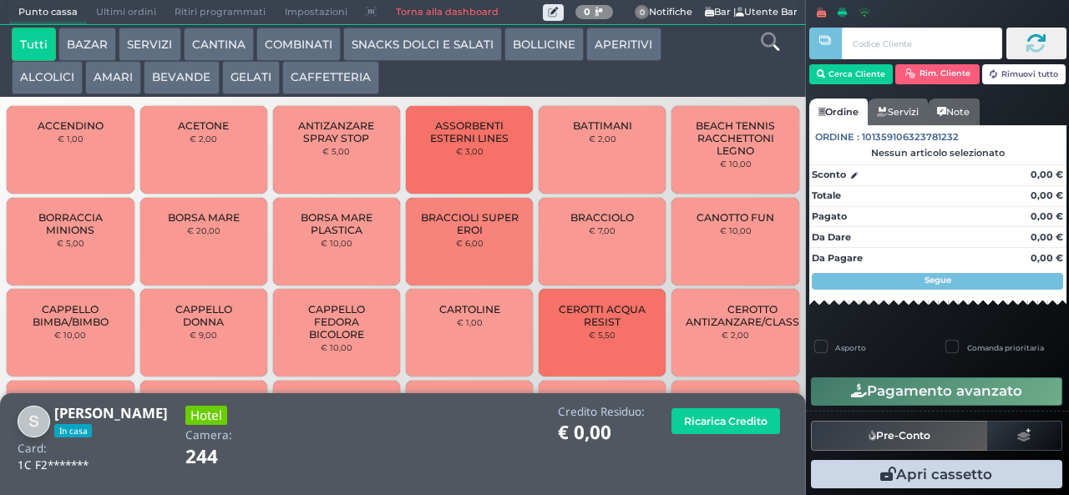
click at [176, 79] on button "BEVANDE" at bounding box center [181, 77] width 75 height 33
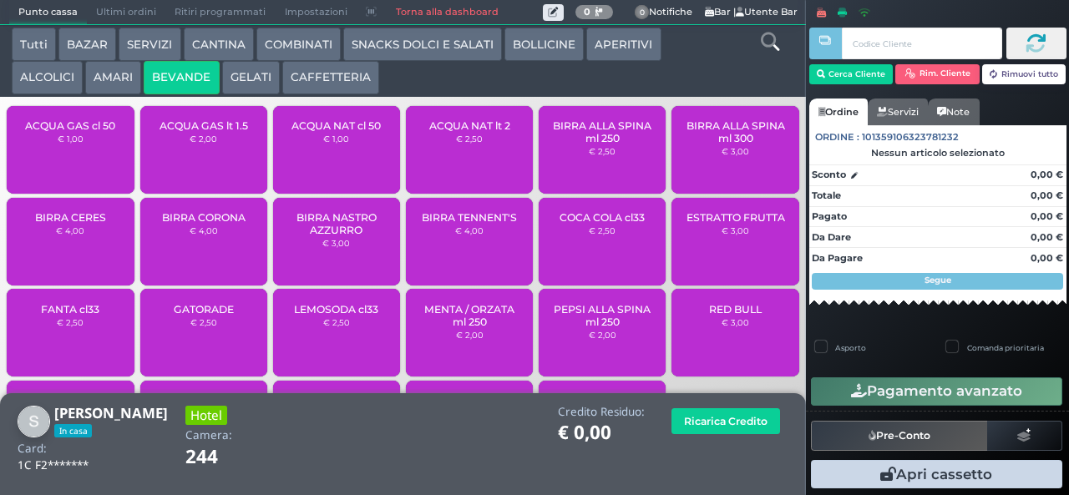
click at [456, 132] on span "ACQUA NAT lt 2" at bounding box center [469, 125] width 81 height 13
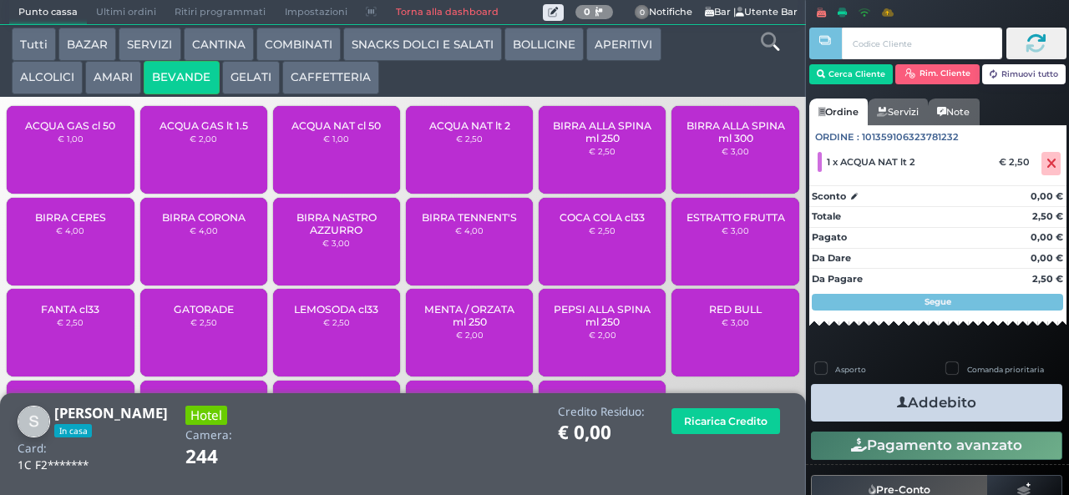
click at [853, 399] on button "Addebito" at bounding box center [936, 403] width 251 height 38
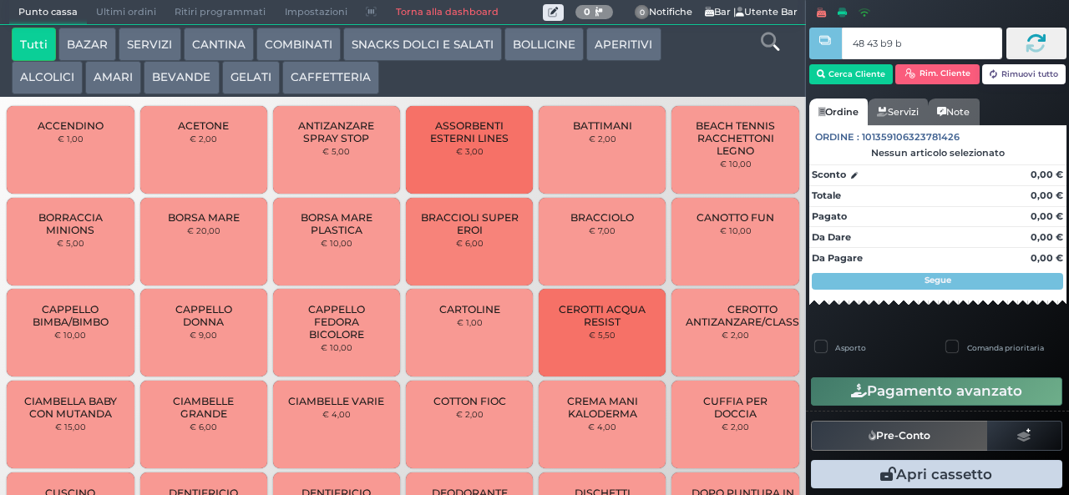
type input "48 43 b9 b9"
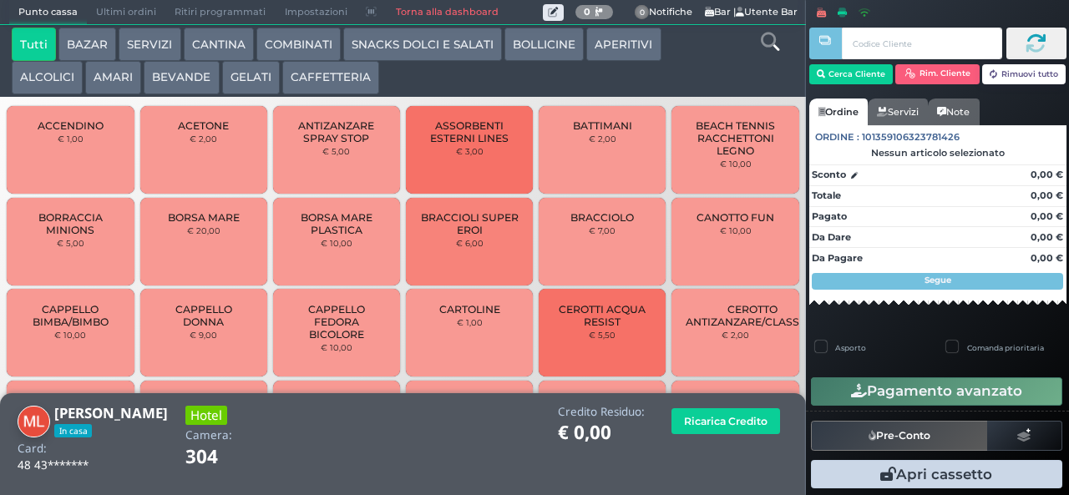
click at [157, 75] on button "BEVANDE" at bounding box center [181, 77] width 75 height 33
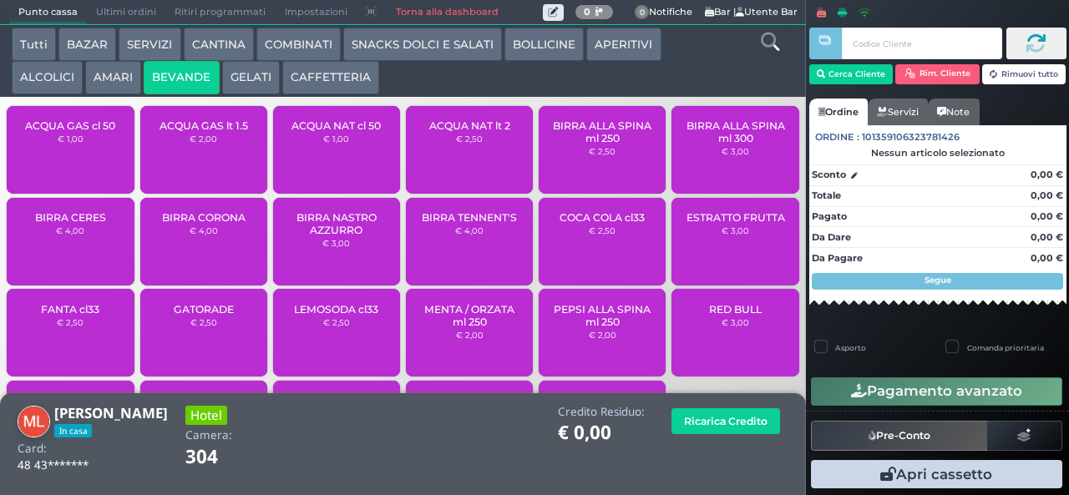
click at [447, 164] on div "ACQUA NAT lt 2 € 2,50" at bounding box center [469, 150] width 127 height 88
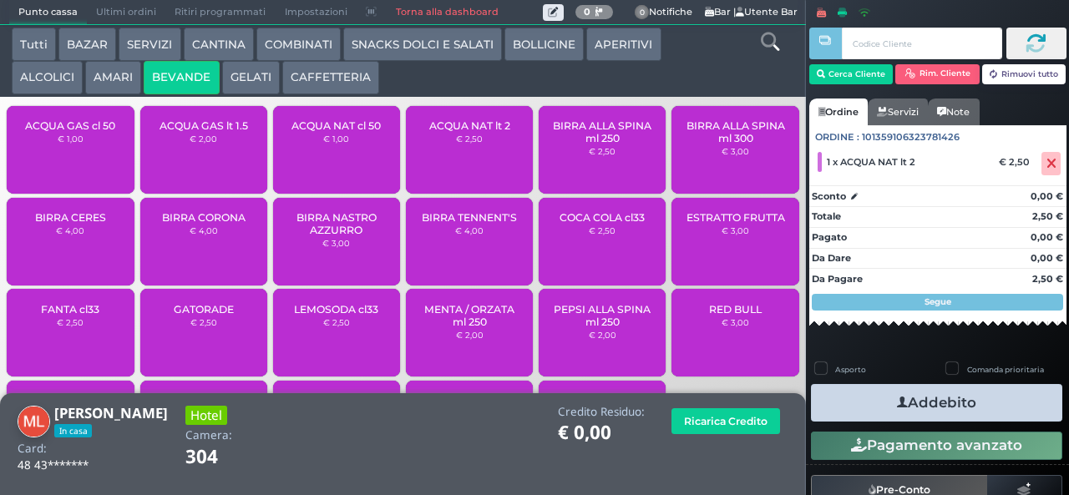
click at [842, 410] on button "Addebito" at bounding box center [936, 403] width 251 height 38
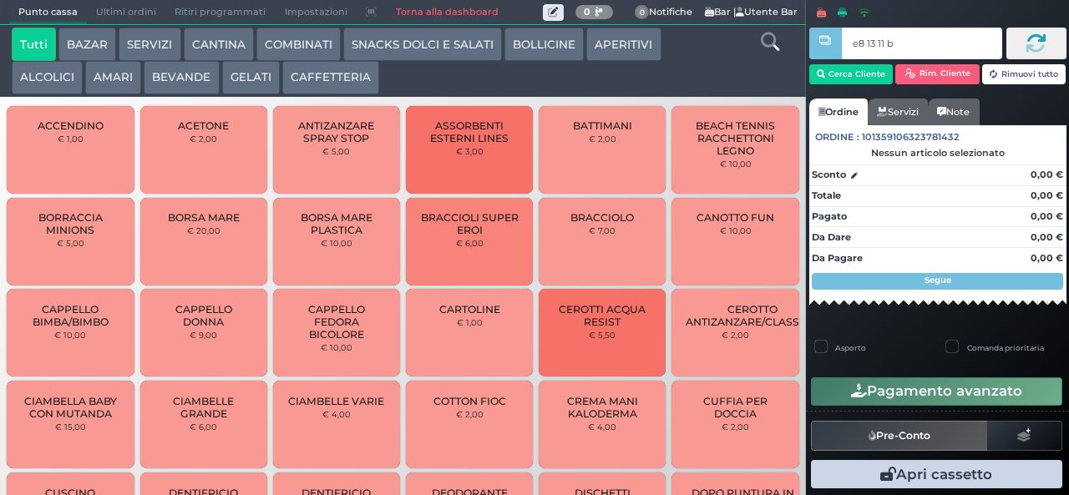
type input "e8 13 11 b9"
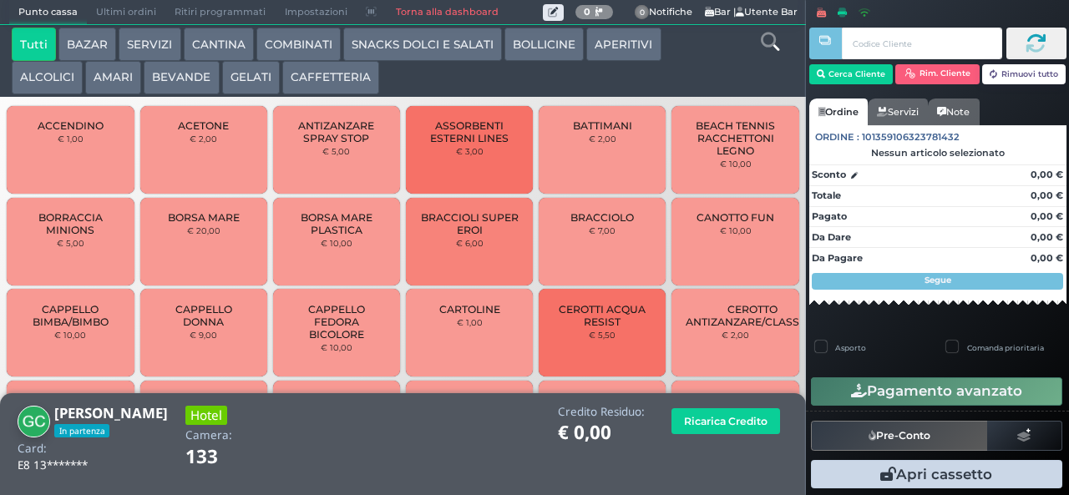
click at [317, 85] on button "CAFFETTERIA" at bounding box center [330, 77] width 97 height 33
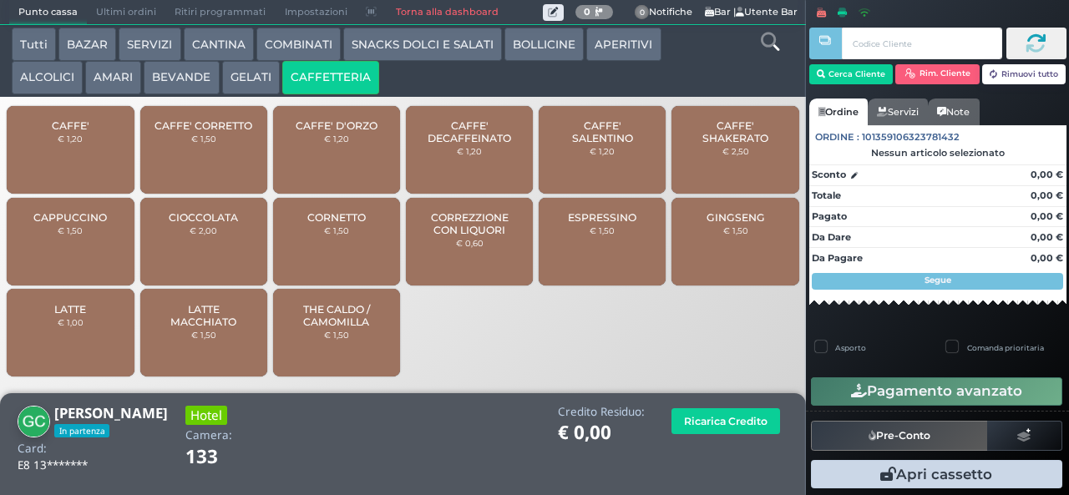
click at [325, 328] on span "THE CALDO / CAMOMILLA" at bounding box center [336, 315] width 99 height 25
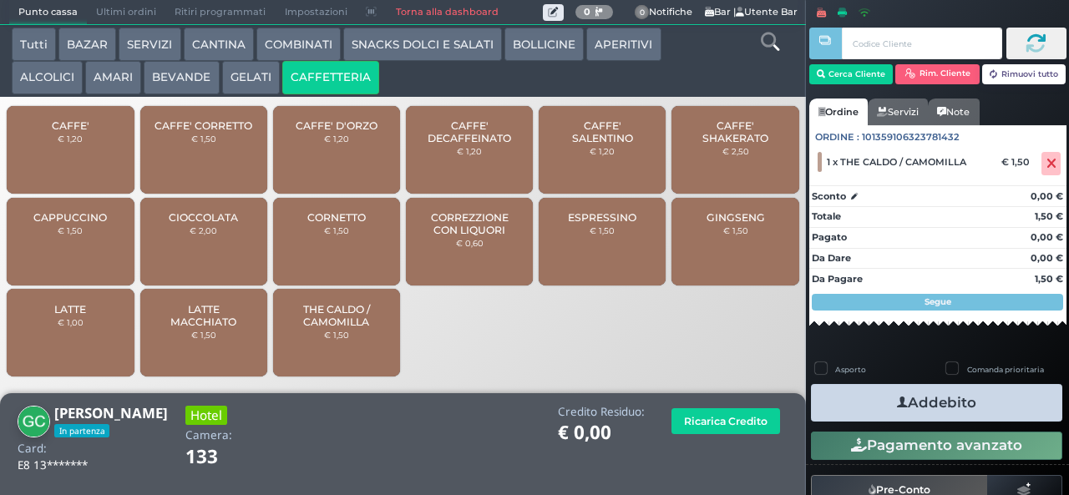
click at [847, 399] on button "Addebito" at bounding box center [936, 403] width 251 height 38
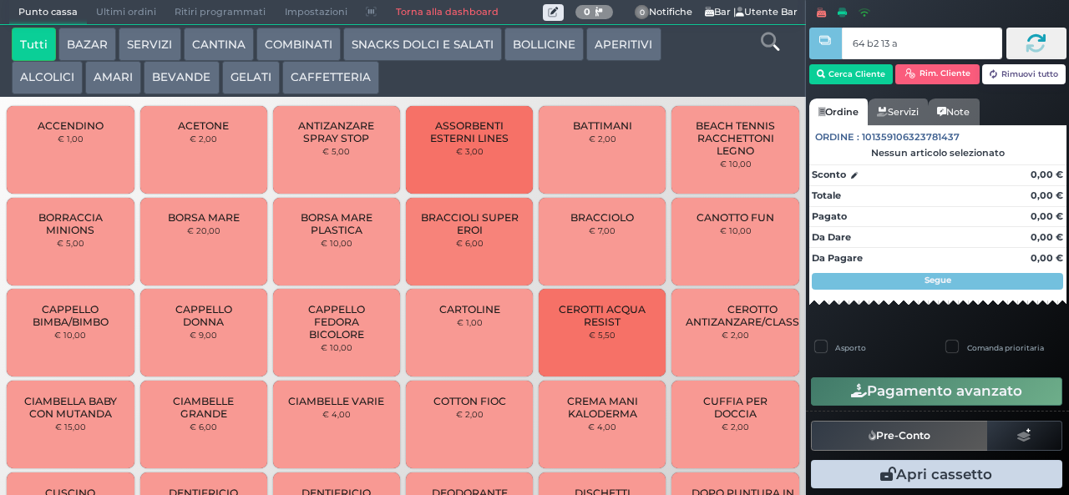
type input "64 b2 13 af"
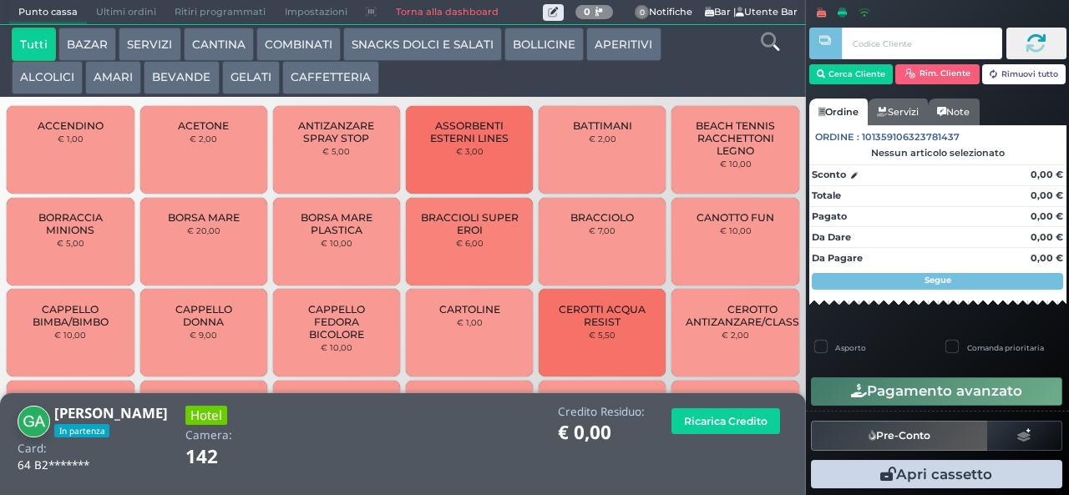
click at [164, 84] on button "BEVANDE" at bounding box center [181, 77] width 75 height 33
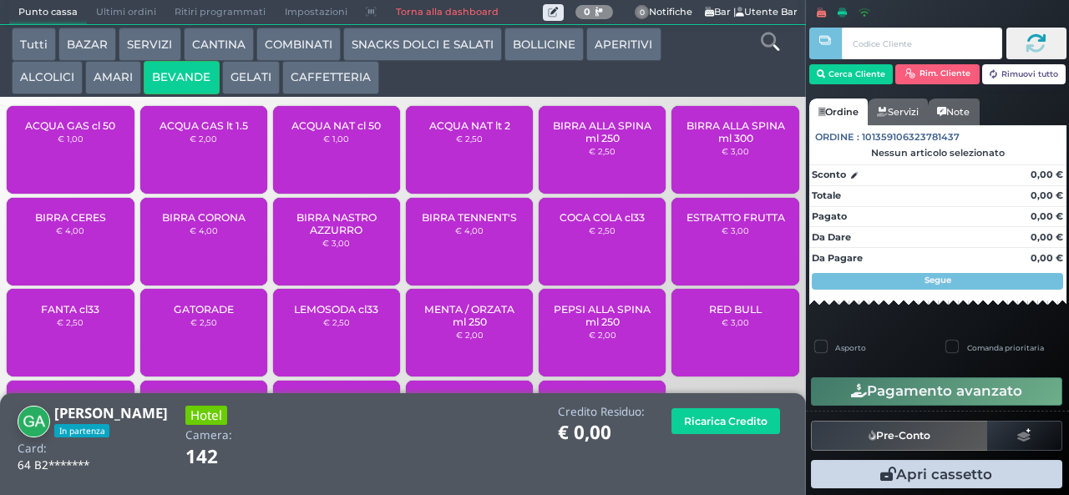
click at [450, 169] on div "ACQUA NAT lt 2 € 2,50" at bounding box center [469, 150] width 127 height 88
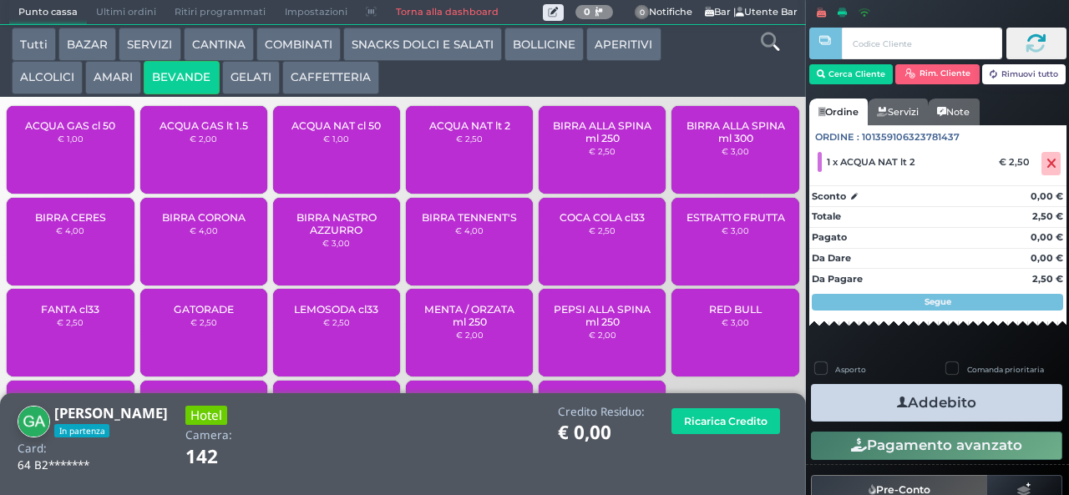
click at [875, 391] on button "Addebito" at bounding box center [936, 403] width 251 height 38
